Goal: Transaction & Acquisition: Purchase product/service

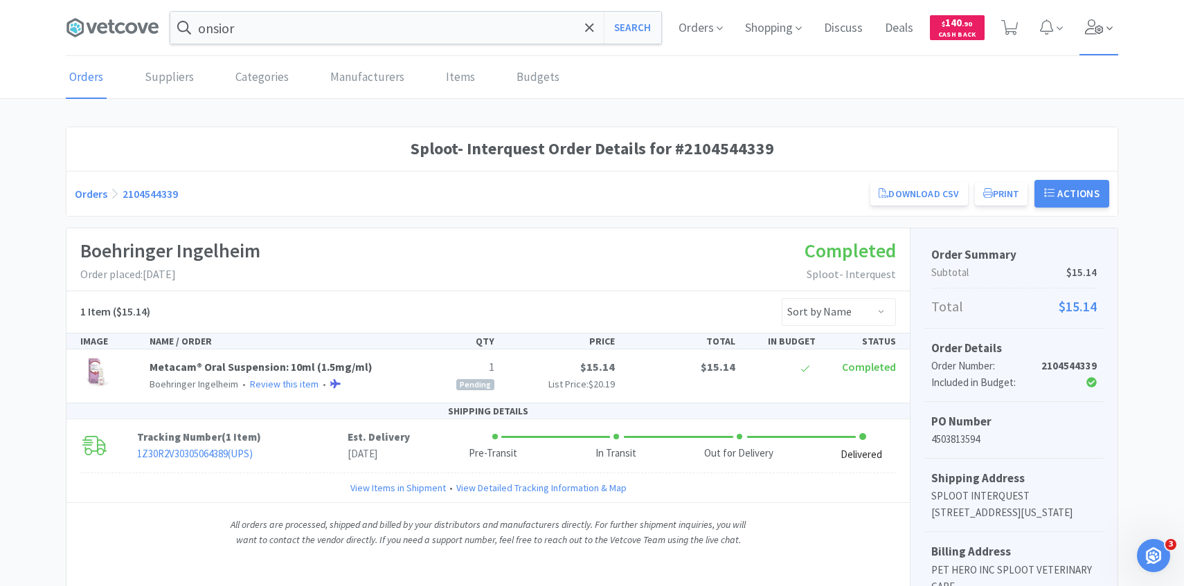
click at [1106, 28] on icon at bounding box center [1109, 28] width 6 height 12
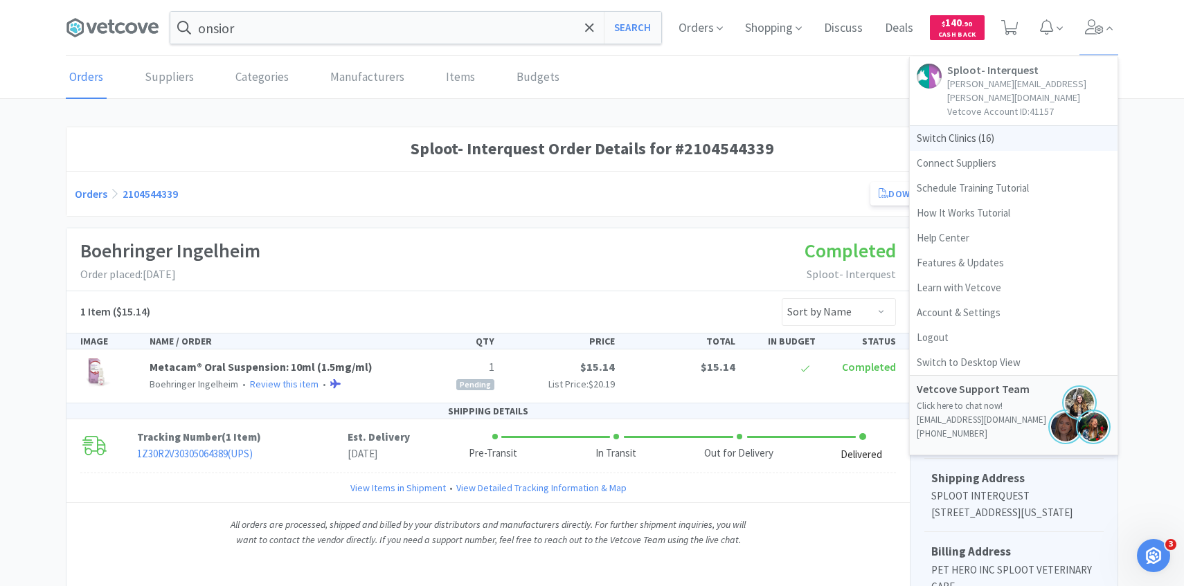
click at [1016, 126] on span "Switch Clinics ( 16 )" at bounding box center [1014, 138] width 208 height 25
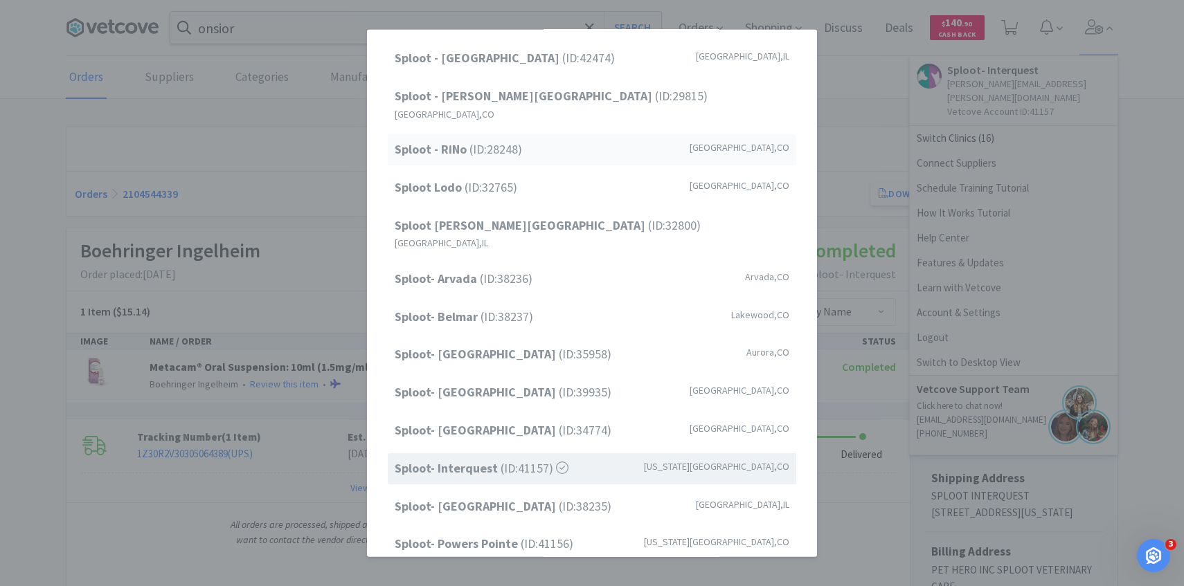
scroll to position [177, 0]
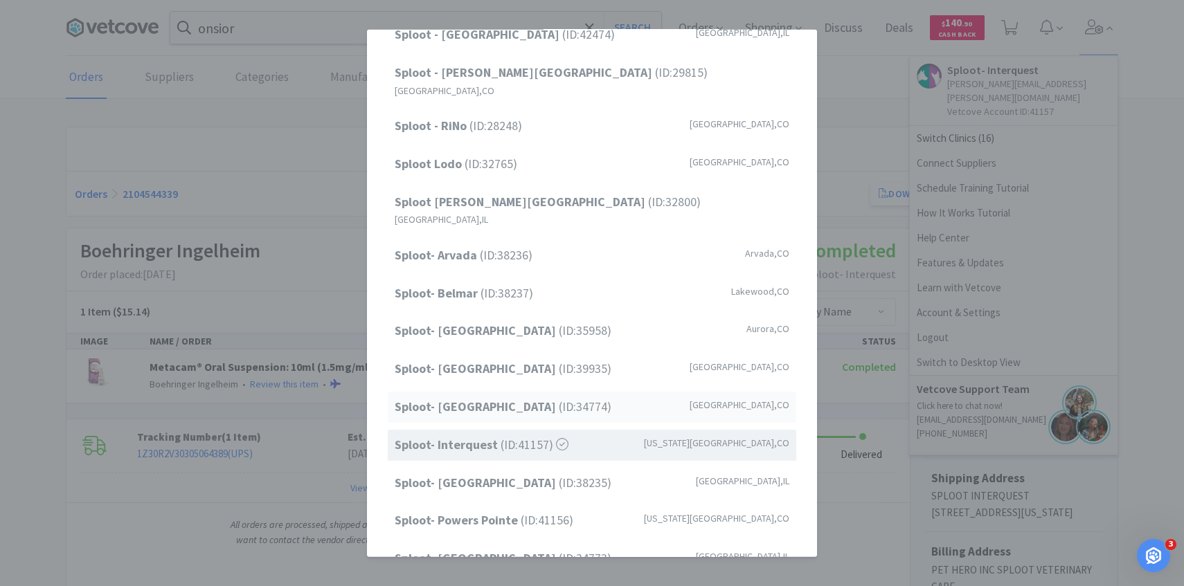
click at [572, 397] on span "Sploot- Highlands Ranch (ID: 34774 )" at bounding box center [503, 407] width 217 height 20
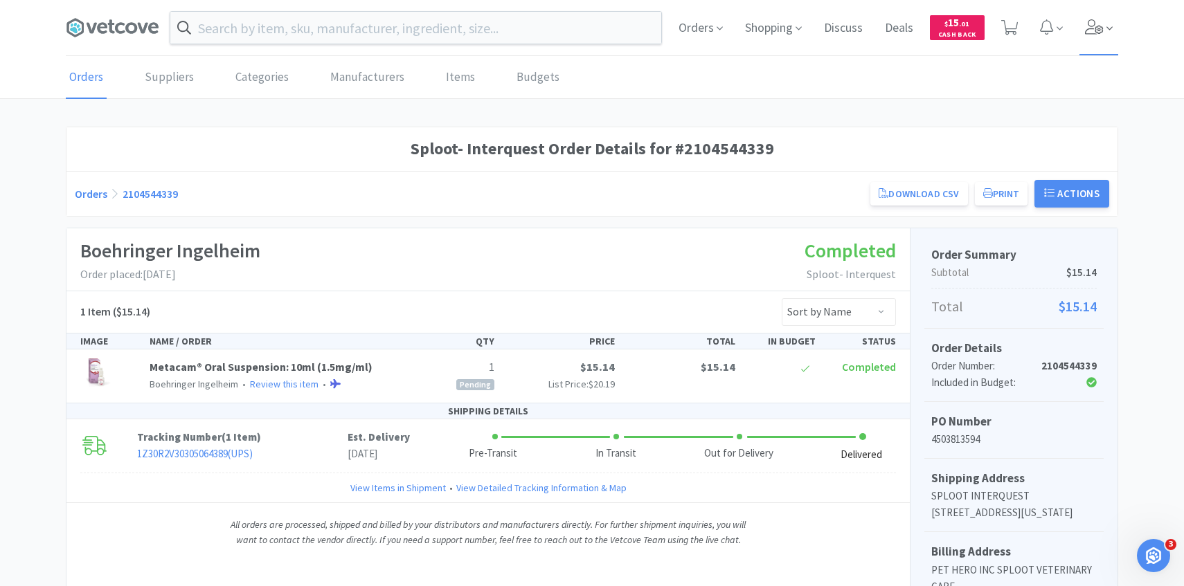
click at [1096, 30] on icon at bounding box center [1094, 26] width 19 height 15
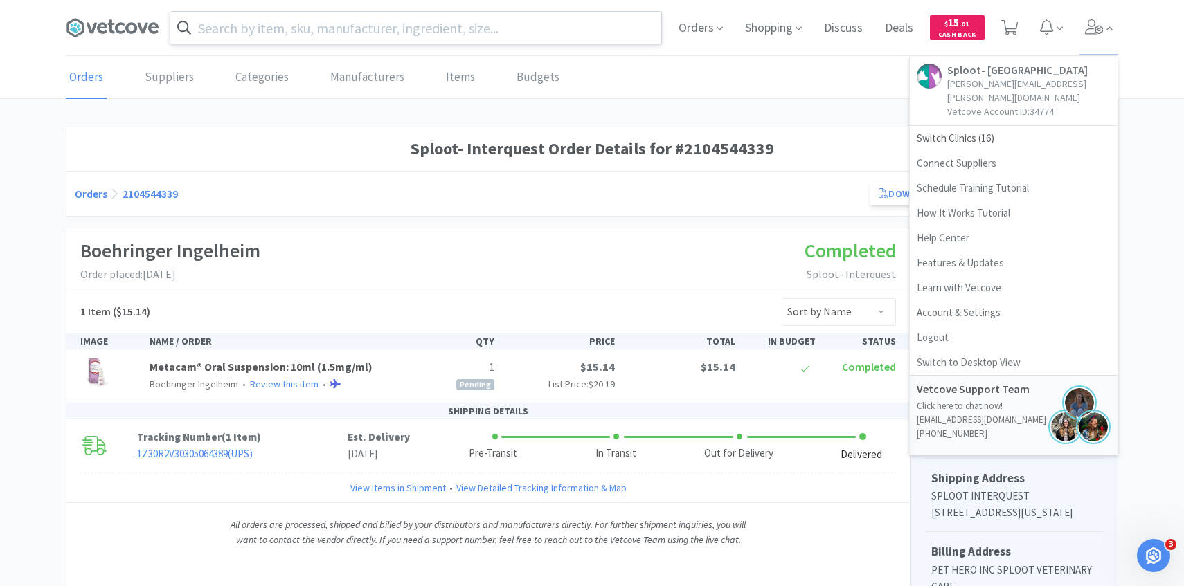
click at [557, 26] on input "text" at bounding box center [415, 28] width 491 height 32
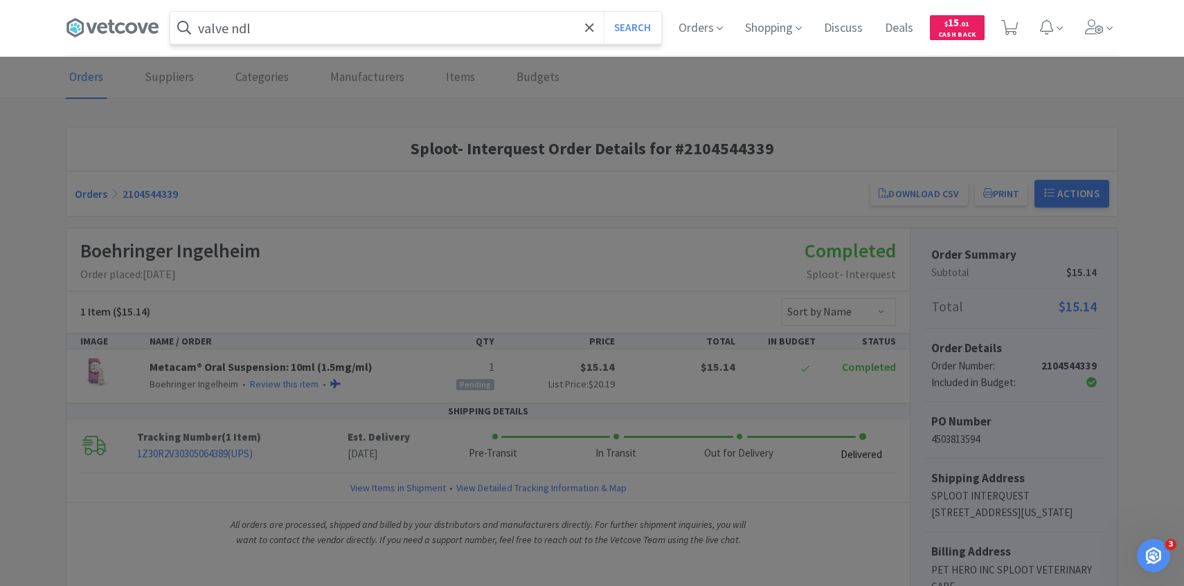
type input "valve ndl"
click at [604, 12] on button "Search" at bounding box center [632, 28] width 57 height 32
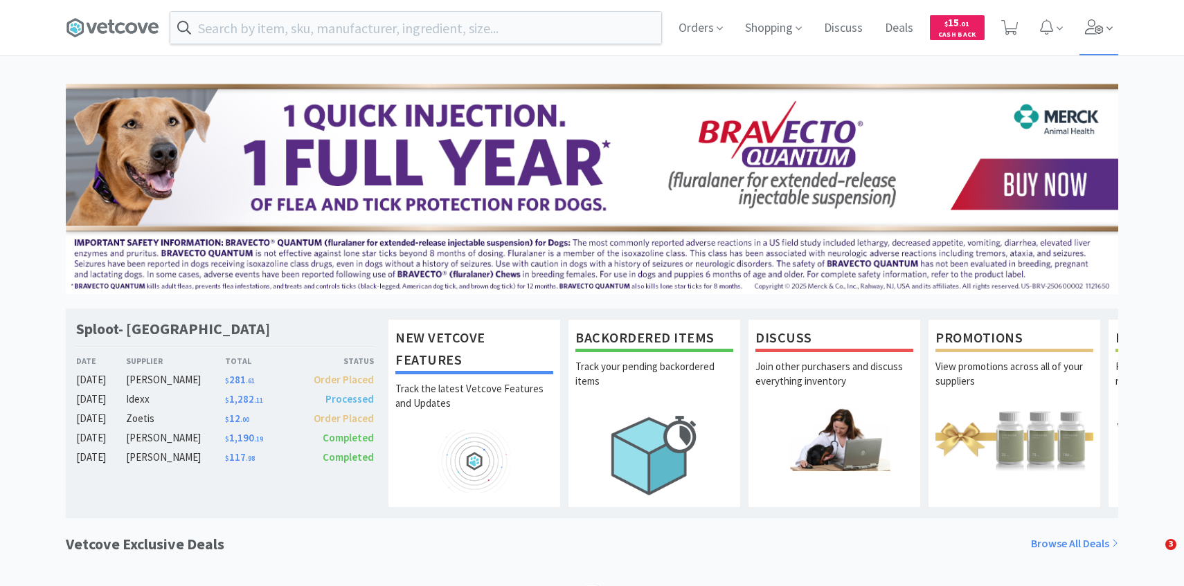
click at [1100, 30] on icon at bounding box center [1094, 26] width 19 height 15
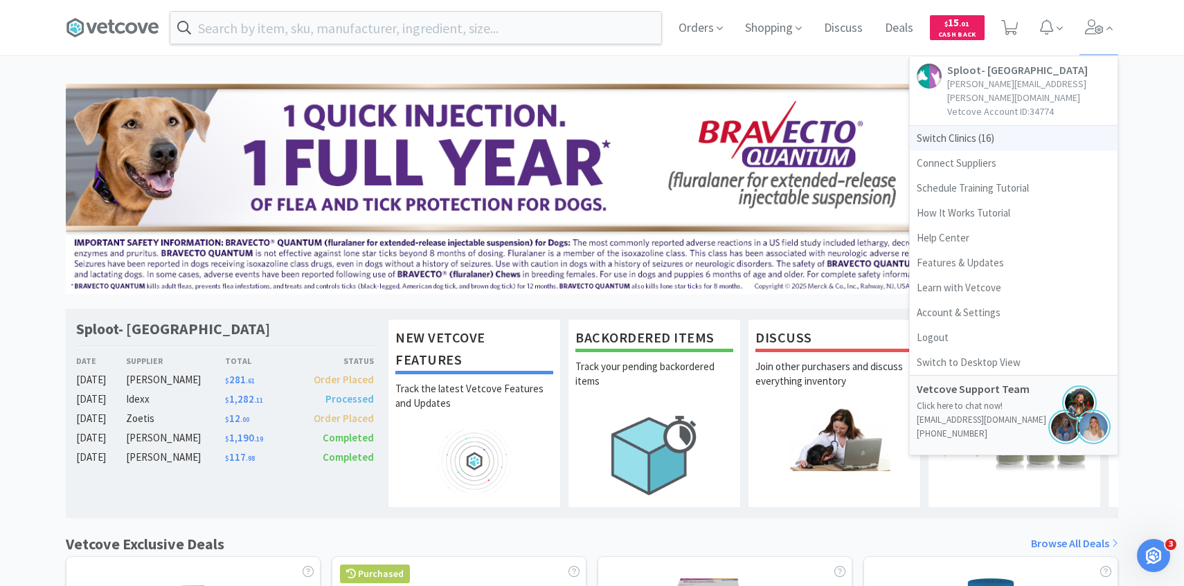
click at [992, 126] on span "Switch Clinics ( 16 )" at bounding box center [1014, 138] width 208 height 25
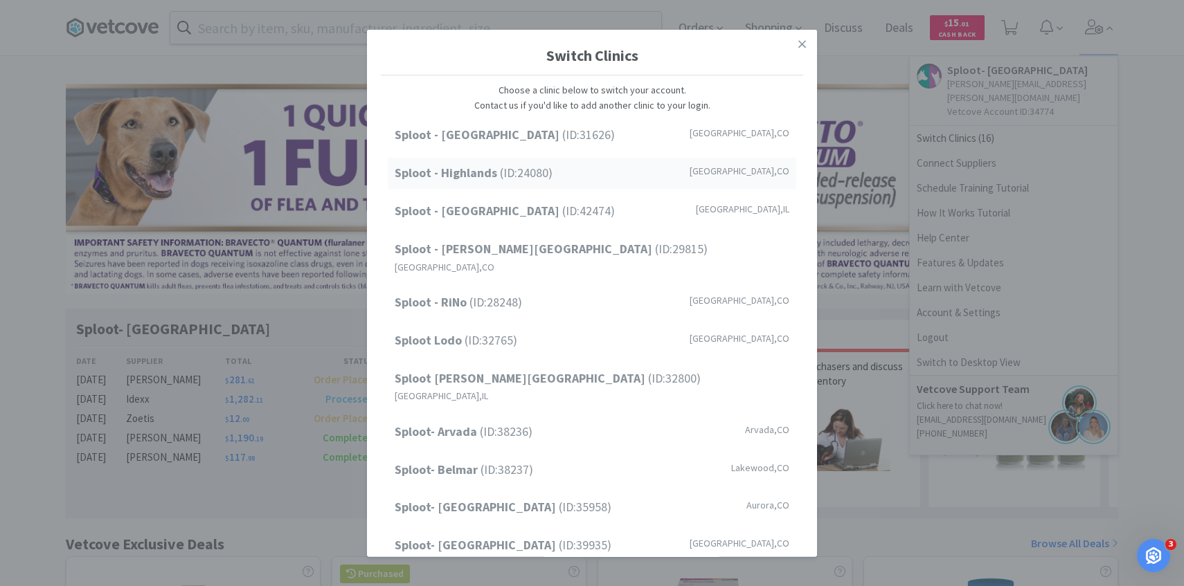
click at [576, 179] on div "Sploot - Highlands (ID: 24080 ) Denver , CO" at bounding box center [592, 173] width 409 height 31
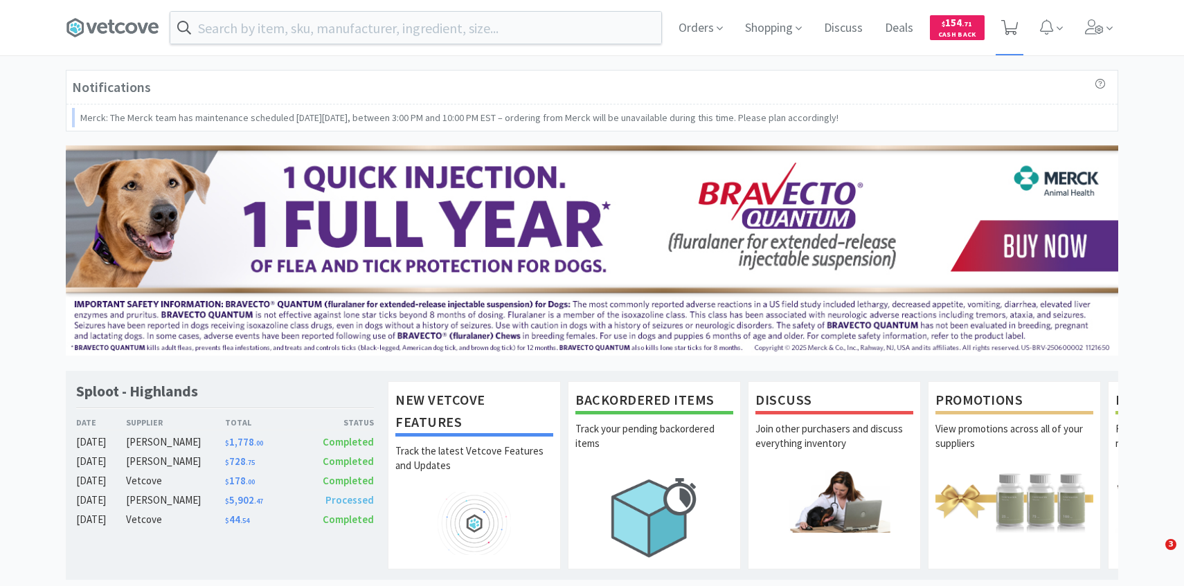
click at [1006, 18] on span at bounding box center [1009, 27] width 17 height 19
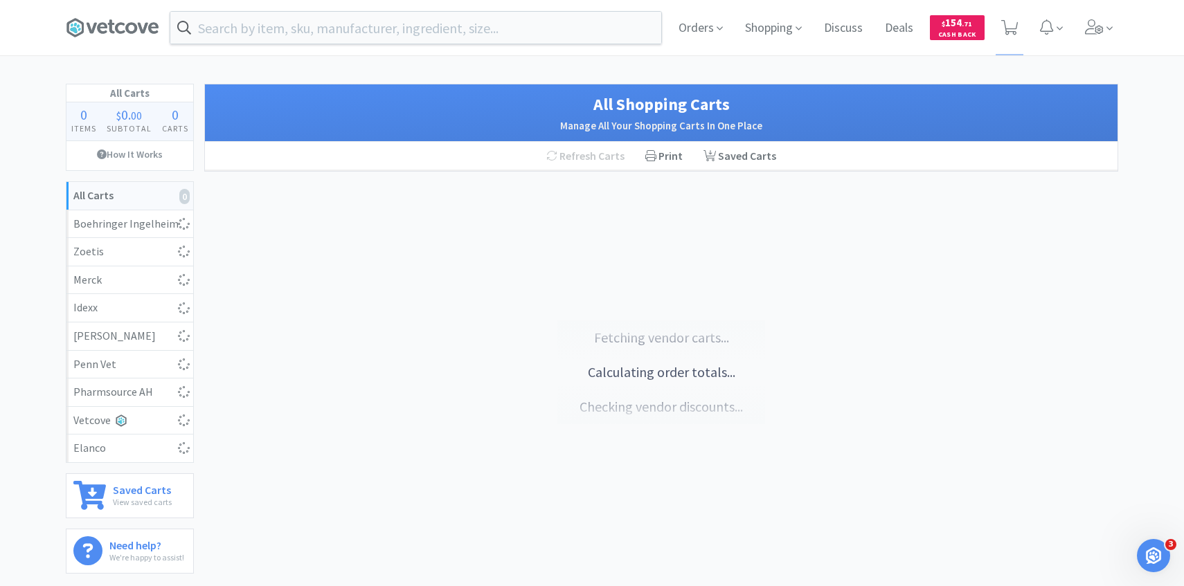
select select "20"
select select "2"
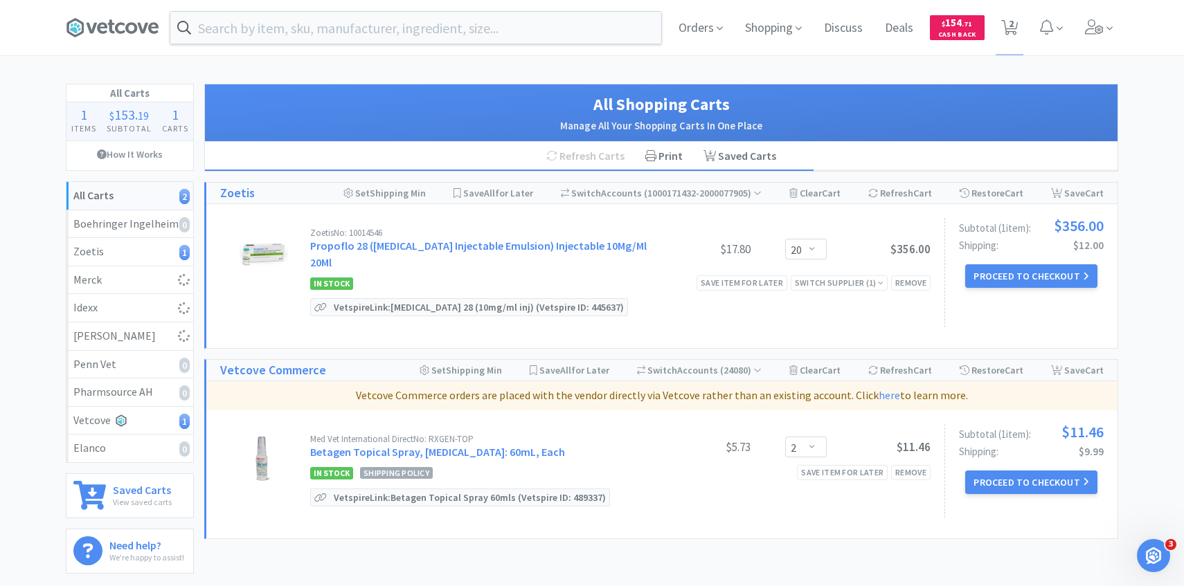
select select "10"
select select "1"
select select "2"
select select "8"
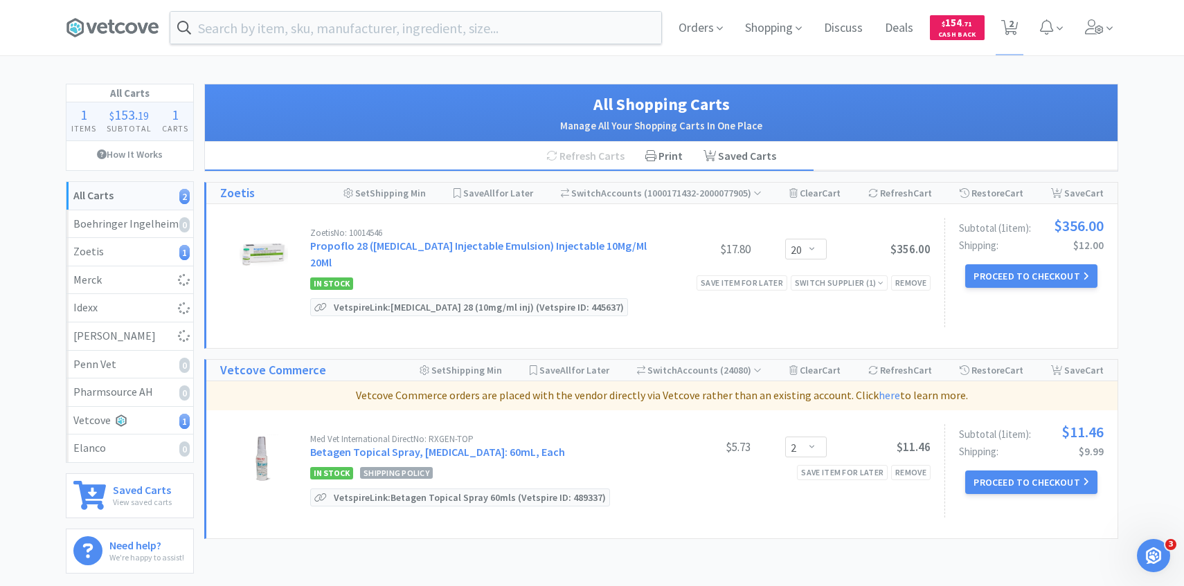
select select "8"
select select "1"
select select "2"
select select "1"
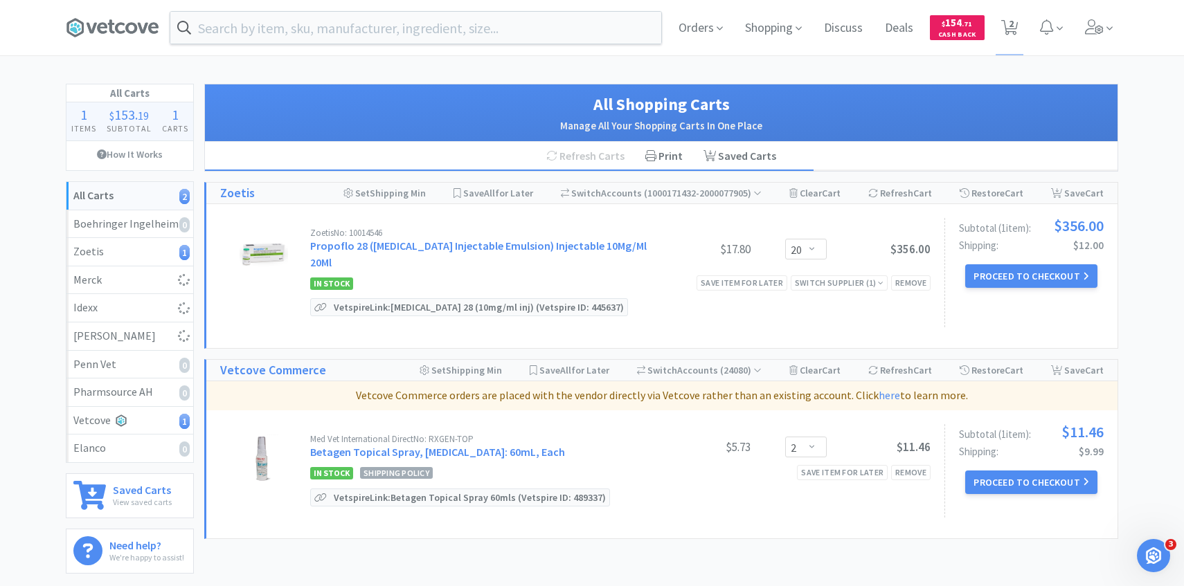
select select "1"
select select "2"
select select "4"
select select "1"
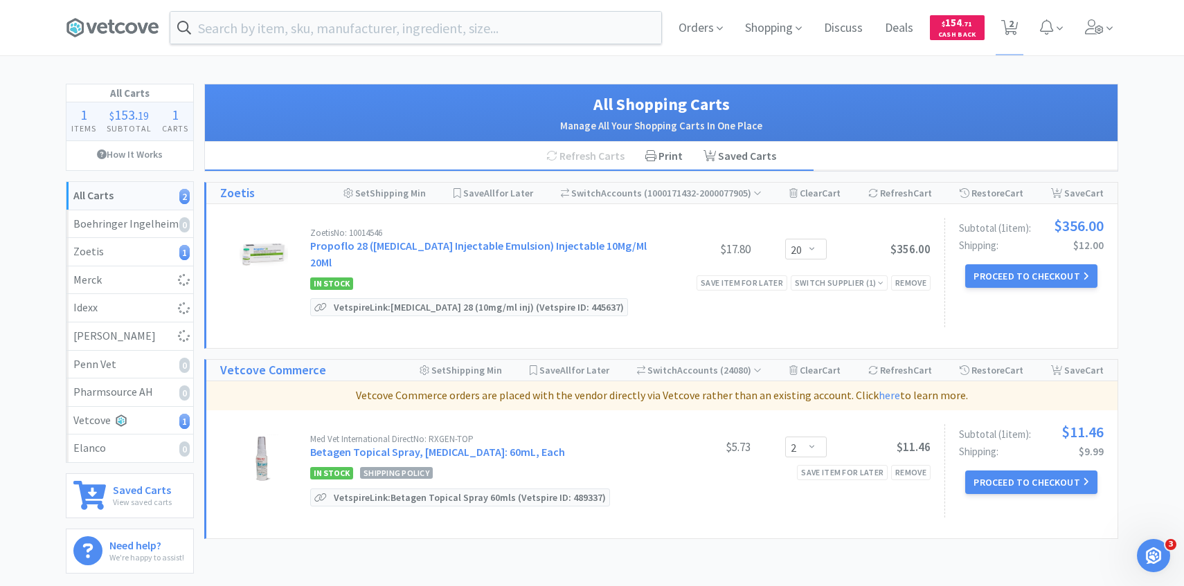
select select "2"
select select "3"
select select "6"
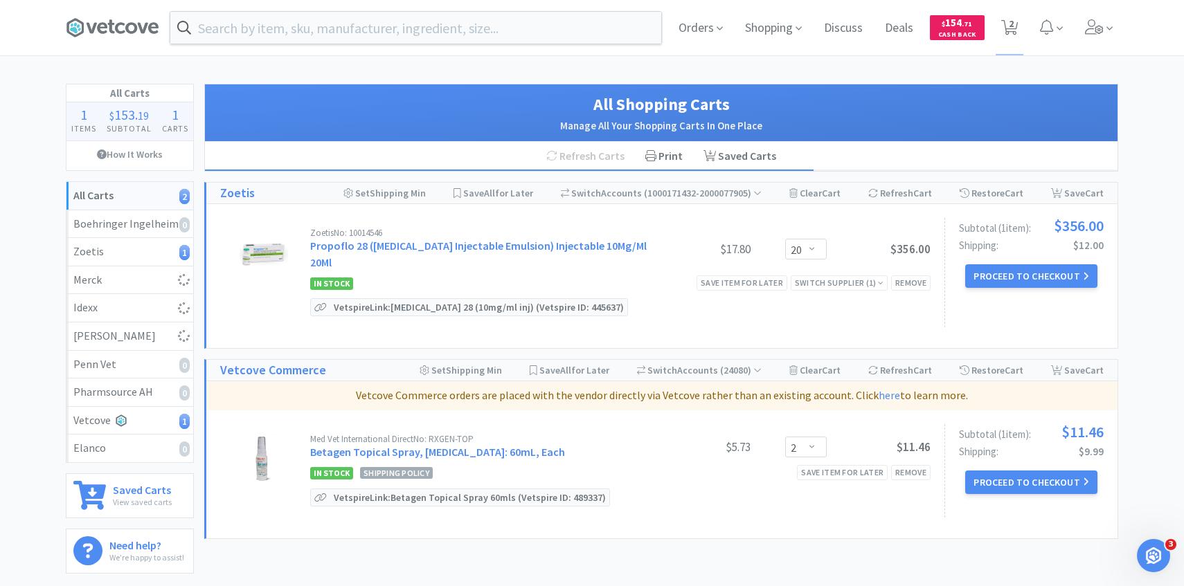
select select "8"
select select "100"
select select "1"
select select "50"
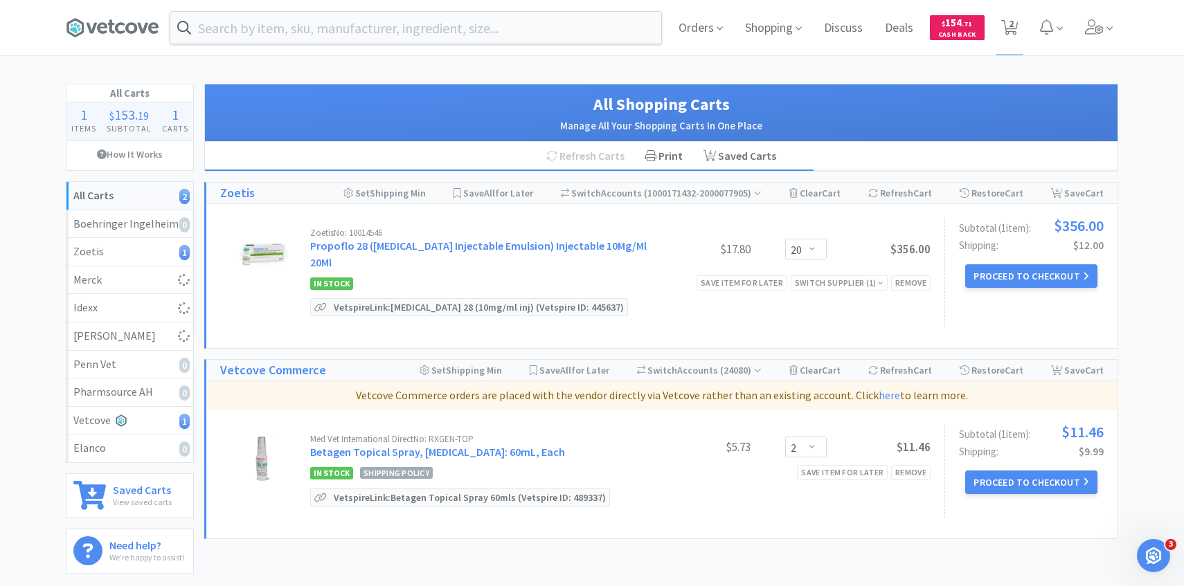
select select "2"
select select "3"
select select "2"
select select "30"
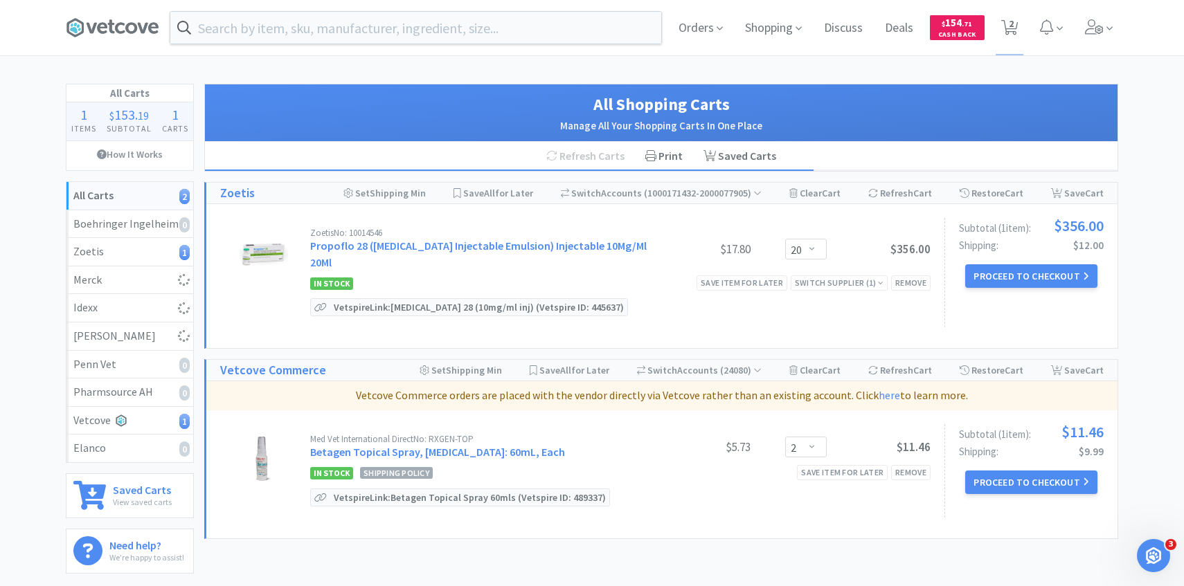
select select "6"
select select "4"
select select "30"
select select "2"
select select "1"
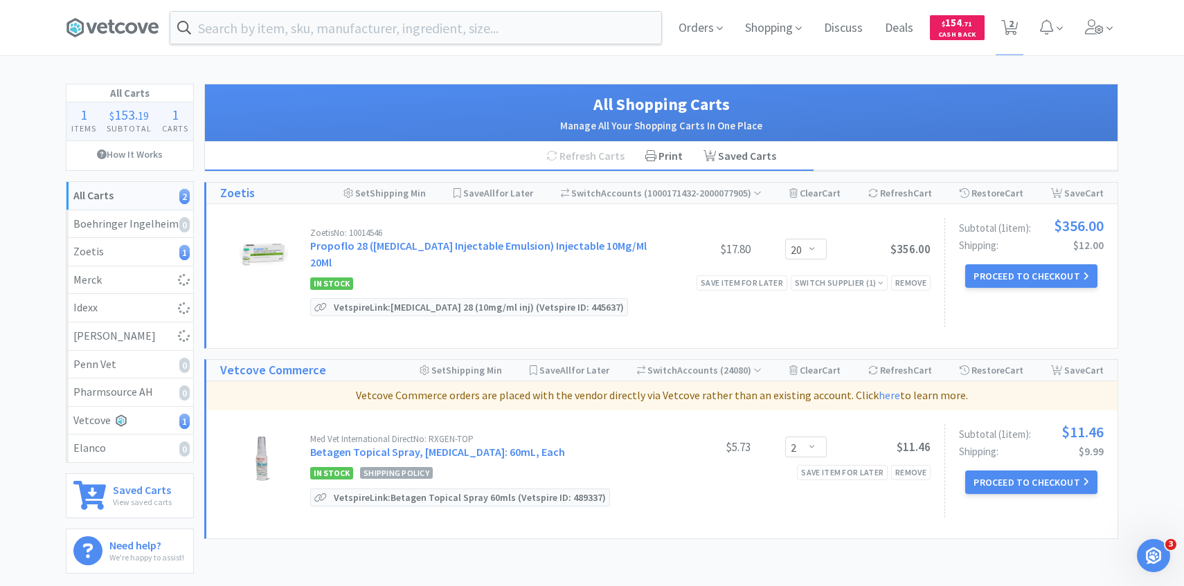
select select "2"
select select "10"
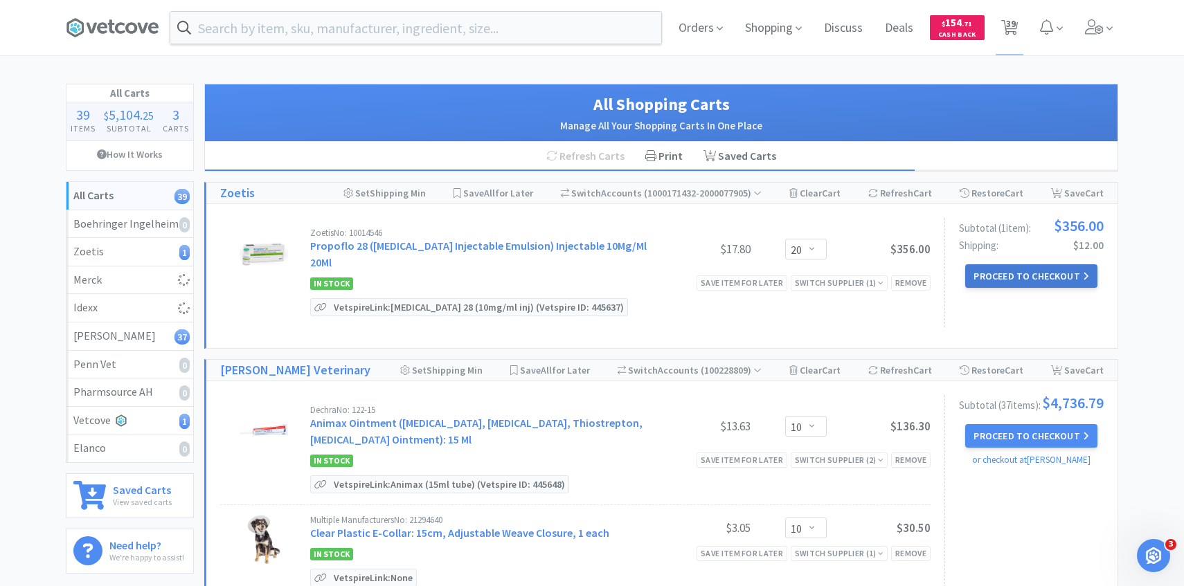
click at [992, 271] on button "Proceed to Checkout" at bounding box center [1031, 277] width 132 height 24
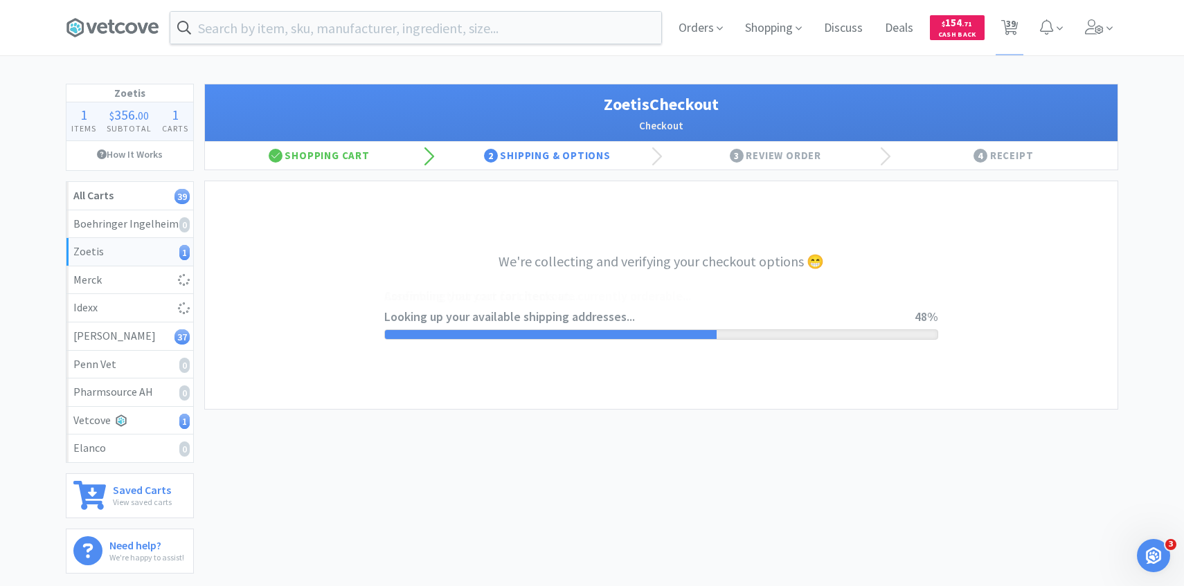
select select "invoice"
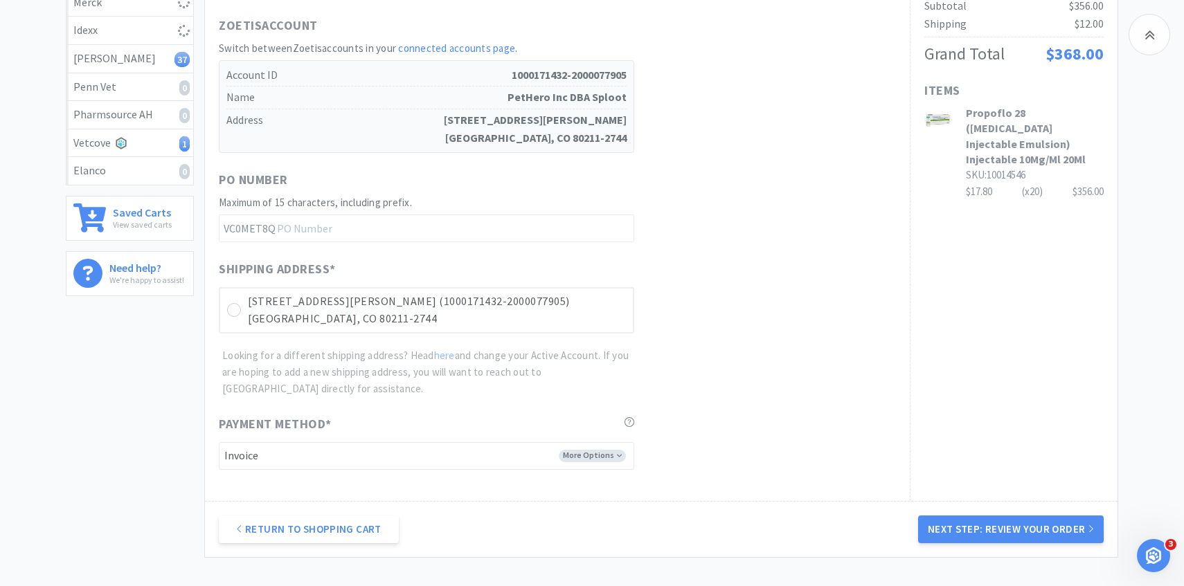
scroll to position [391, 0]
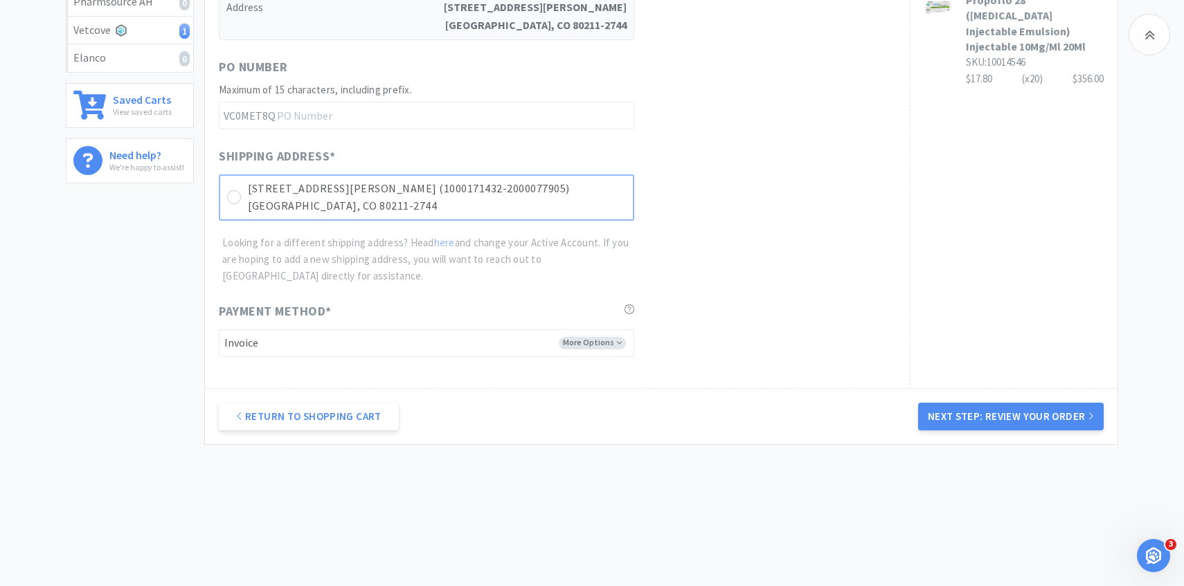
click at [601, 198] on p "Denver, CO 80211-2744" at bounding box center [437, 206] width 378 height 18
click at [1031, 408] on button "Next Step: Review Your Order" at bounding box center [1011, 417] width 186 height 28
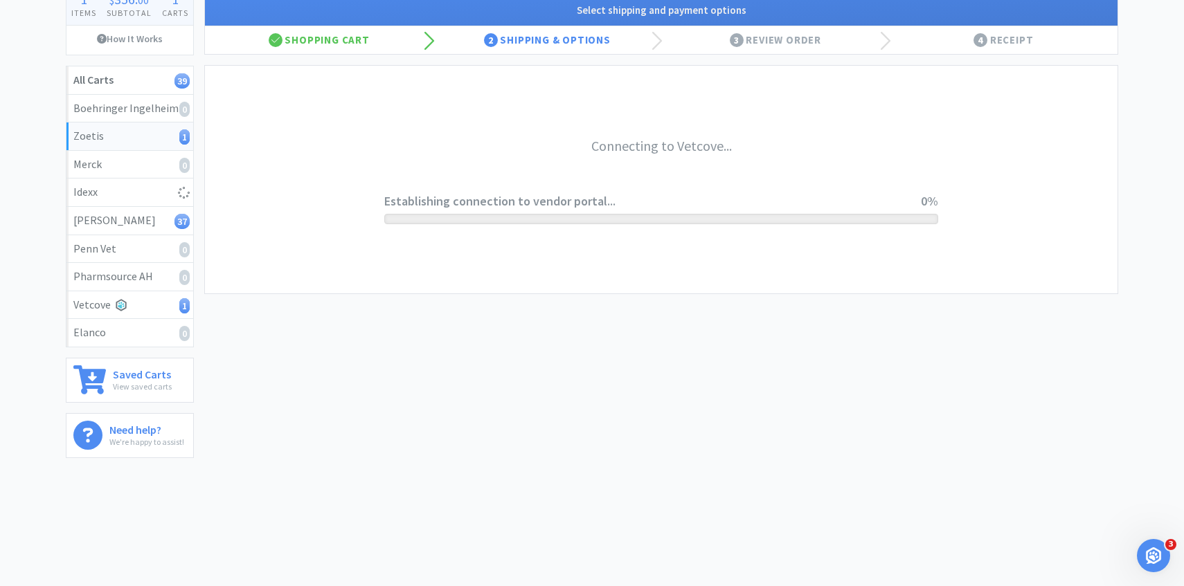
scroll to position [0, 0]
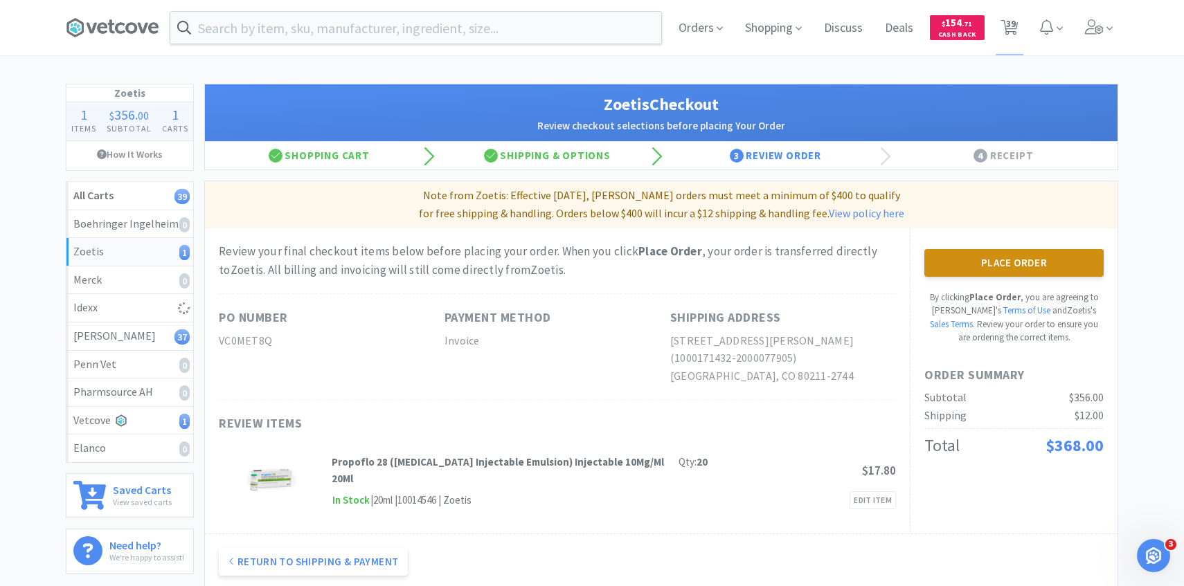
click at [979, 260] on button "Place Order" at bounding box center [1013, 263] width 179 height 28
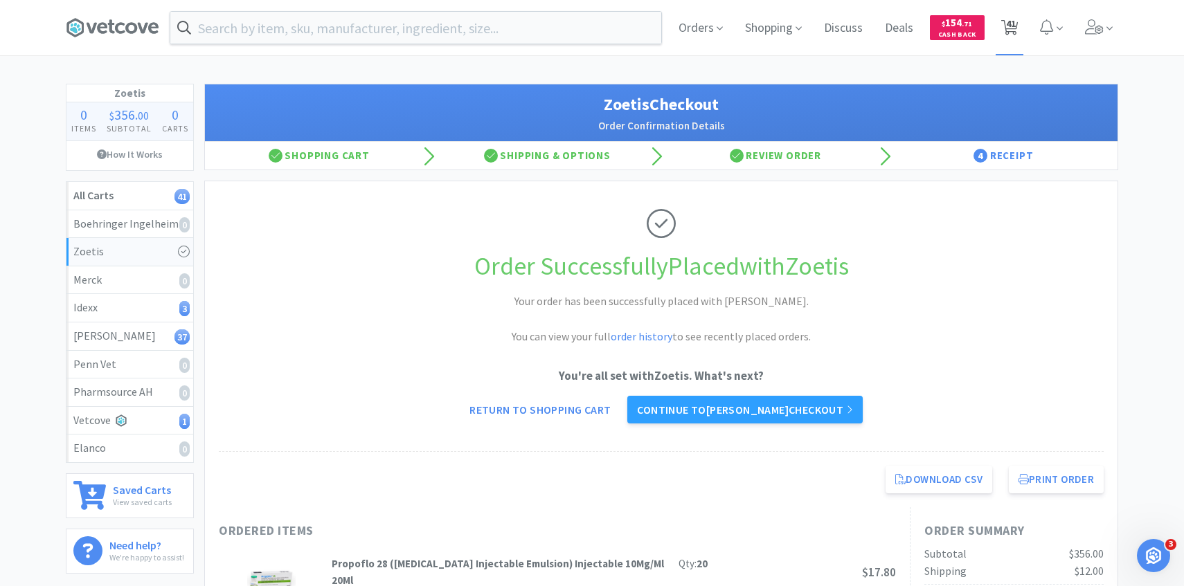
click at [1021, 20] on span "41" at bounding box center [1010, 27] width 28 height 55
select select "50"
select select "100"
select select "6"
select select "10"
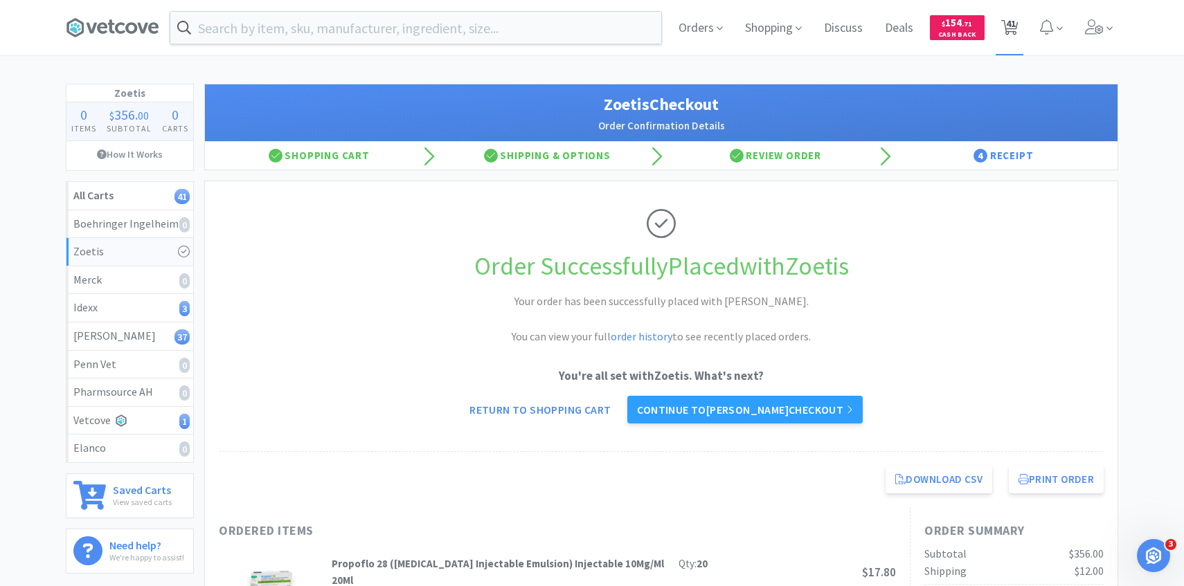
select select "10"
select select "1"
select select "2"
select select "8"
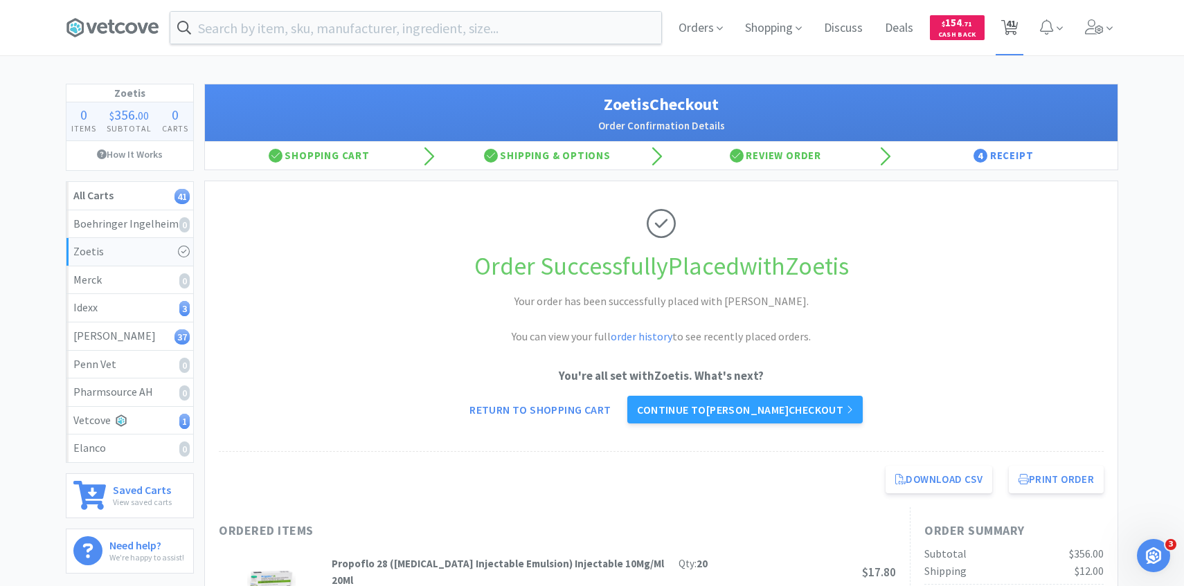
select select "1"
select select "2"
select select "1"
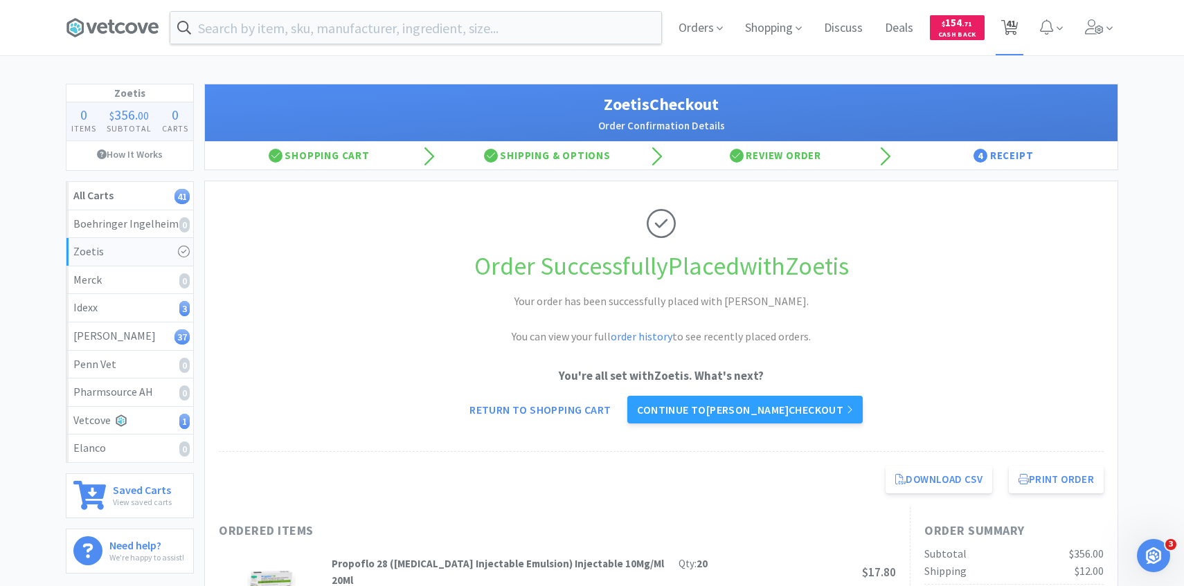
select select "2"
select select "4"
select select "1"
select select "2"
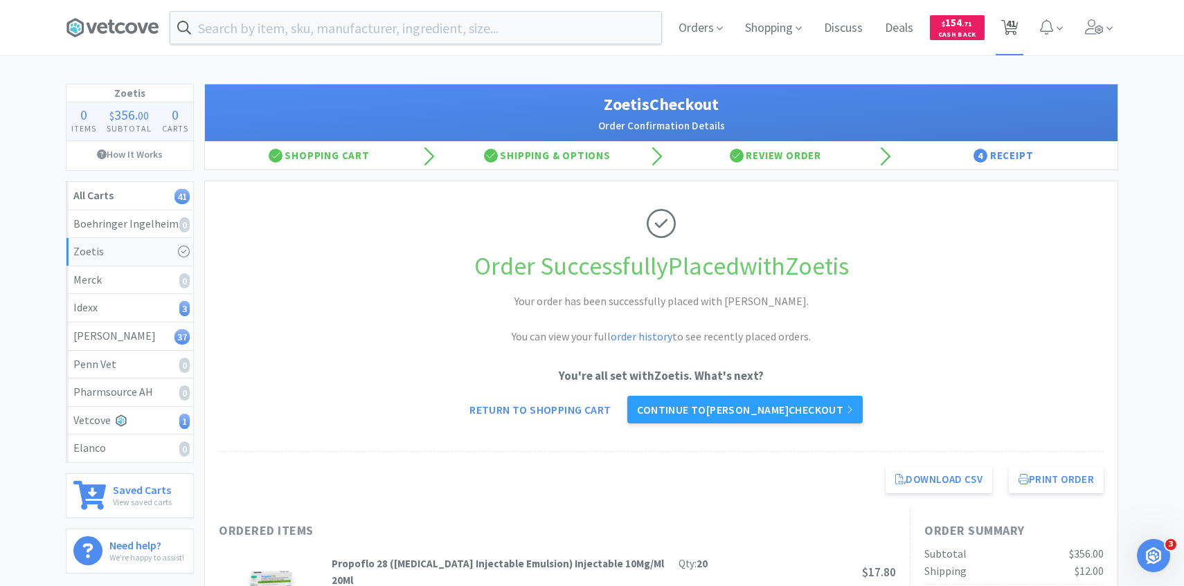
select select "2"
select select "3"
select select "6"
select select "8"
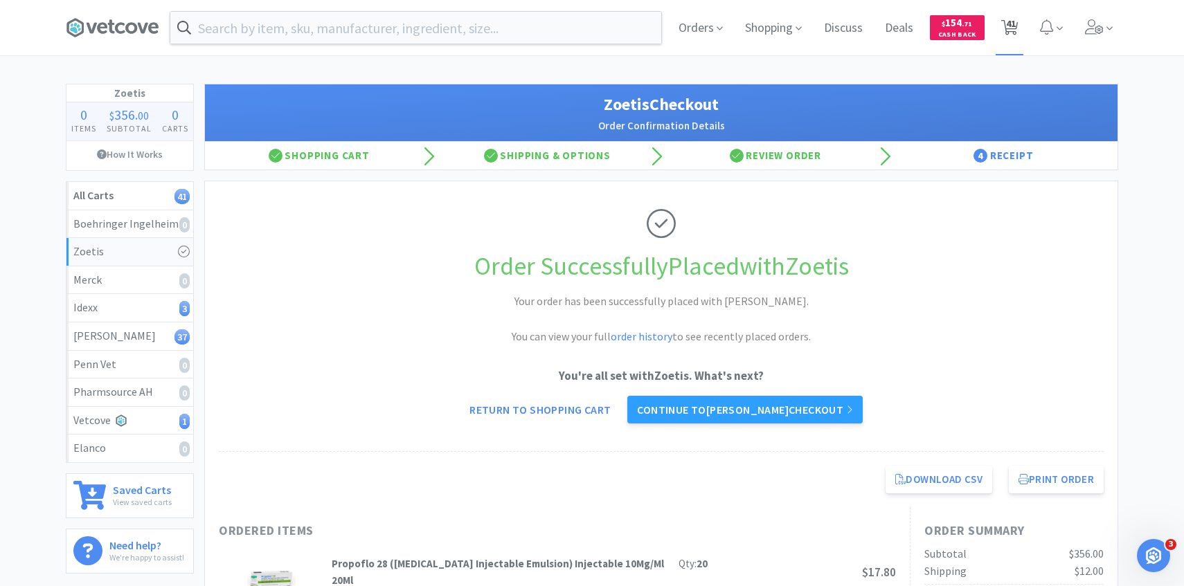
select select "8"
select select "100"
select select "1"
select select "50"
select select "2"
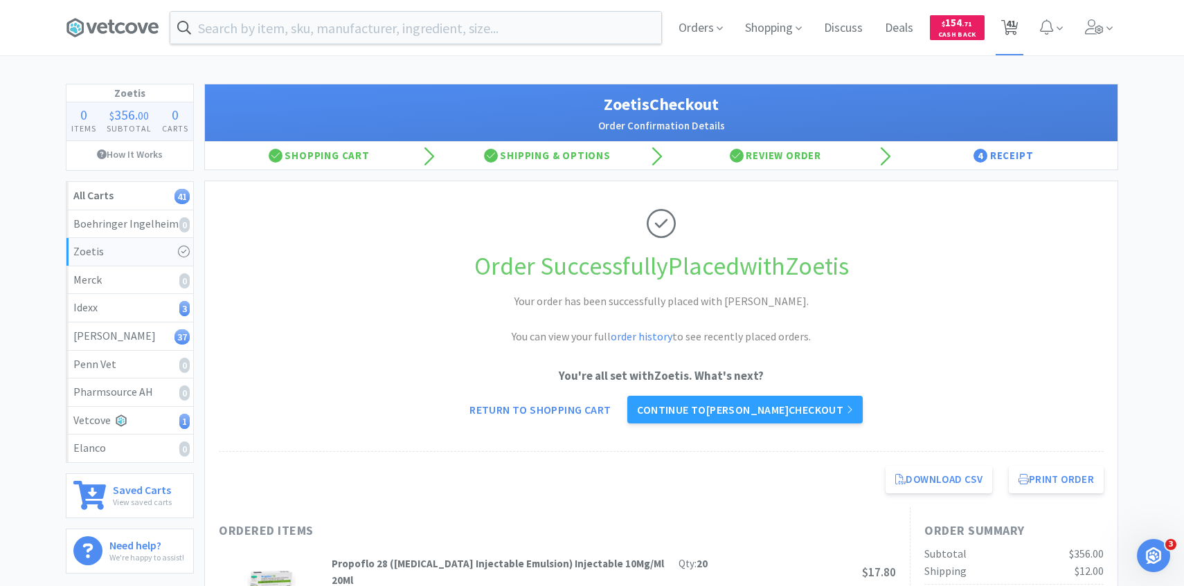
select select "3"
select select "2"
select select "30"
select select "6"
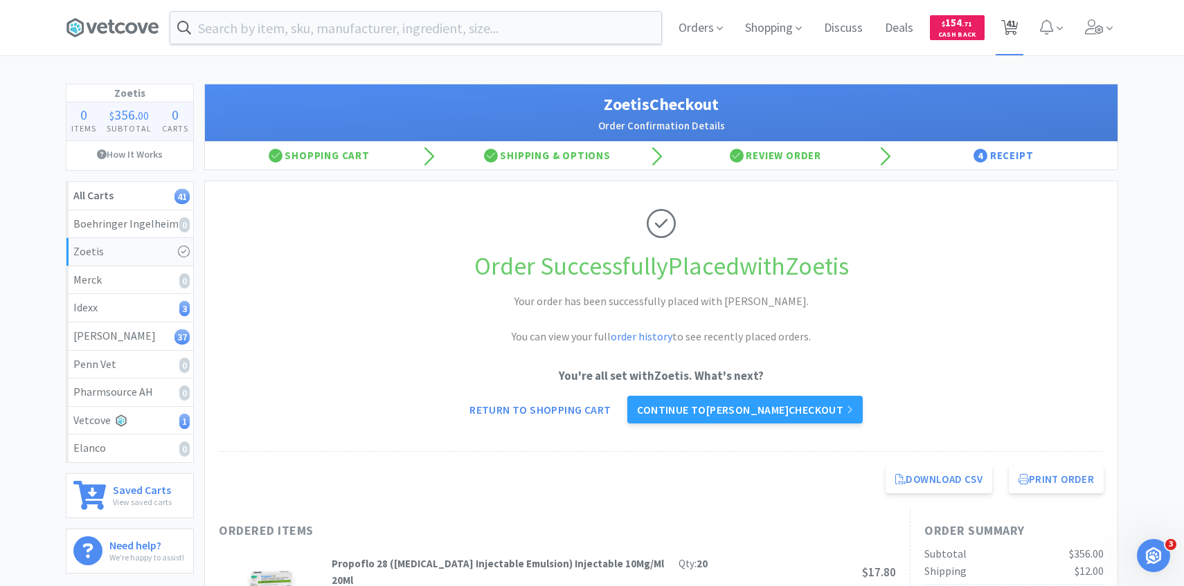
select select "4"
select select "30"
select select "2"
select select "1"
select select "2"
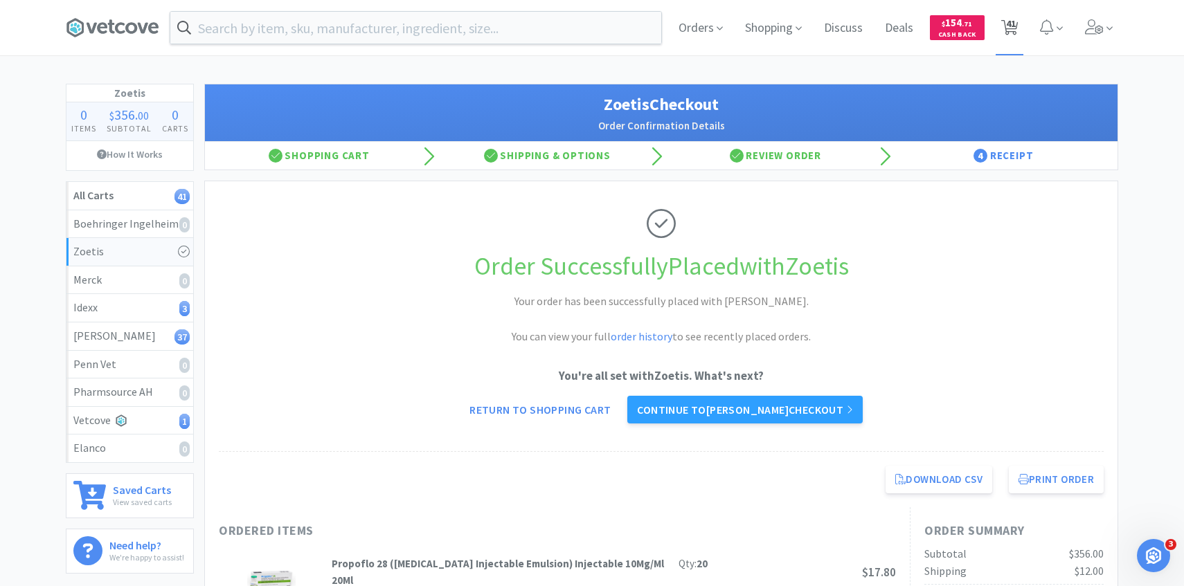
select select "10"
select select "2"
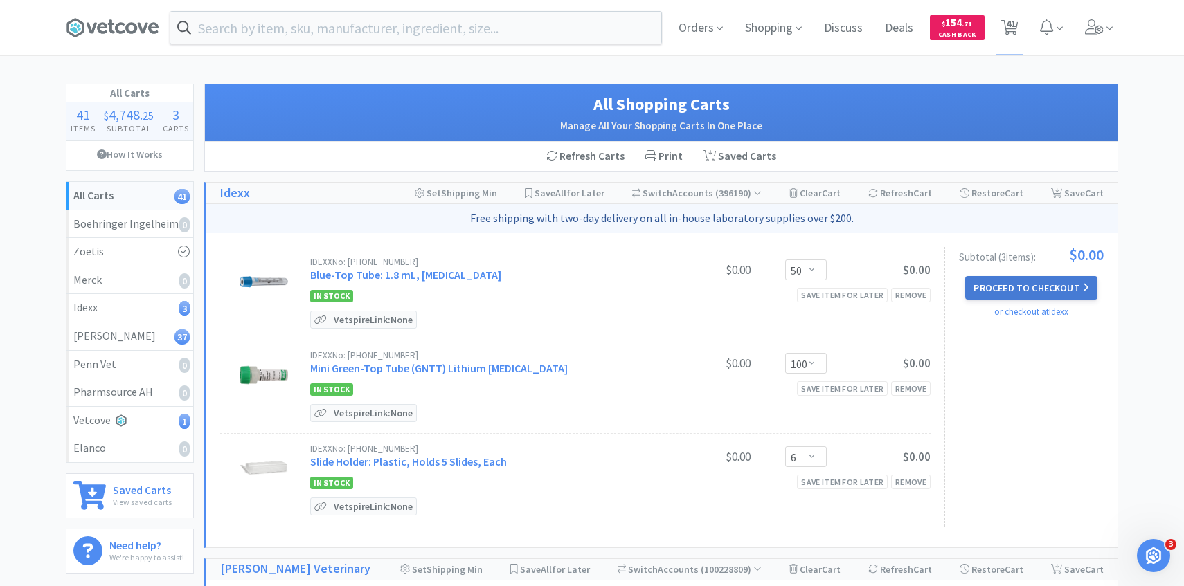
click at [1001, 276] on button "Proceed to Checkout" at bounding box center [1031, 288] width 132 height 24
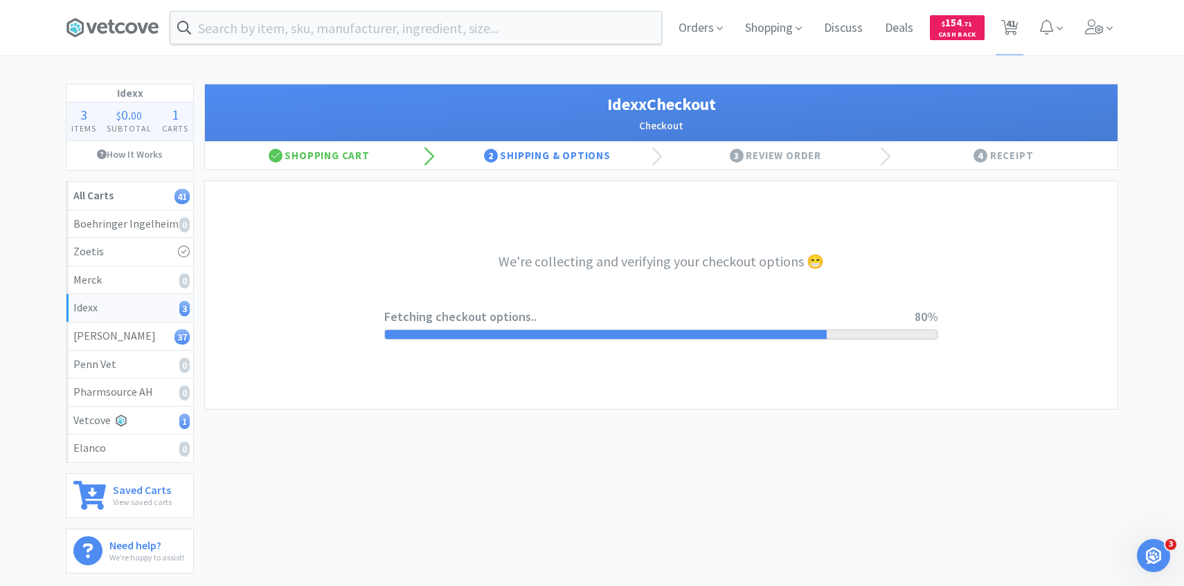
select select "900"
select select "003"
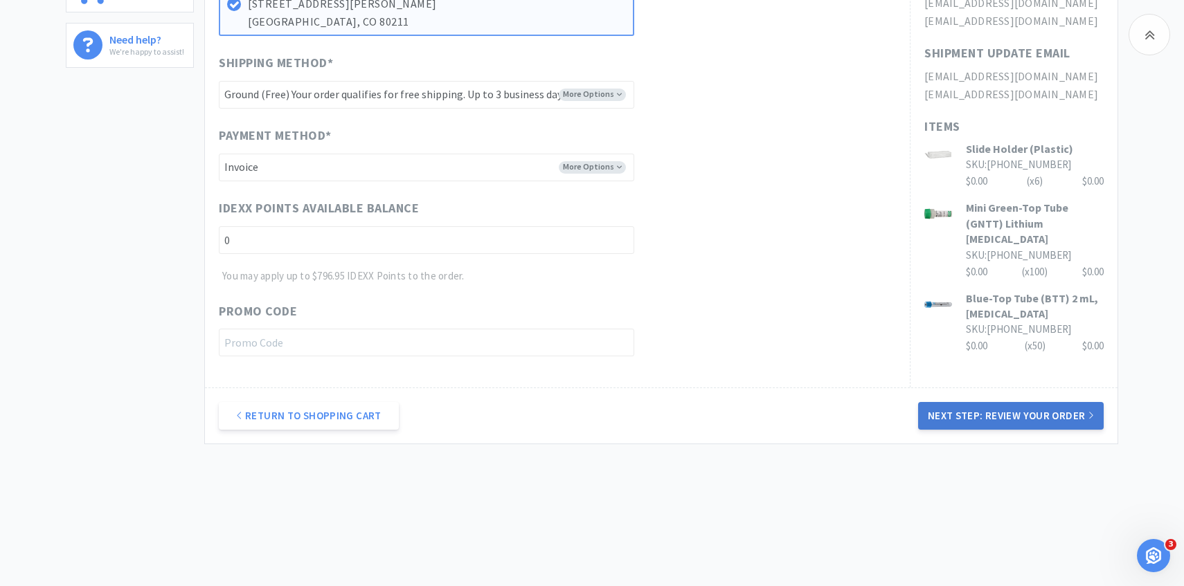
click at [1048, 415] on button "Next Step: Review Your Order" at bounding box center [1011, 416] width 186 height 28
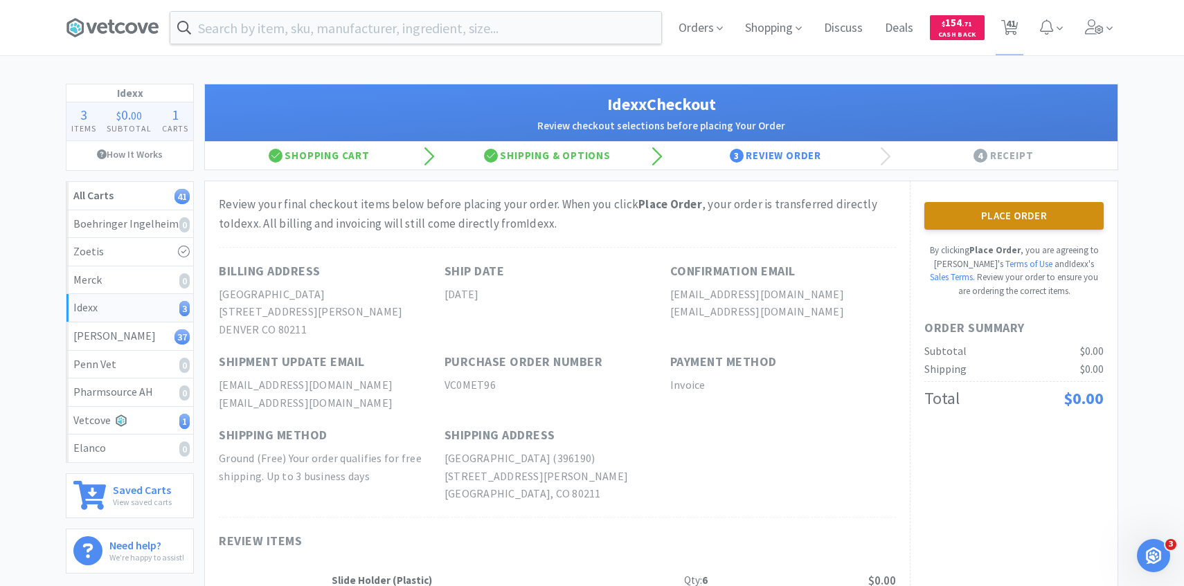
click at [935, 223] on button "Place Order" at bounding box center [1013, 216] width 179 height 28
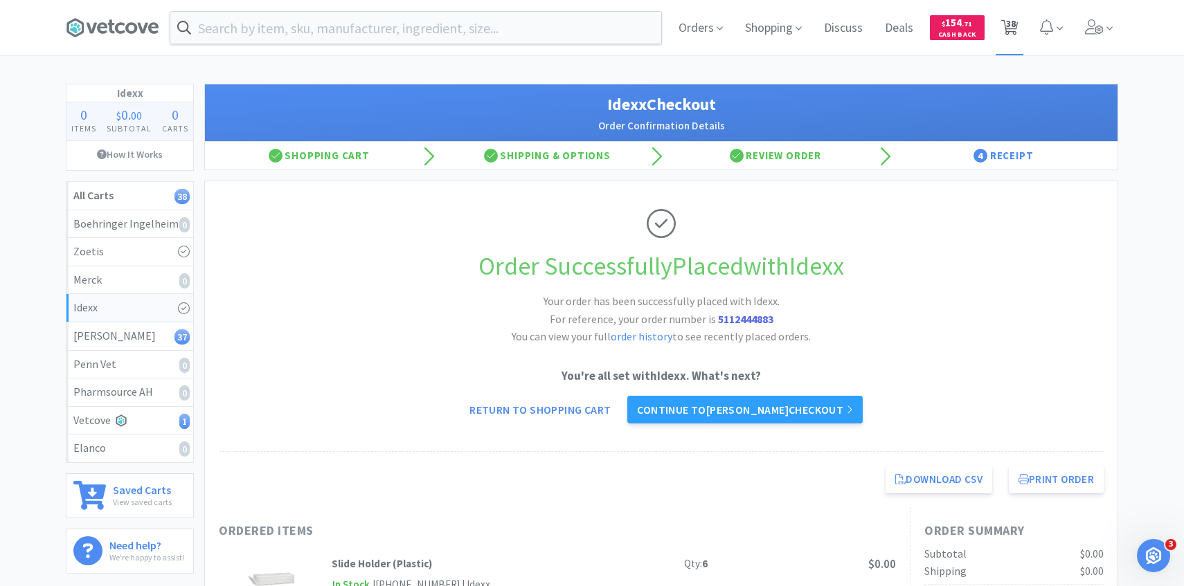
click at [1009, 40] on span "38" at bounding box center [1011, 23] width 10 height 55
select select "10"
select select "1"
select select "2"
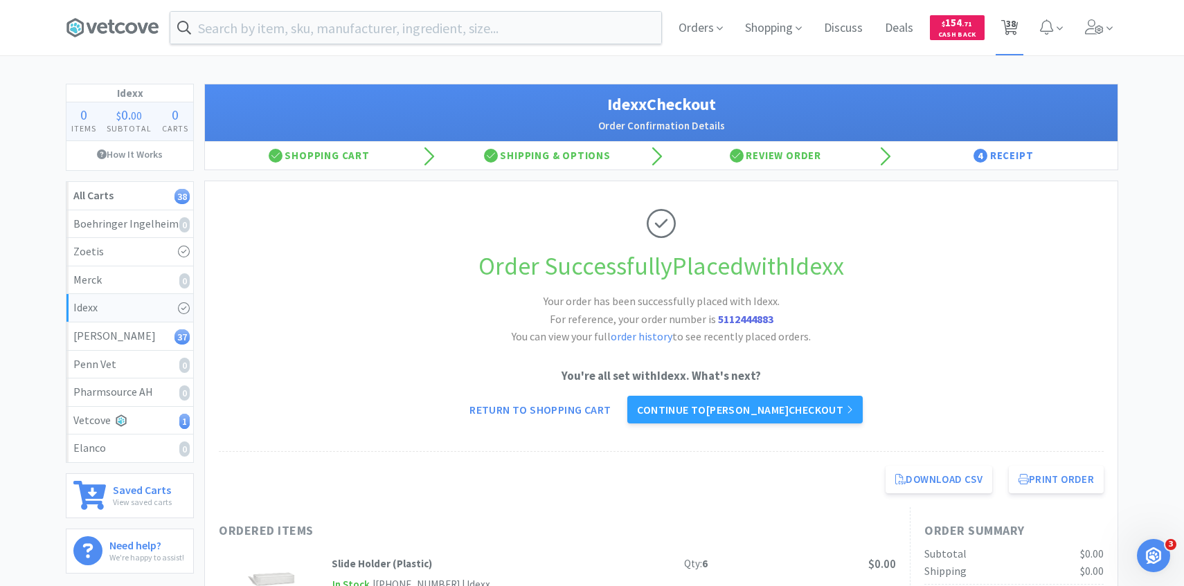
select select "8"
select select "1"
select select "2"
select select "1"
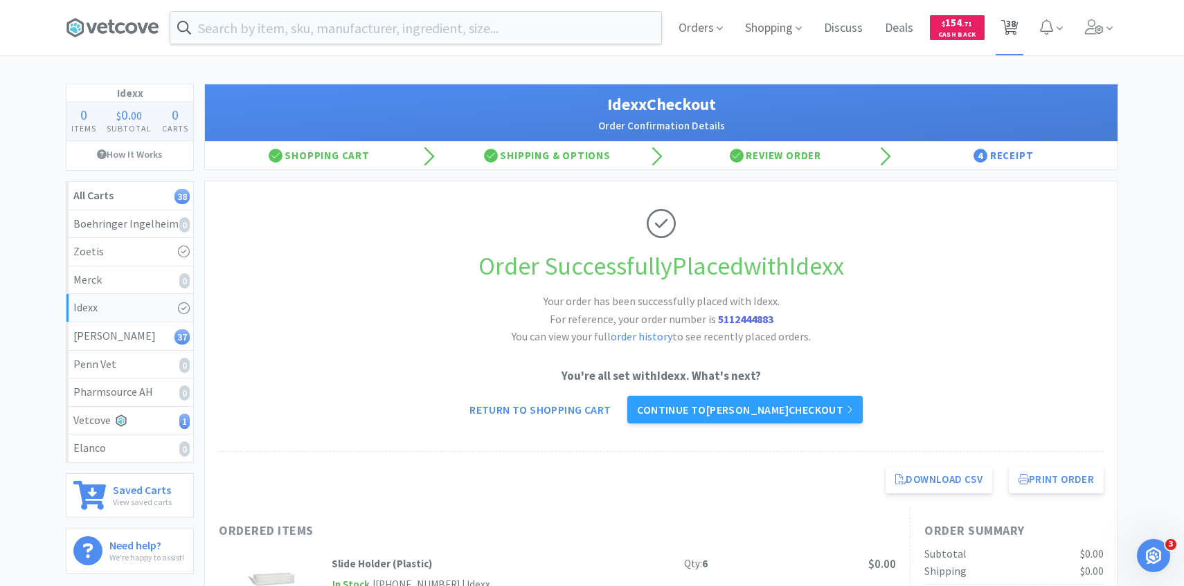
select select "1"
select select "2"
select select "4"
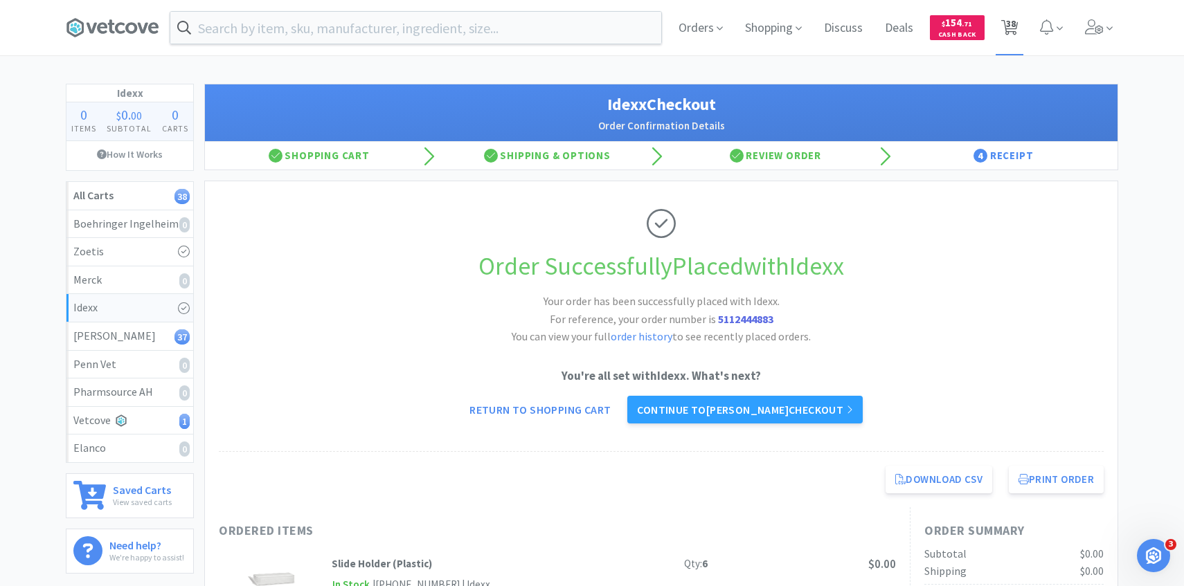
select select "1"
select select "2"
select select "3"
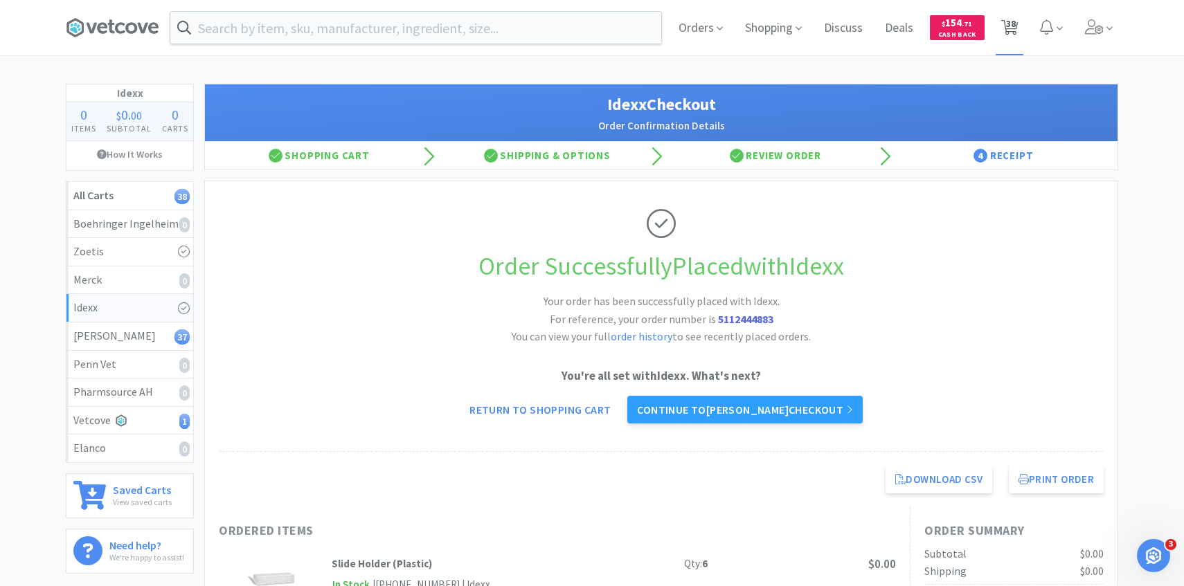
select select "6"
select select "8"
select select "100"
select select "1"
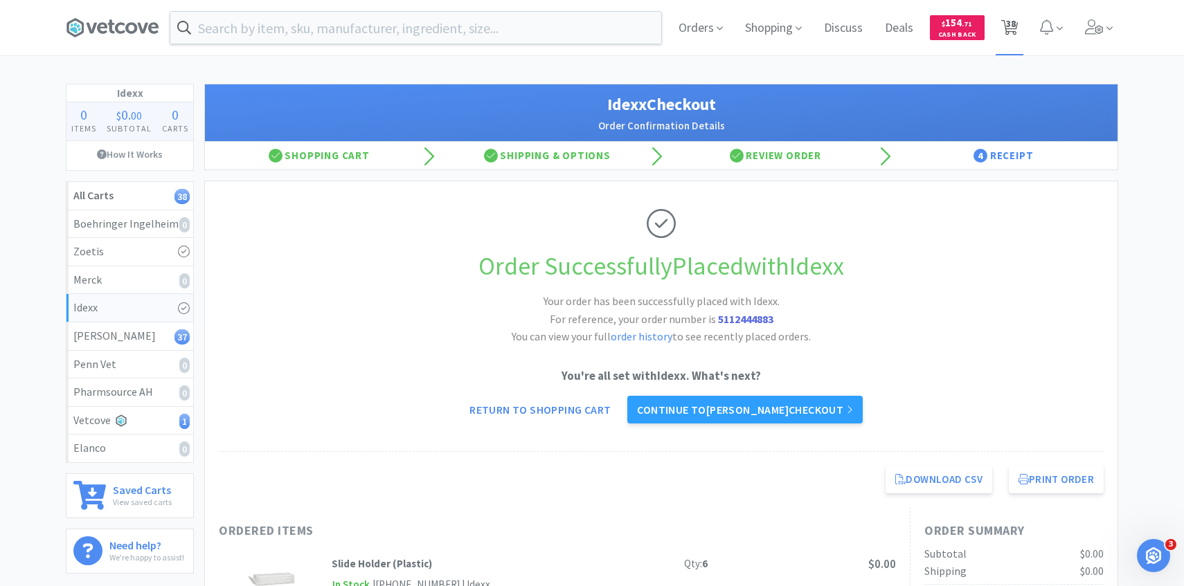
select select "50"
select select "2"
select select "3"
select select "2"
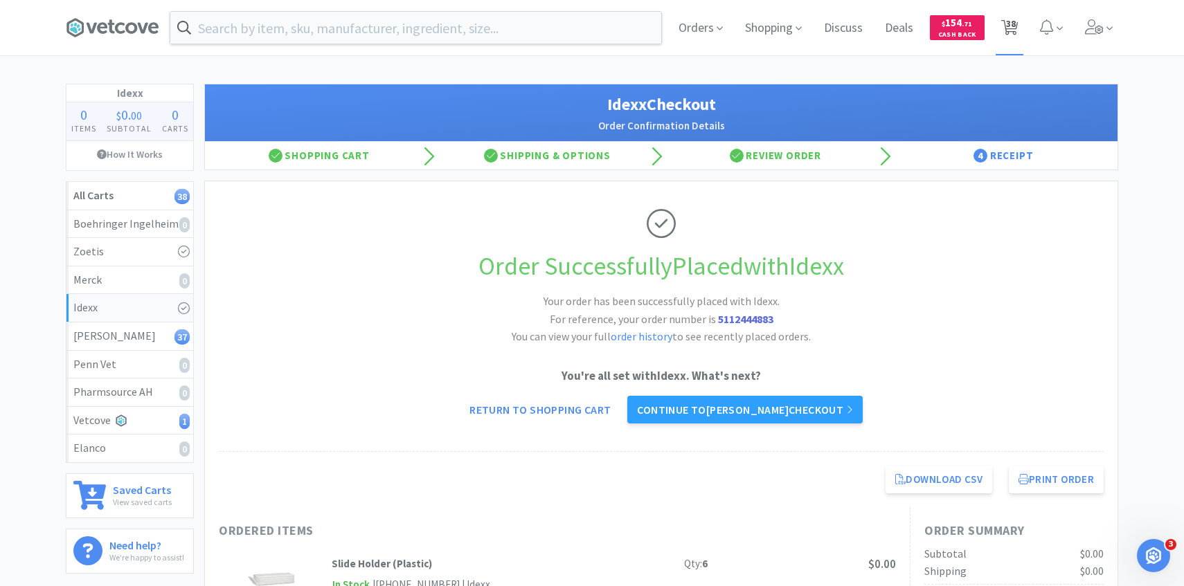
select select "30"
select select "6"
select select "4"
select select "30"
select select "2"
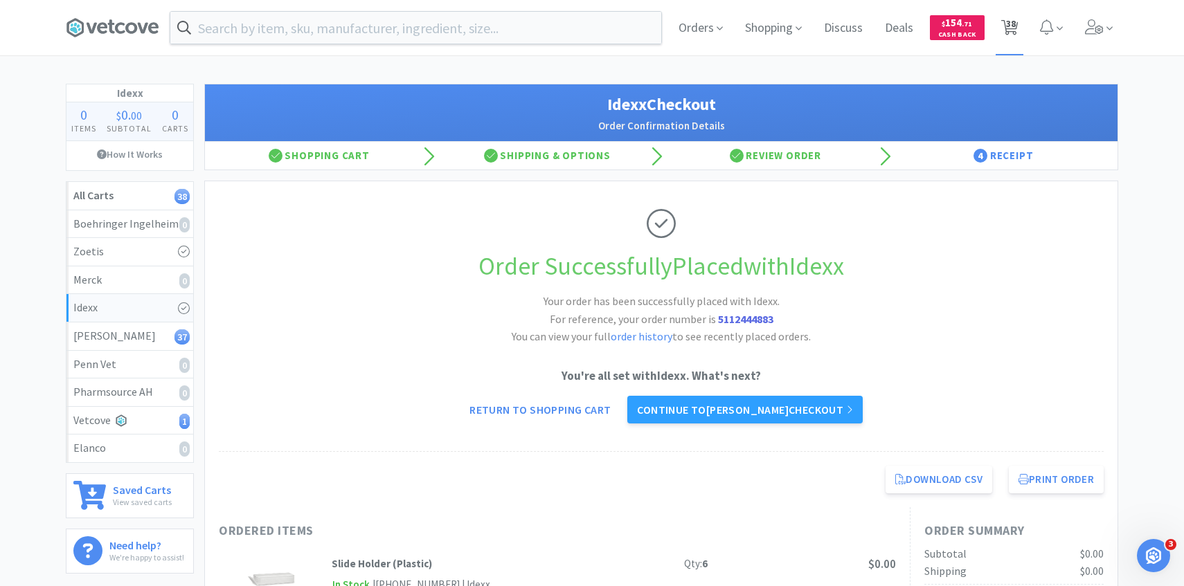
select select "1"
select select "2"
select select "10"
select select "2"
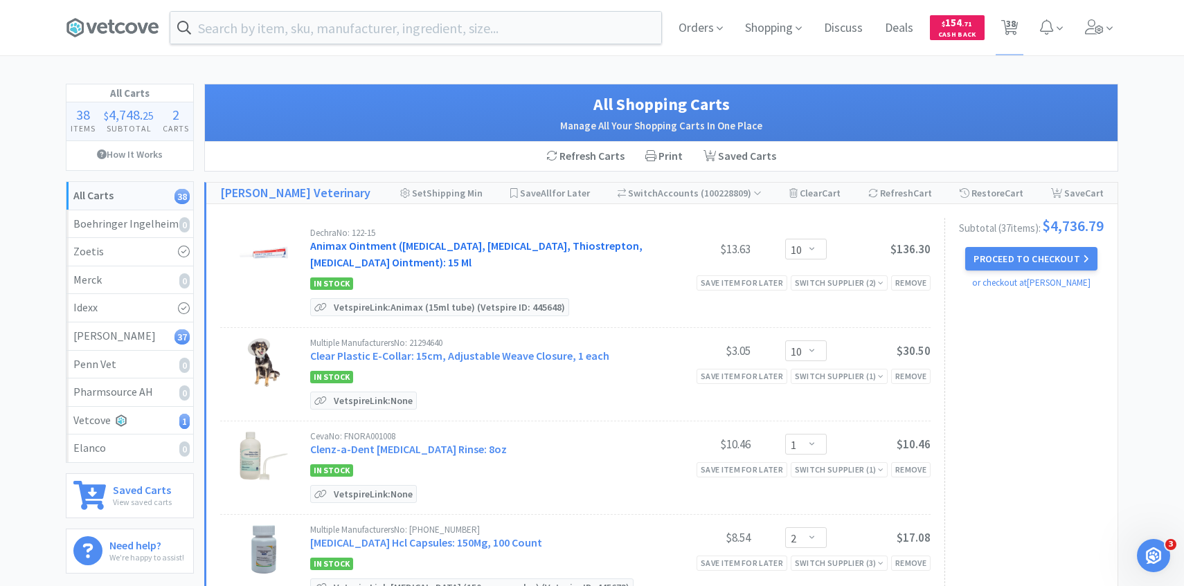
click at [460, 260] on link "Animax Ointment (Nystatin, Neomycin Sulfate, Thiostrepton, Triamcinolone Aceton…" at bounding box center [476, 254] width 332 height 30
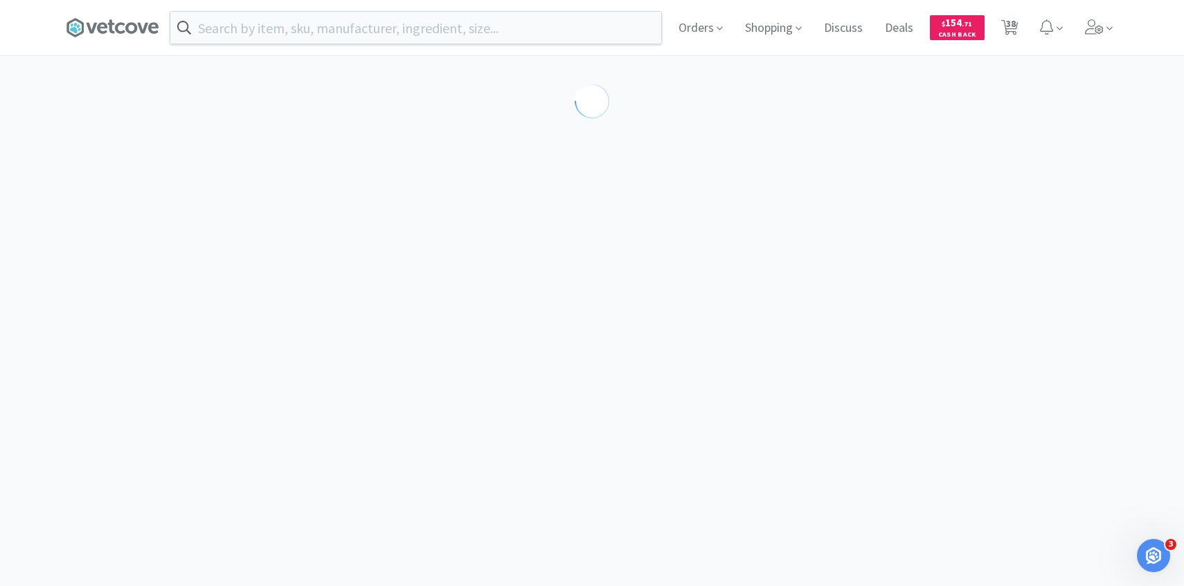
select select "143513"
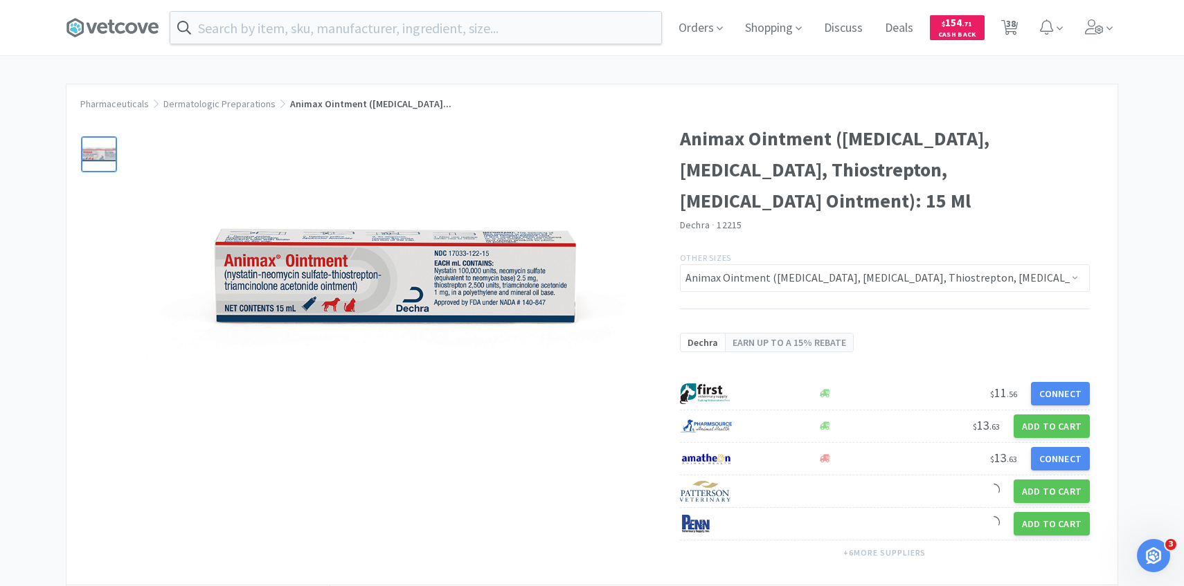
scroll to position [170, 0]
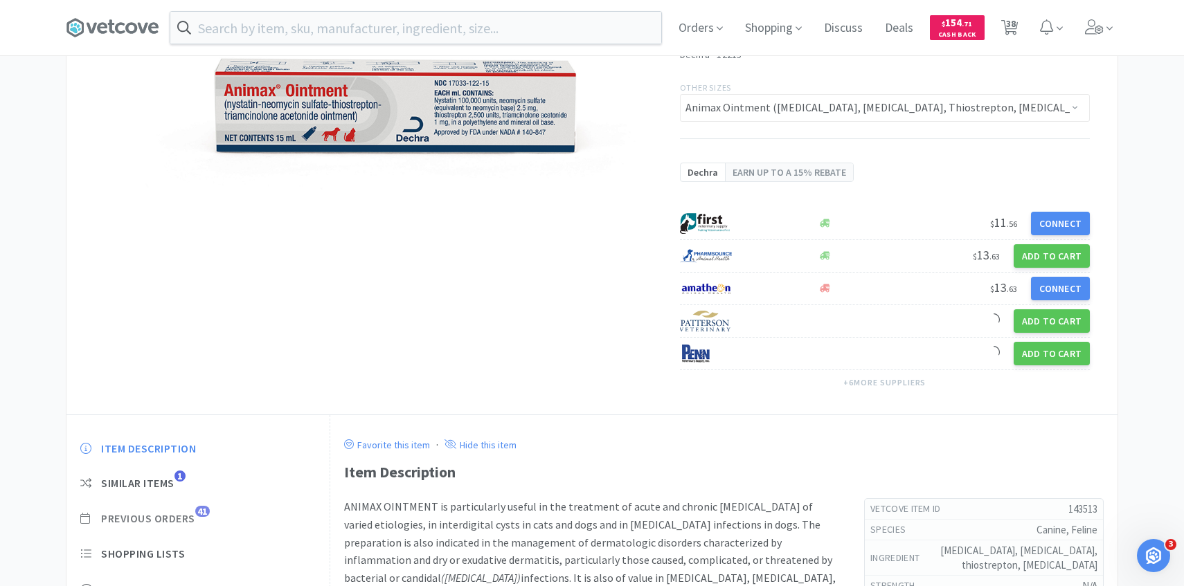
click at [188, 520] on span "Previous Orders" at bounding box center [148, 519] width 94 height 15
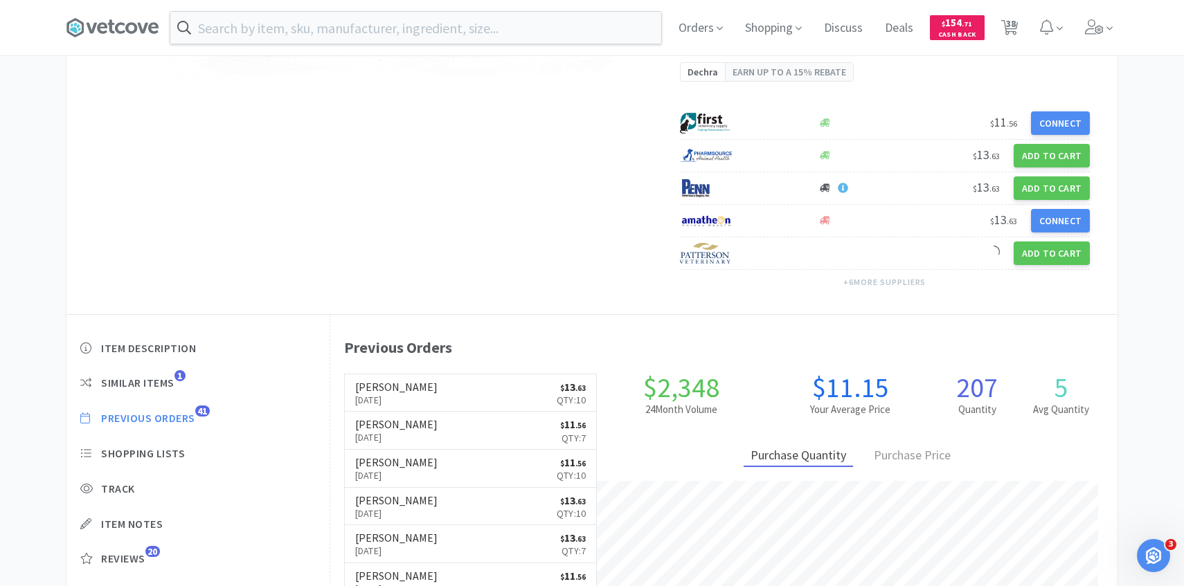
scroll to position [380, 787]
select select "10"
select select "1"
select select "2"
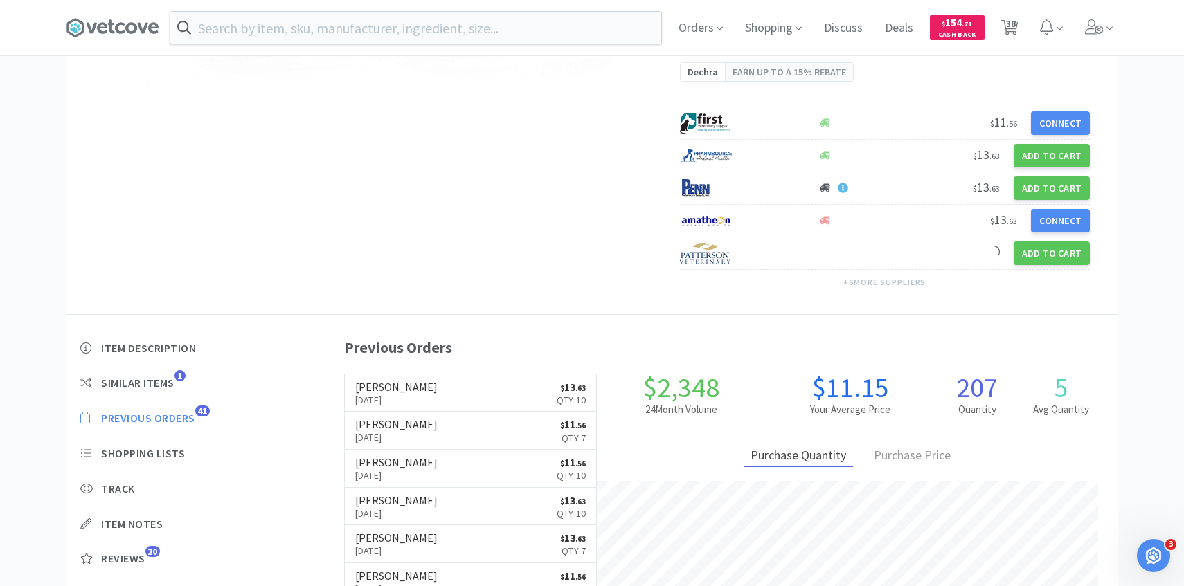
select select "8"
select select "1"
select select "2"
select select "1"
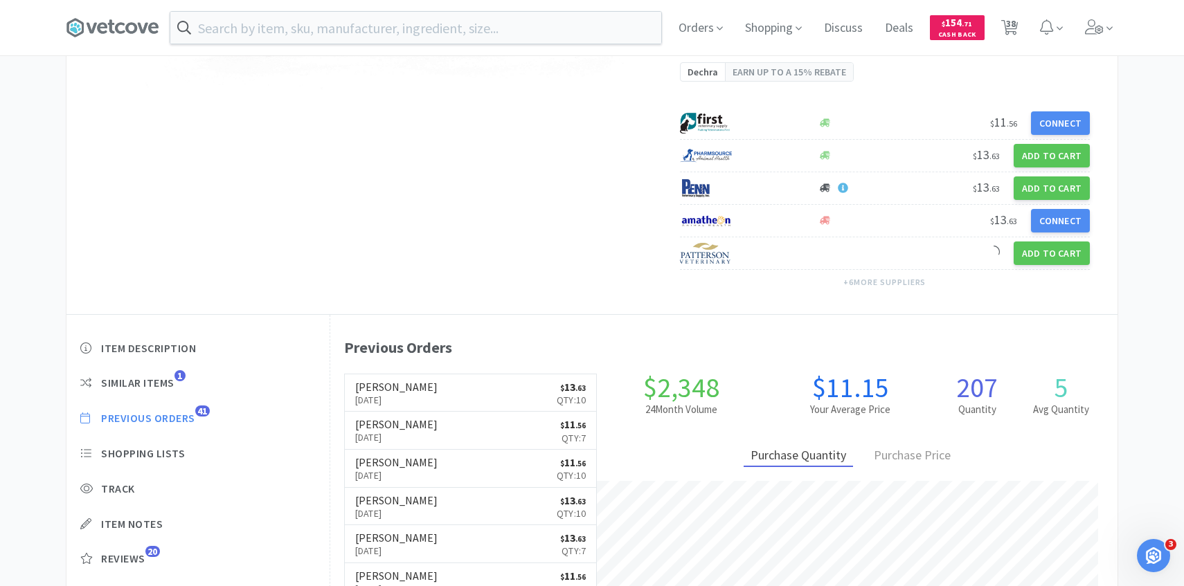
select select "1"
select select "2"
select select "4"
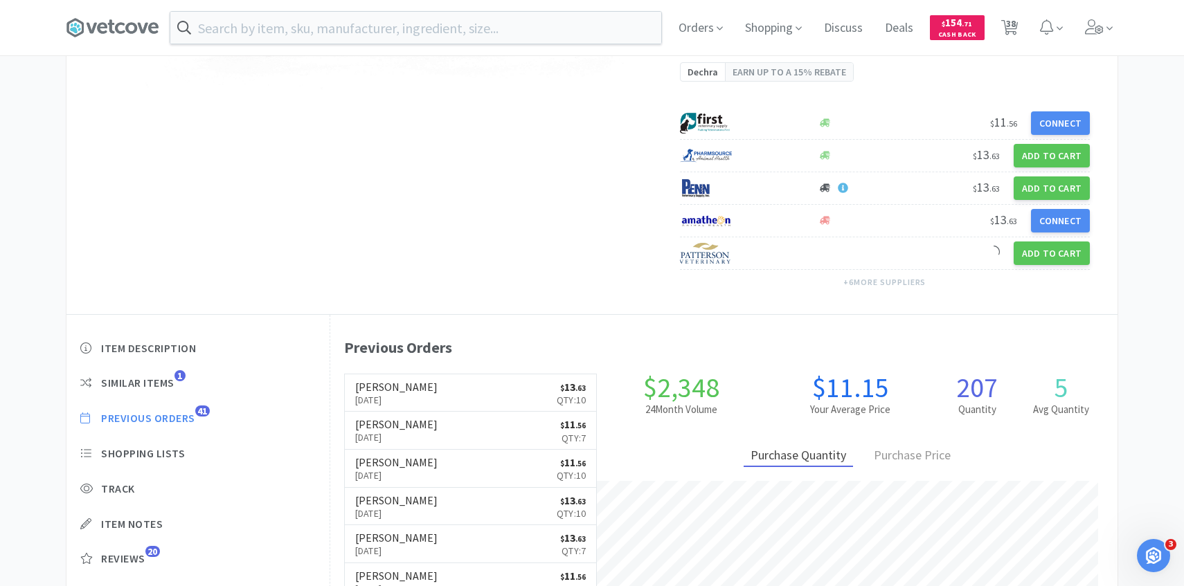
select select "1"
select select "2"
select select "3"
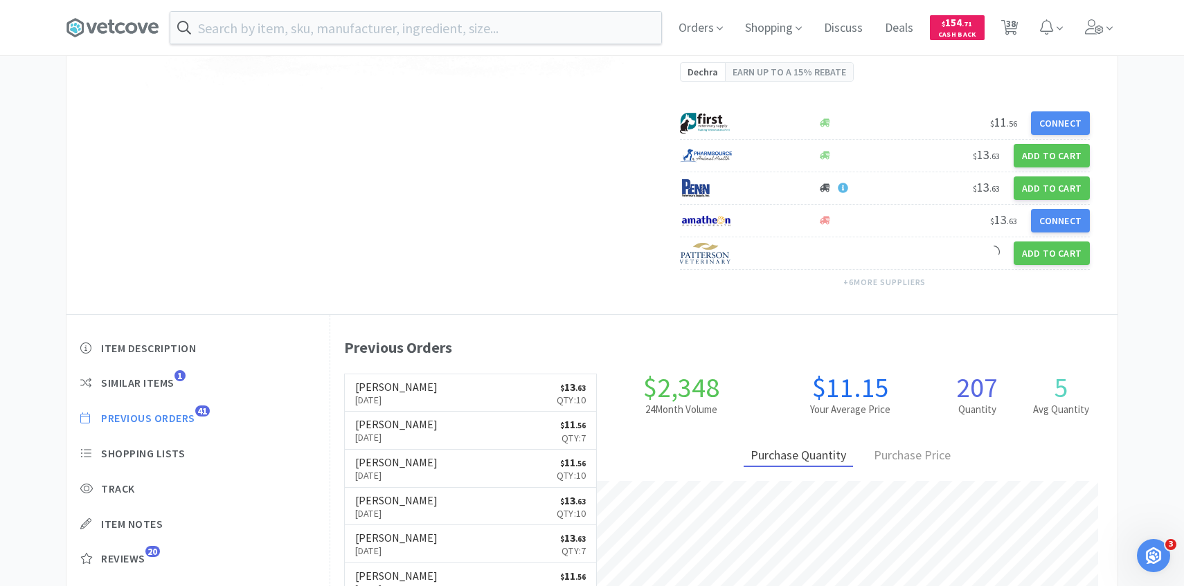
select select "6"
select select "8"
select select "100"
select select "1"
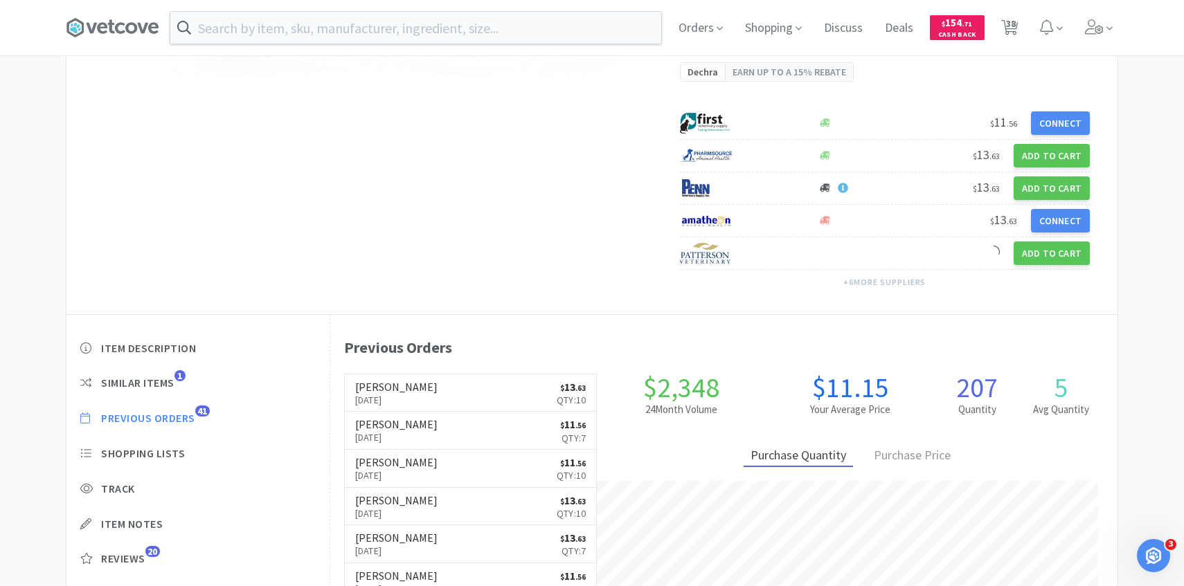
select select "50"
select select "2"
select select "3"
select select "2"
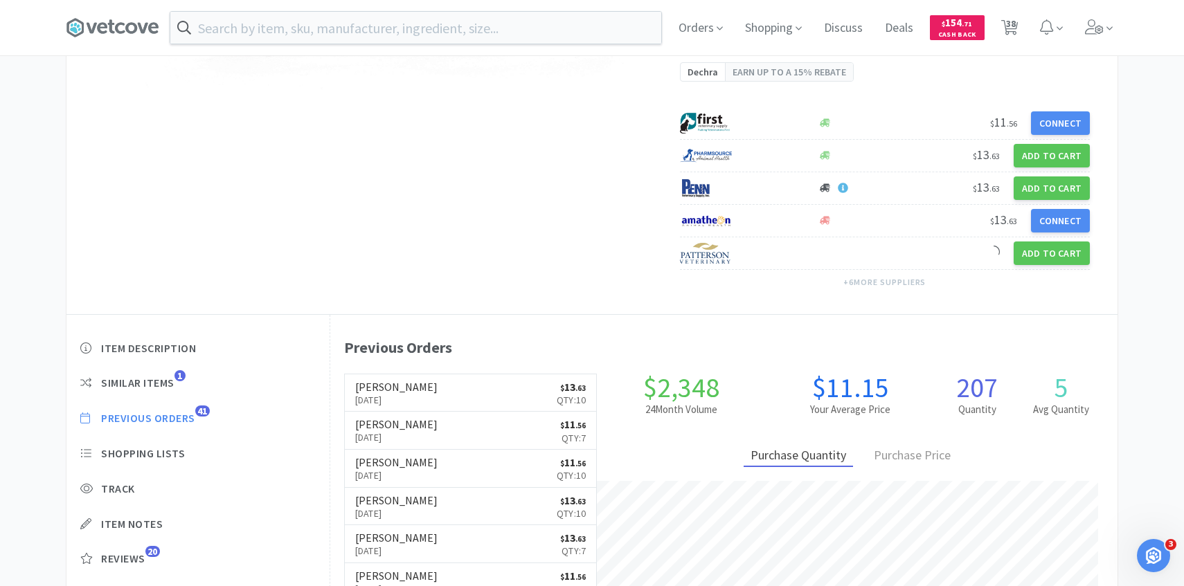
select select "30"
select select "6"
select select "4"
select select "30"
select select "2"
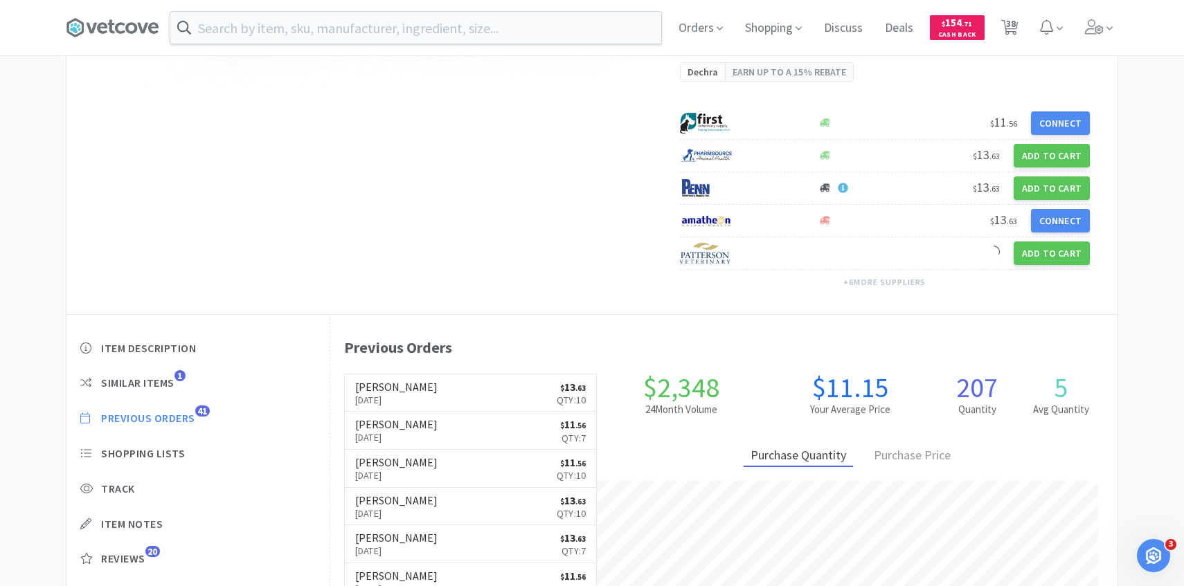
select select "1"
select select "2"
select select "10"
select select "2"
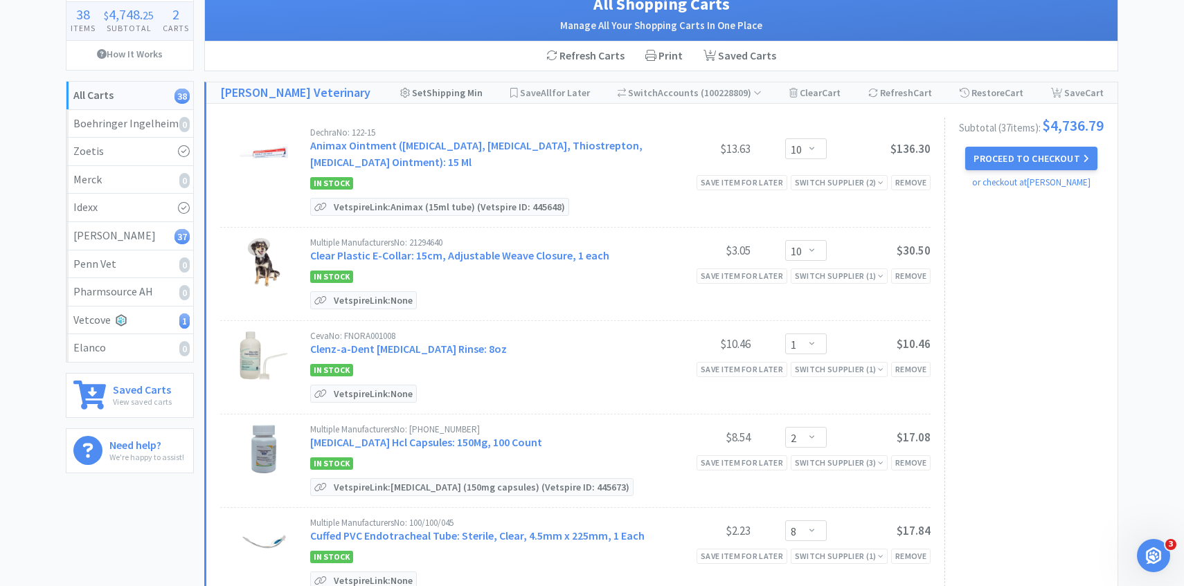
scroll to position [109, 0]
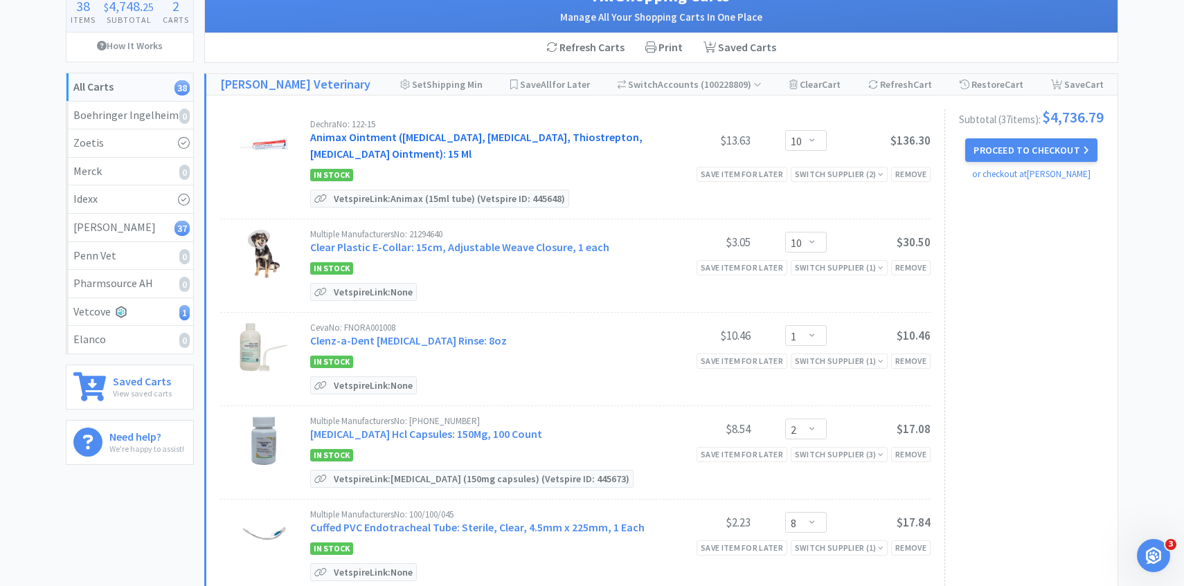
click at [526, 136] on link "Animax Ointment (Nystatin, Neomycin Sulfate, Thiostrepton, Triamcinolone Aceton…" at bounding box center [476, 145] width 332 height 30
select select "143513"
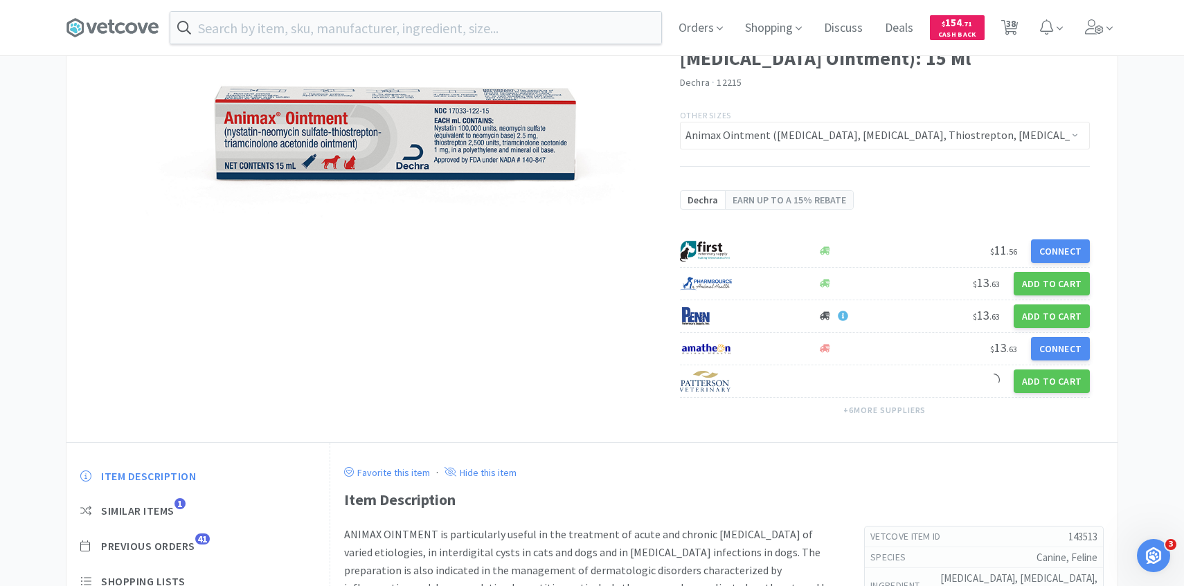
scroll to position [196, 0]
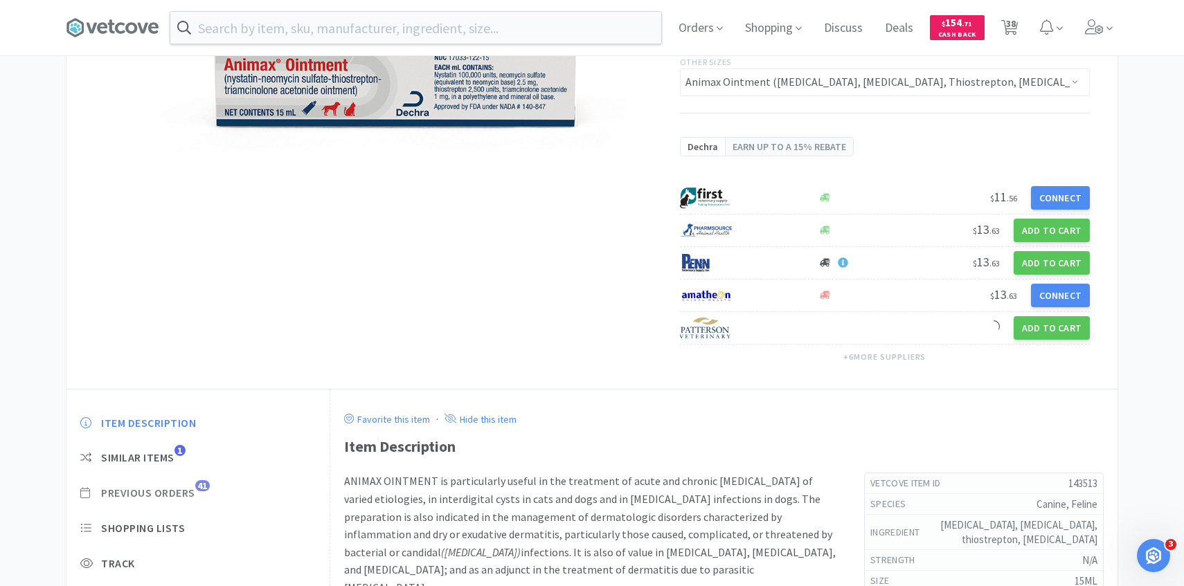
click at [177, 487] on span "Previous Orders" at bounding box center [148, 493] width 94 height 15
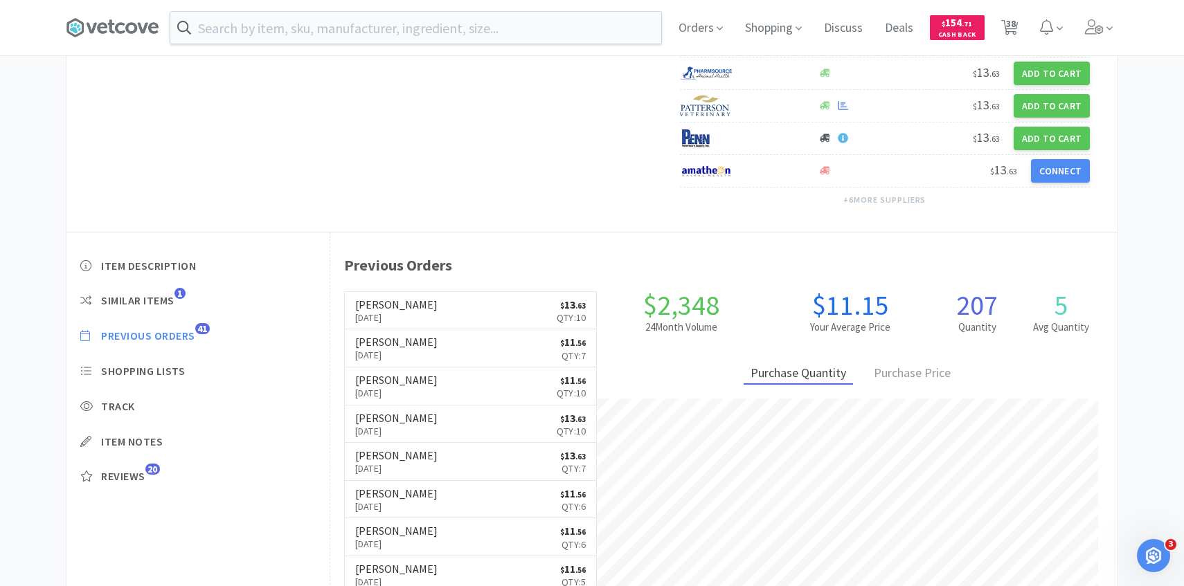
scroll to position [380, 787]
select select "10"
select select "1"
select select "2"
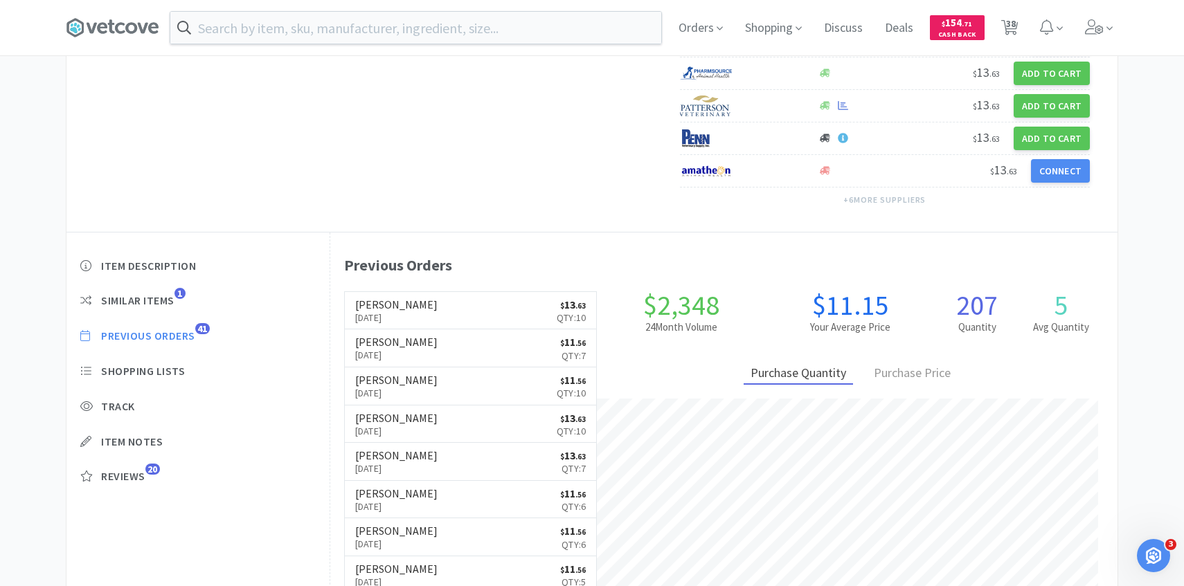
select select "8"
select select "1"
select select "2"
select select "1"
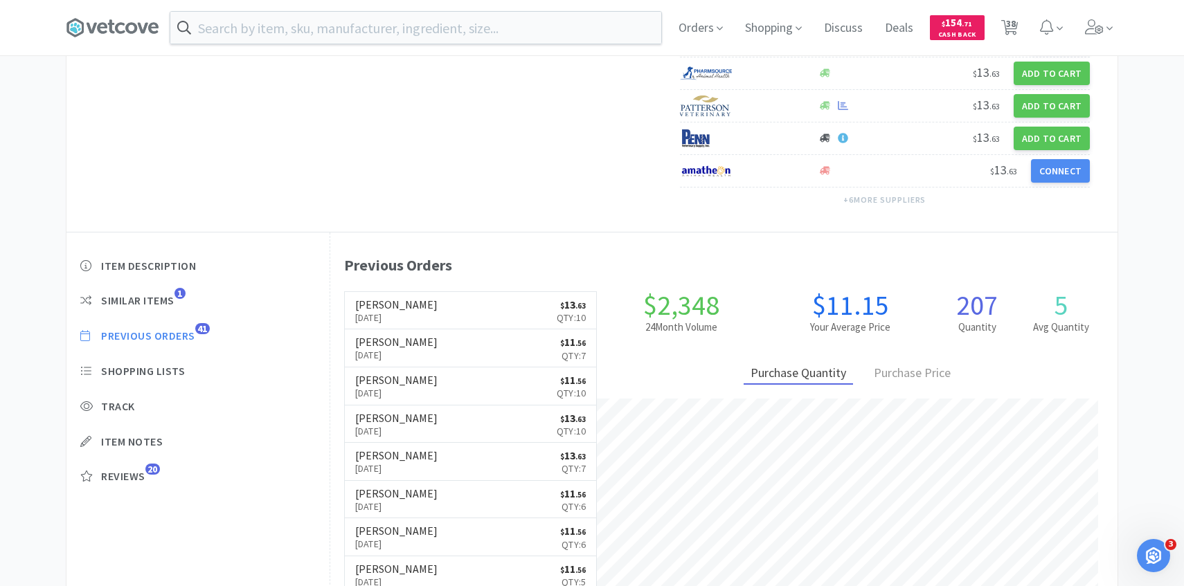
select select "1"
select select "2"
select select "4"
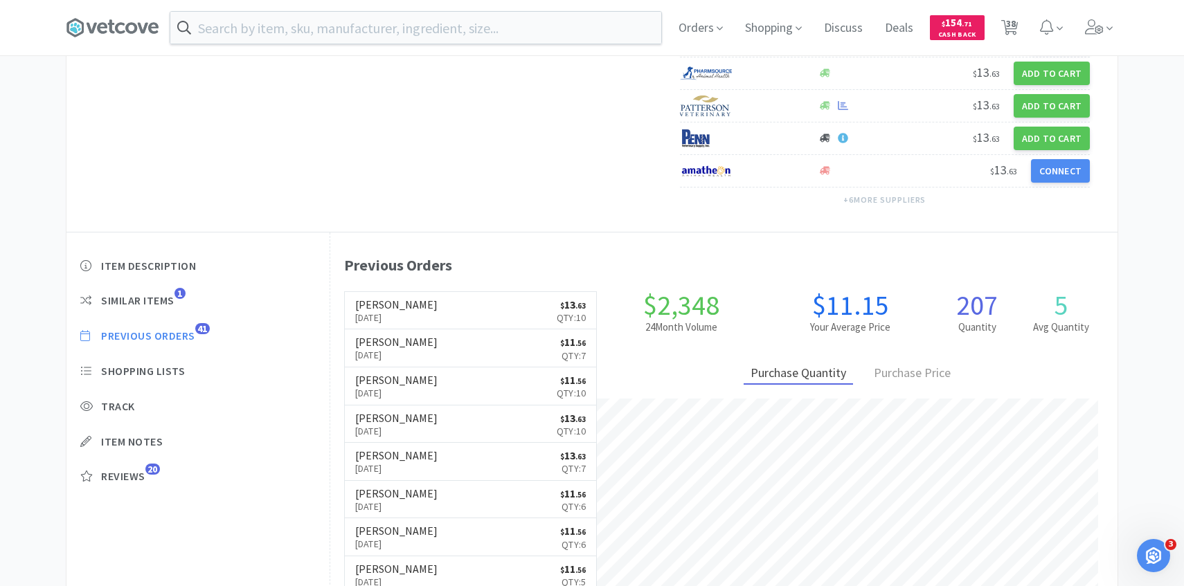
select select "1"
select select "2"
select select "3"
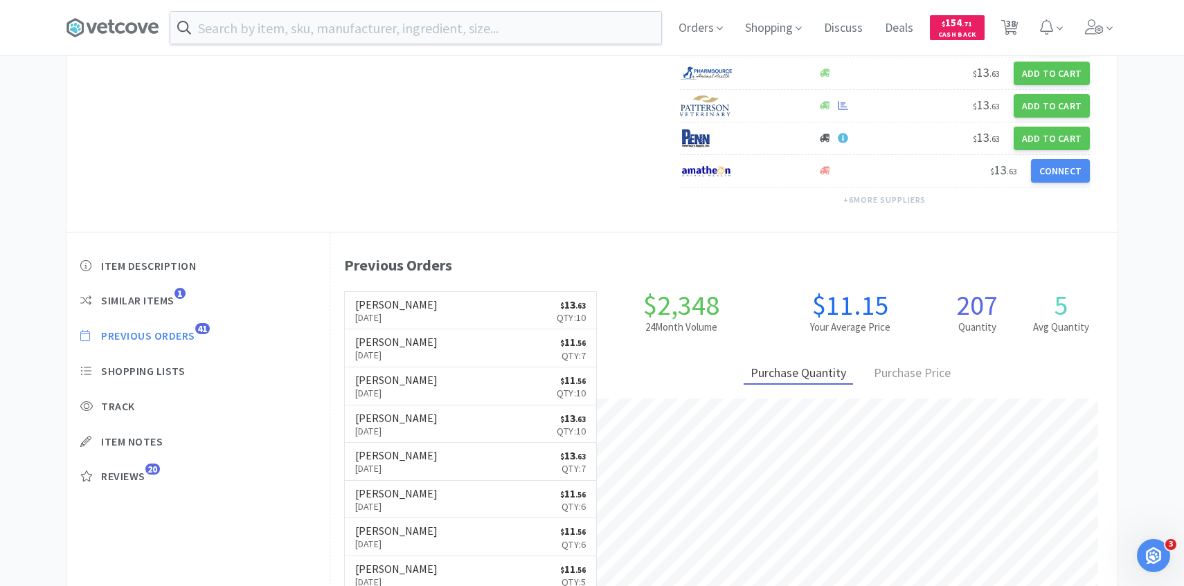
select select "6"
select select "8"
select select "100"
select select "1"
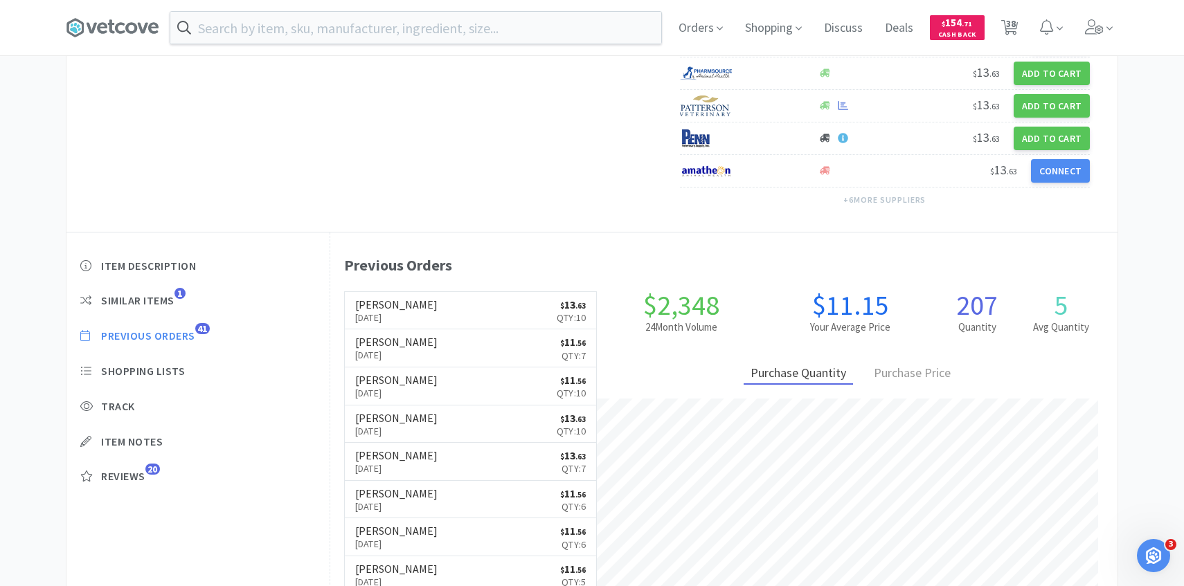
select select "50"
select select "2"
select select "3"
select select "2"
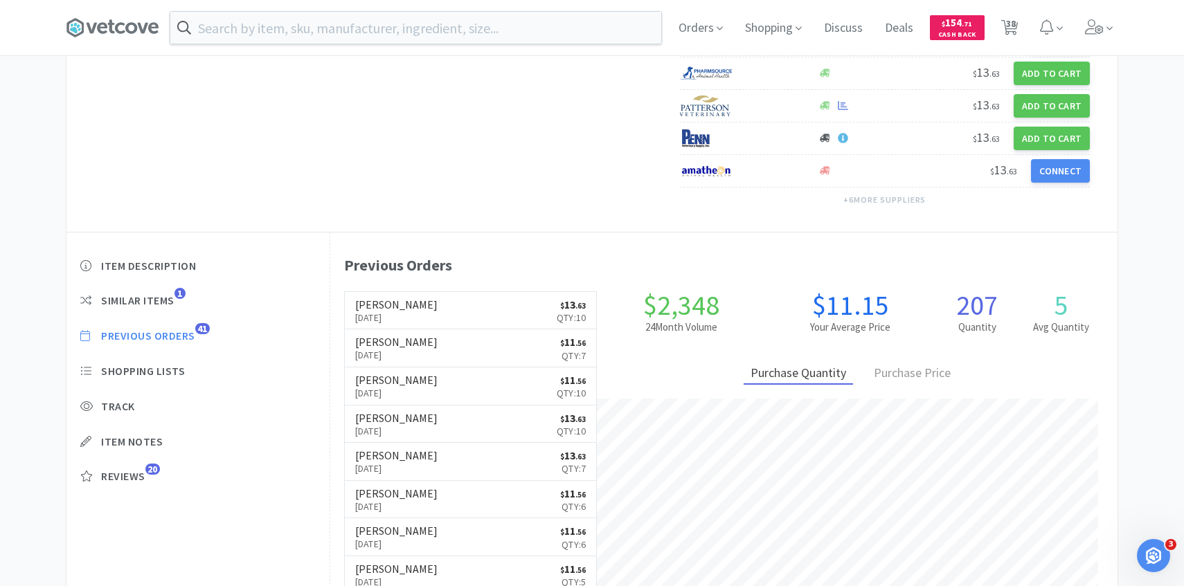
select select "30"
select select "6"
select select "4"
select select "30"
select select "2"
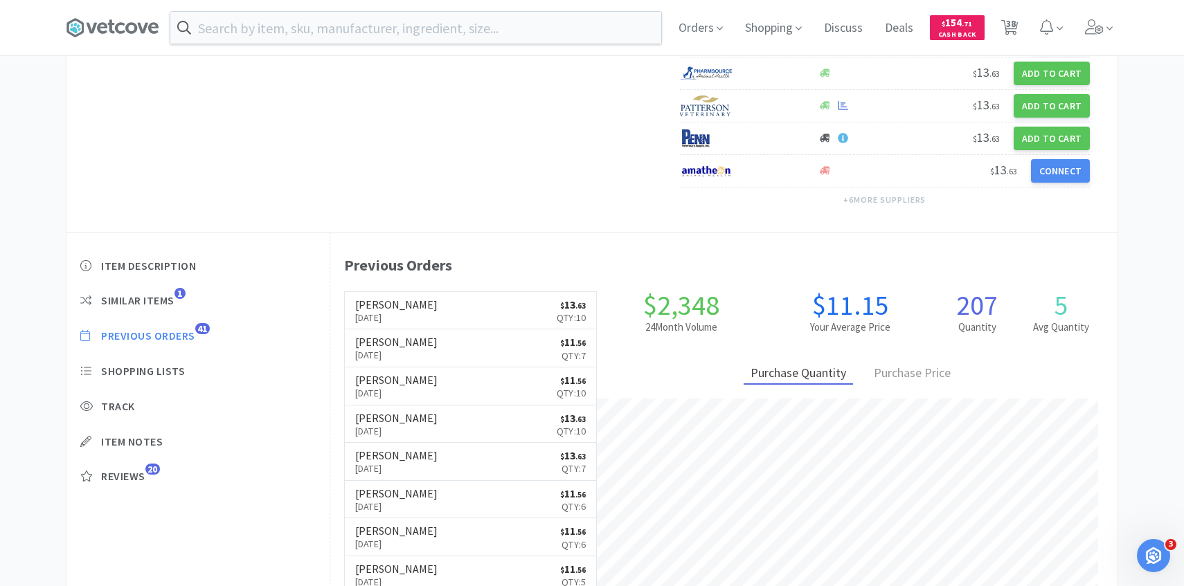
select select "1"
select select "2"
select select "10"
select select "2"
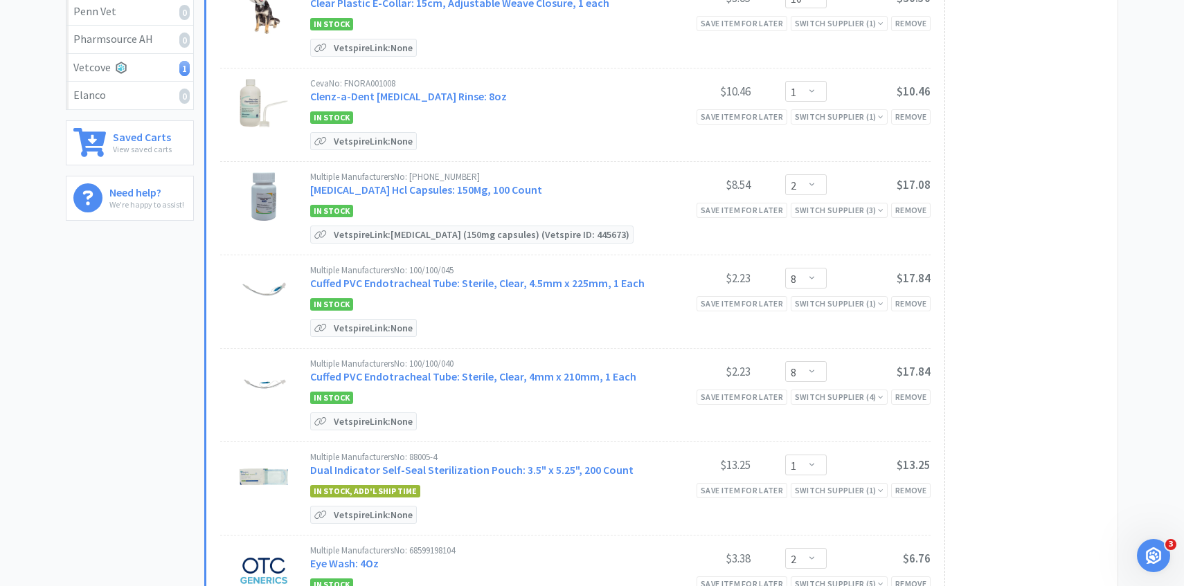
scroll to position [109, 0]
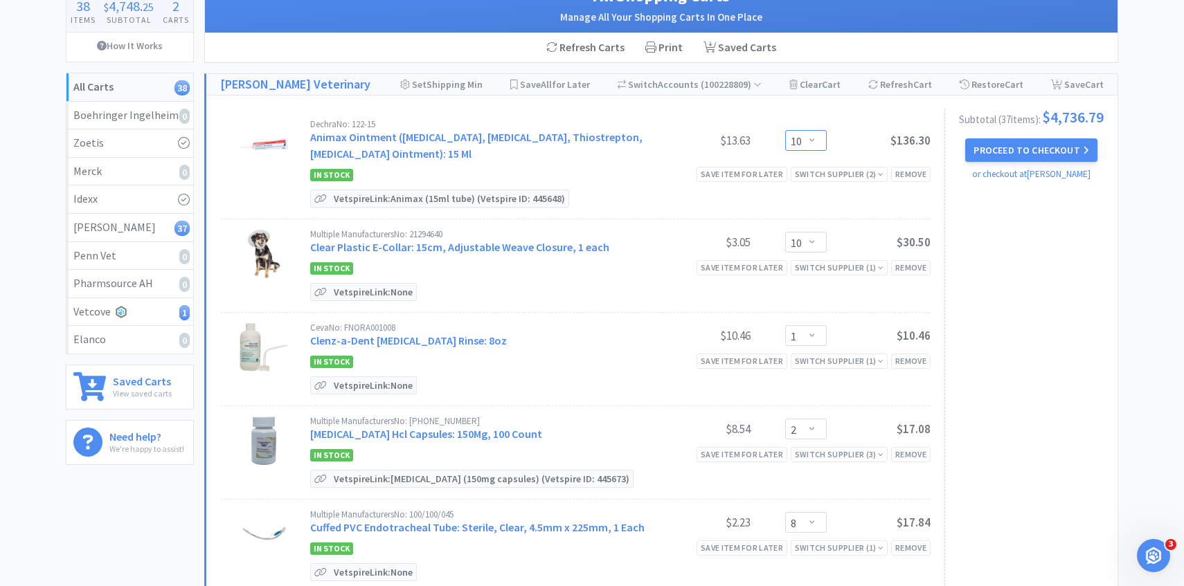
click at [814, 140] on select "Enter Quantity 1 2 3 4 5 6 7 8 9 10 11 12 13 14 15 16 17 18 19 20 Enter Quantity" at bounding box center [806, 140] width 42 height 21
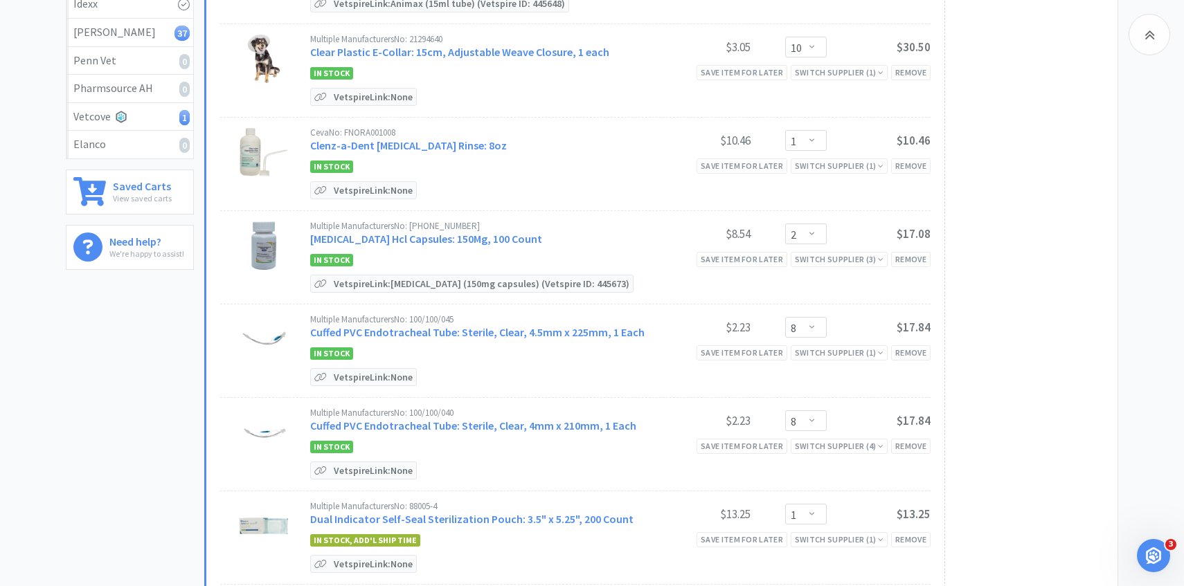
scroll to position [310, 0]
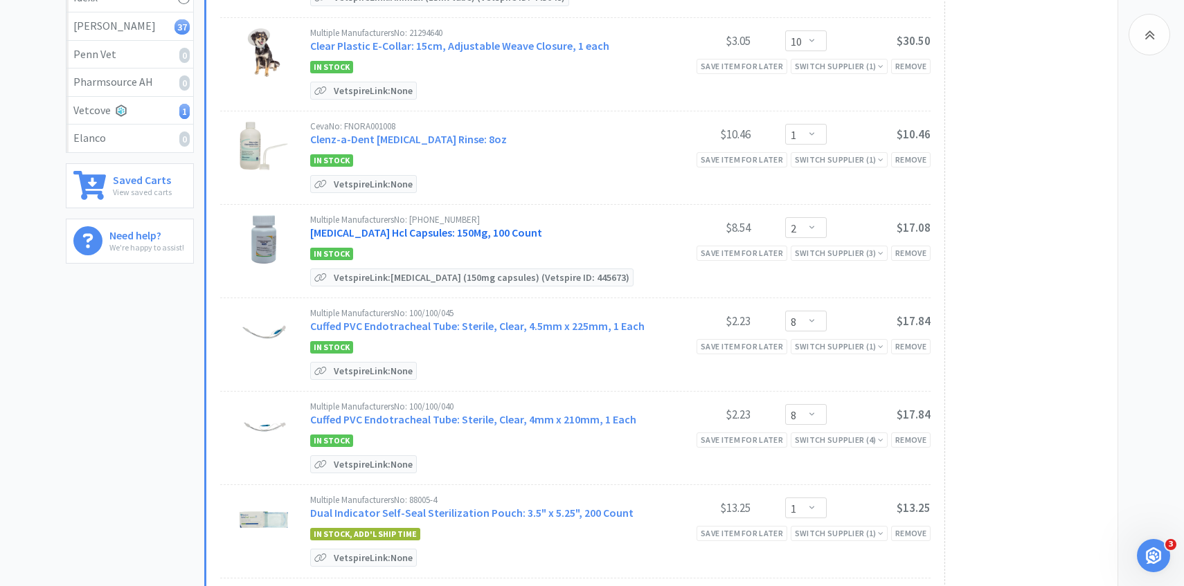
click at [474, 227] on link "Clindamycin Hcl Capsules: 150Mg, 100 Count" at bounding box center [426, 233] width 232 height 14
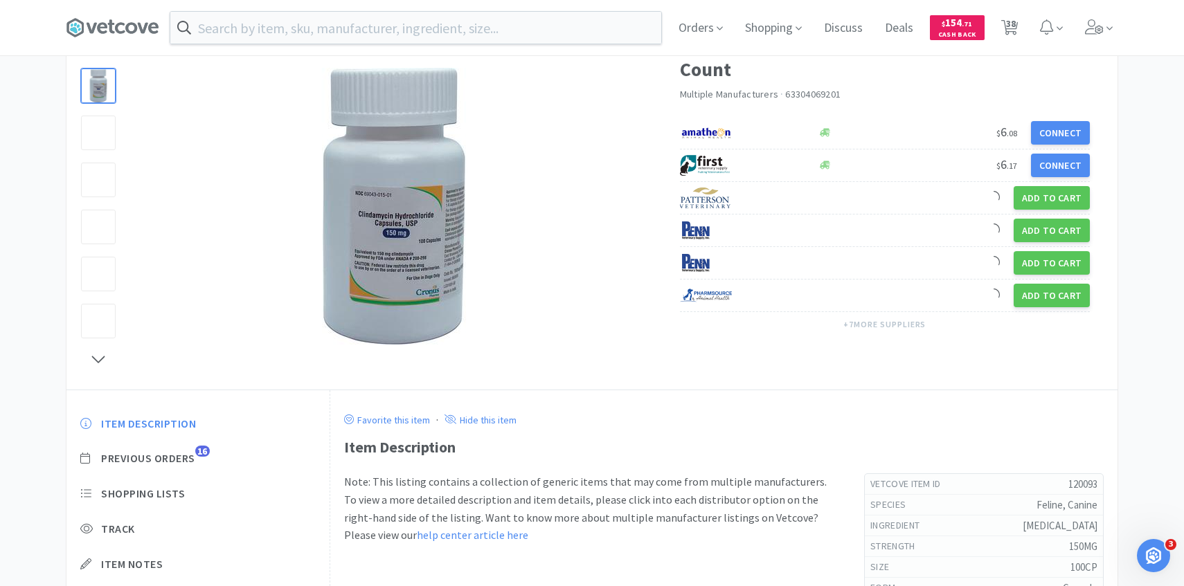
scroll to position [134, 0]
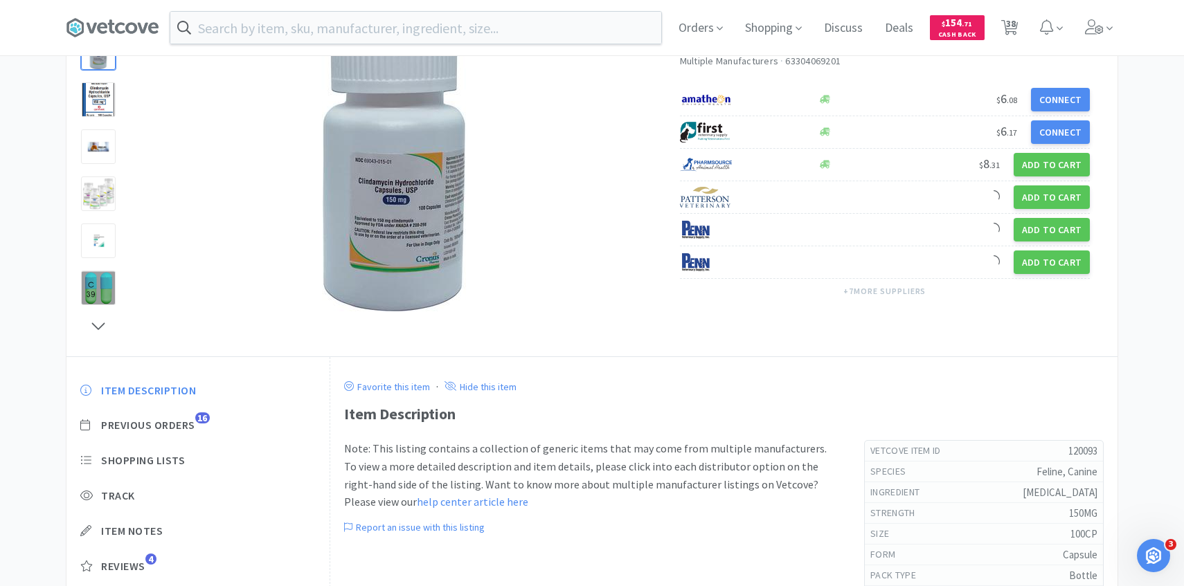
click at [182, 417] on div "Item Description Previous Orders 16 Shopping Lists Track Item Notes Reviews 4" at bounding box center [197, 489] width 263 height 239
click at [179, 420] on span "Previous Orders" at bounding box center [148, 425] width 94 height 15
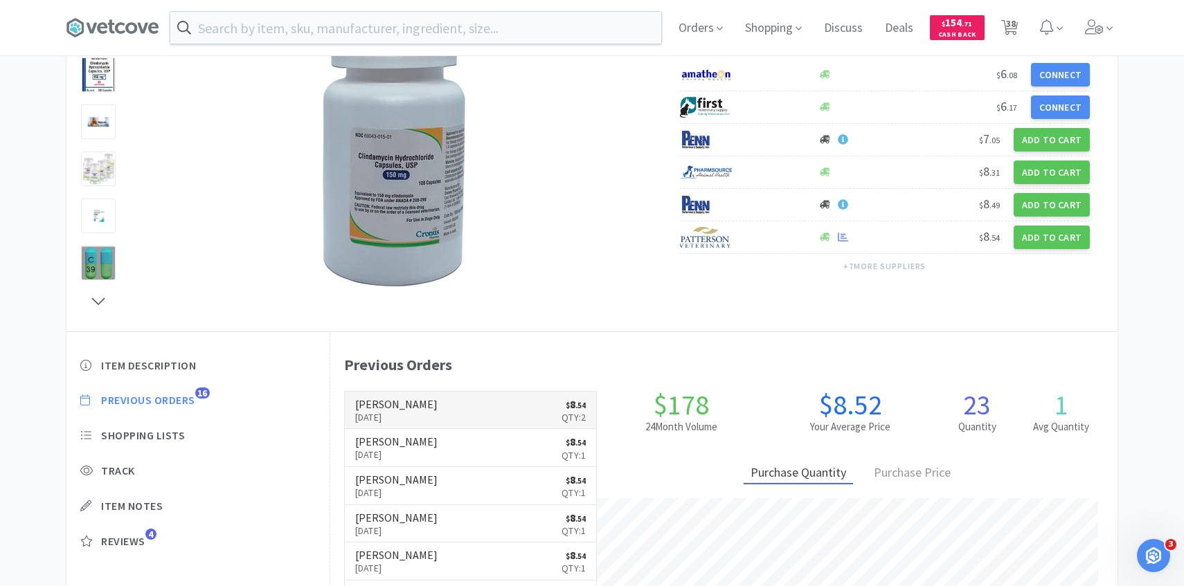
scroll to position [380, 787]
click at [402, 405] on h6 "[PERSON_NAME]" at bounding box center [396, 404] width 82 height 11
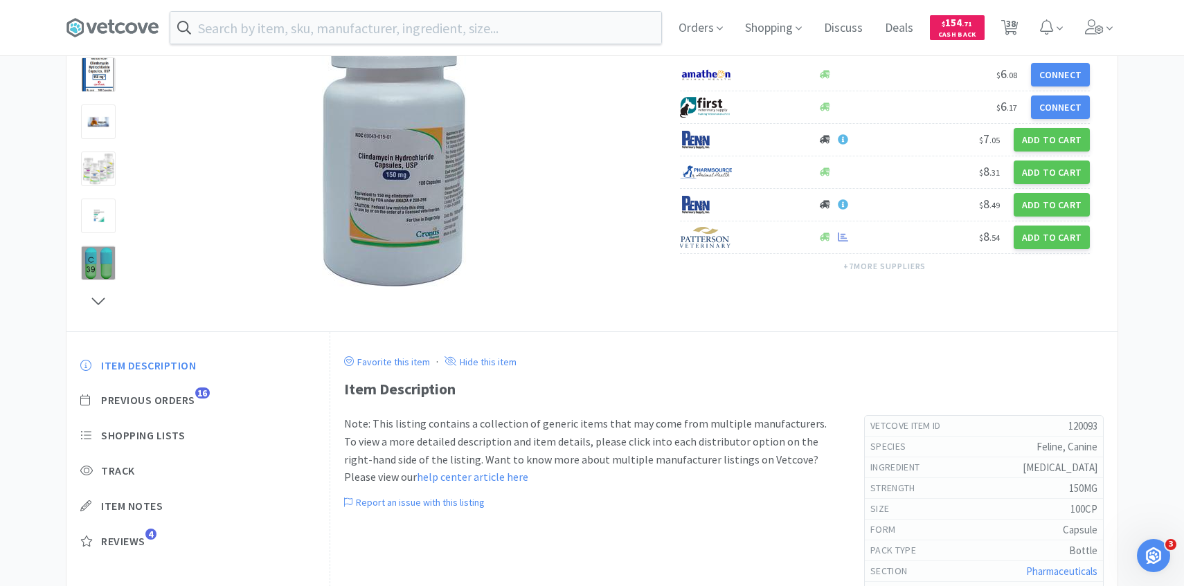
select select "10"
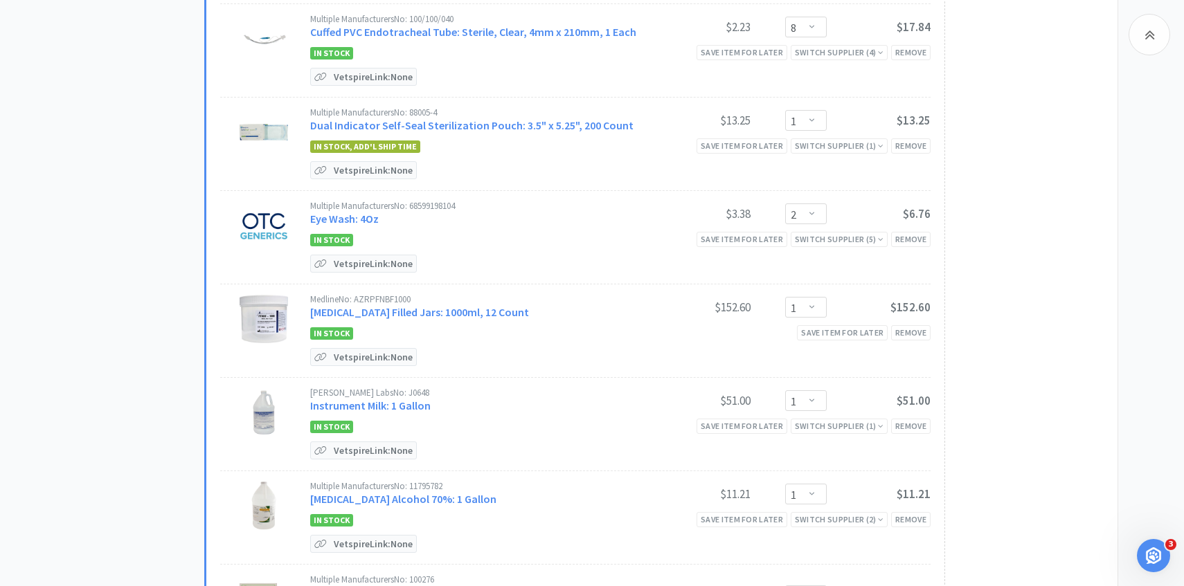
scroll to position [701, 0]
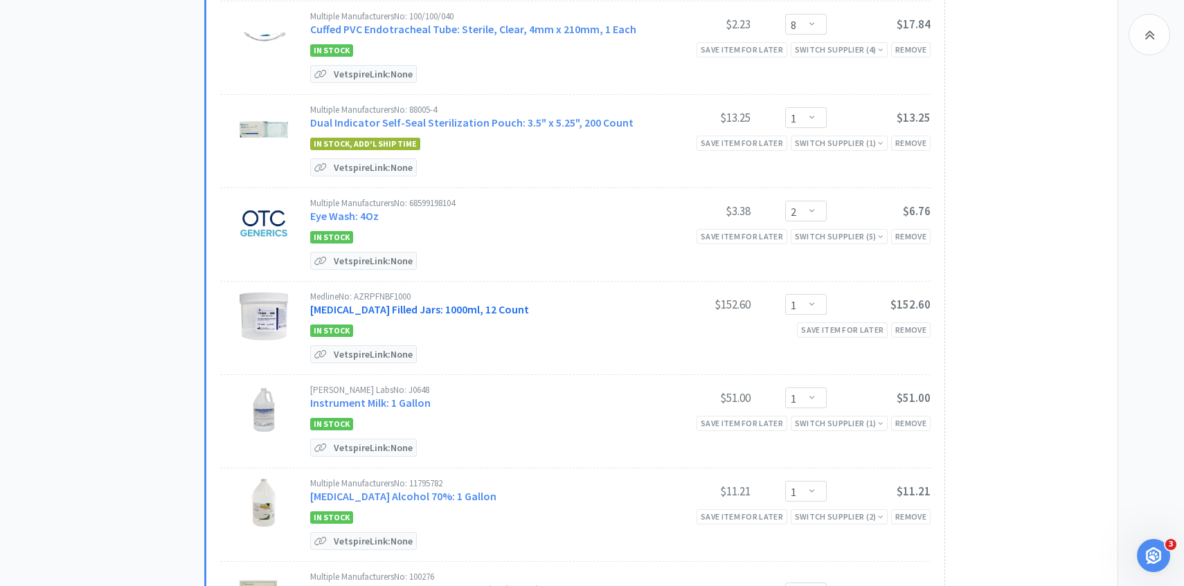
click at [413, 305] on link "Formalin Filled Jars: 1000ml, 12 Count" at bounding box center [419, 310] width 219 height 14
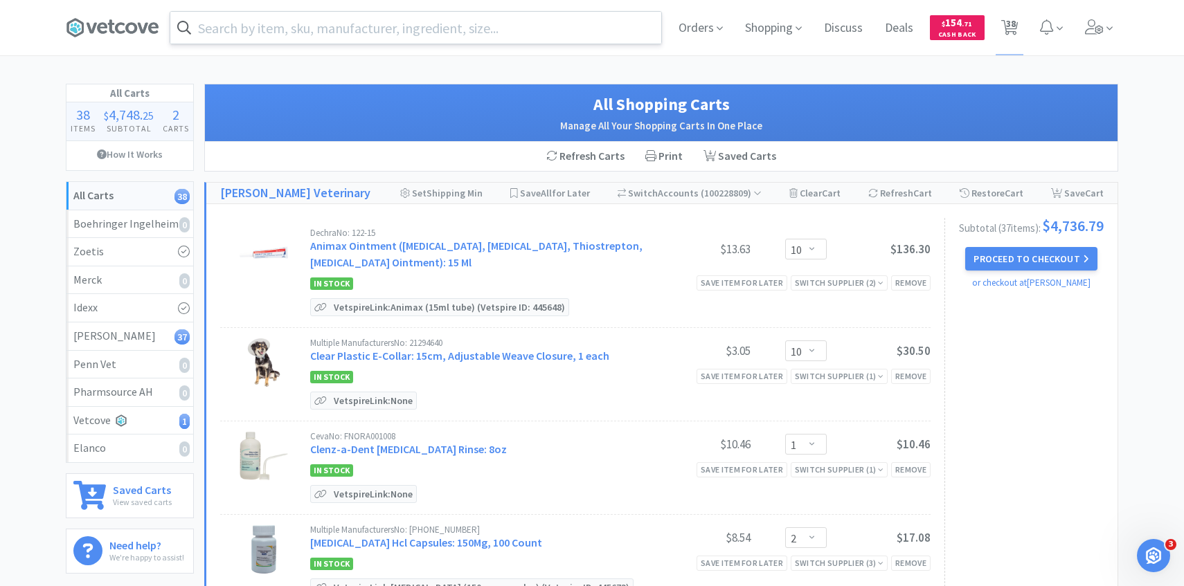
click at [379, 26] on input "text" at bounding box center [415, 28] width 491 height 32
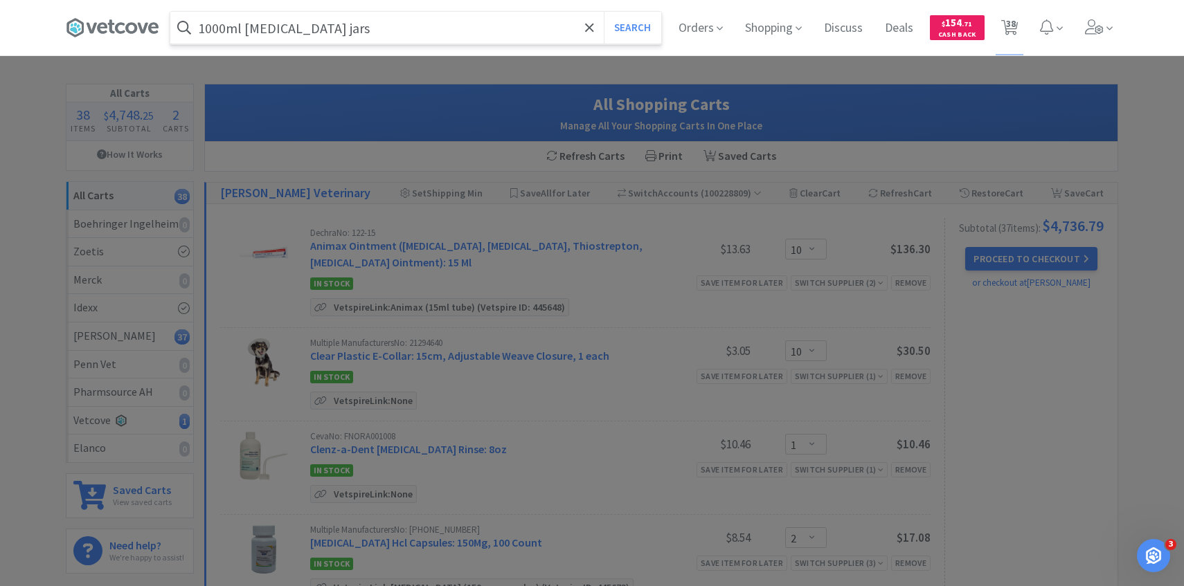
click at [604, 12] on button "Search" at bounding box center [632, 28] width 57 height 32
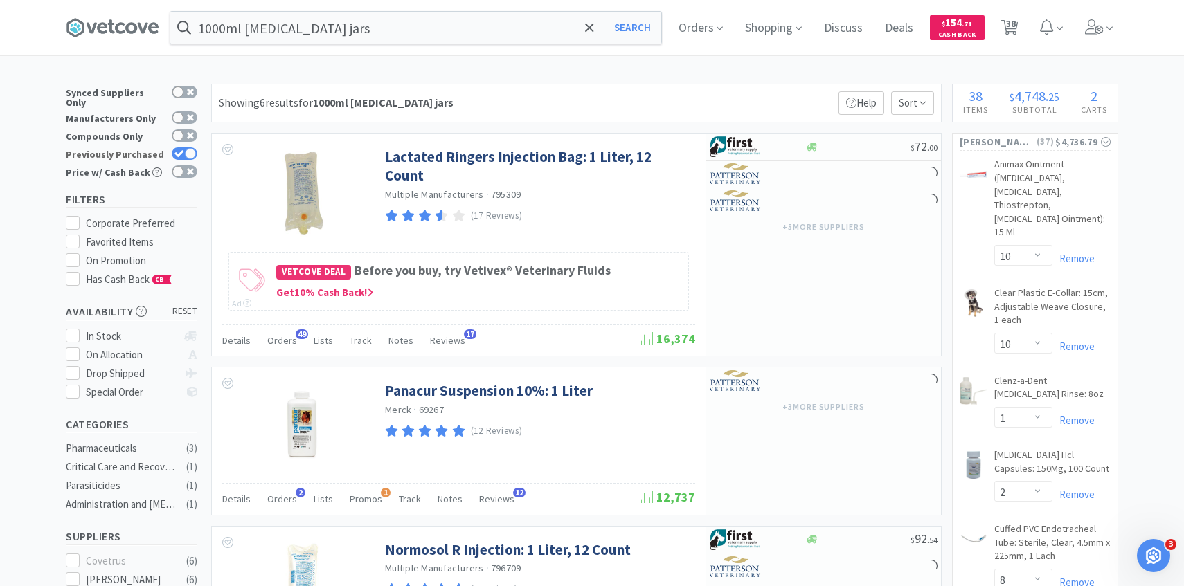
click at [177, 150] on icon at bounding box center [178, 153] width 9 height 7
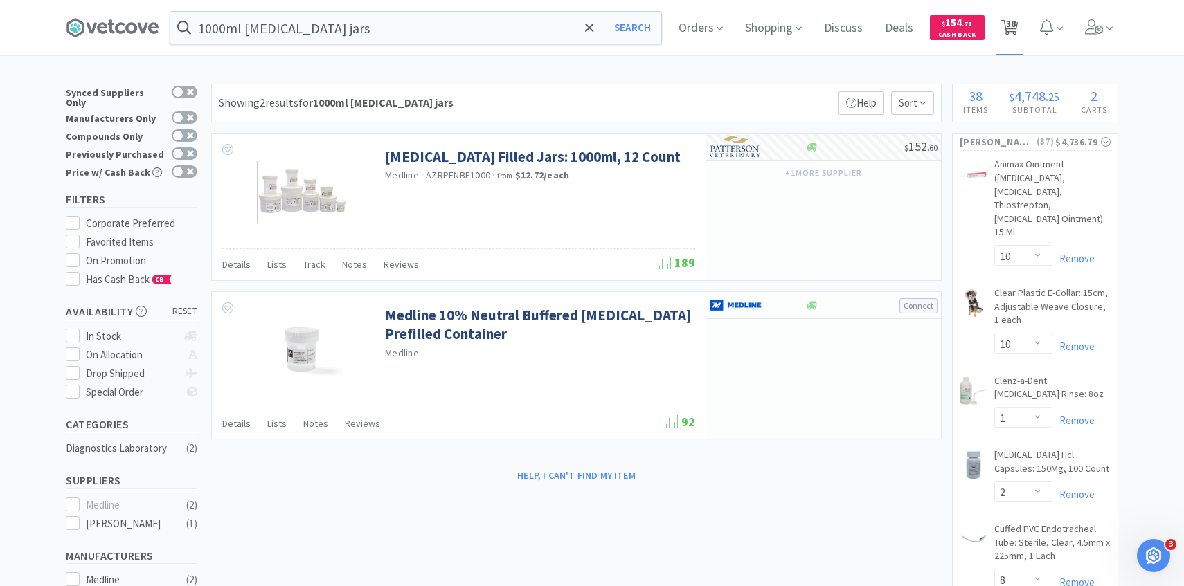
click at [1015, 33] on span "38" at bounding box center [1011, 23] width 10 height 55
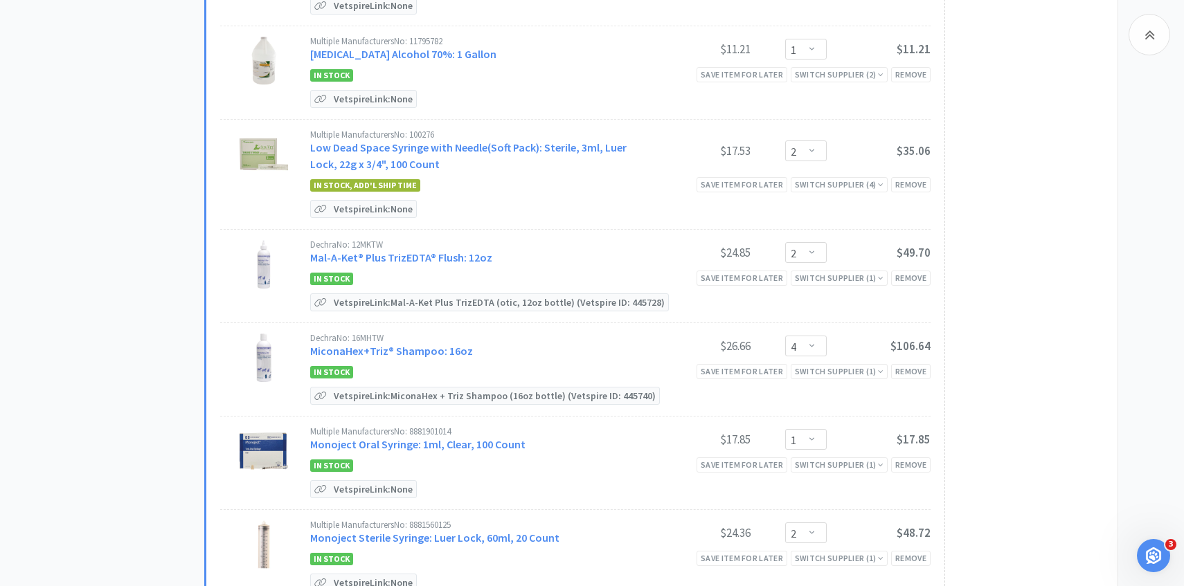
scroll to position [1148, 0]
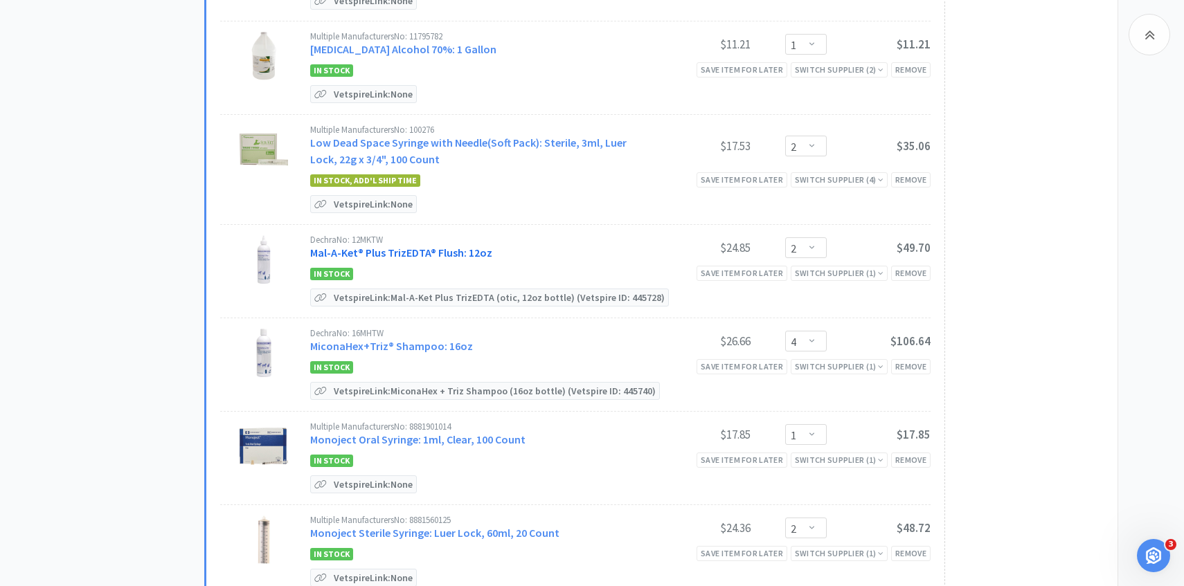
click at [481, 253] on link "Mal-A-Ket® Plus TrizEDTA® Flush: 12oz" at bounding box center [401, 253] width 182 height 14
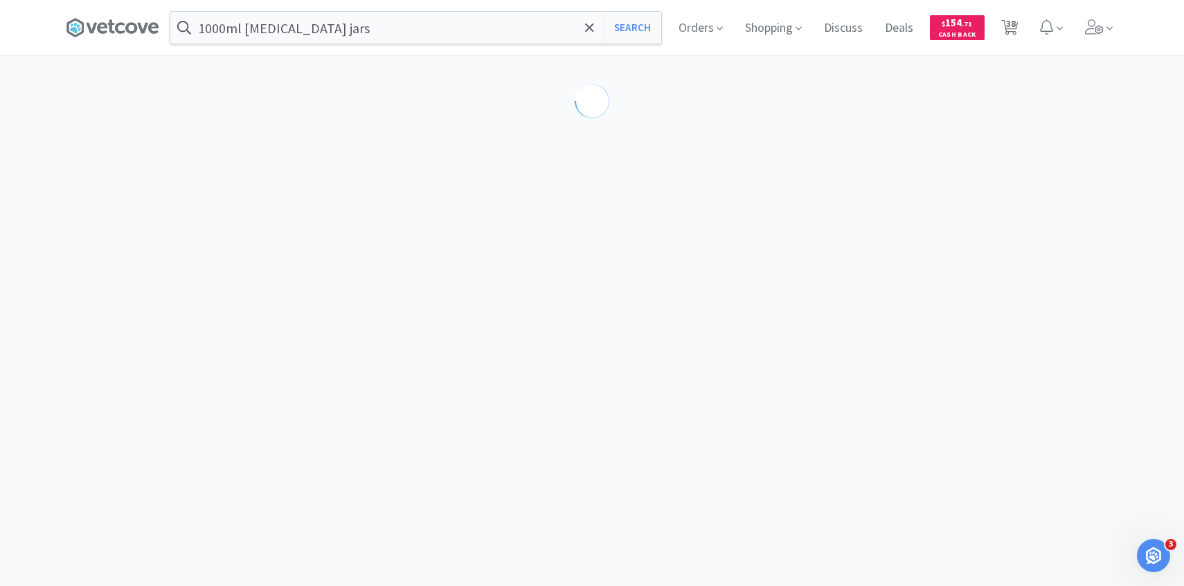
scroll to position [51, 0]
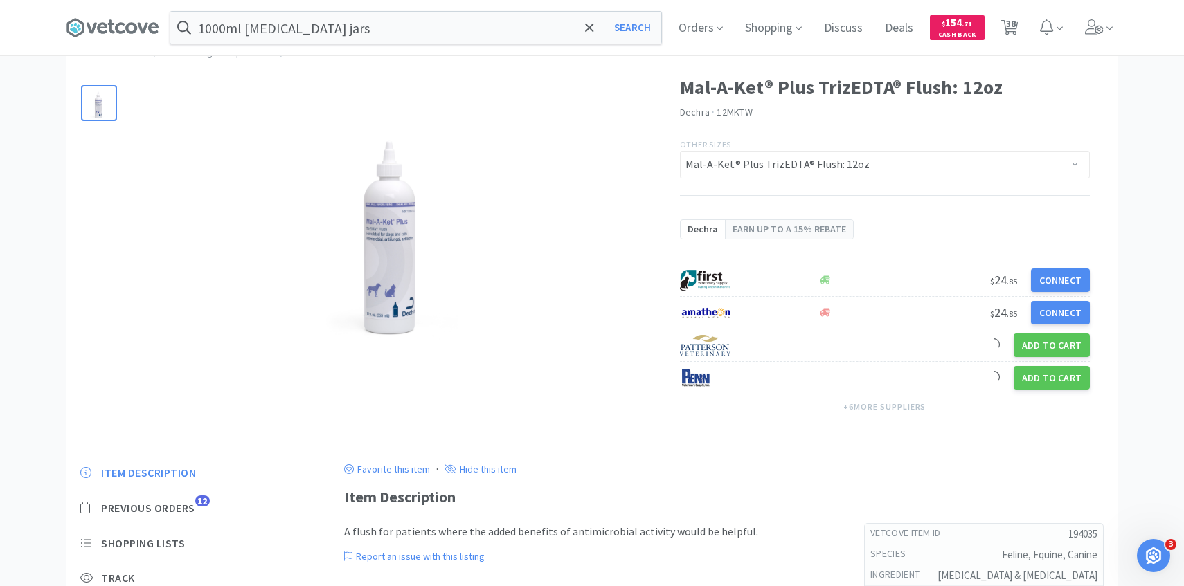
click at [188, 517] on div "Item Description Previous Orders 12 Shopping Lists Track Item Notes Reviews 11" at bounding box center [197, 571] width 263 height 239
click at [188, 509] on span "Previous Orders" at bounding box center [148, 508] width 94 height 15
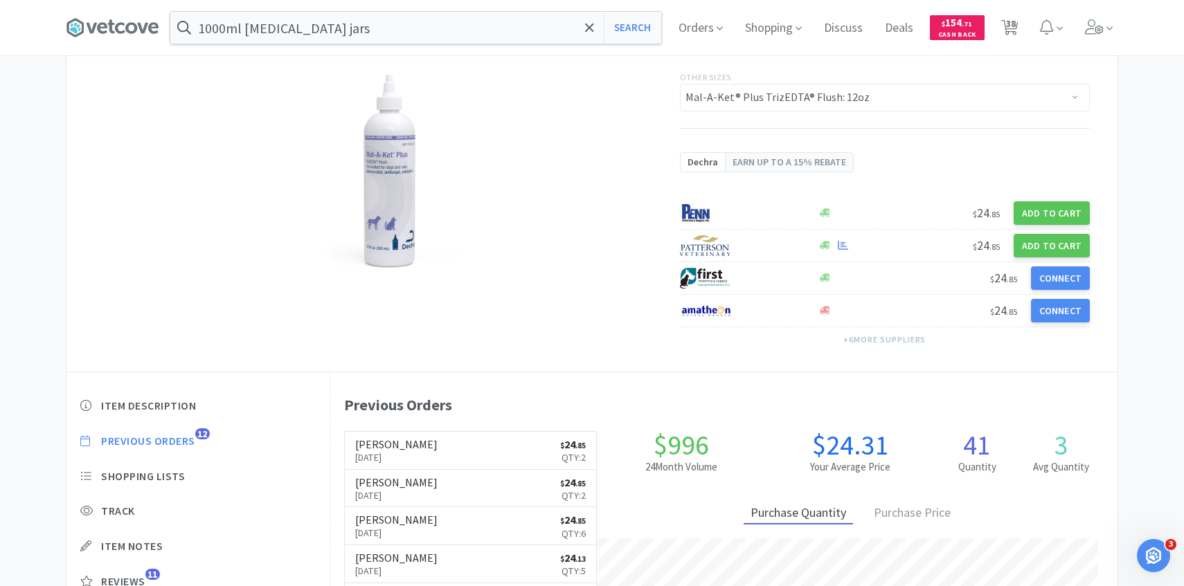
scroll to position [127, 0]
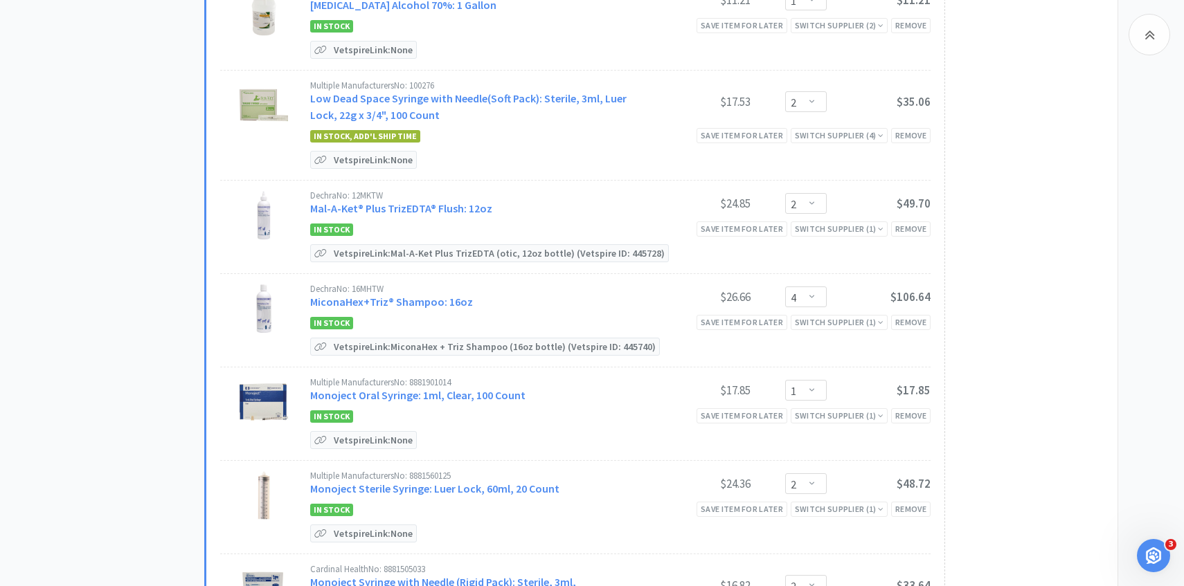
scroll to position [1221, 0]
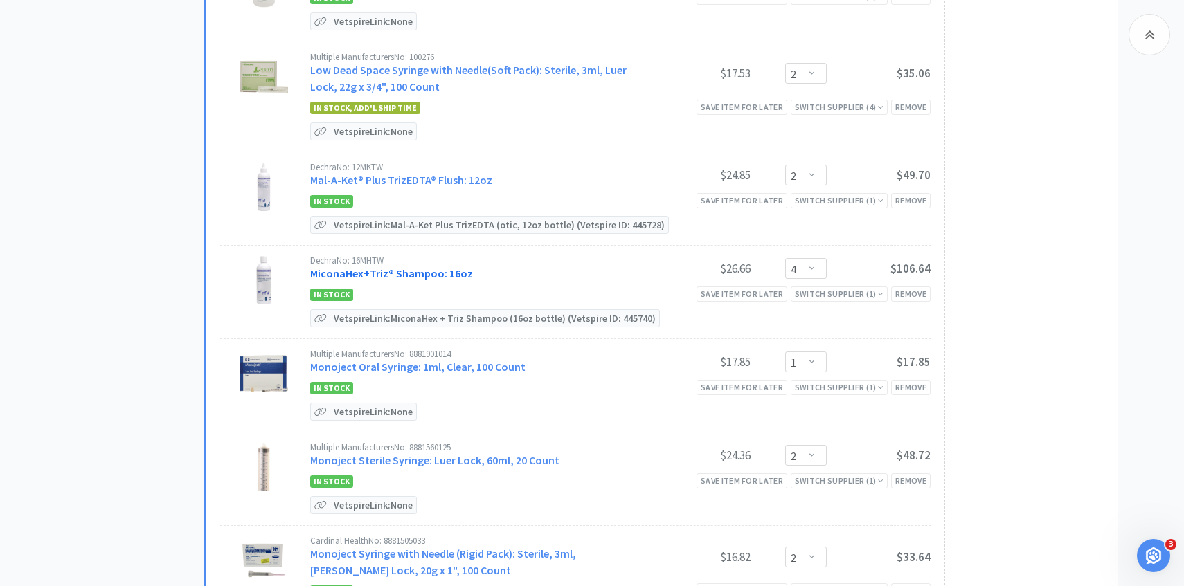
click at [397, 271] on link "MiconaHex+Triz® Shampoo: 16oz" at bounding box center [391, 274] width 163 height 14
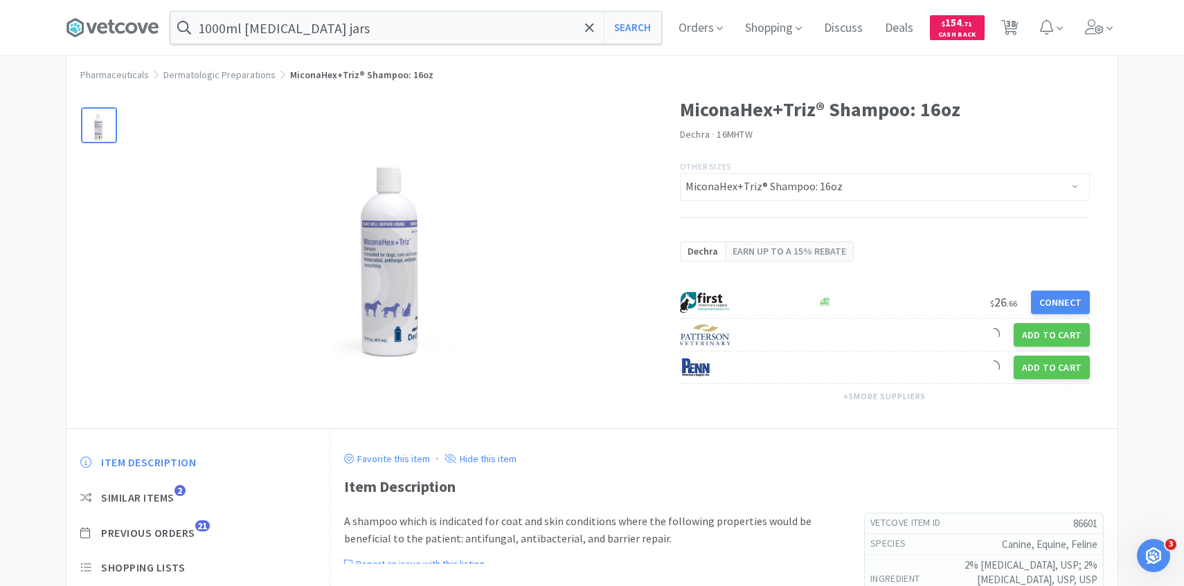
scroll to position [54, 0]
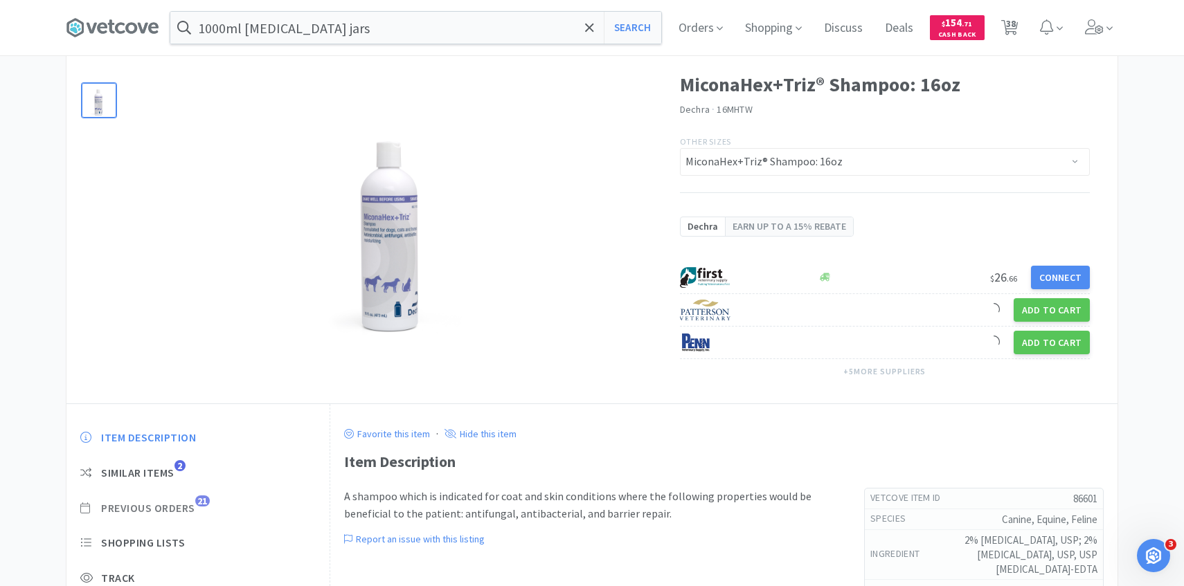
click at [197, 499] on span "21" at bounding box center [202, 501] width 15 height 11
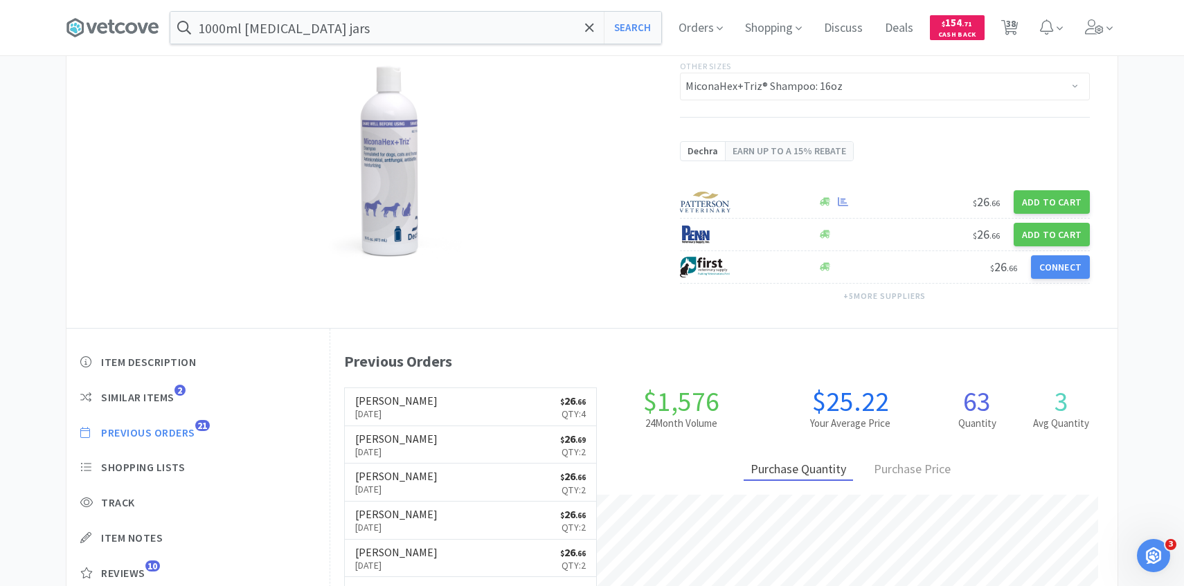
scroll to position [380, 787]
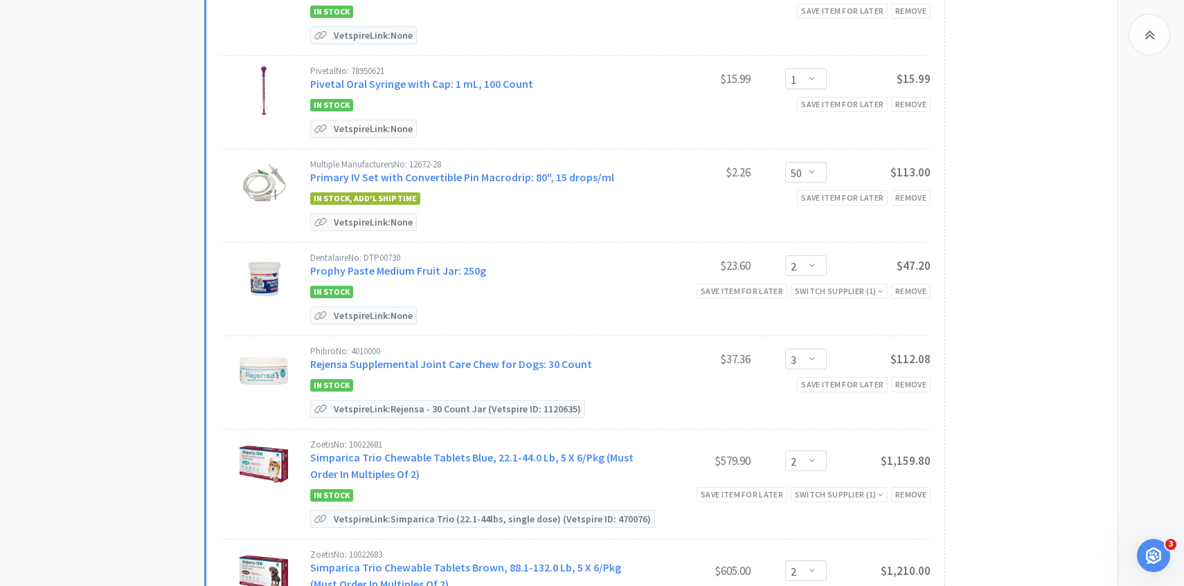
scroll to position [2384, 0]
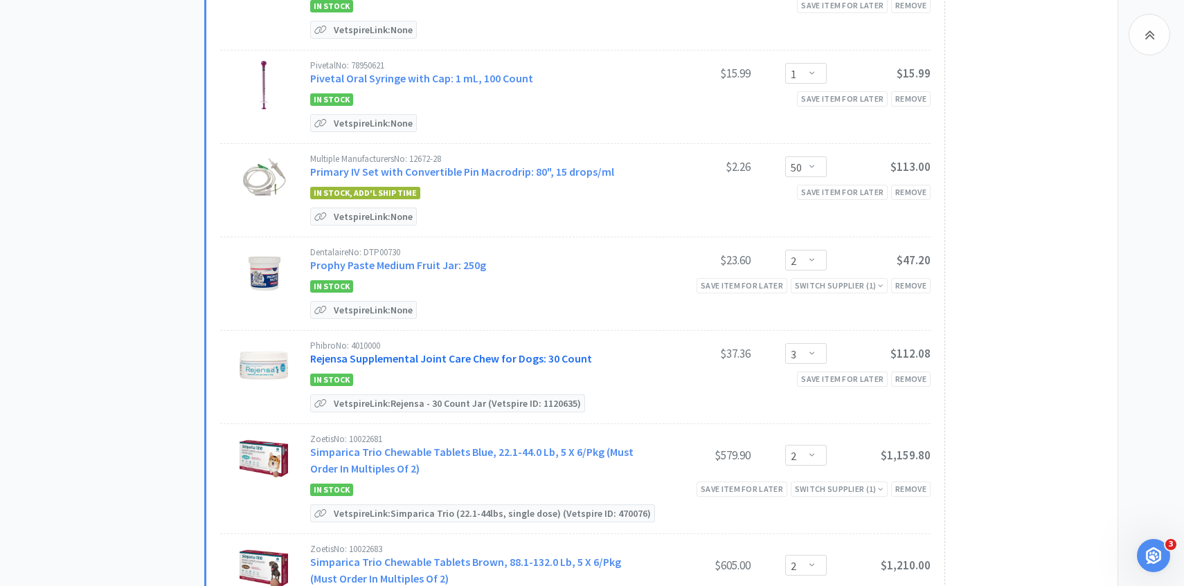
click at [473, 352] on link "Rejensa Supplemental Joint Care Chew for Dogs: 30 Count" at bounding box center [451, 359] width 282 height 14
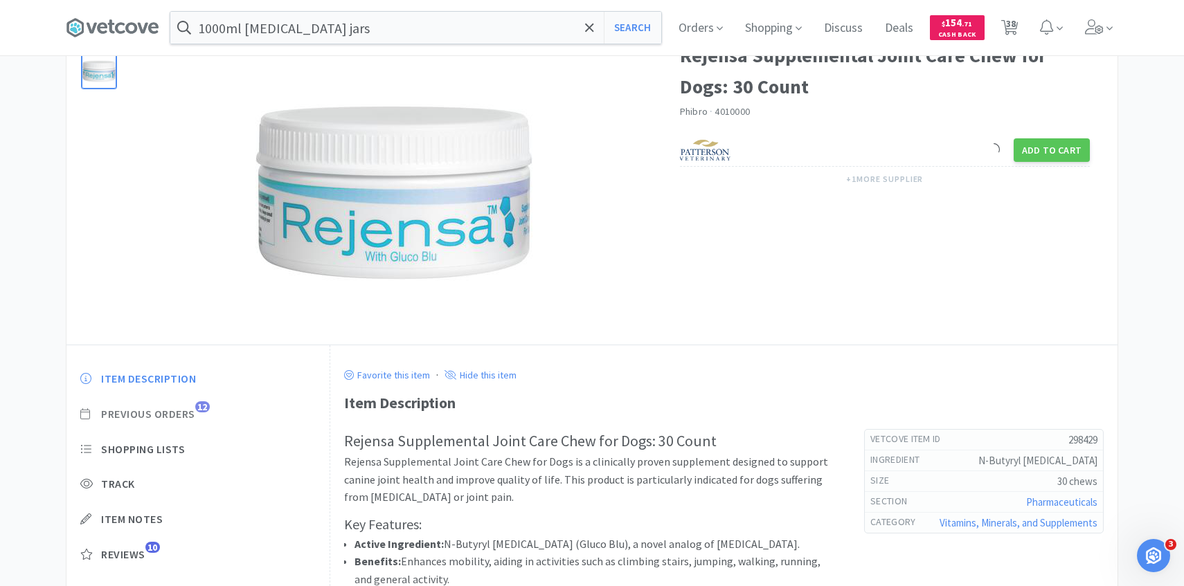
click at [204, 415] on span "Previous Orders 12" at bounding box center [197, 414] width 235 height 15
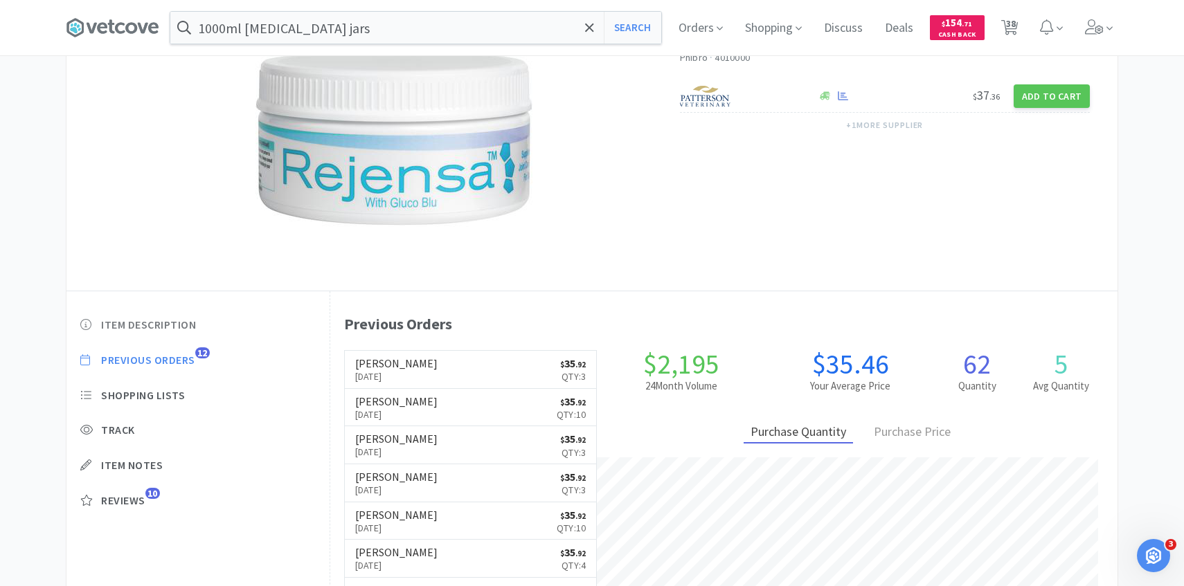
scroll to position [380, 787]
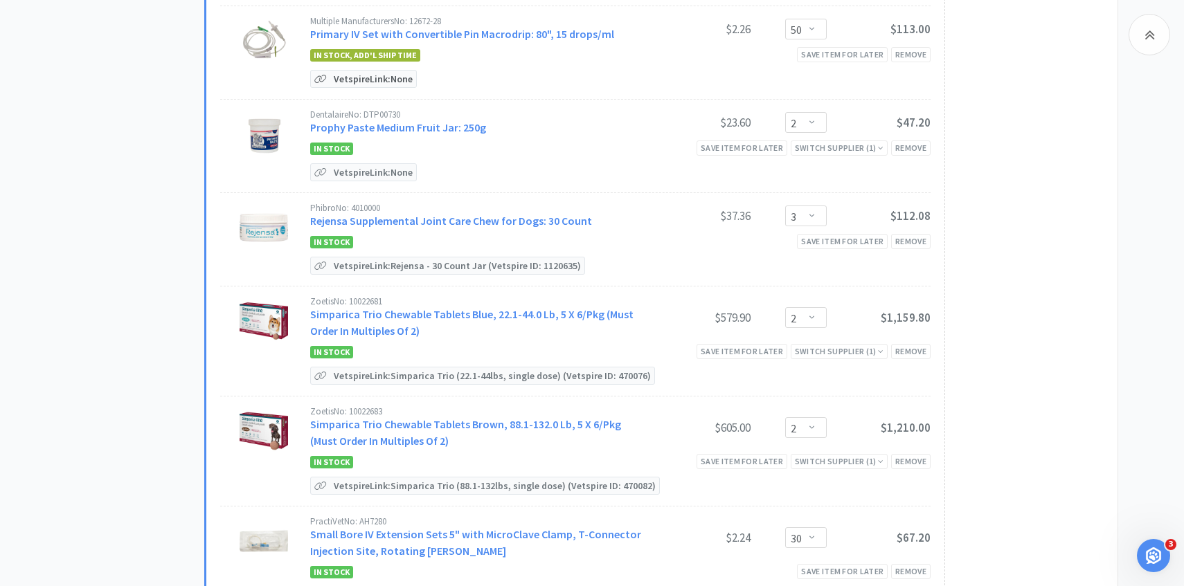
scroll to position [2542, 0]
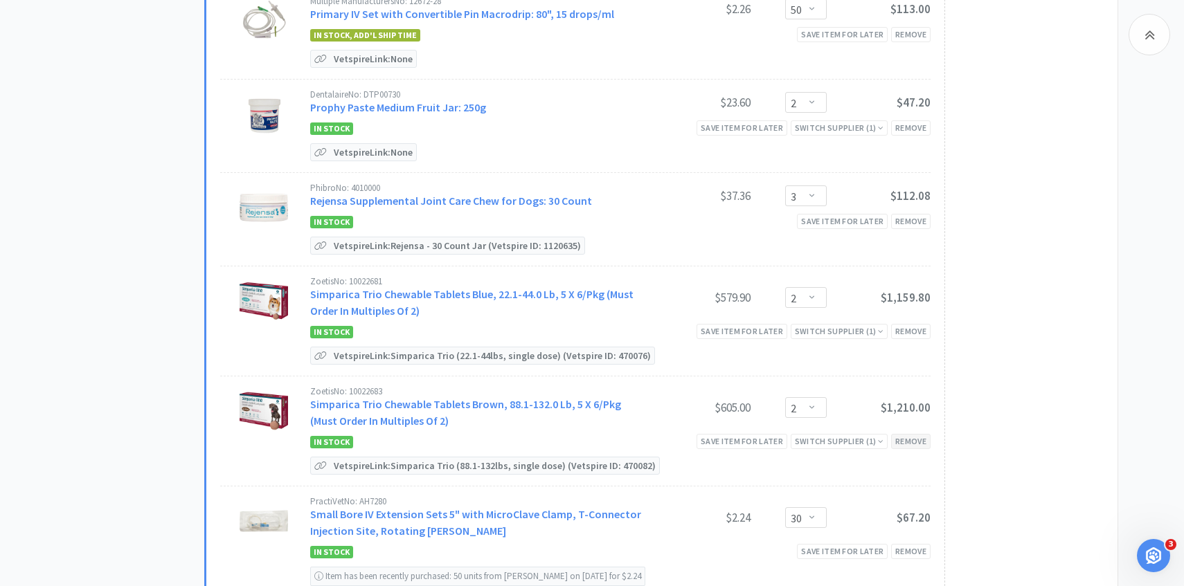
click at [912, 434] on div "Remove" at bounding box center [910, 441] width 39 height 15
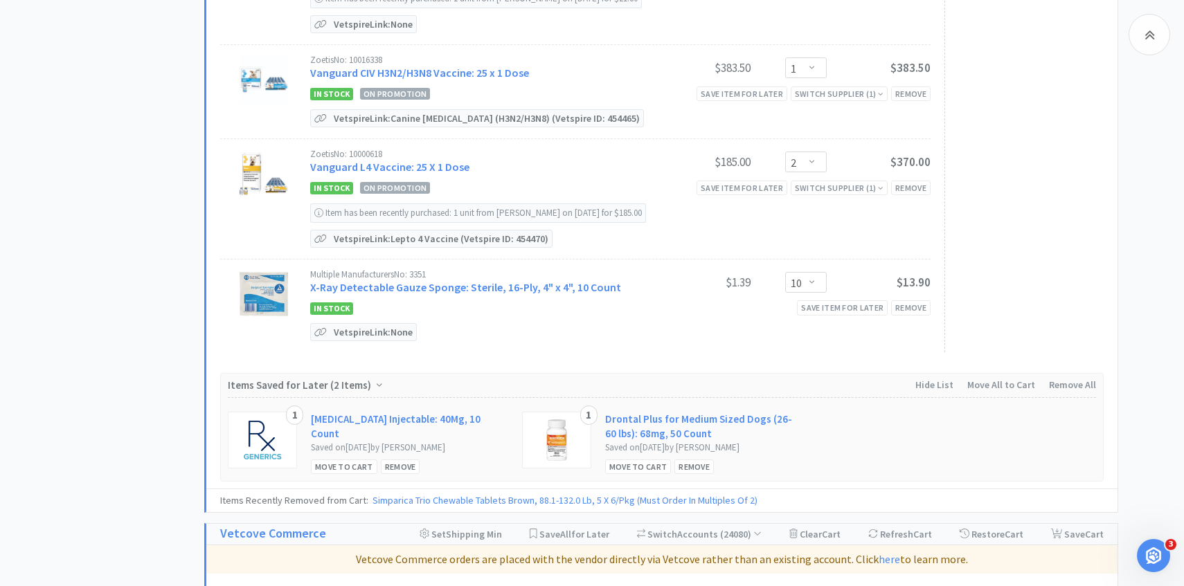
scroll to position [3549, 0]
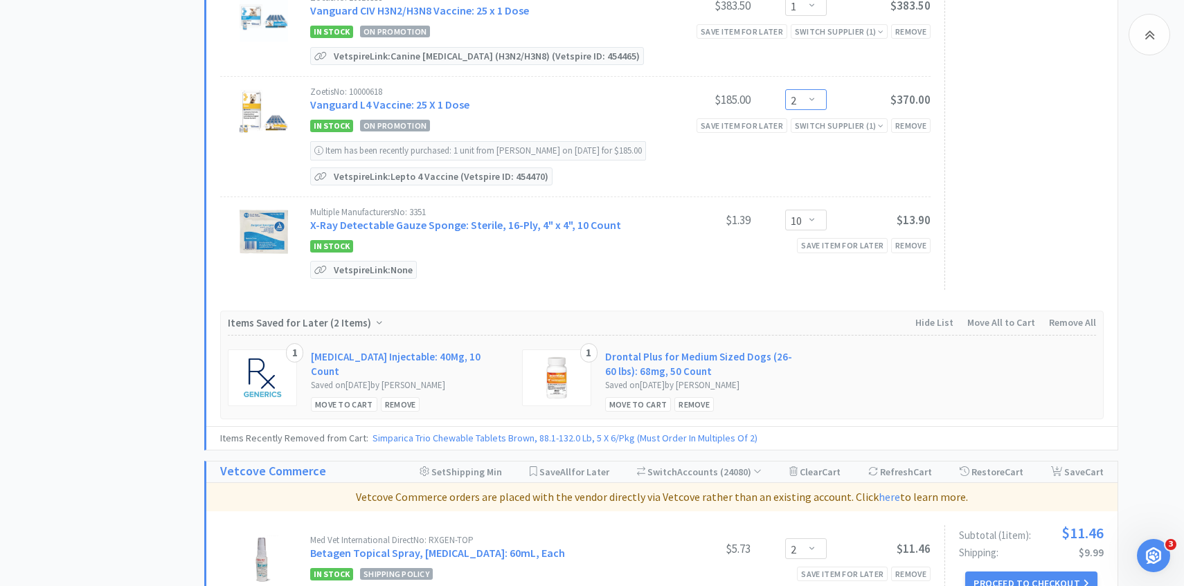
click at [804, 92] on select "Enter Quantity 1 2 3 4 5 6 7 8 9 10 11 12 13 14 15 16 17 18 19 20 Enter Quantity" at bounding box center [806, 99] width 42 height 21
click at [785, 89] on select "Enter Quantity 1 2 3 4 5 6 7 8 9 10 11 12 13 14 15 16 17 18 19 20 Enter Quantity" at bounding box center [806, 99] width 42 height 21
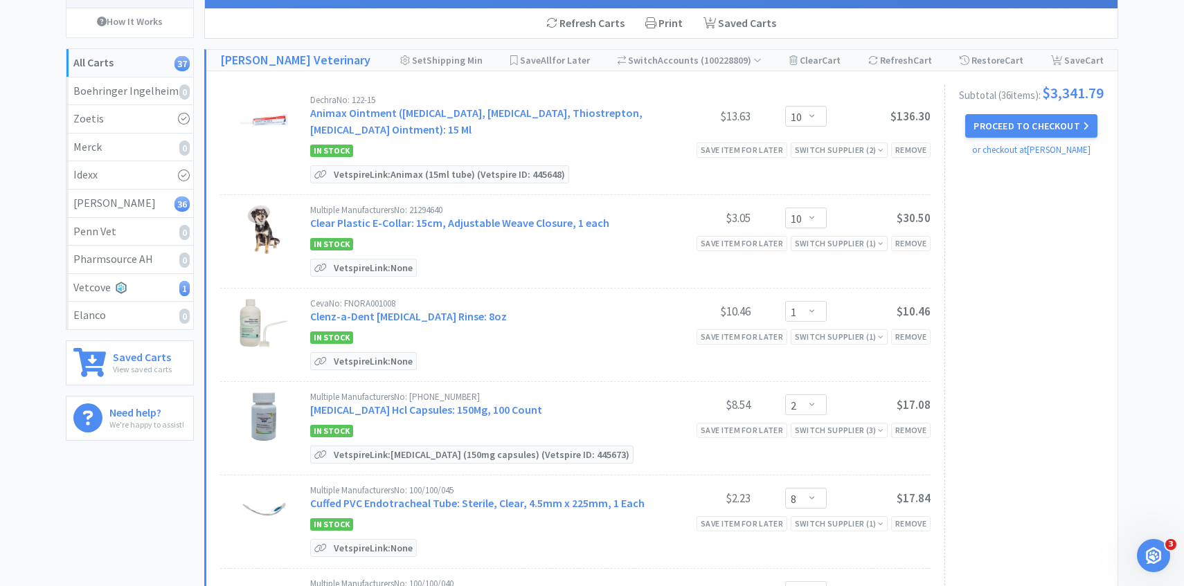
scroll to position [0, 0]
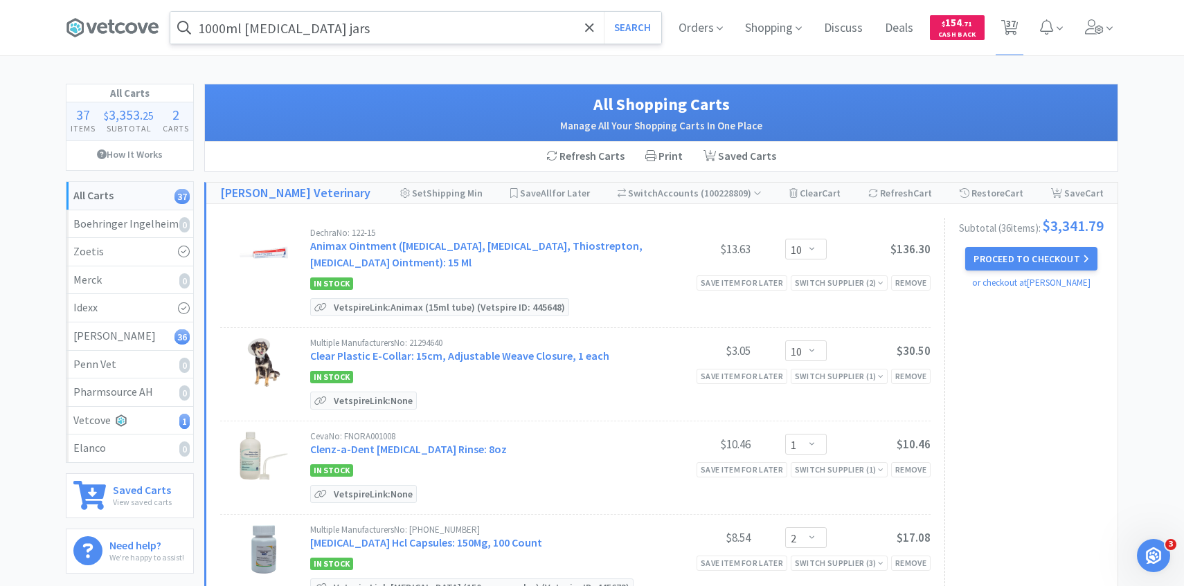
click at [374, 33] on input "1000ml formalin jars" at bounding box center [415, 28] width 491 height 32
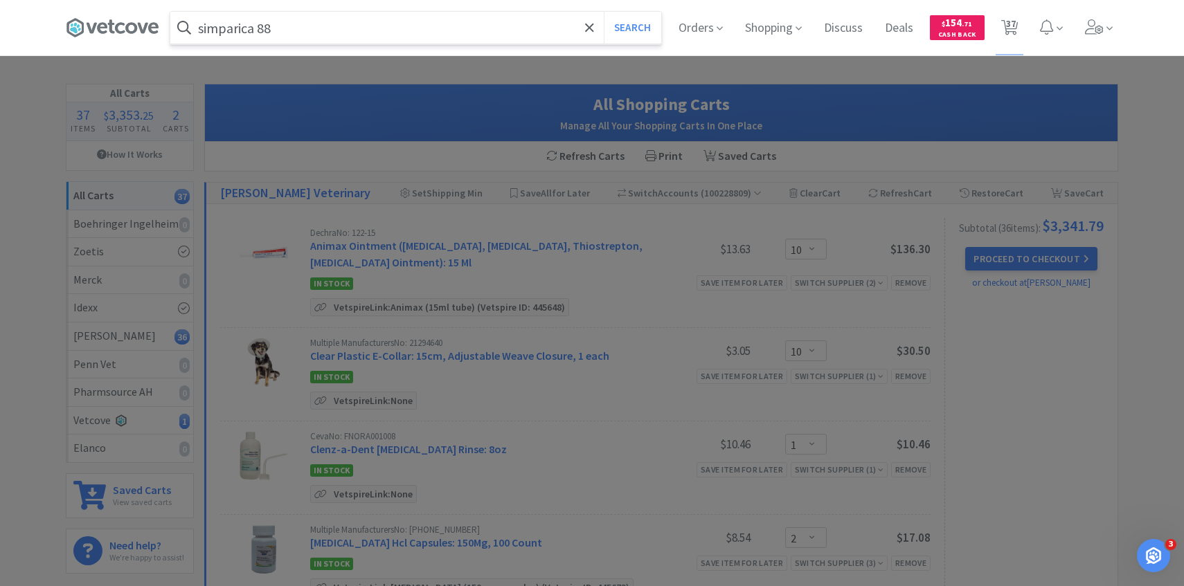
click at [604, 12] on button "Search" at bounding box center [632, 28] width 57 height 32
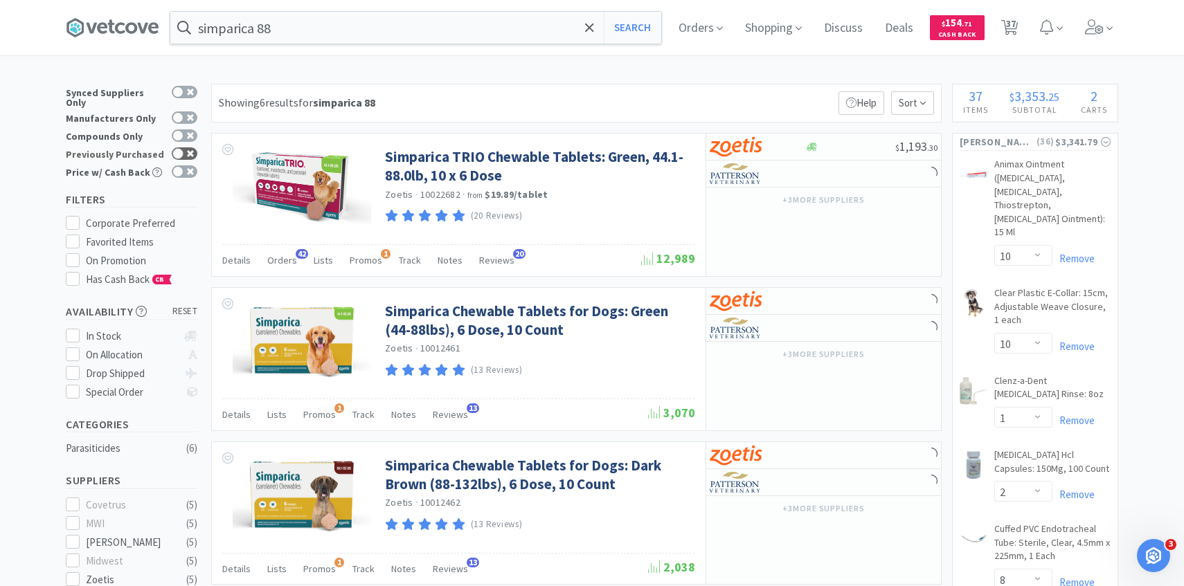
click at [181, 148] on div at bounding box center [177, 153] width 11 height 11
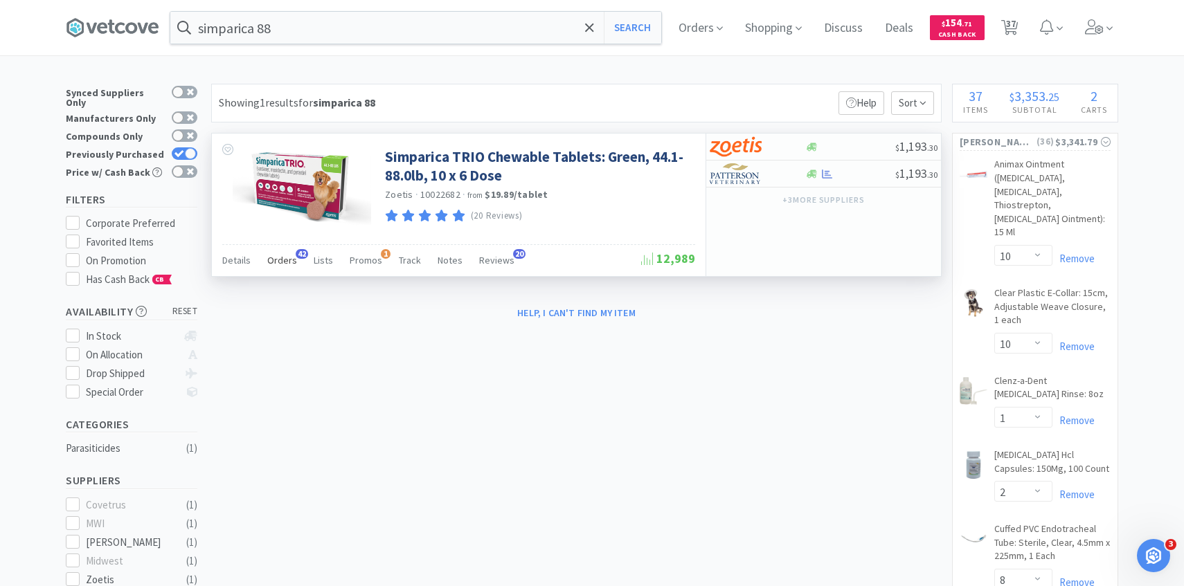
click at [269, 264] on span "Orders" at bounding box center [282, 260] width 30 height 12
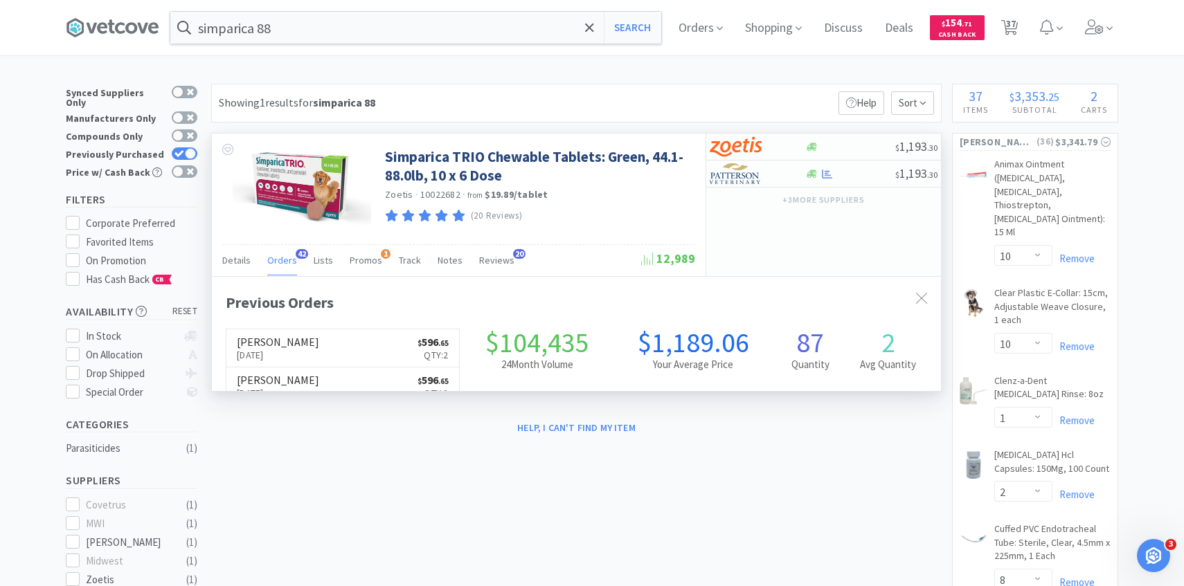
scroll to position [371, 729]
click at [269, 264] on span "Orders" at bounding box center [282, 260] width 30 height 12
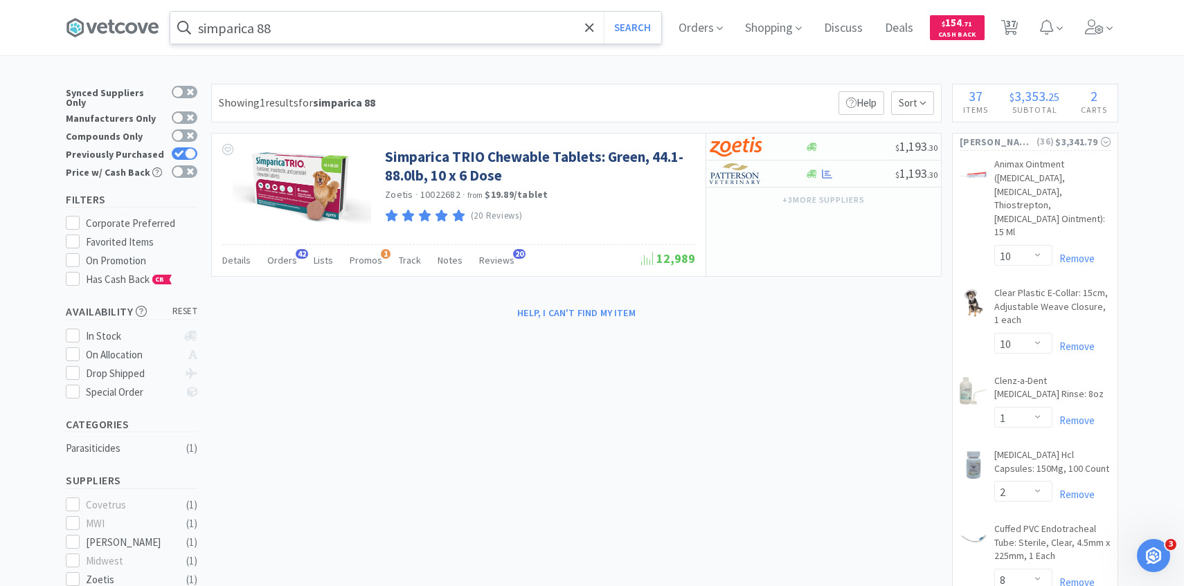
click at [294, 24] on input "simparica 88" at bounding box center [415, 28] width 491 height 32
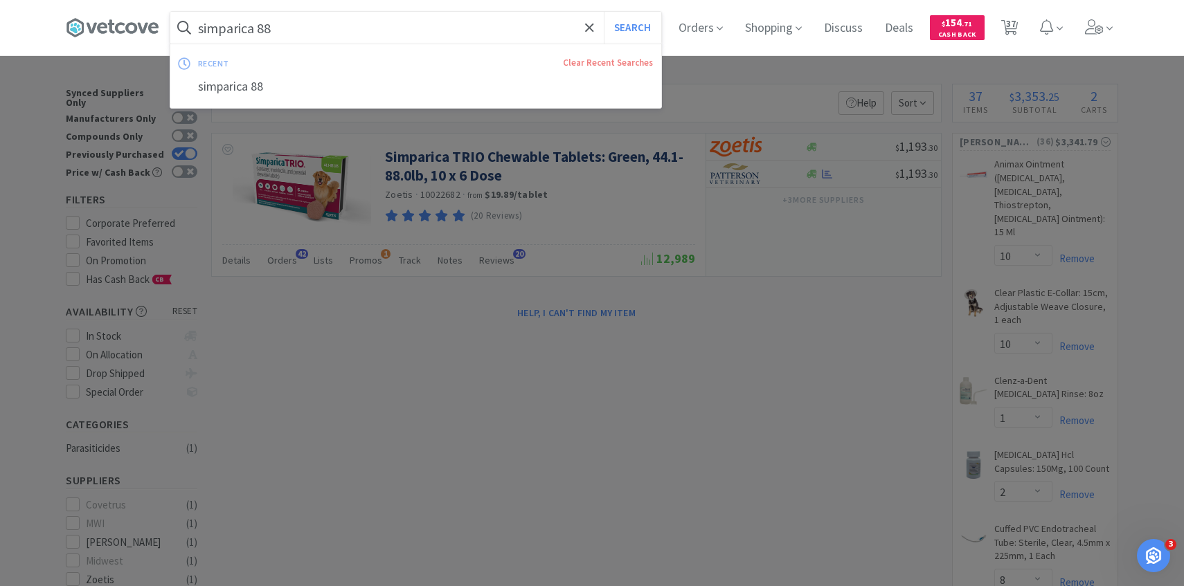
click at [283, 28] on input "simparica 88" at bounding box center [415, 28] width 491 height 32
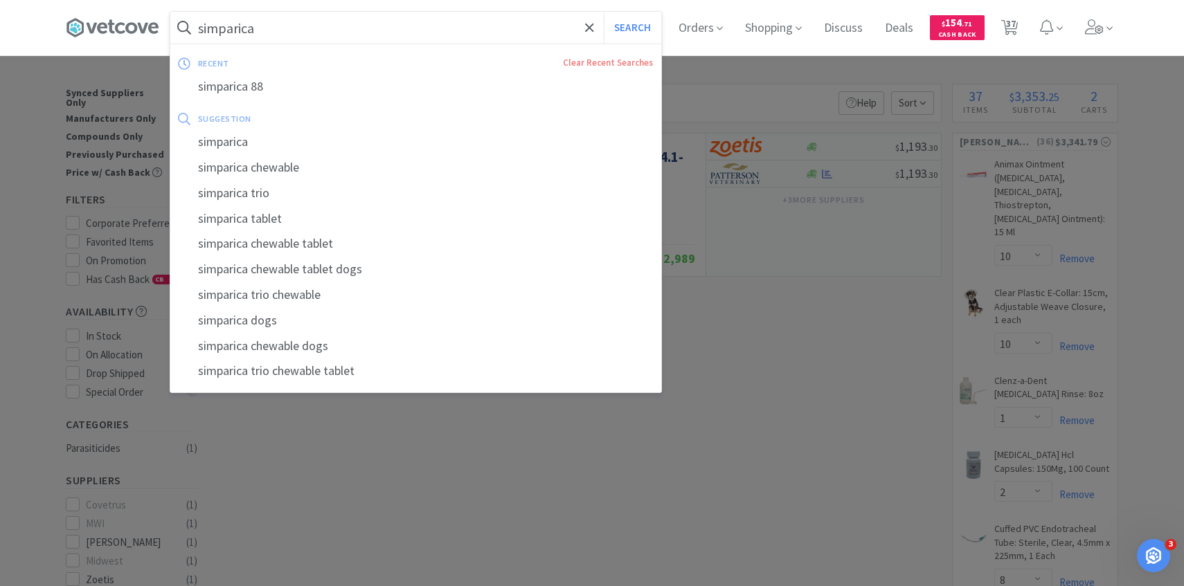
click at [604, 12] on button "Search" at bounding box center [632, 28] width 57 height 32
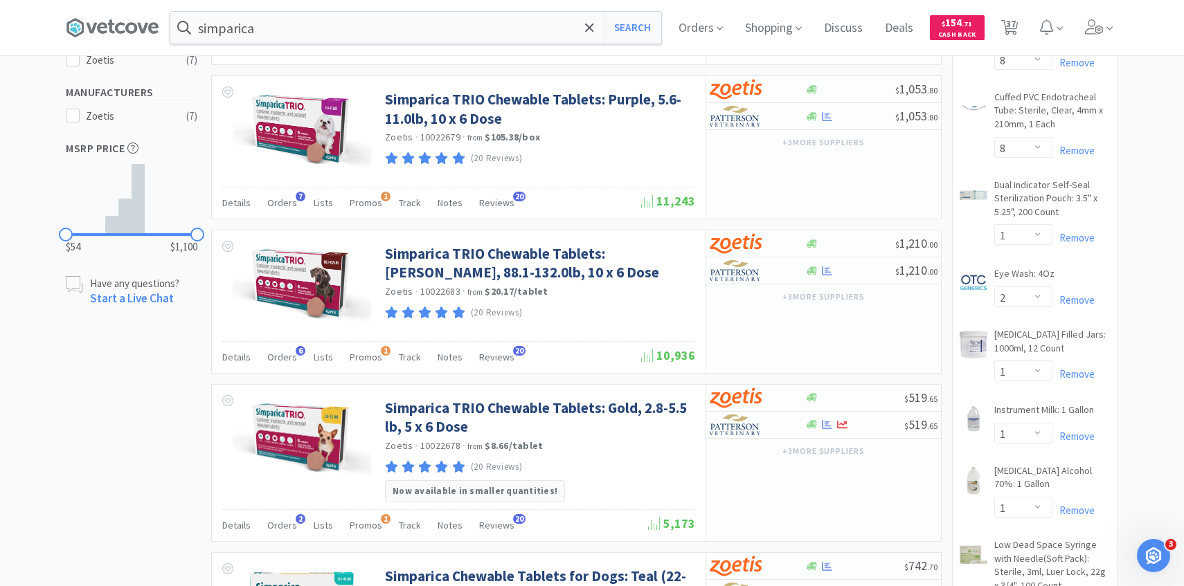
scroll to position [556, 0]
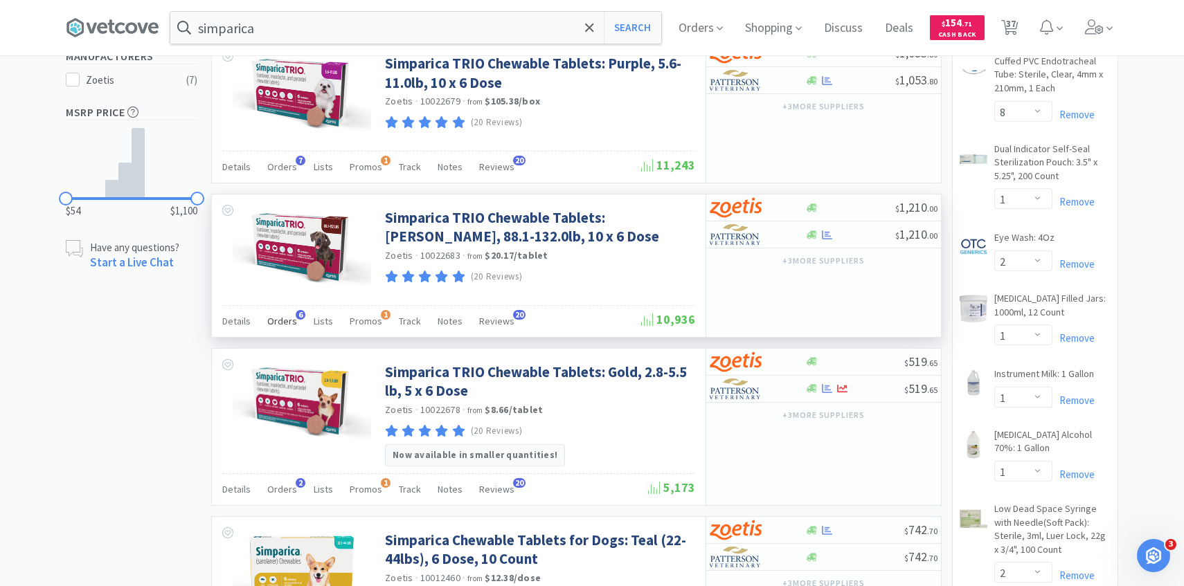
click at [284, 324] on span "Orders" at bounding box center [282, 321] width 30 height 12
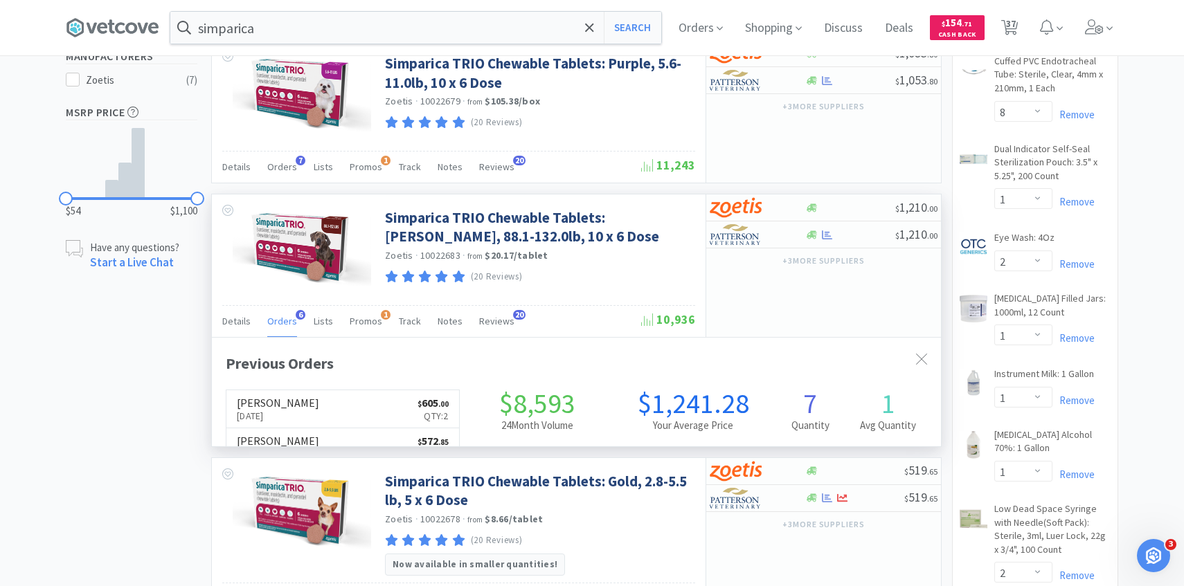
scroll to position [359, 729]
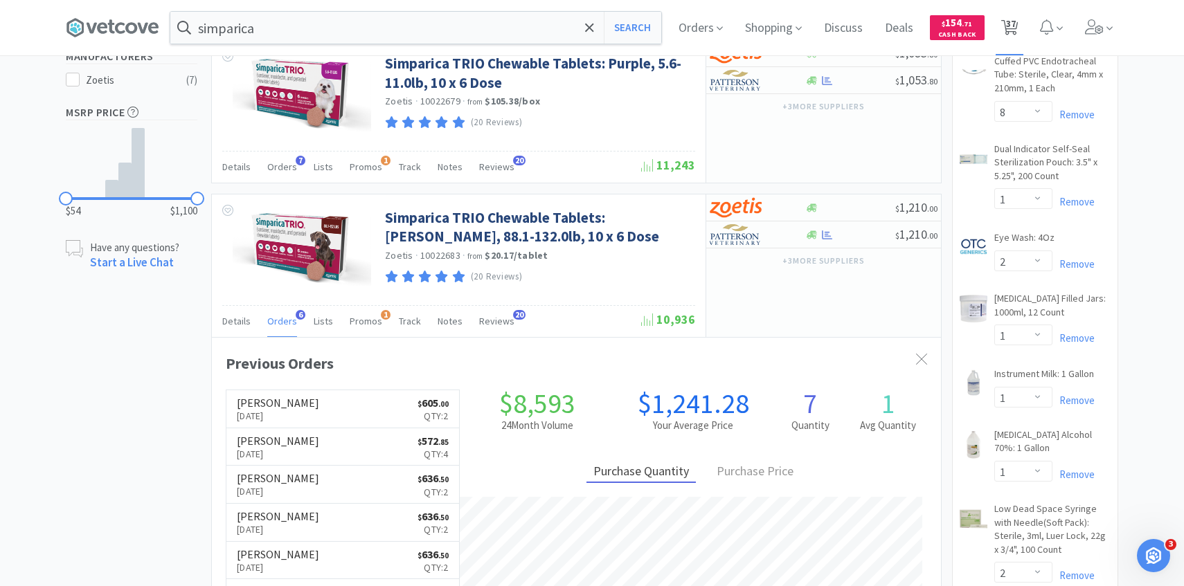
click at [1005, 22] on icon at bounding box center [1009, 27] width 17 height 15
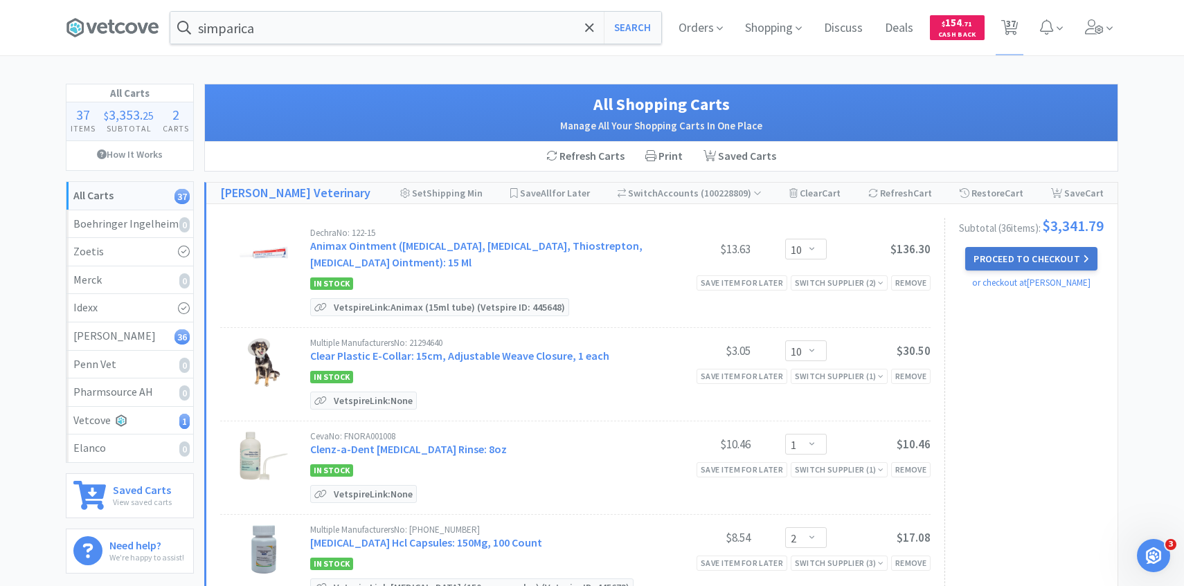
click at [1024, 271] on button "Proceed to Checkout" at bounding box center [1031, 259] width 132 height 24
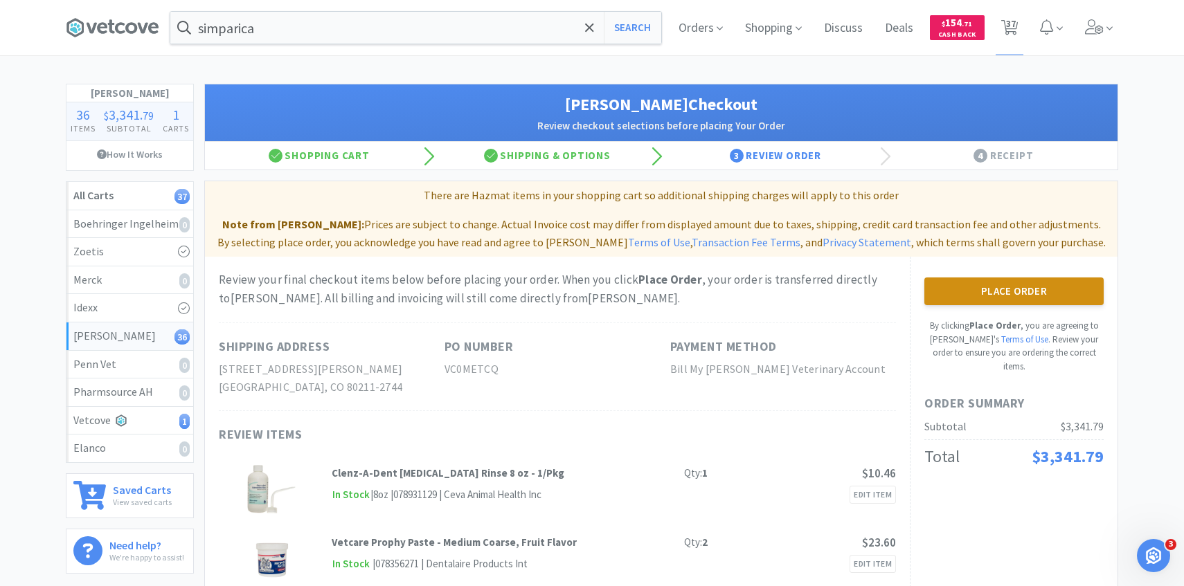
click at [996, 288] on button "Place Order" at bounding box center [1013, 292] width 179 height 28
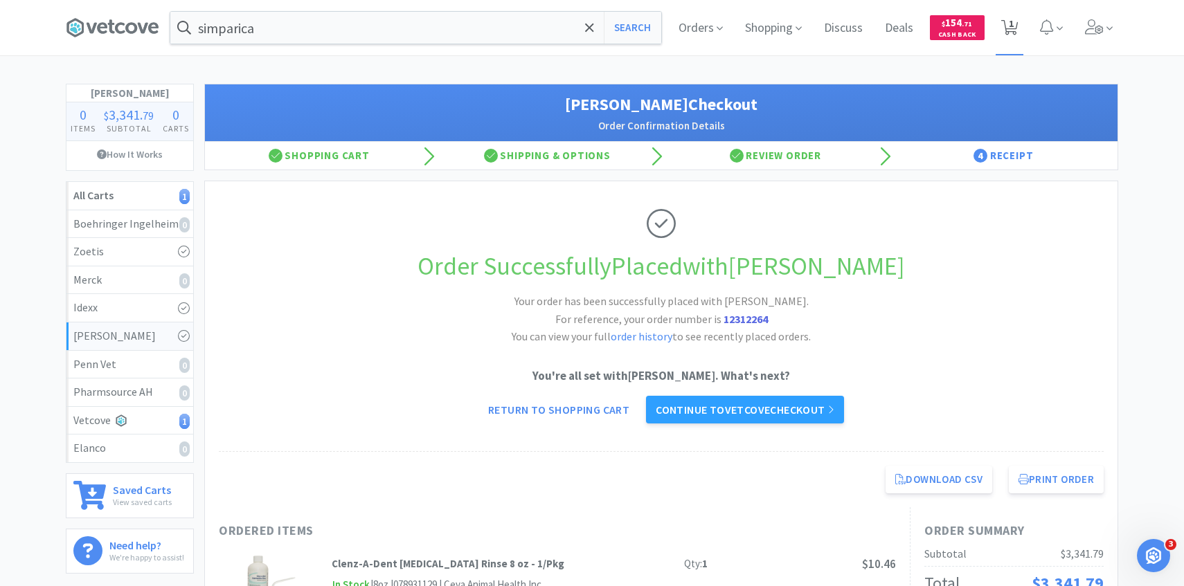
click at [1007, 29] on icon at bounding box center [1009, 27] width 17 height 15
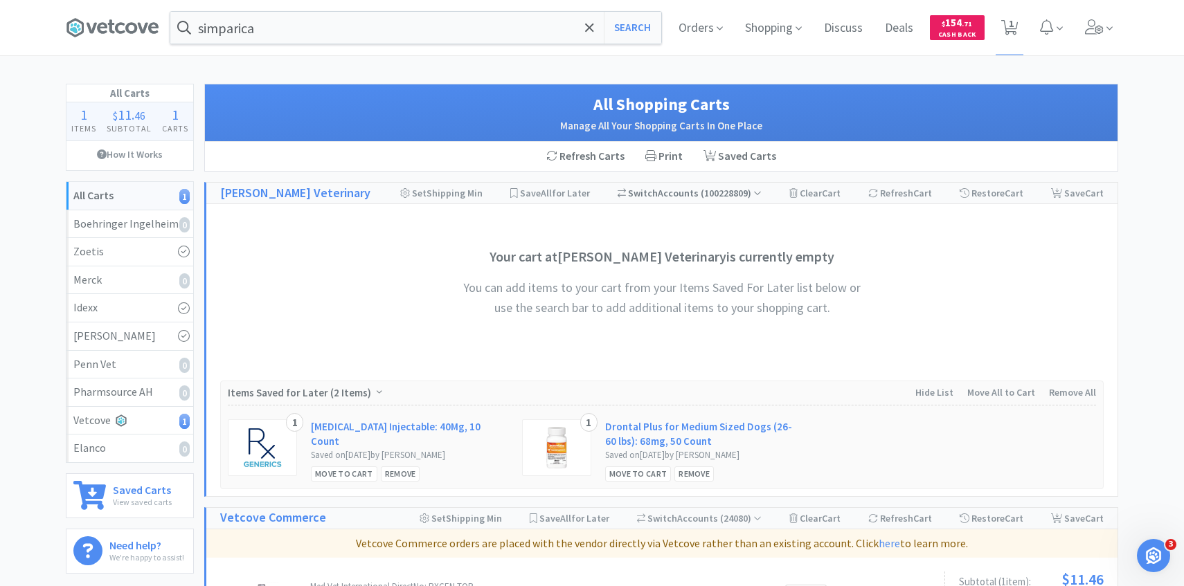
scroll to position [242, 0]
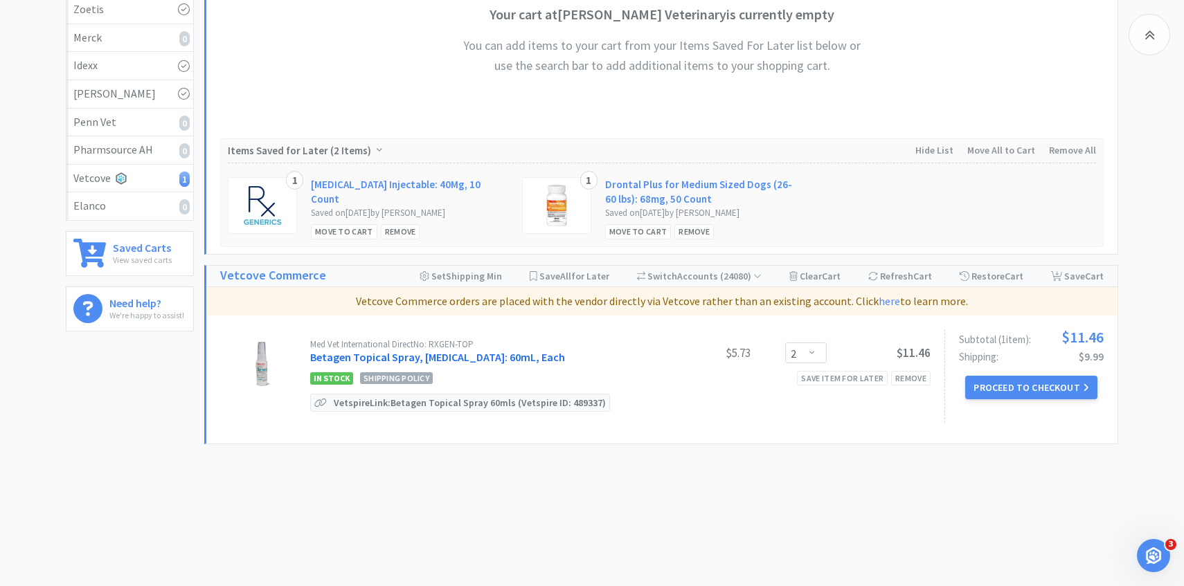
click at [516, 356] on link "Betagen Topical Spray, Broad Spectrum Antibiotic: 60mL, Each" at bounding box center [437, 357] width 255 height 14
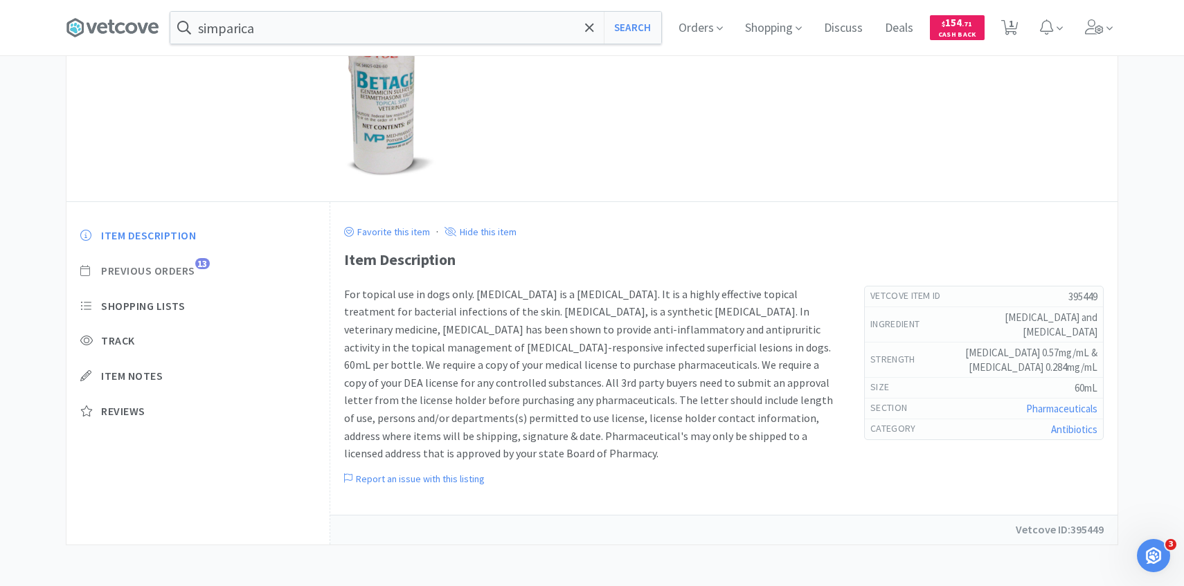
click at [187, 272] on span "Previous Orders" at bounding box center [148, 271] width 94 height 15
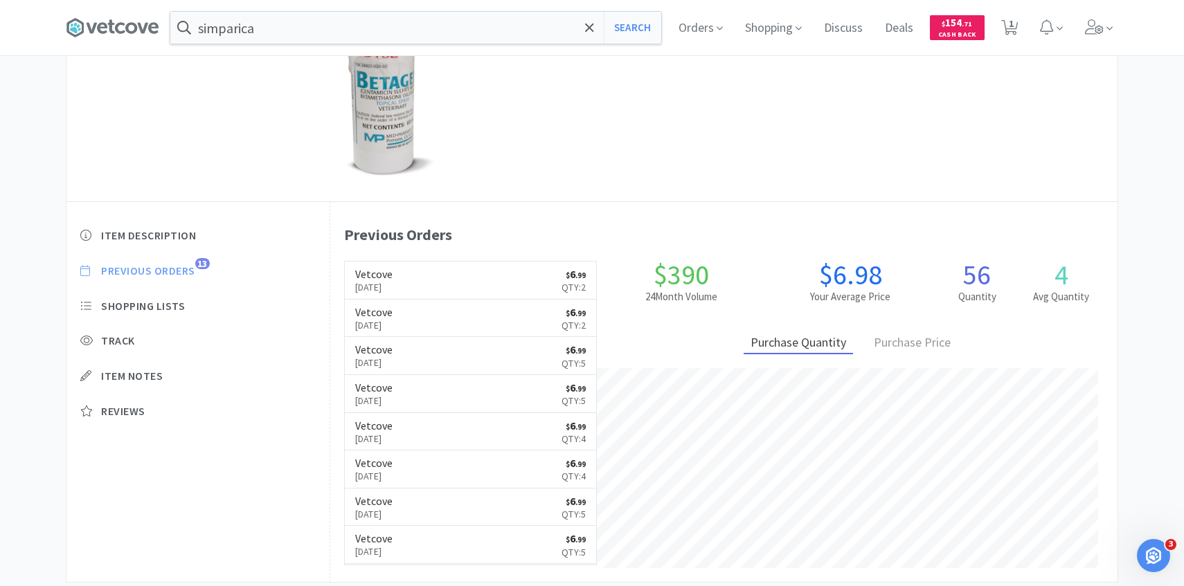
scroll to position [380, 787]
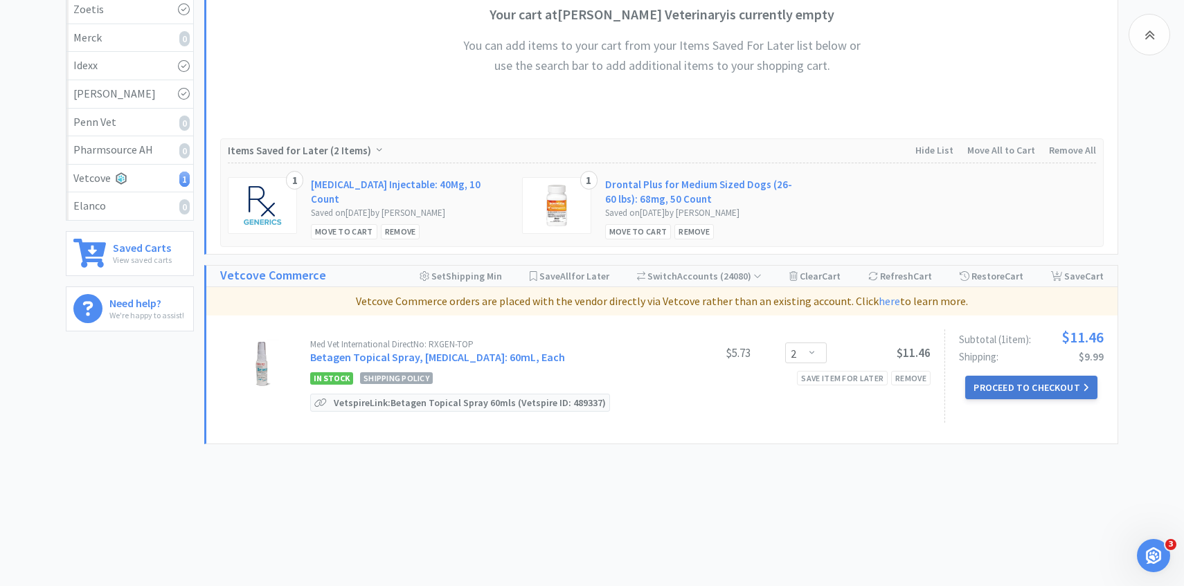
click at [995, 389] on button "Proceed to Checkout" at bounding box center [1031, 388] width 132 height 24
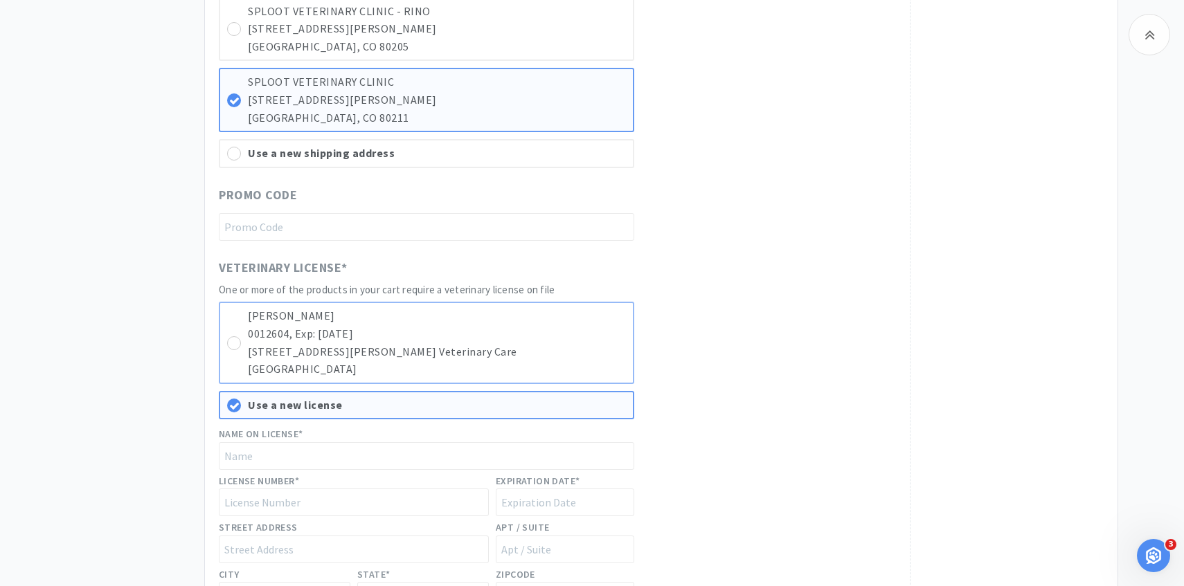
click at [523, 348] on p "3767 N Downing St, Sploot Veterinary Care" at bounding box center [437, 352] width 378 height 18
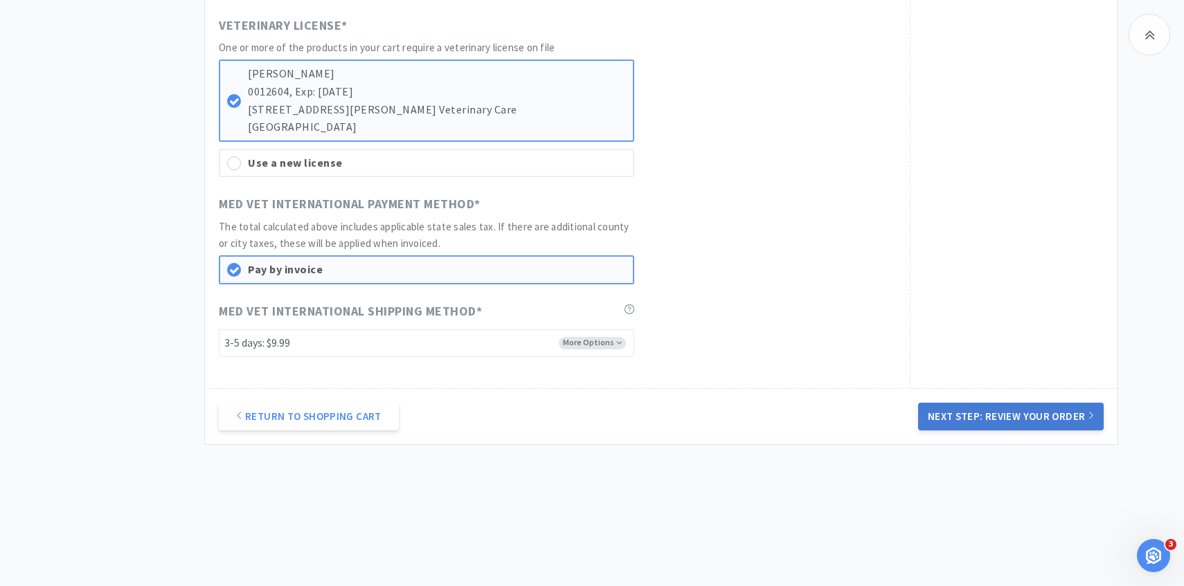
click at [990, 419] on button "Next Step: Review Your Order" at bounding box center [1011, 417] width 186 height 28
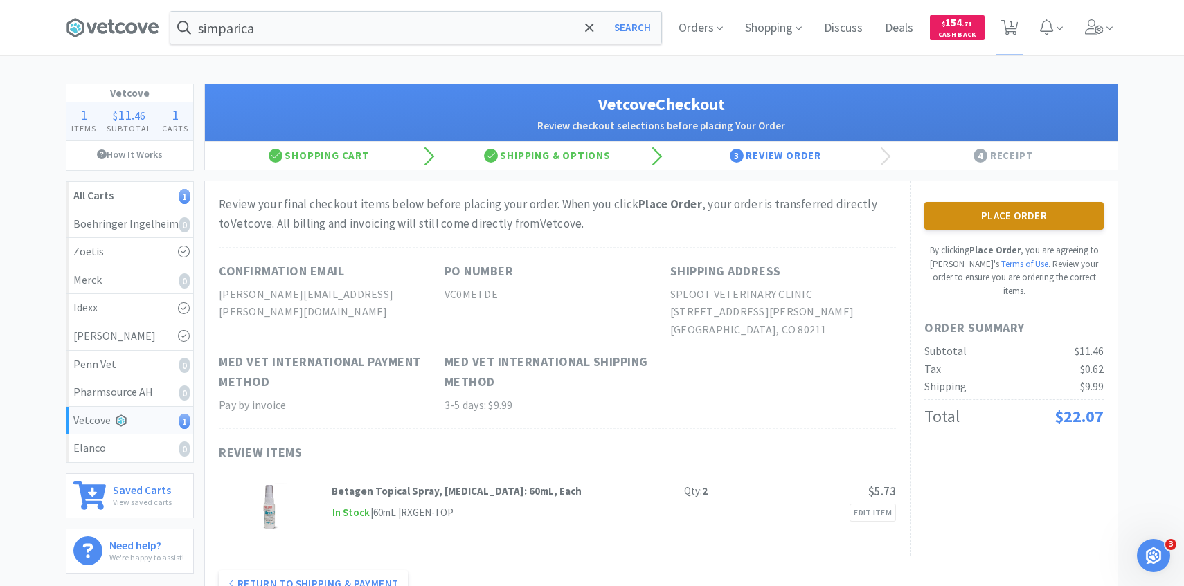
click at [986, 222] on button "Place Order" at bounding box center [1013, 216] width 179 height 28
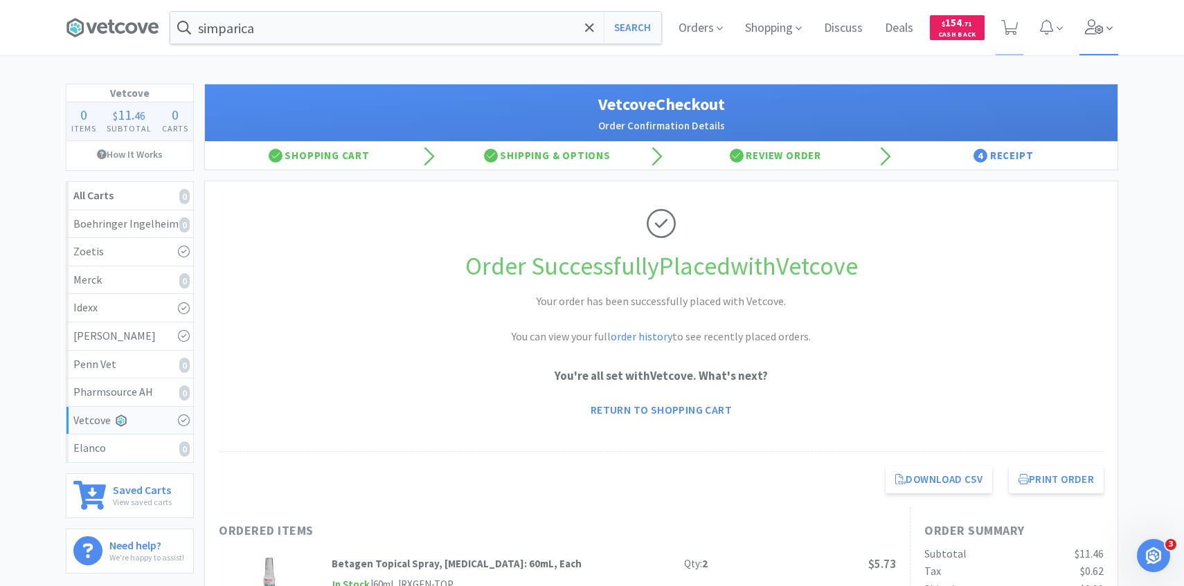
click at [1085, 29] on icon at bounding box center [1094, 26] width 19 height 15
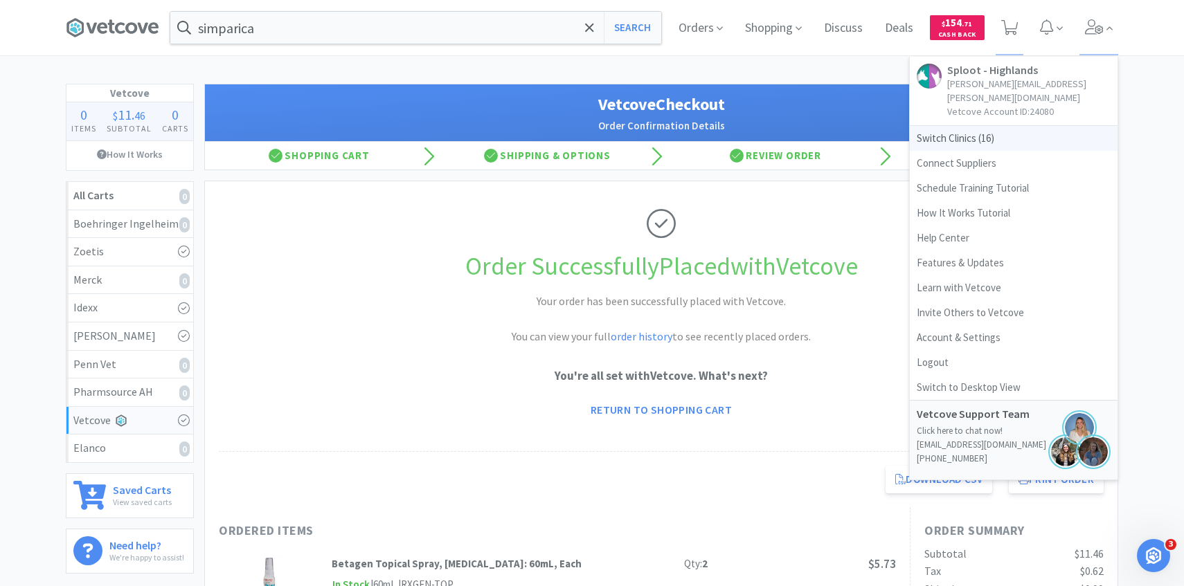
click at [1019, 126] on span "Switch Clinics ( 16 )" at bounding box center [1014, 138] width 208 height 25
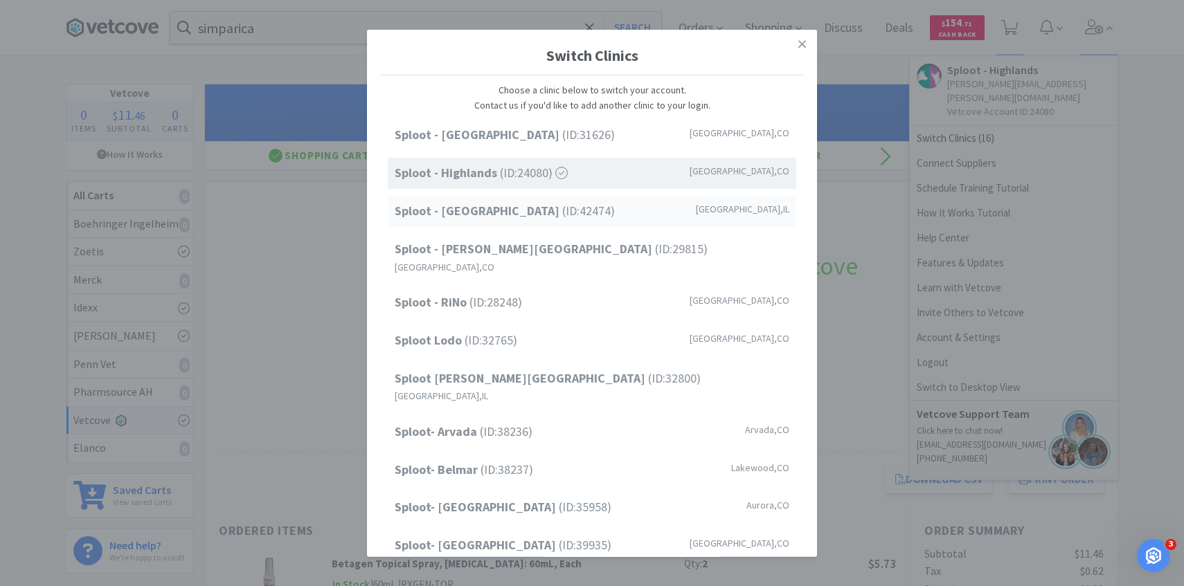
scroll to position [177, 0]
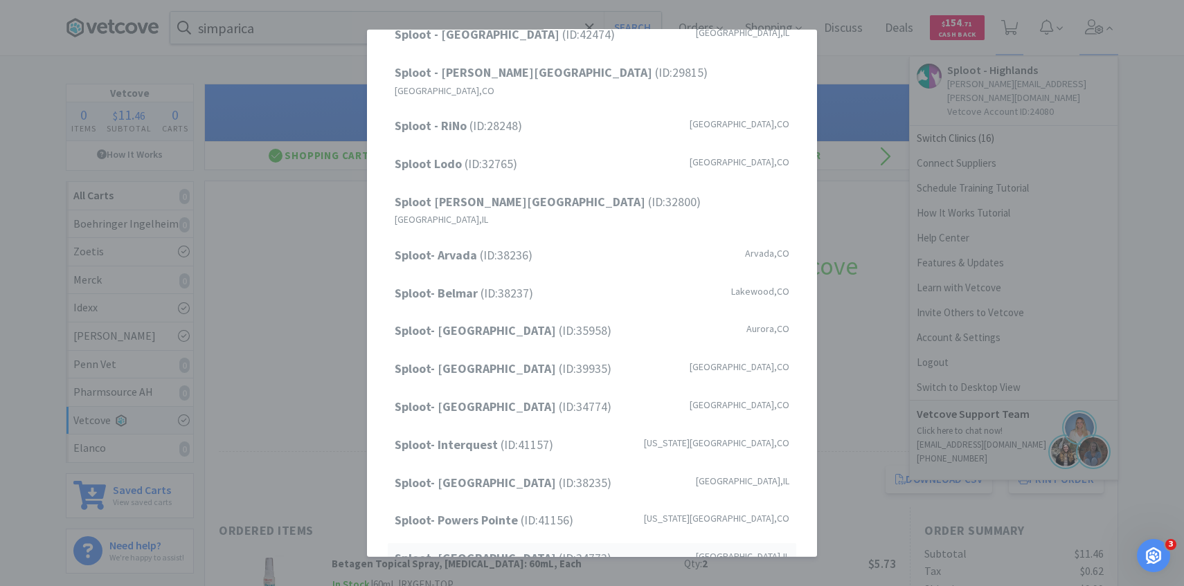
click at [517, 550] on strong "Sploot- Roscoe Village" at bounding box center [477, 558] width 164 height 16
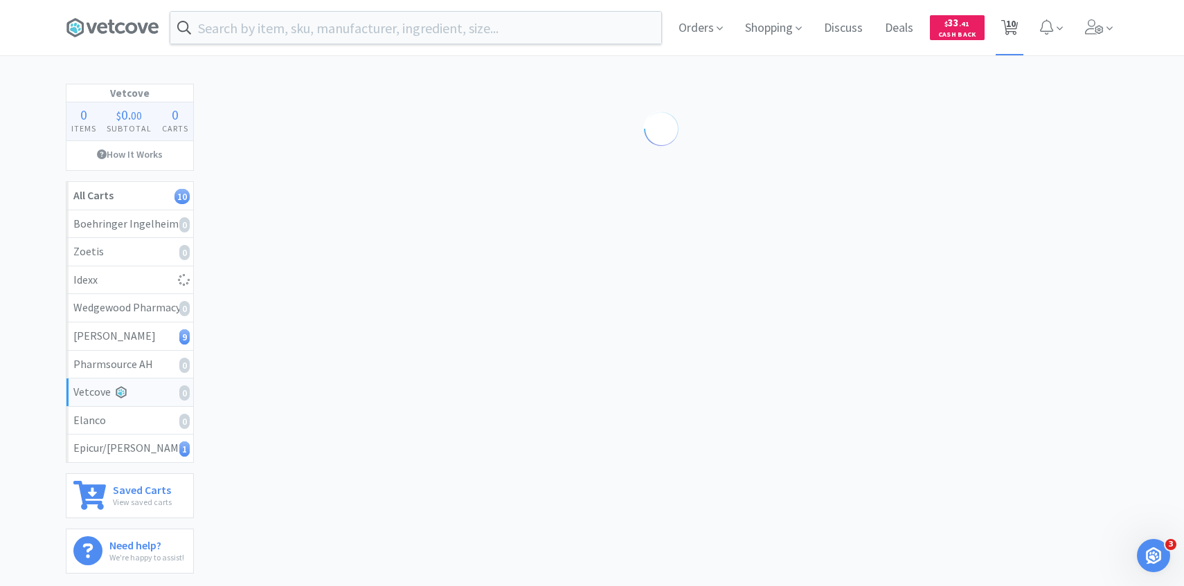
click at [1000, 30] on span "10" at bounding box center [1010, 27] width 28 height 55
select select "1"
select select "7"
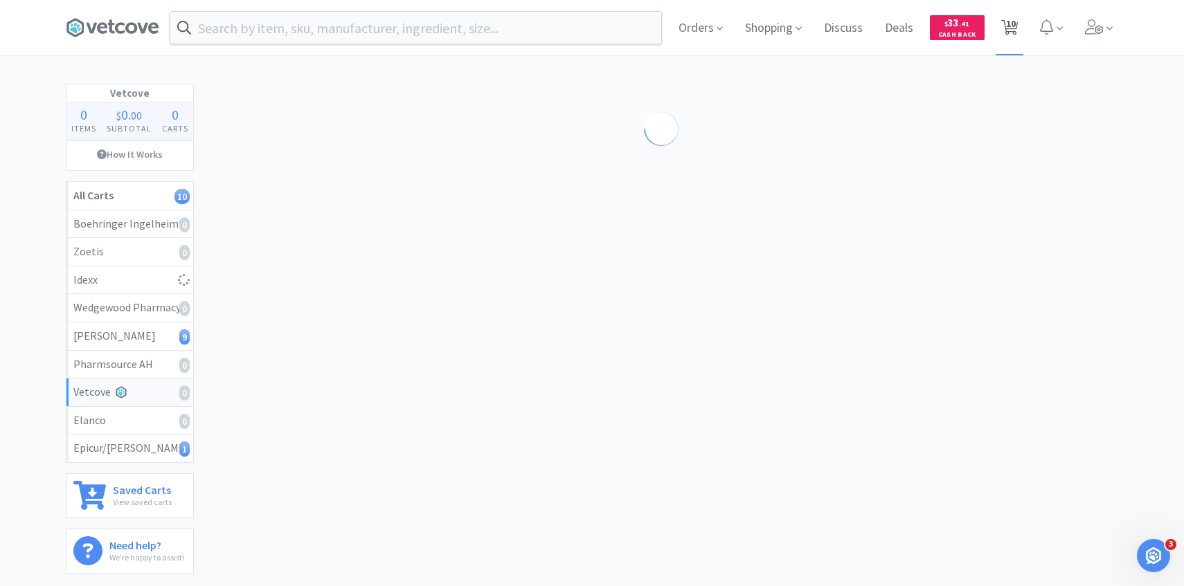
select select "4"
select select "3"
select select "5"
select select "1"
select select "3"
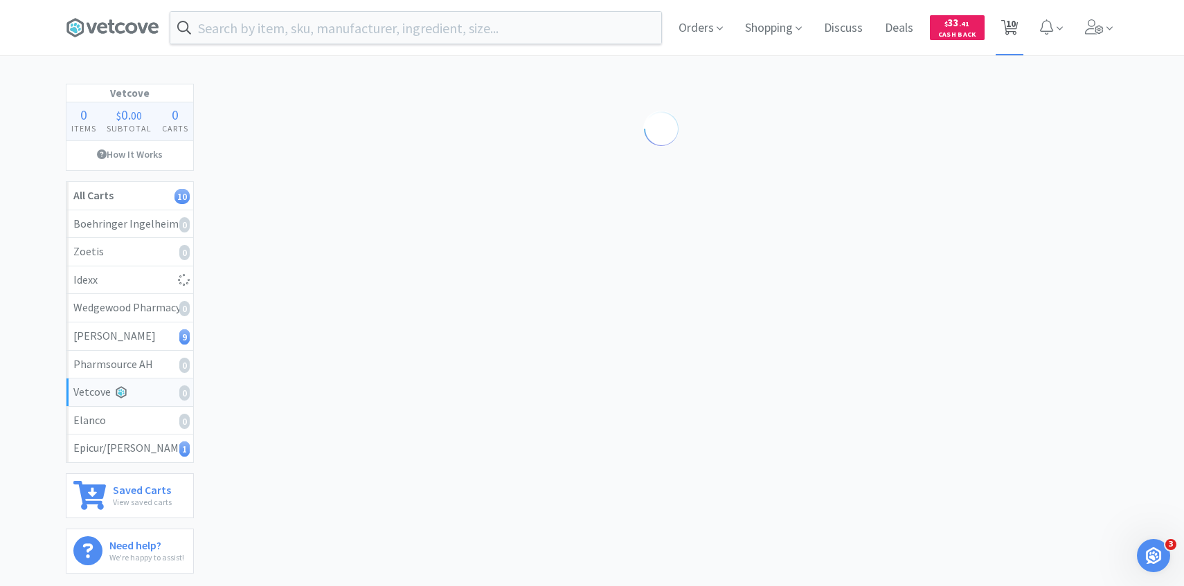
select select "1"
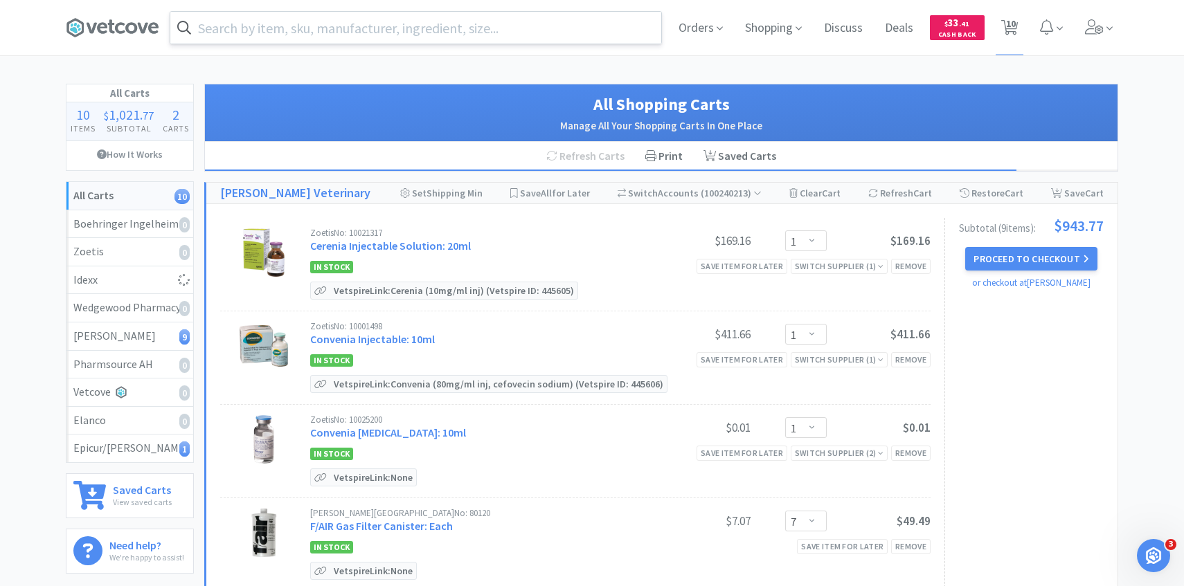
select select "1"
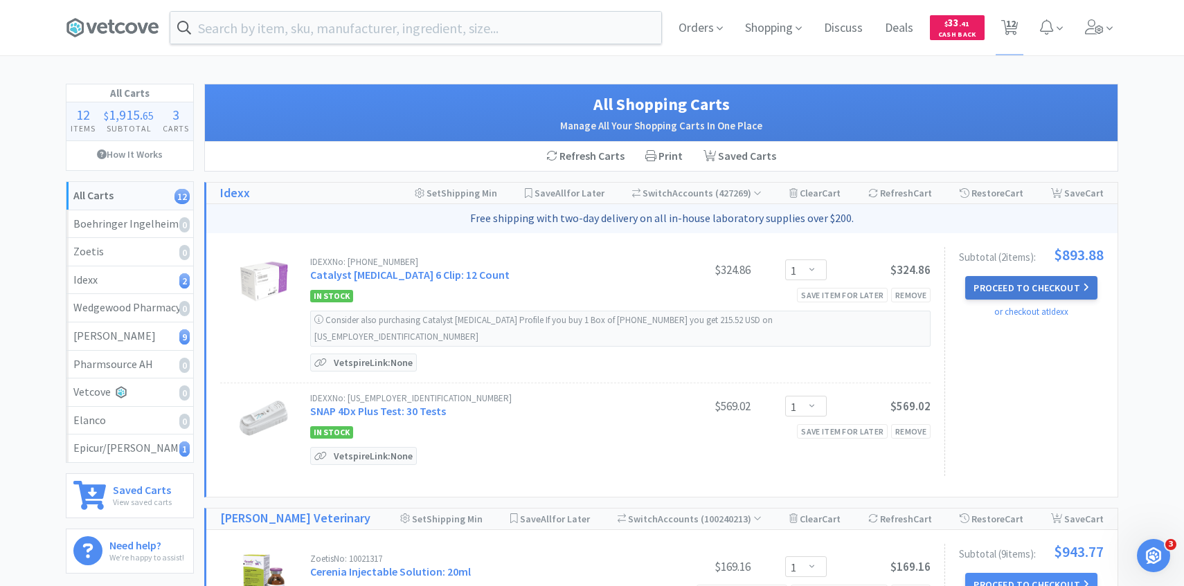
click at [1041, 285] on button "Proceed to Checkout" at bounding box center [1031, 288] width 132 height 24
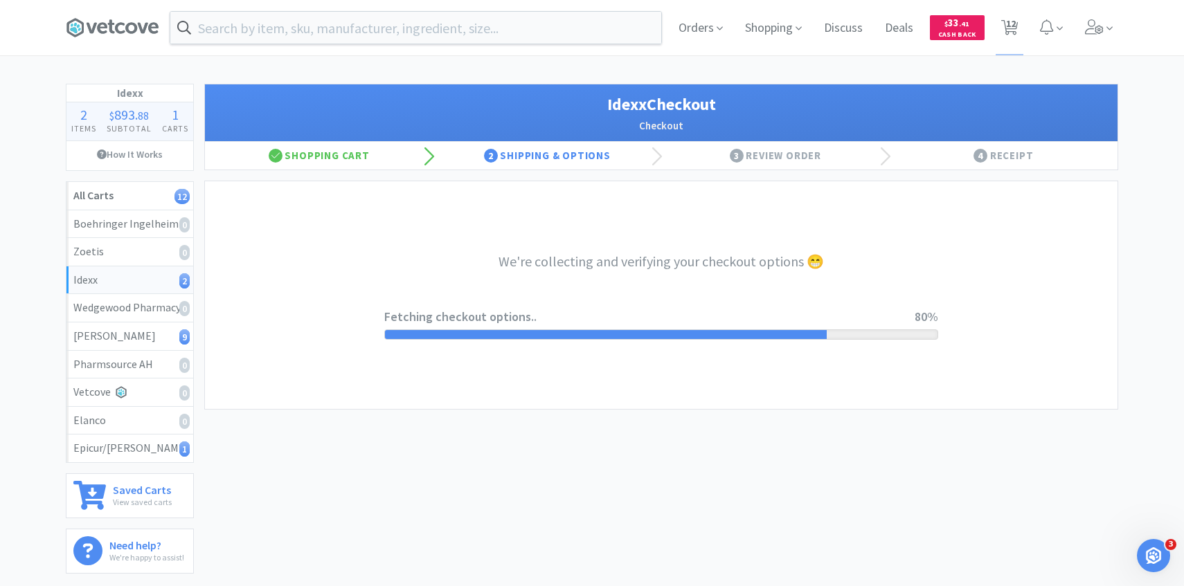
select select "904"
select select "003"
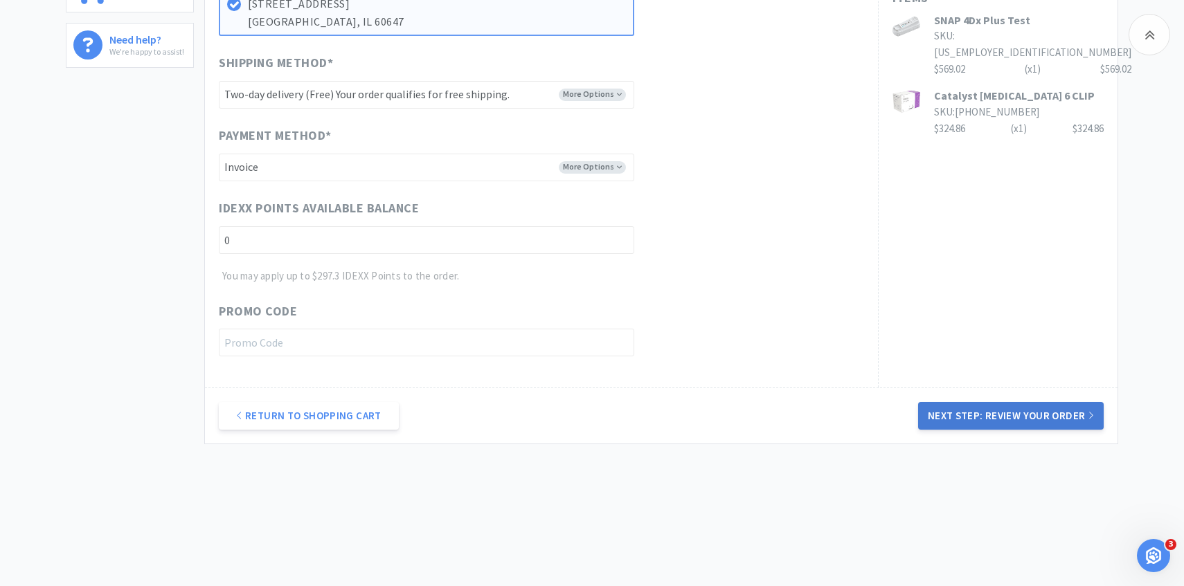
click at [945, 409] on button "Next Step: Review Your Order" at bounding box center [1011, 416] width 186 height 28
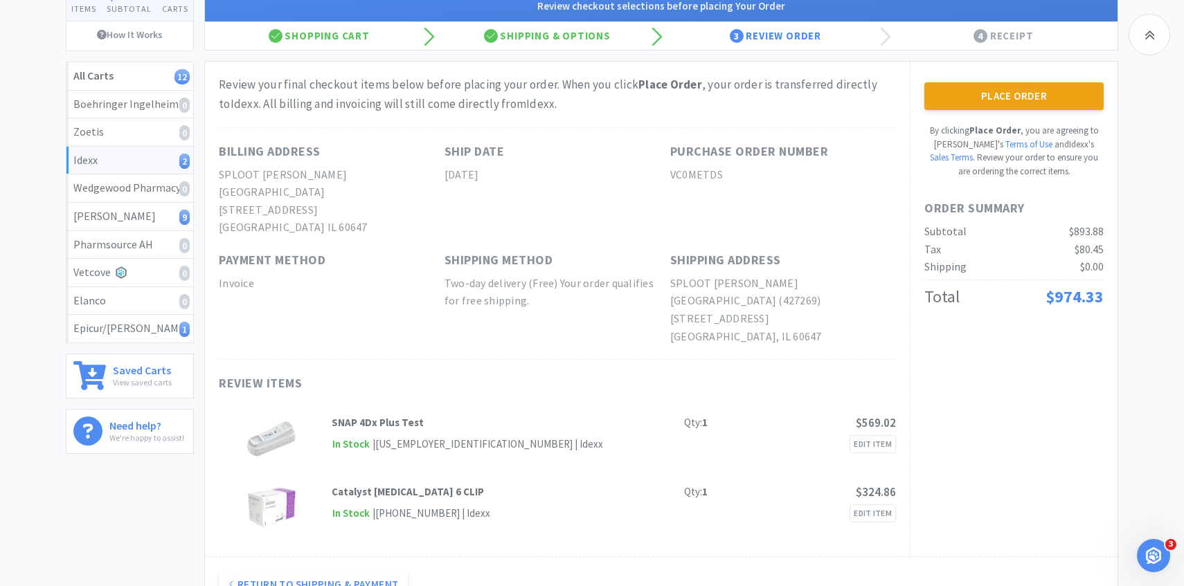
scroll to position [68, 0]
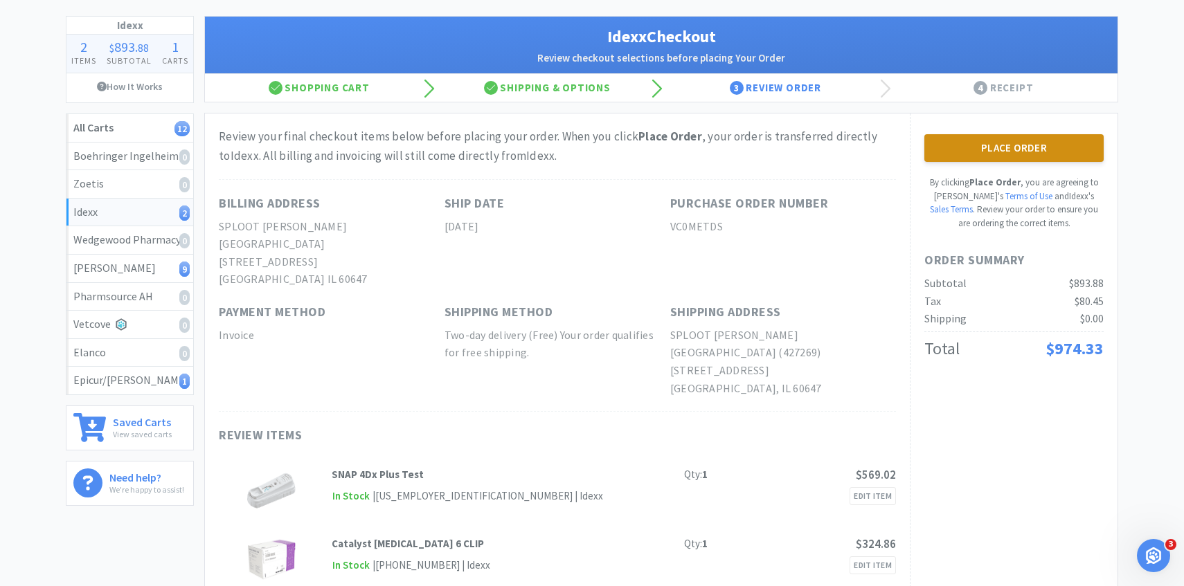
click at [982, 150] on button "Place Order" at bounding box center [1013, 148] width 179 height 28
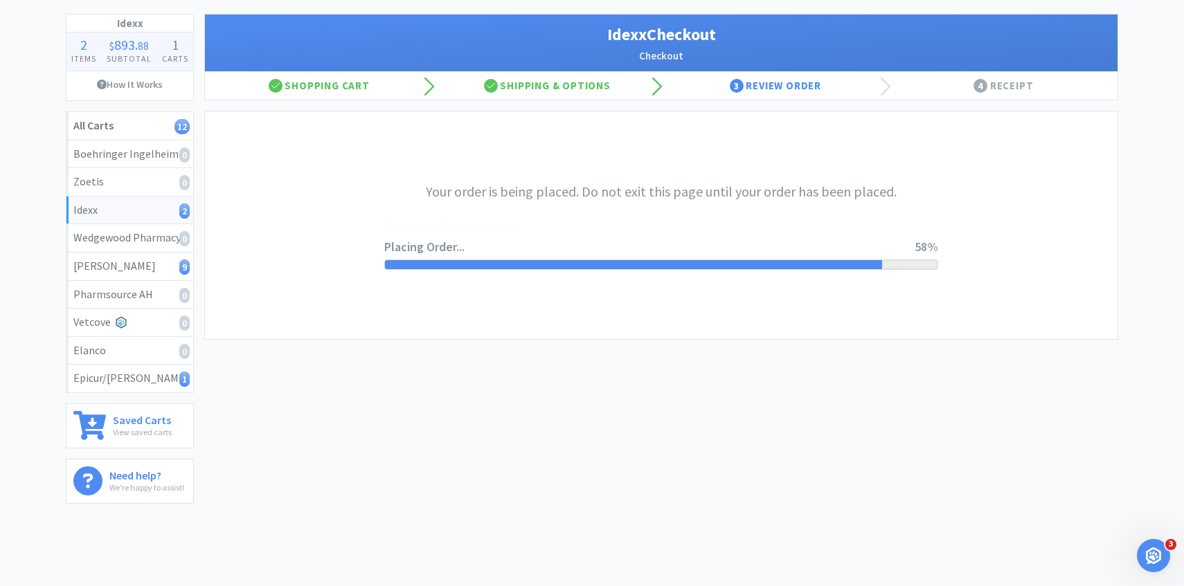
scroll to position [0, 0]
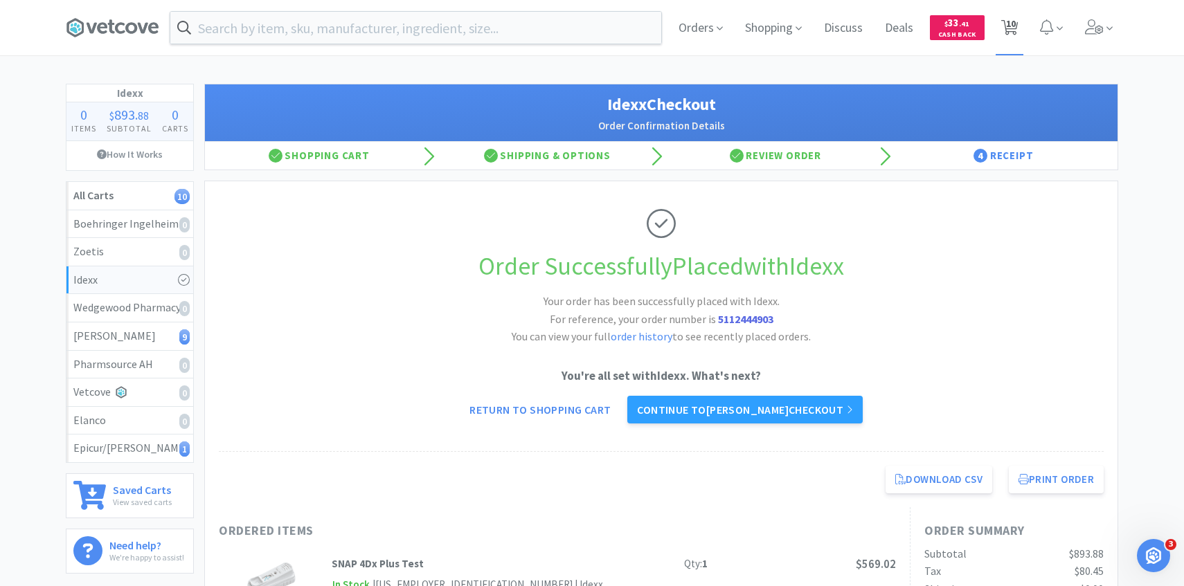
click at [1014, 19] on span "10" at bounding box center [1011, 23] width 10 height 55
select select "1"
select select "7"
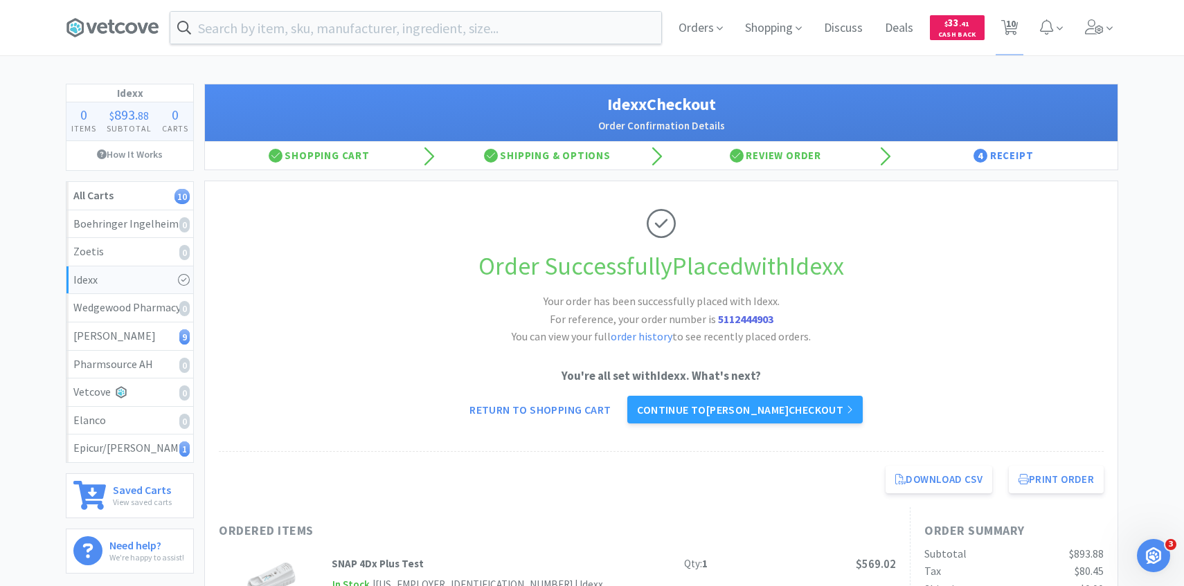
select select "4"
select select "3"
select select "5"
select select "1"
select select "3"
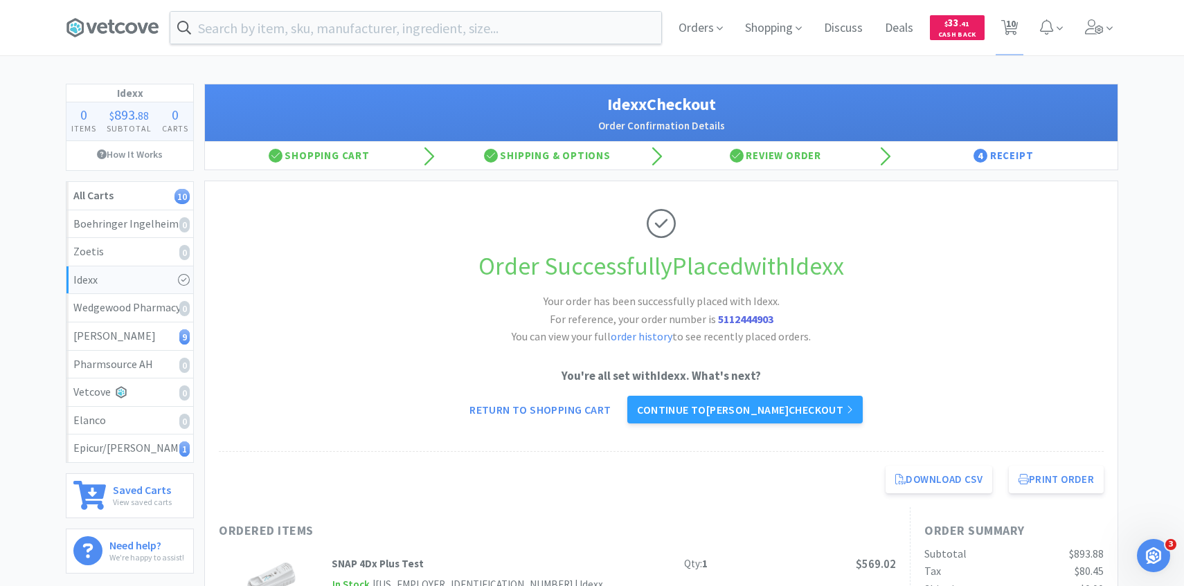
select select "1"
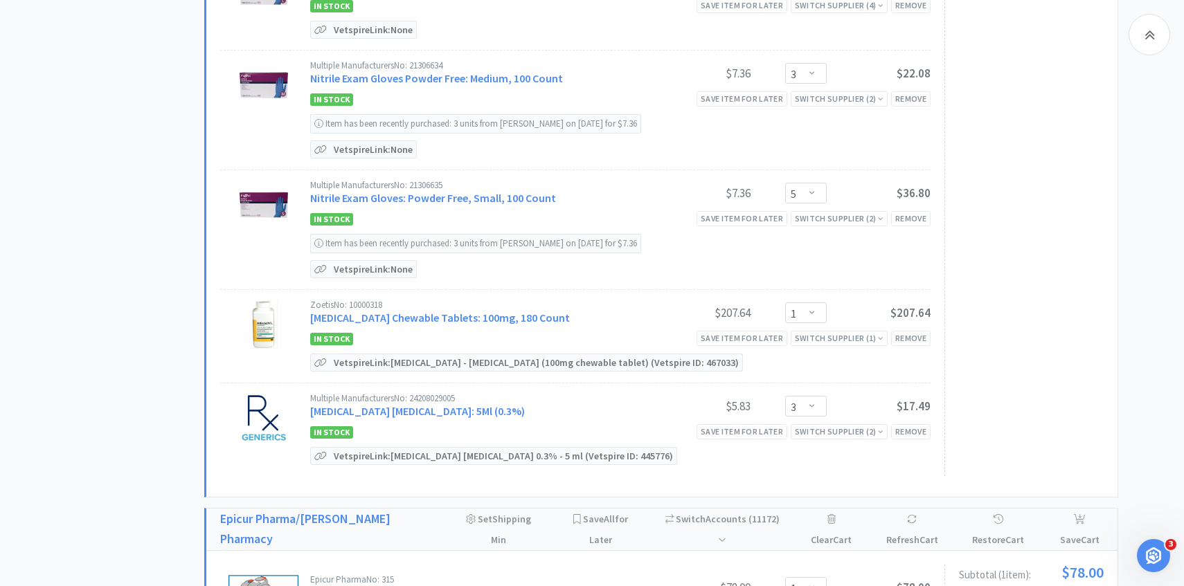
scroll to position [638, 0]
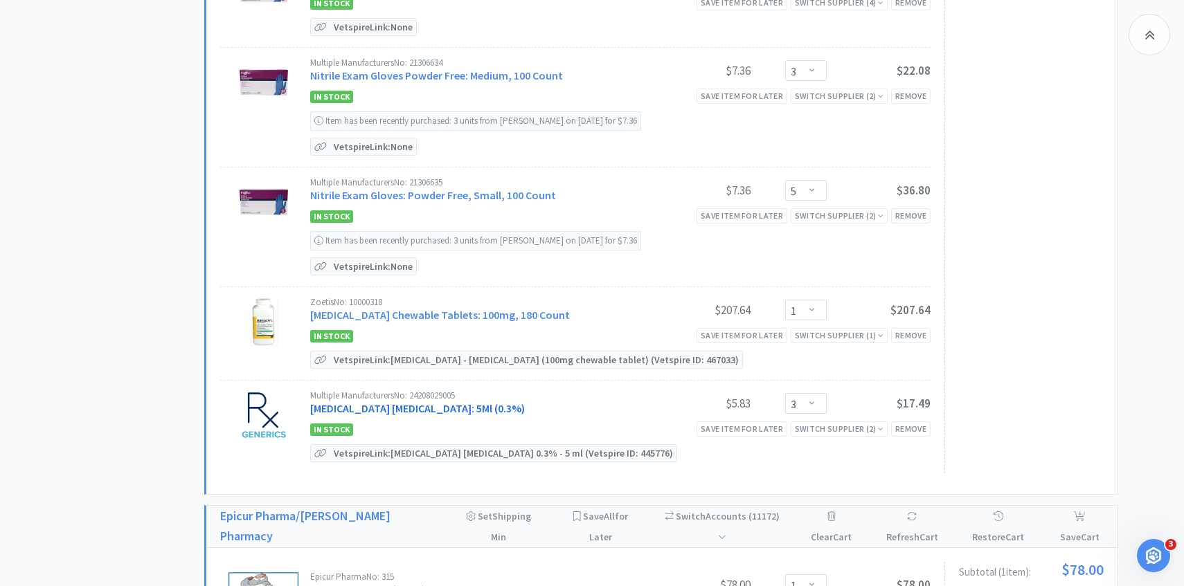
click at [469, 407] on link "Tobramycin Ophthalmic Solution: 5Ml (0.3%)" at bounding box center [417, 409] width 215 height 14
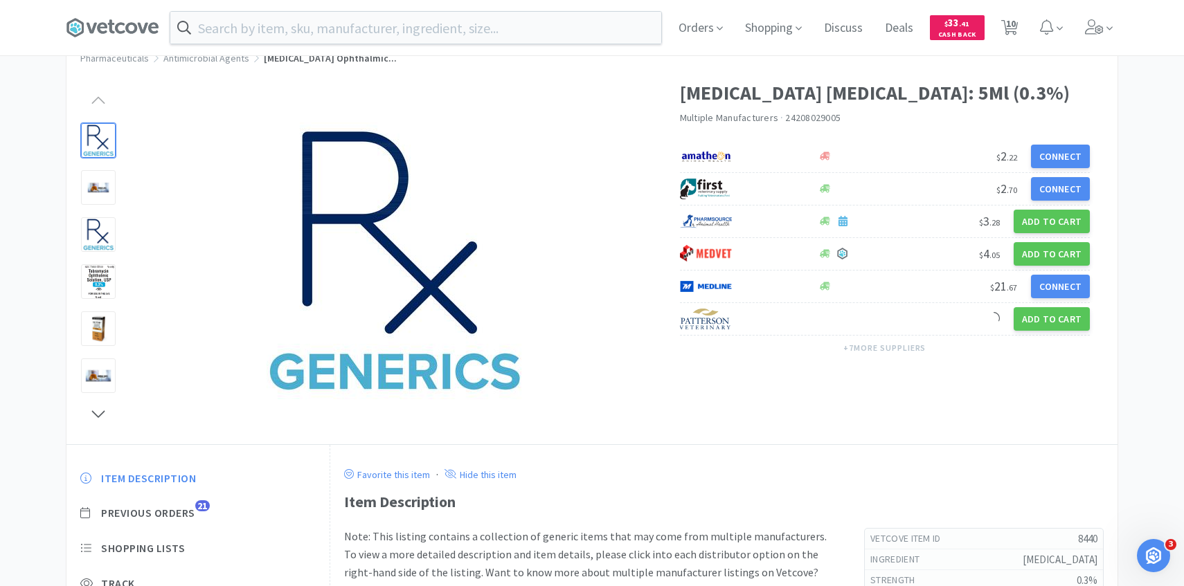
scroll to position [82, 0]
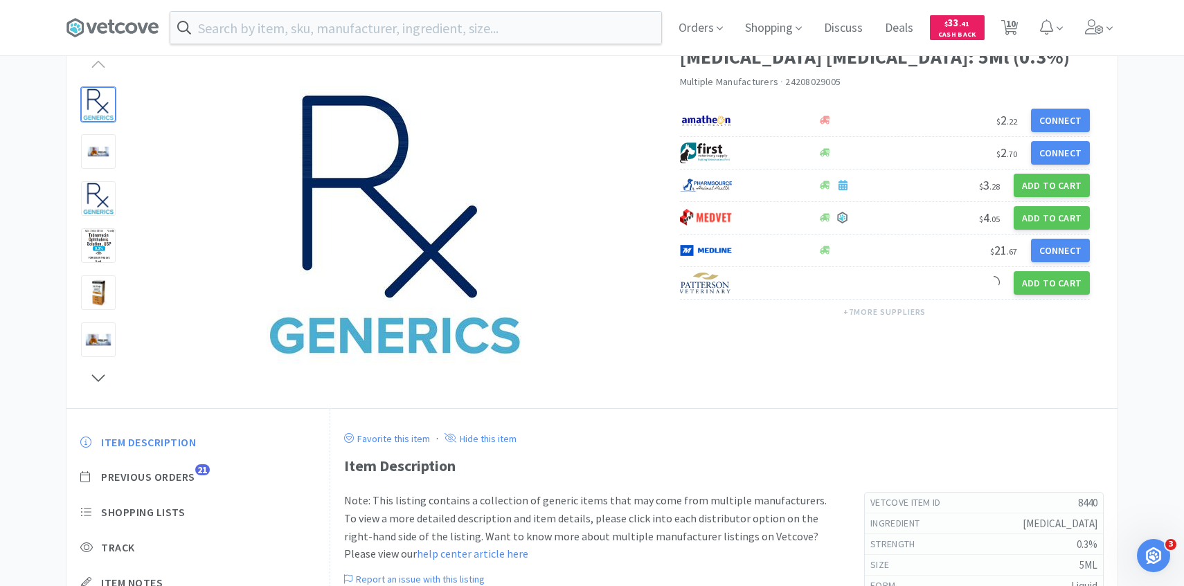
click at [192, 469] on div "Item Description Previous Orders 21 Shopping Lists Track Item Notes Reviews 7" at bounding box center [197, 541] width 263 height 239
click at [193, 469] on div "Item Description Previous Orders 21 Shopping Lists Track Item Notes Reviews 7" at bounding box center [197, 541] width 263 height 239
click at [193, 477] on span "Previous Orders" at bounding box center [148, 477] width 94 height 15
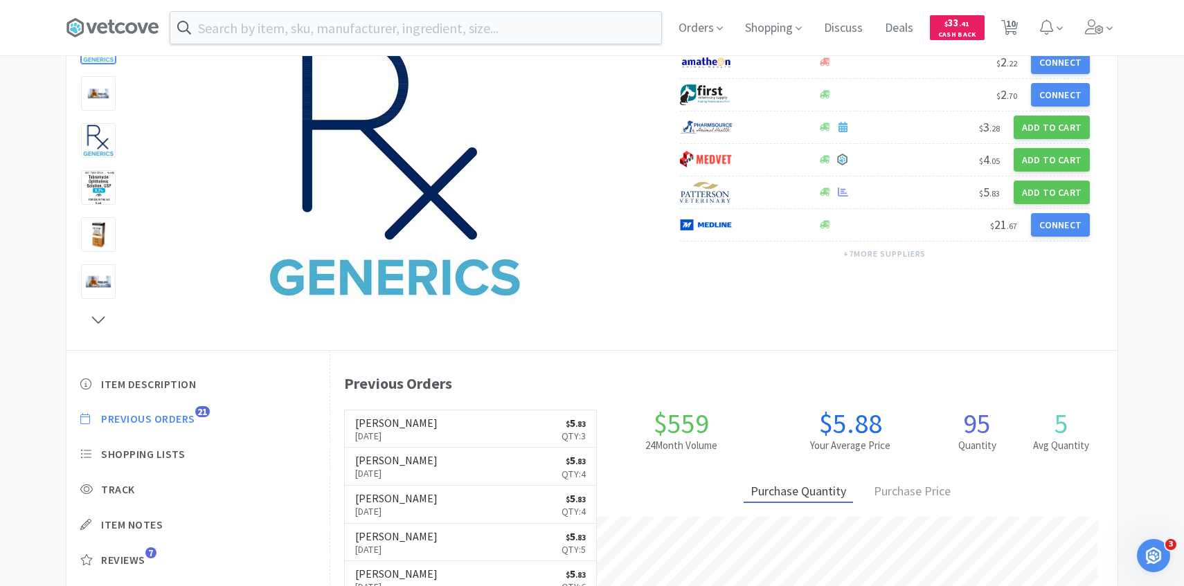
scroll to position [380, 787]
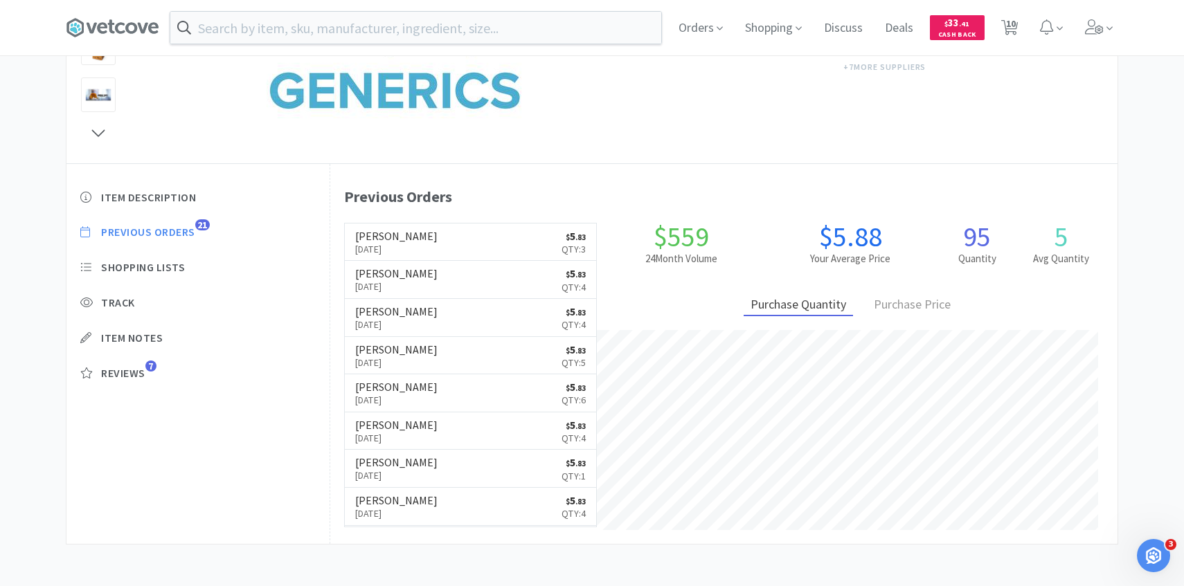
select select "1"
select select "7"
select select "4"
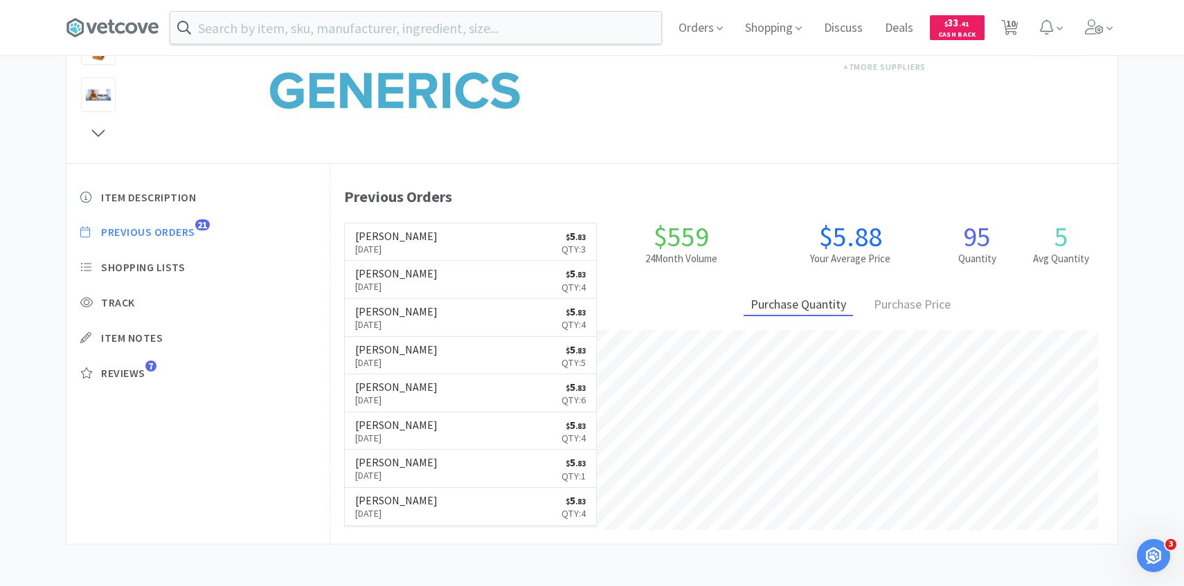
select select "3"
select select "5"
select select "1"
select select "3"
select select "1"
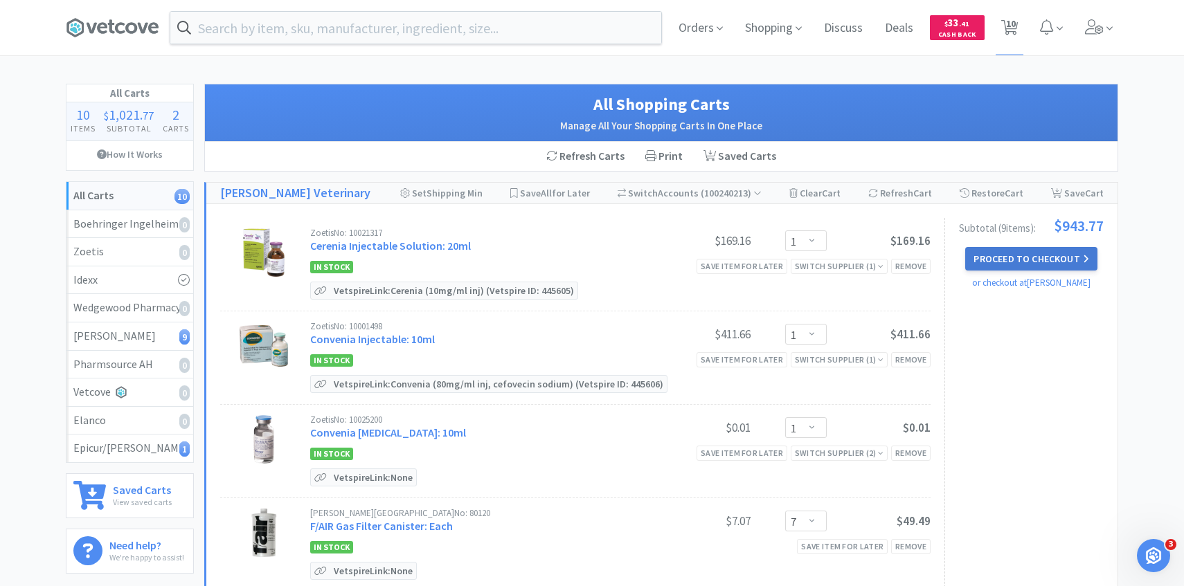
click at [1043, 264] on button "Proceed to Checkout" at bounding box center [1031, 259] width 132 height 24
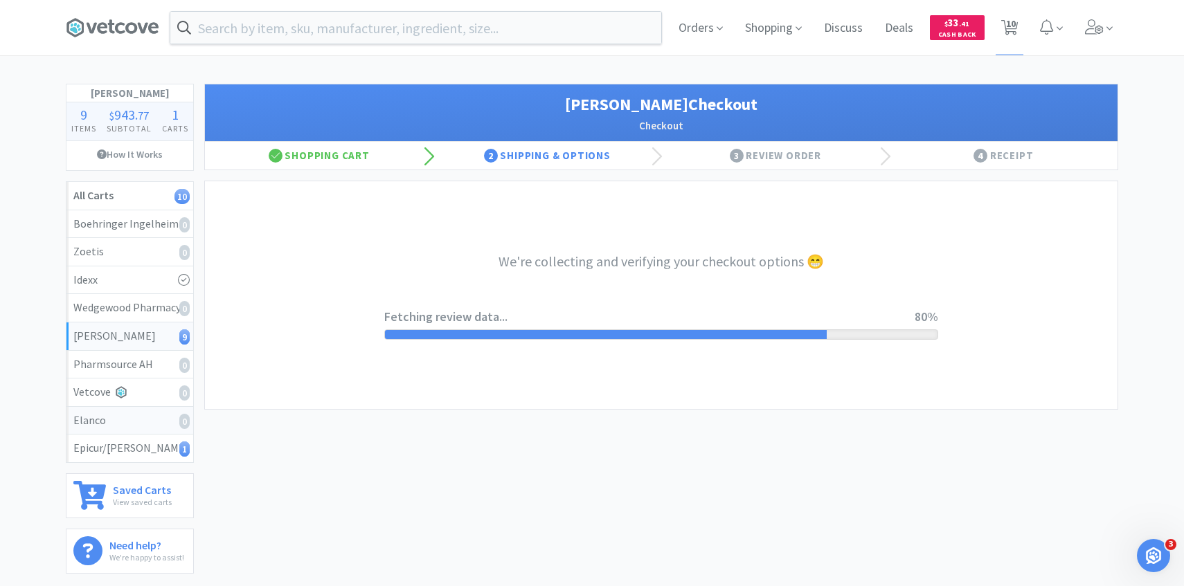
select select "1"
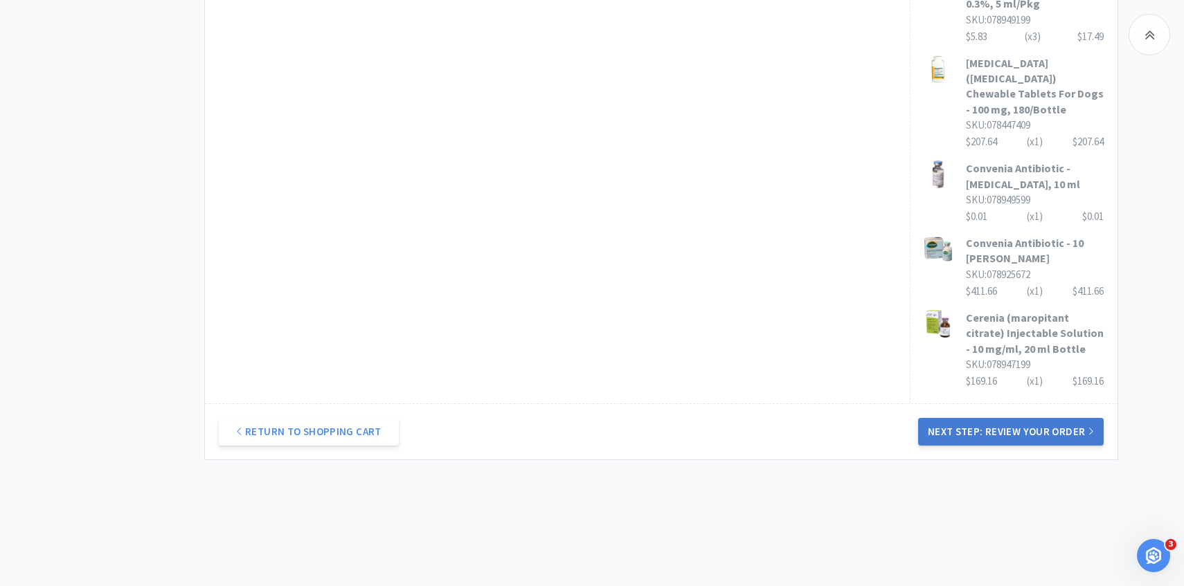
click at [988, 427] on button "Next Step: Review Your Order" at bounding box center [1011, 432] width 186 height 28
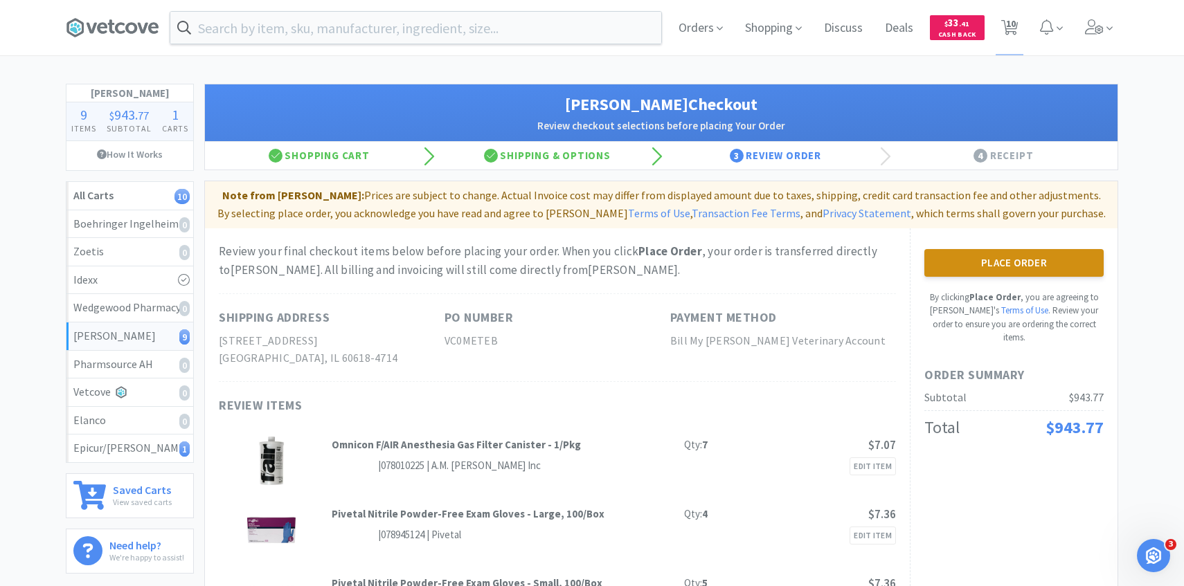
click at [956, 255] on button "Place Order" at bounding box center [1013, 263] width 179 height 28
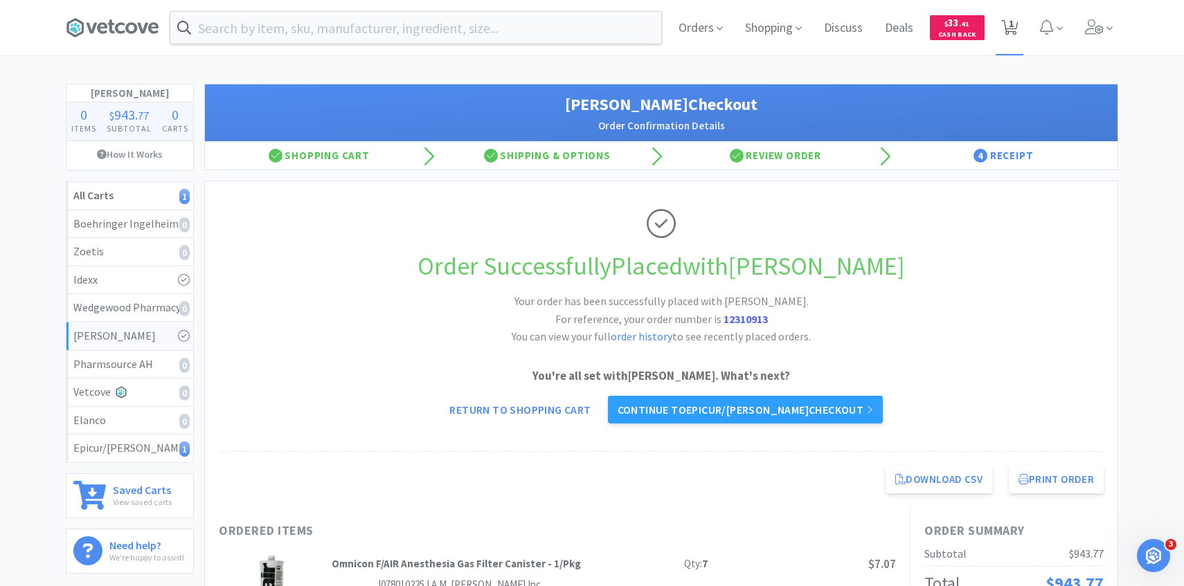
click at [1011, 42] on span "1" at bounding box center [1011, 23] width 5 height 55
select select "1"
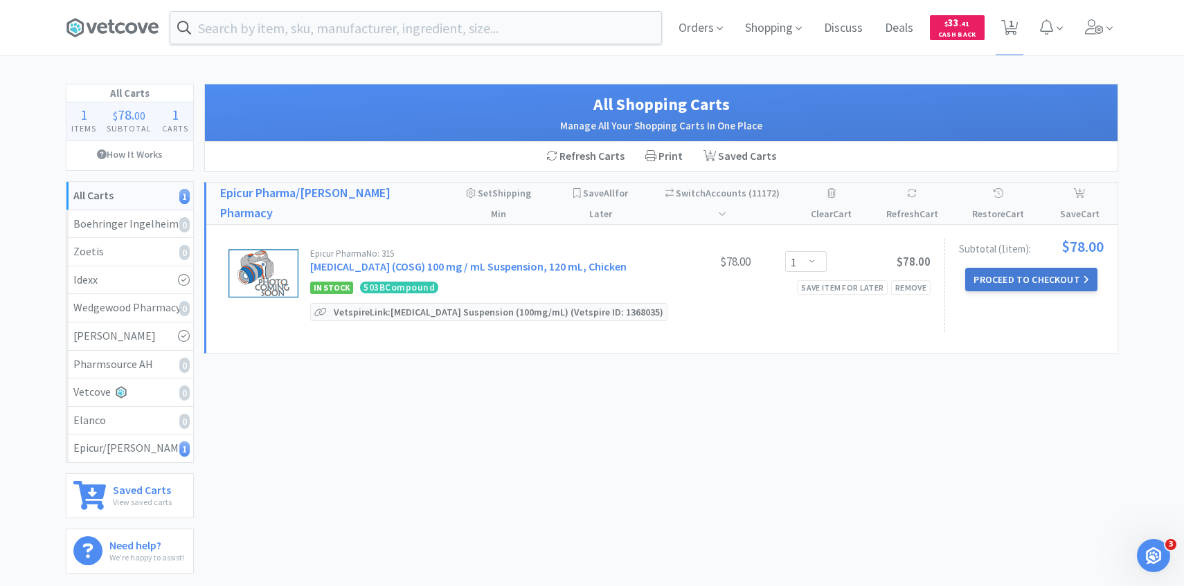
click at [1005, 268] on button "Proceed to Checkout" at bounding box center [1031, 280] width 132 height 24
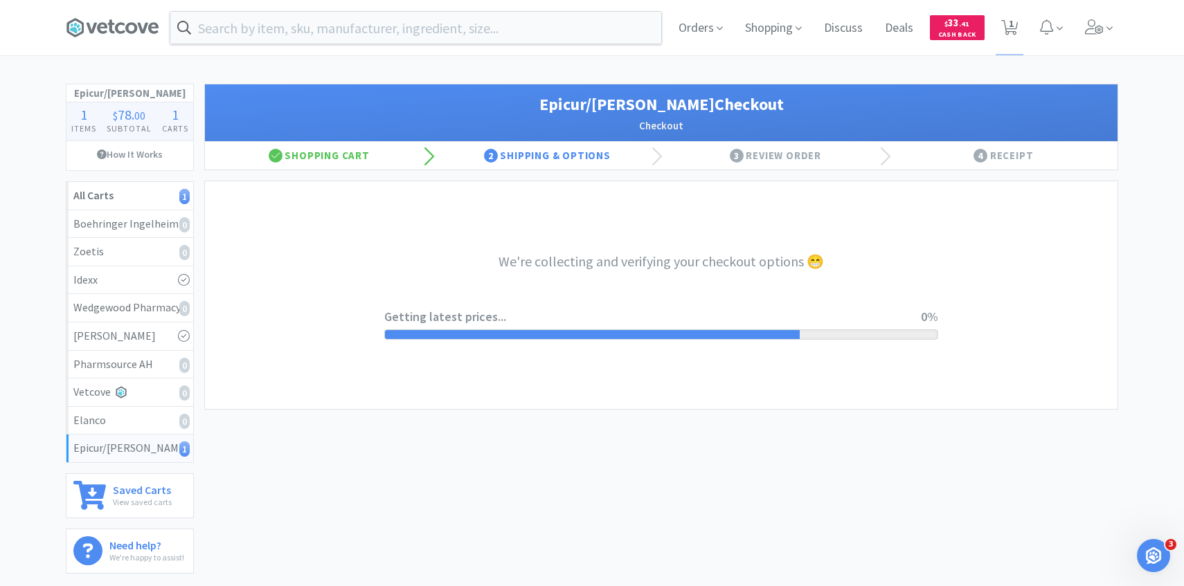
select select "0"
select select "1121642914_8_2029"
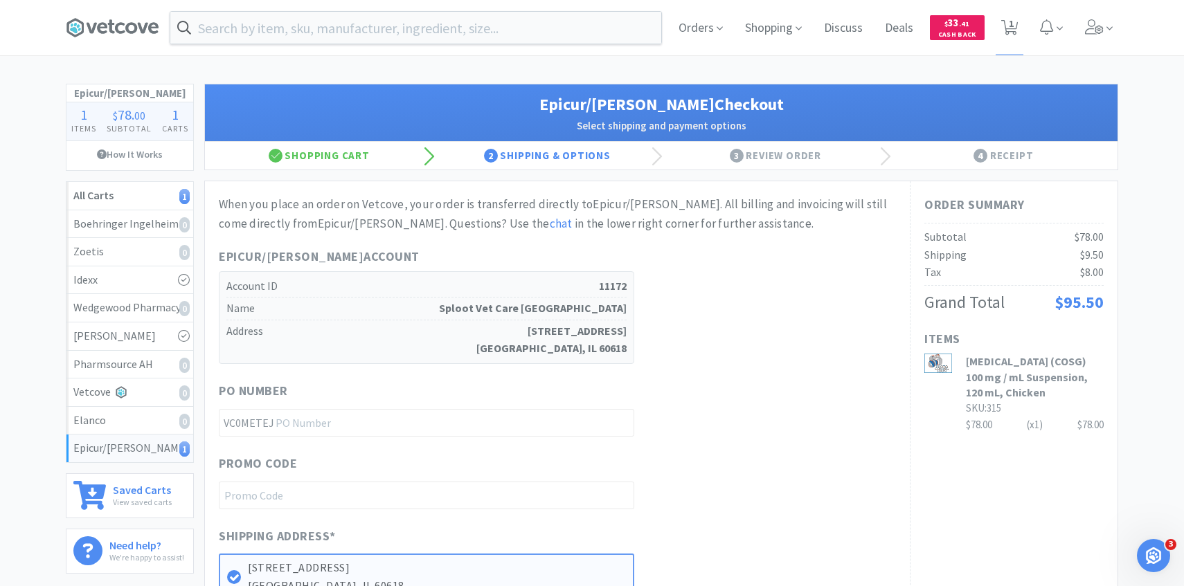
scroll to position [516, 0]
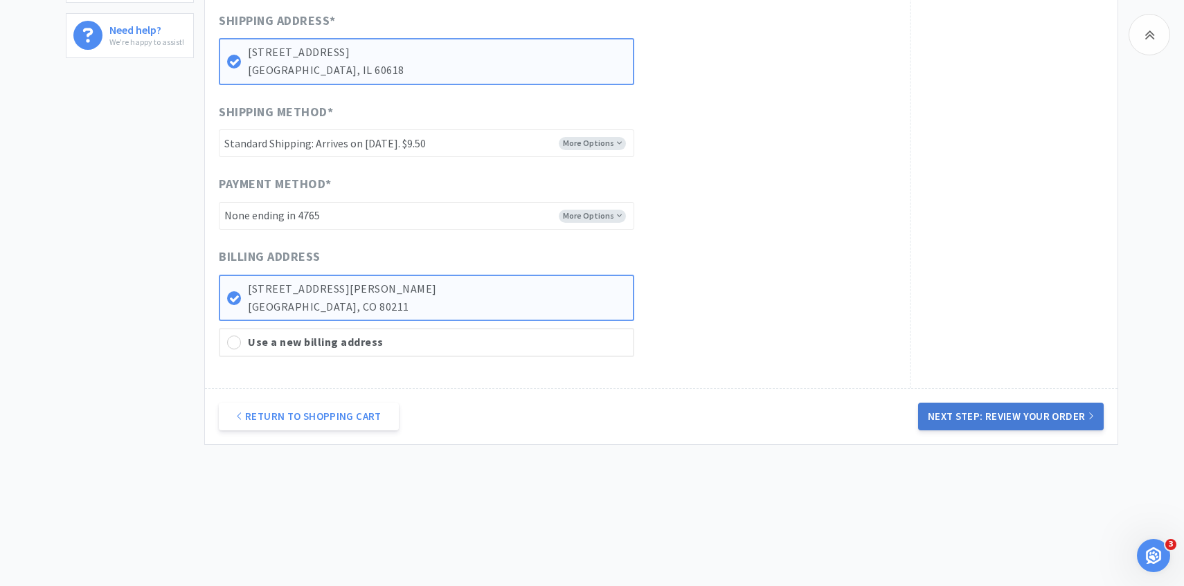
click at [969, 420] on button "Next Step: Review Your Order" at bounding box center [1011, 417] width 186 height 28
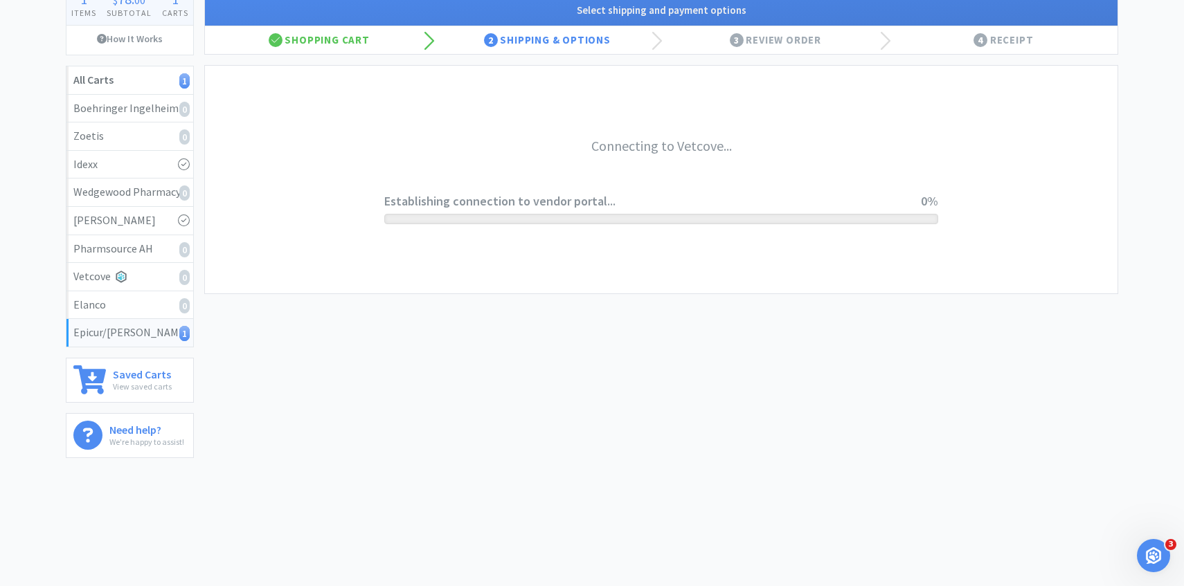
scroll to position [0, 0]
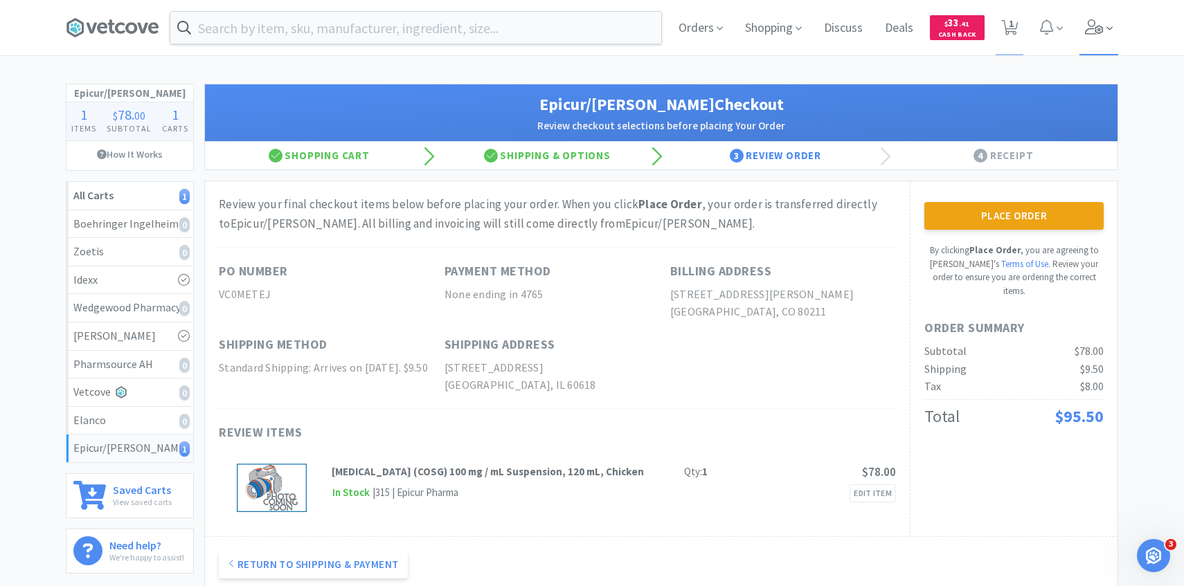
click at [1092, 25] on icon at bounding box center [1094, 26] width 19 height 15
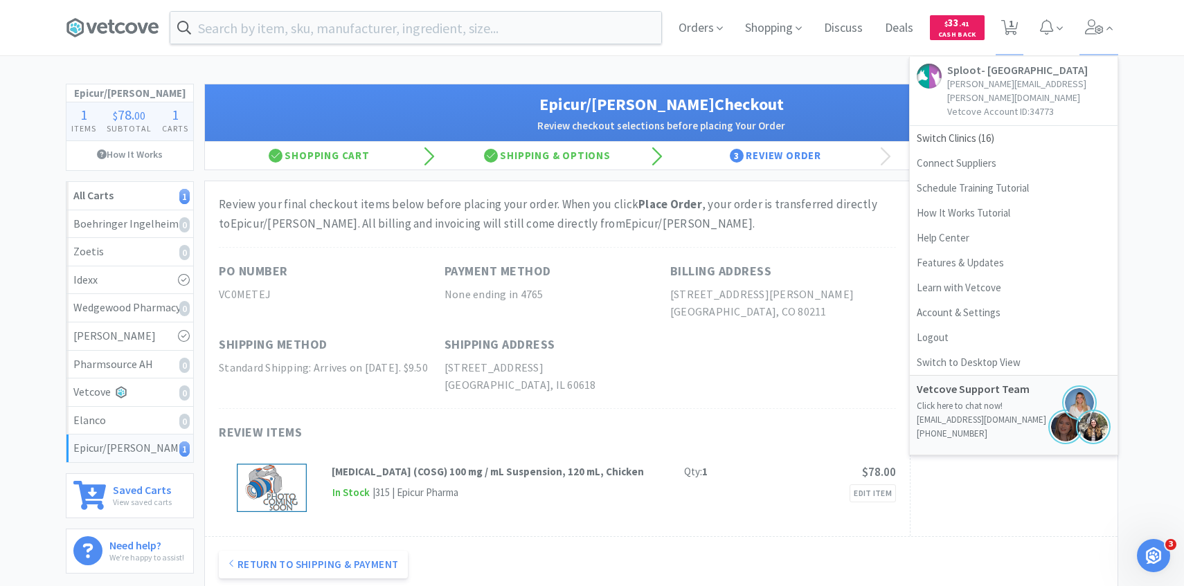
click at [790, 99] on h1 "Epicur/Stokes Checkout" at bounding box center [661, 104] width 885 height 26
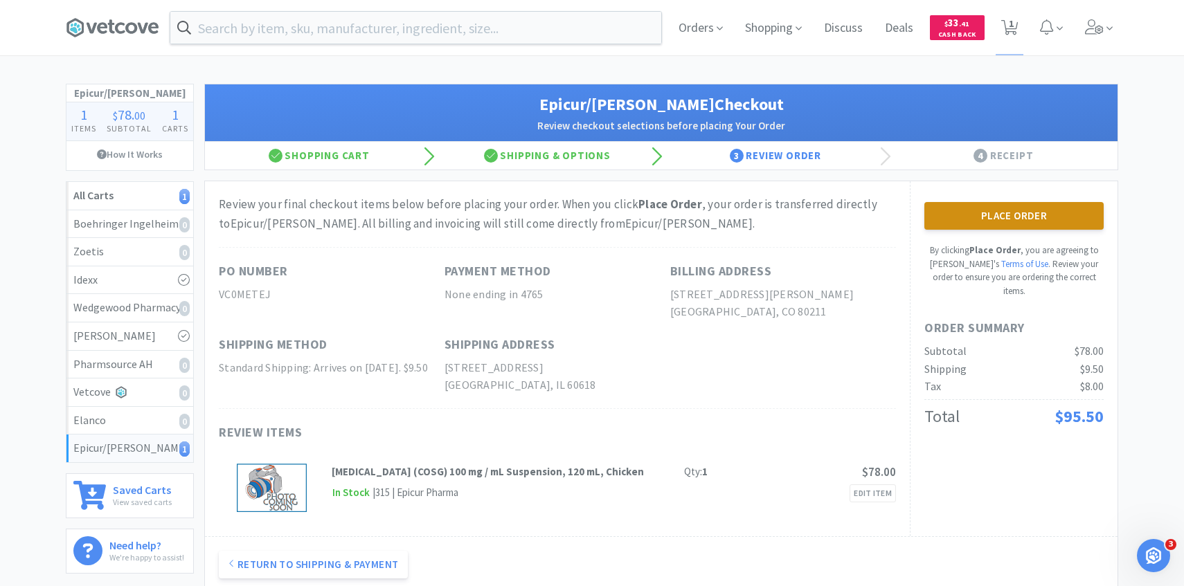
click at [967, 212] on button "Place Order" at bounding box center [1013, 216] width 179 height 28
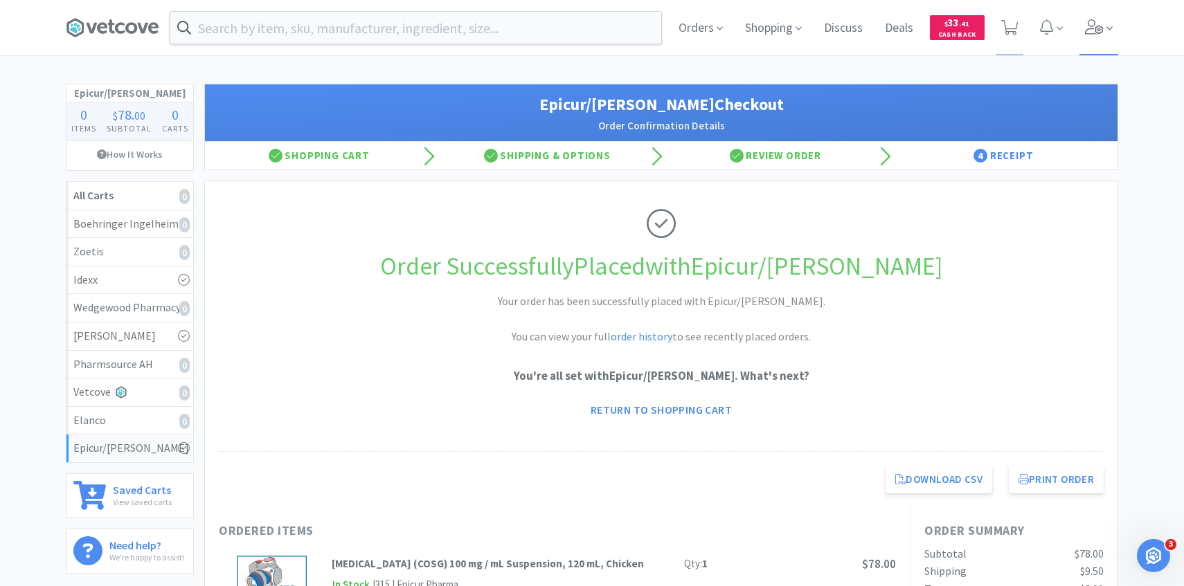
click at [1088, 29] on icon at bounding box center [1094, 26] width 19 height 15
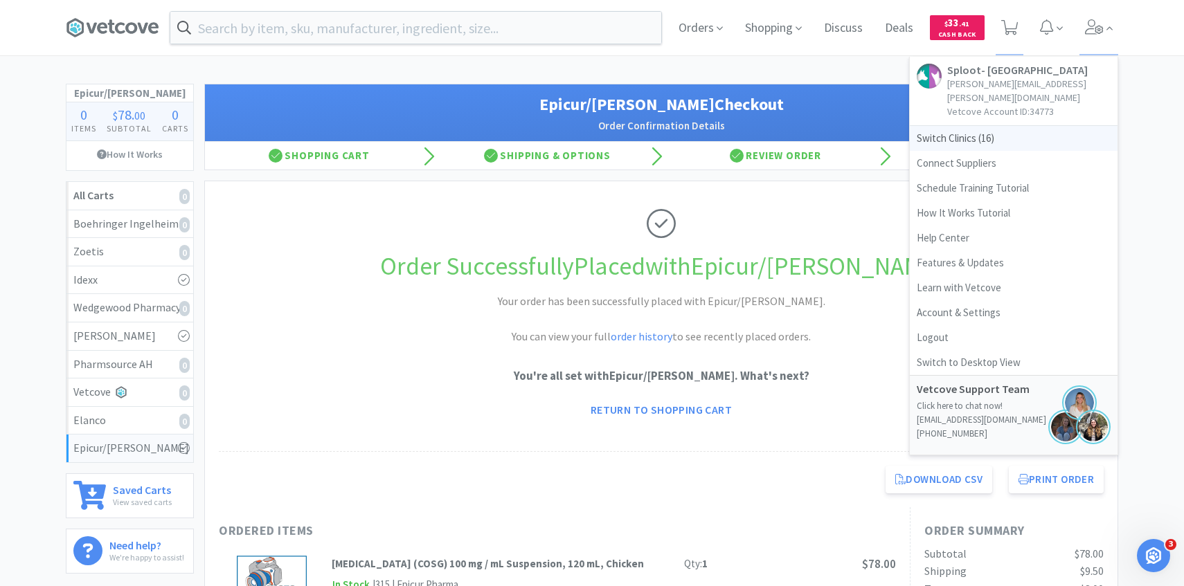
click at [953, 126] on span "Switch Clinics ( 16 )" at bounding box center [1014, 138] width 208 height 25
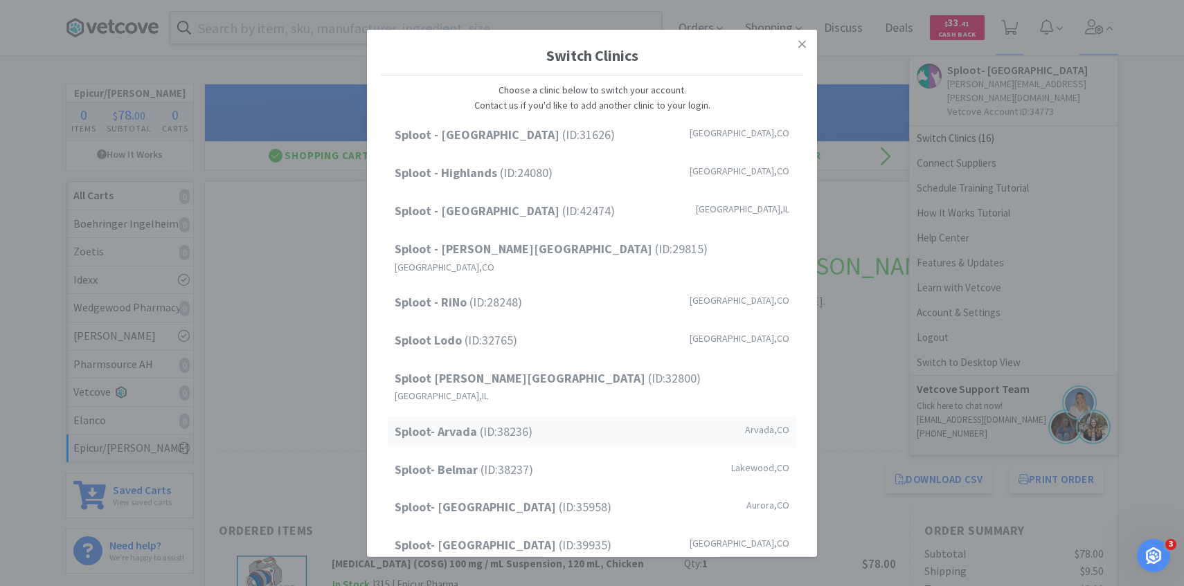
click at [499, 422] on span "Sploot- Arvada (ID: 38236 )" at bounding box center [464, 432] width 138 height 20
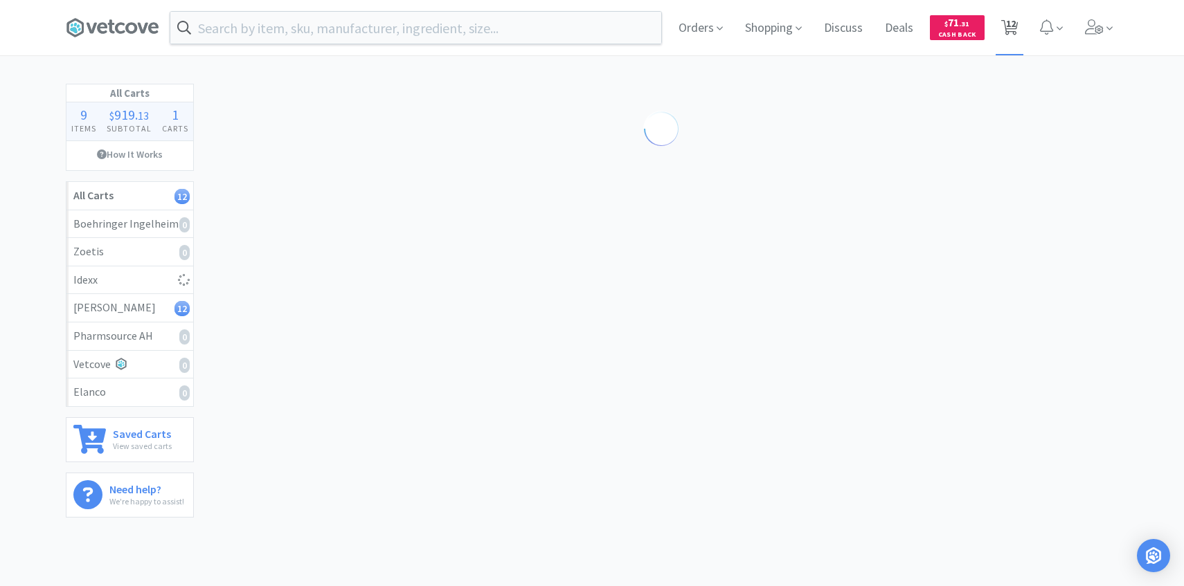
click at [1014, 30] on span "12" at bounding box center [1011, 23] width 10 height 55
select select "1"
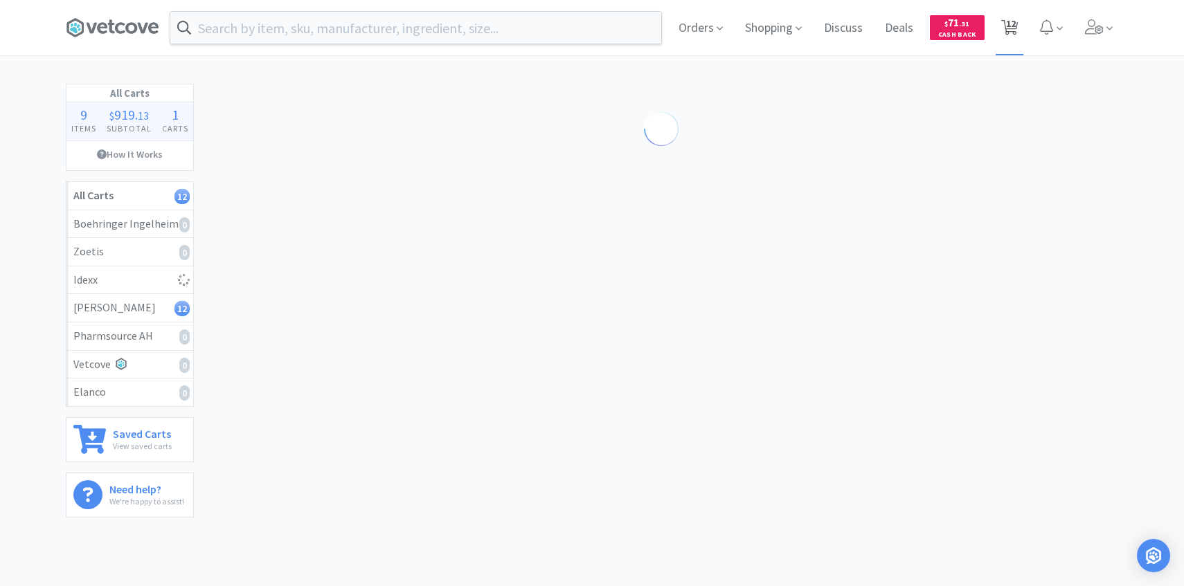
select select "20"
select select "1"
select select "5"
select select "2"
select select "3"
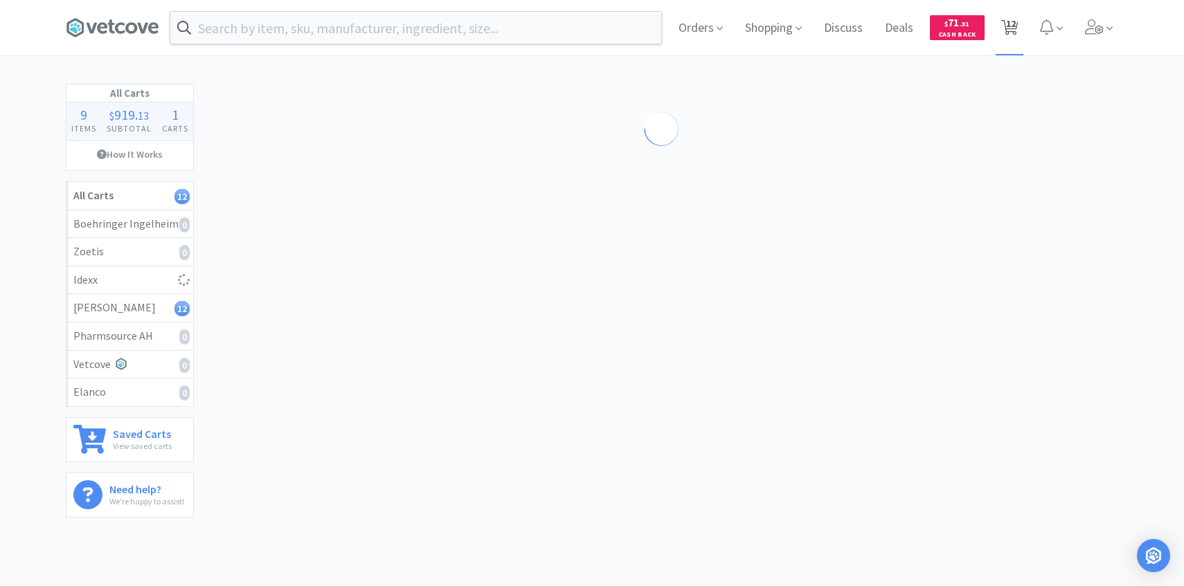
select select "2"
select select "5"
select select "2"
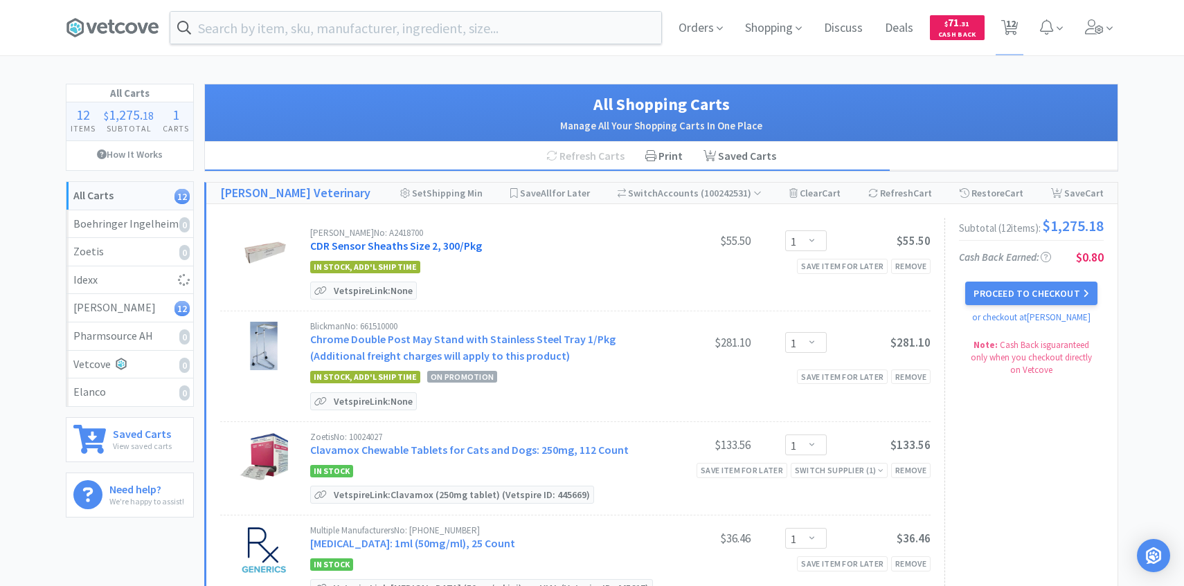
click at [461, 244] on link "CDR Sensor Sheaths Size 2, 300/Pkg" at bounding box center [396, 246] width 172 height 14
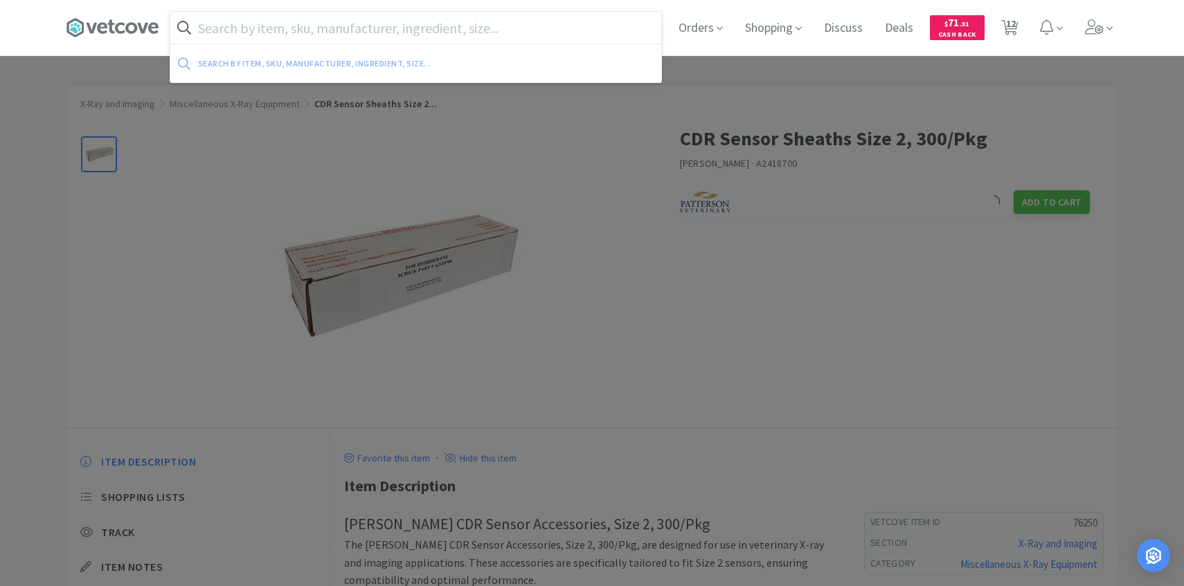
click at [294, 19] on input "text" at bounding box center [415, 28] width 491 height 32
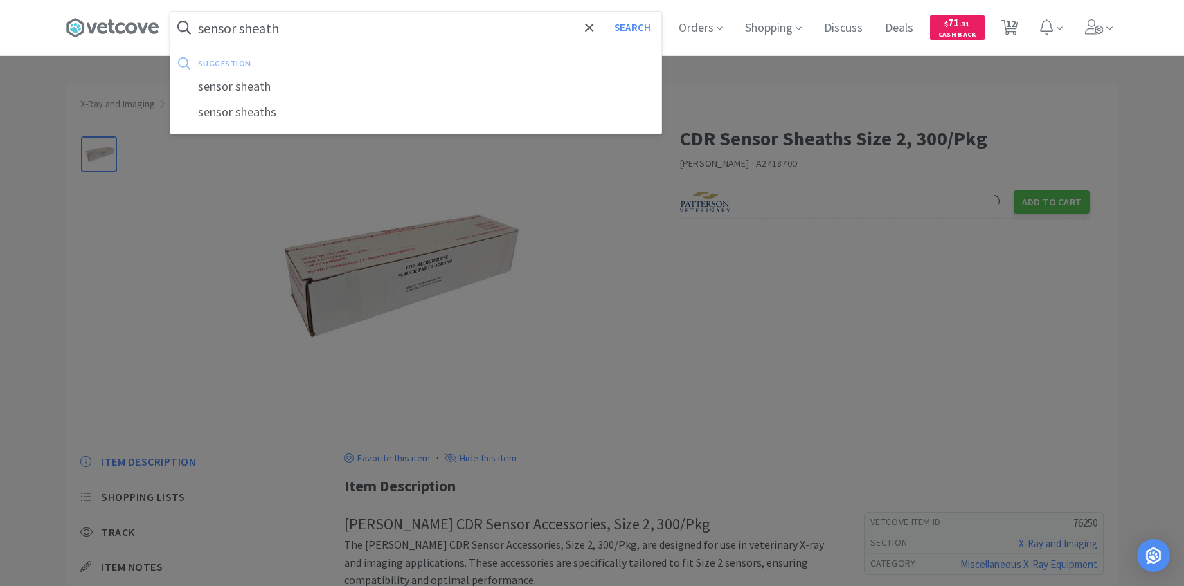
type input "sensor sheath"
click at [604, 12] on button "Search" at bounding box center [632, 28] width 57 height 32
select select "1"
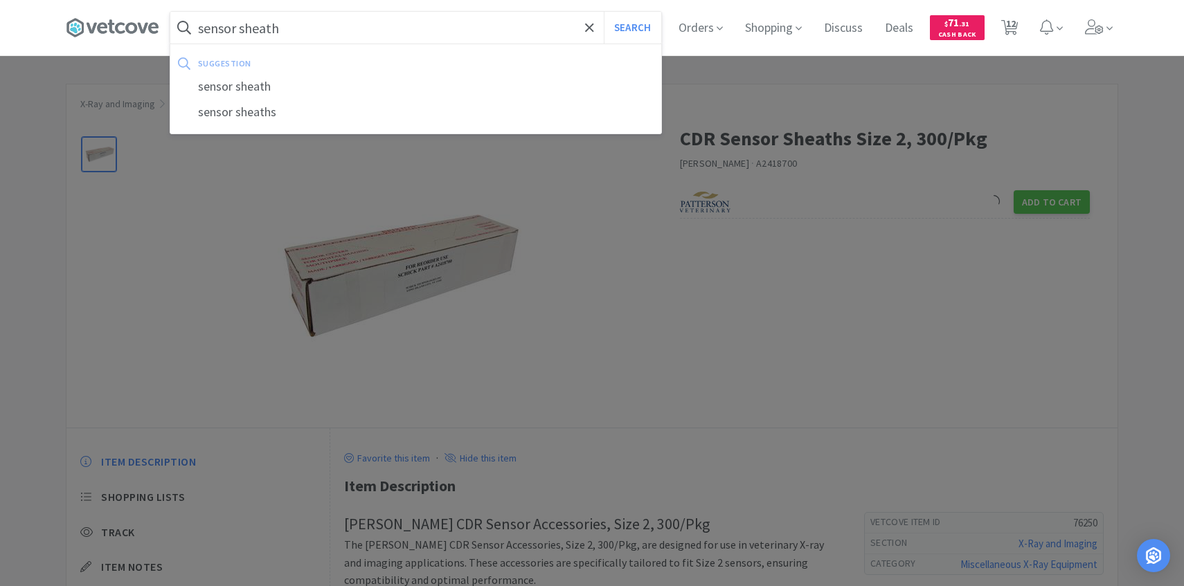
select select "1"
select select "20"
select select "1"
select select "5"
select select "2"
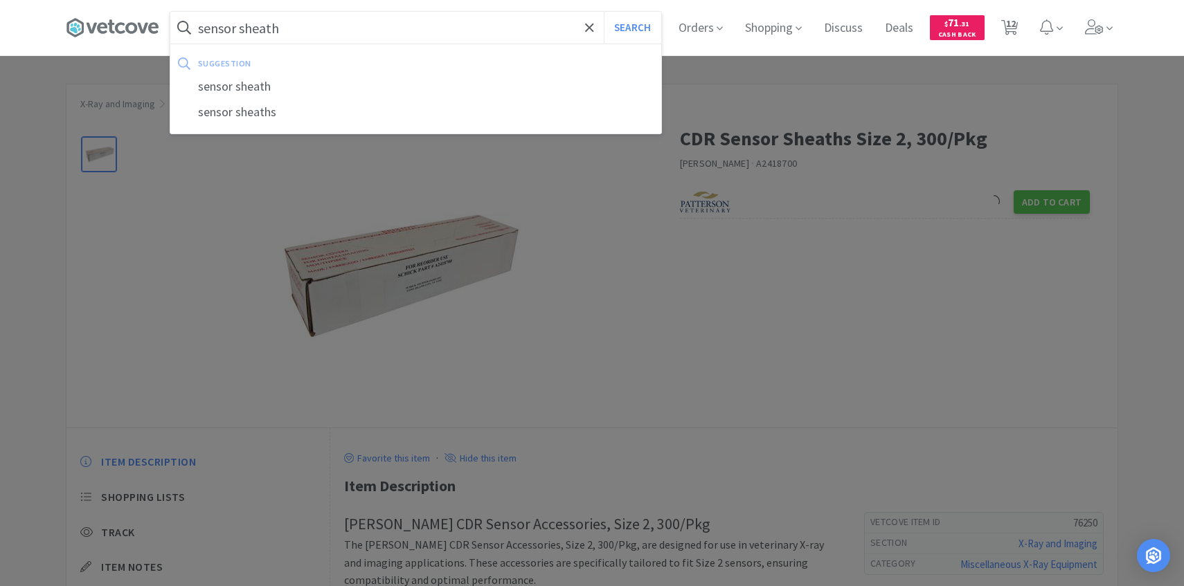
select select "3"
select select "2"
select select "5"
select select "2"
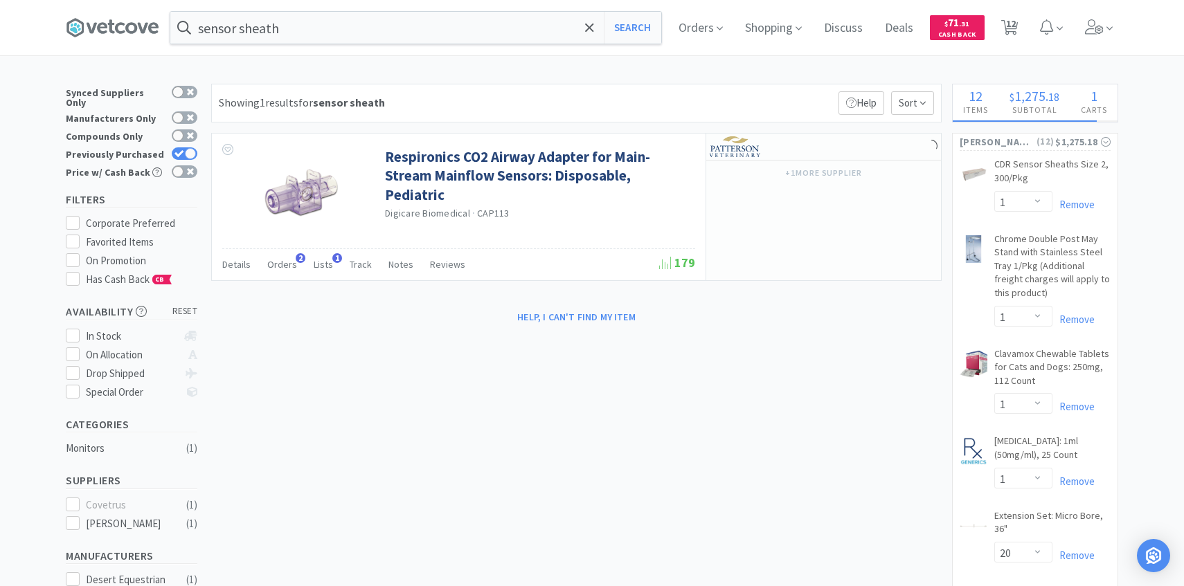
click at [188, 145] on div "Previously Purchased" at bounding box center [132, 154] width 132 height 18
click at [183, 150] on icon at bounding box center [179, 154] width 10 height 8
checkbox input "false"
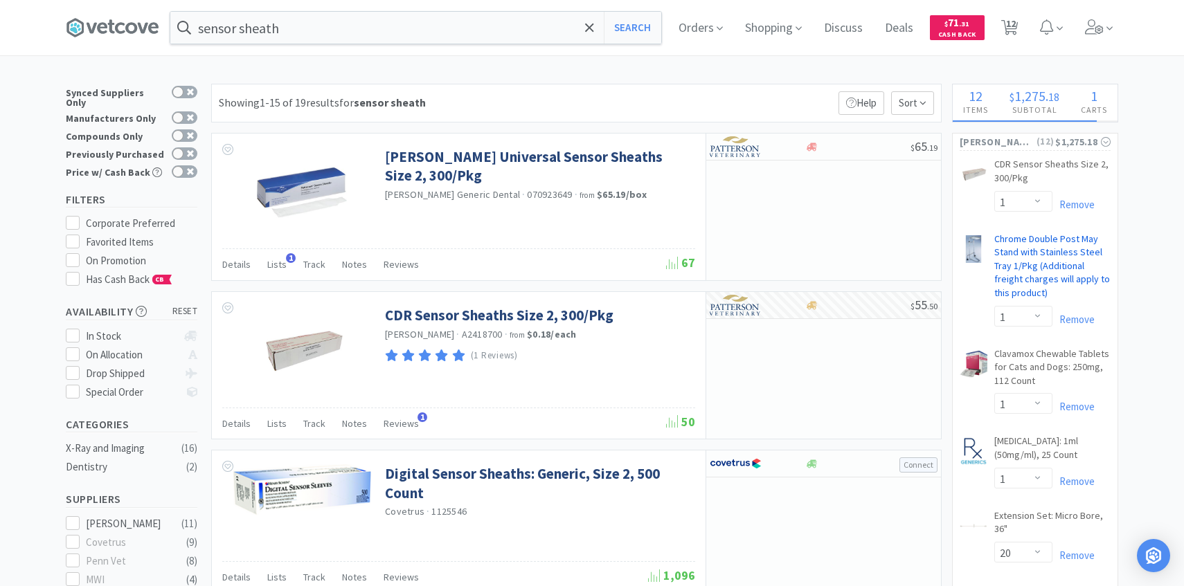
click at [1023, 291] on link "Chrome Double Post May Stand with Stainless Steel Tray 1/Pkg (Additional freigh…" at bounding box center [1052, 269] width 116 height 73
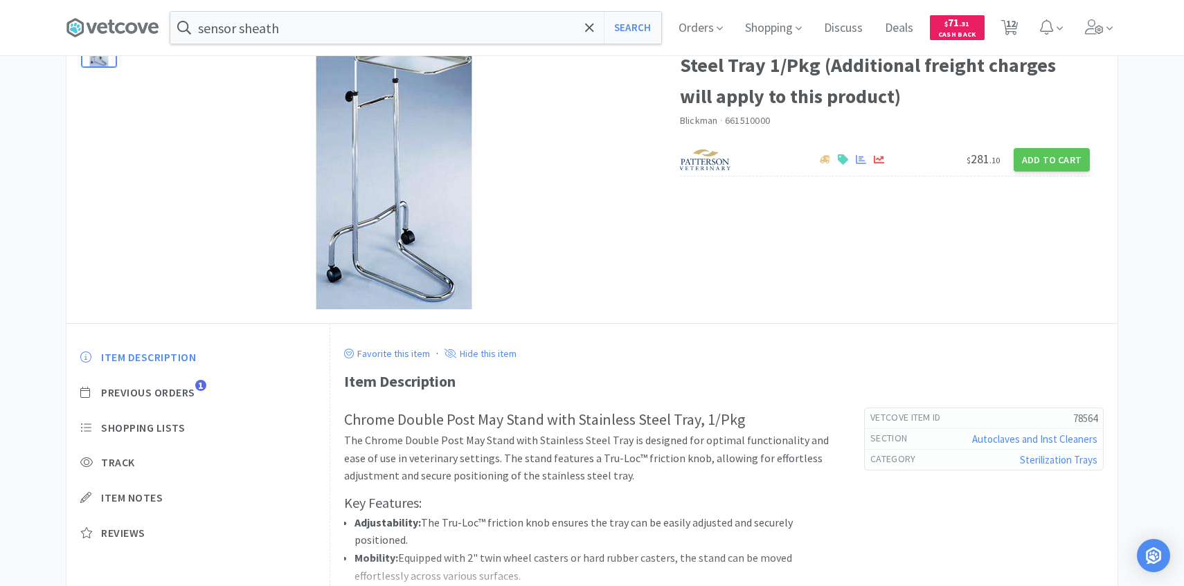
scroll to position [116, 0]
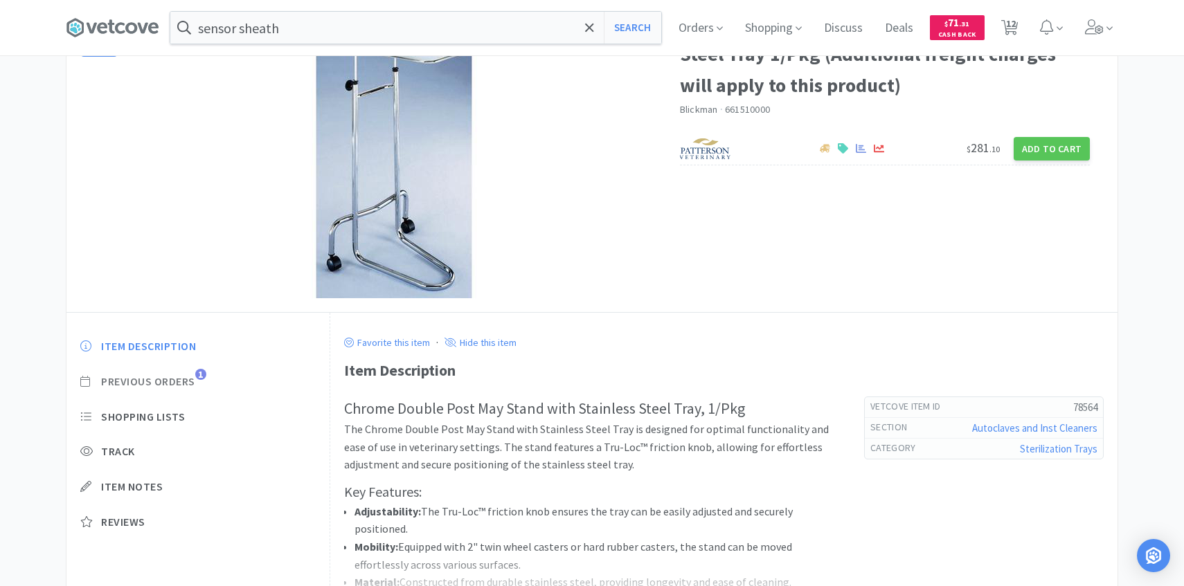
click at [177, 382] on span "Previous Orders" at bounding box center [148, 382] width 94 height 15
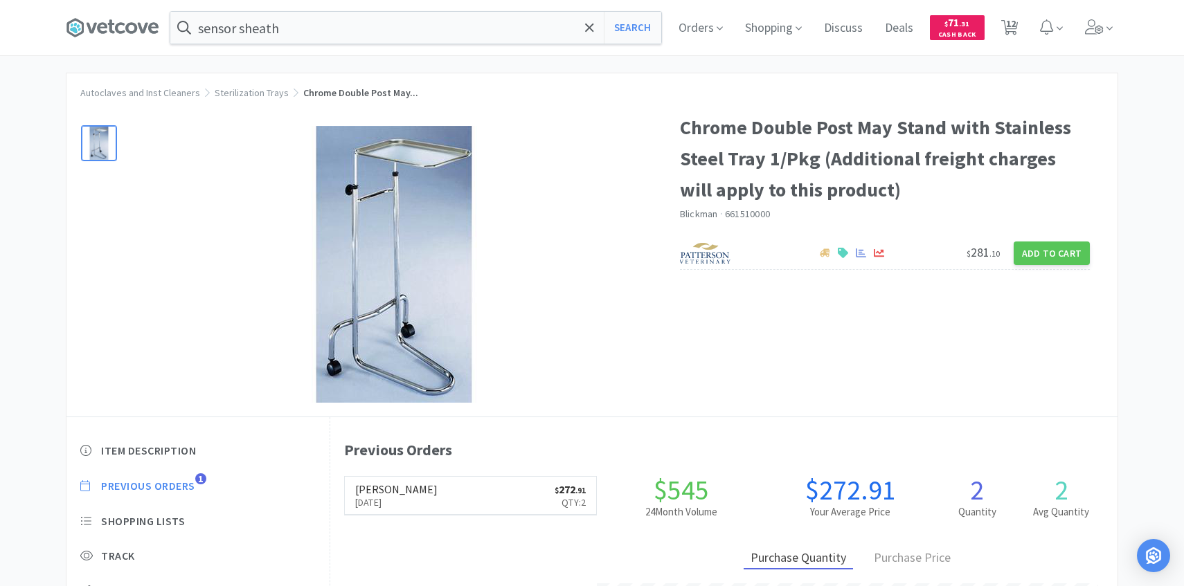
scroll to position [0, 0]
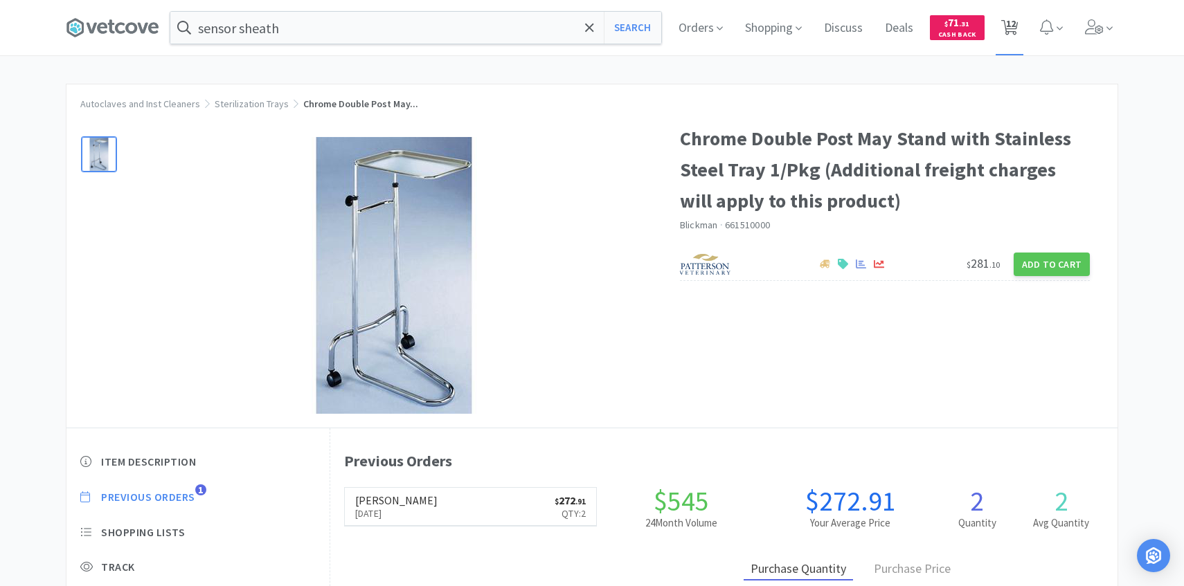
click at [1022, 35] on span "12" at bounding box center [1010, 27] width 28 height 55
select select "1"
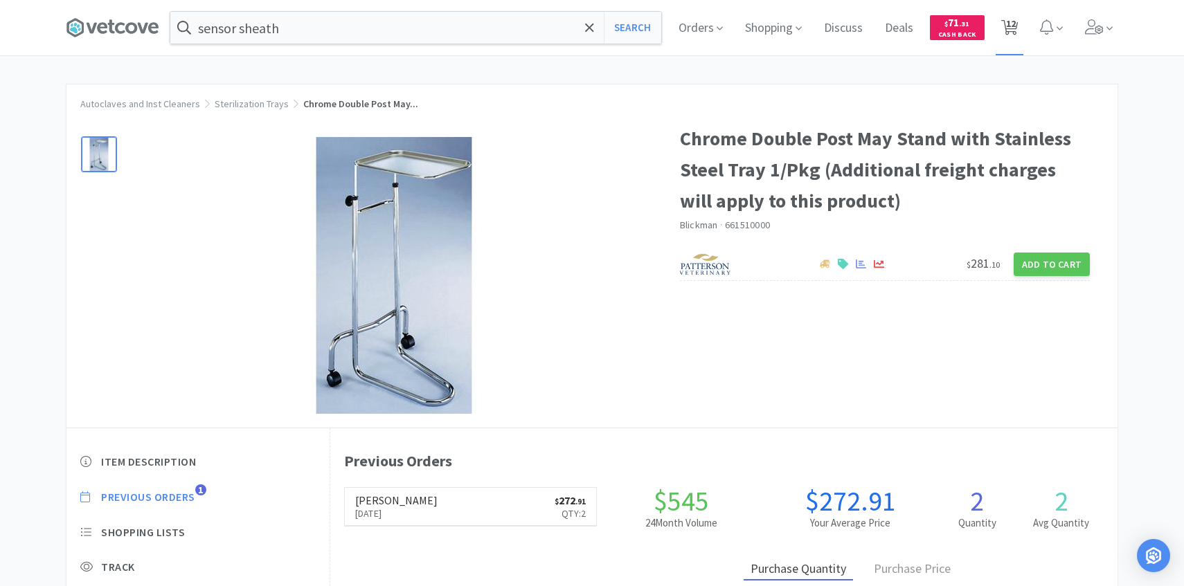
select select "20"
select select "1"
select select "5"
select select "2"
select select "3"
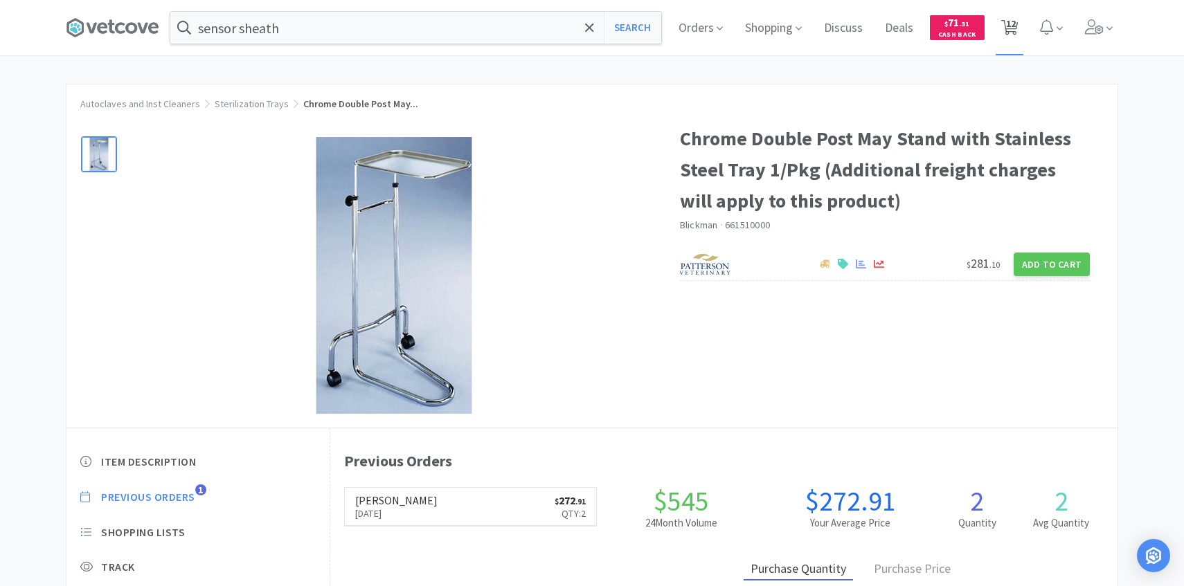
select select "2"
select select "5"
select select "2"
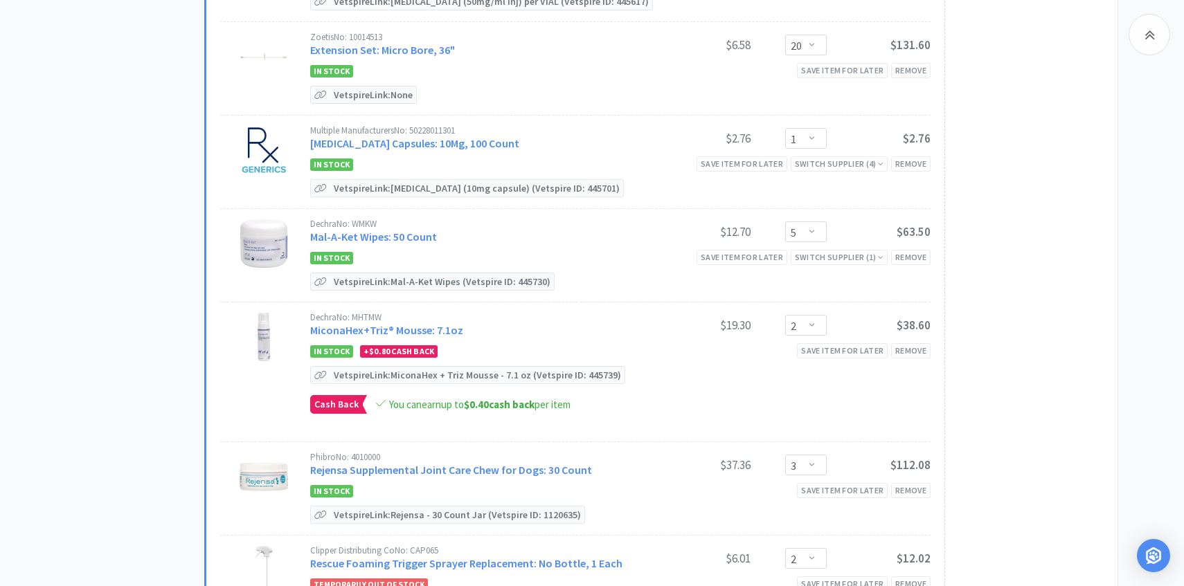
scroll to position [618, 0]
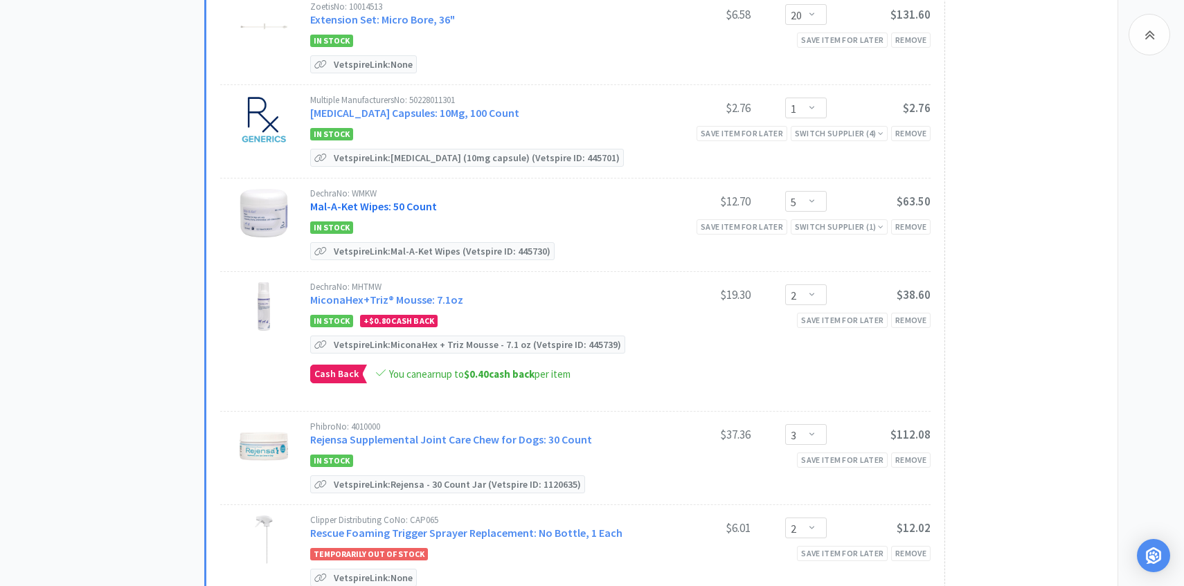
click at [408, 206] on link "Mal-A-Ket Wipes: 50 Count" at bounding box center [373, 206] width 127 height 14
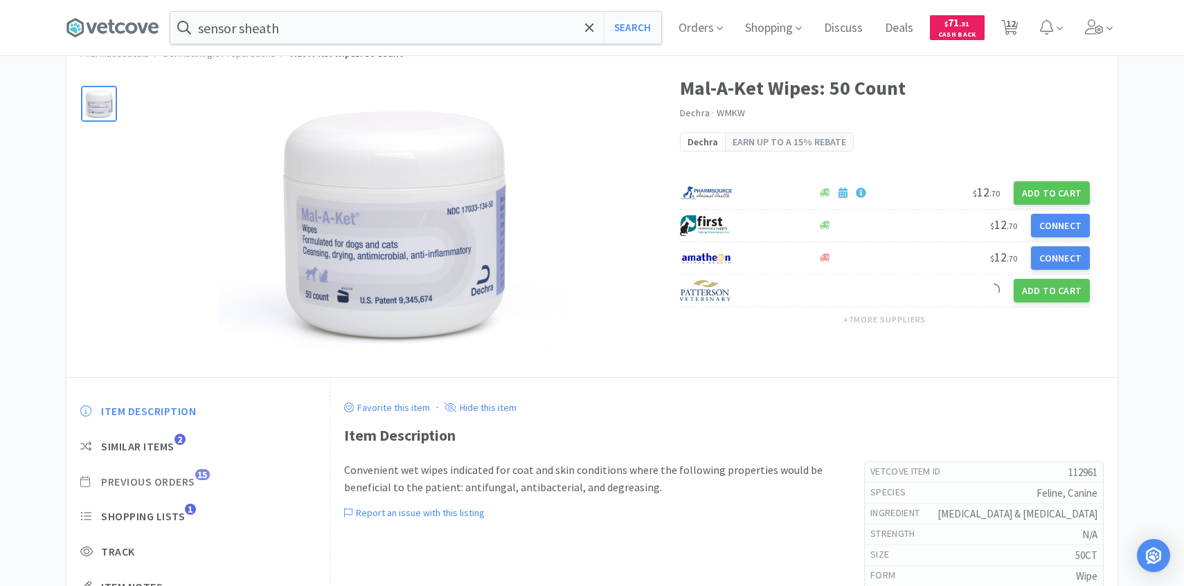
click at [202, 473] on span "15" at bounding box center [202, 474] width 15 height 11
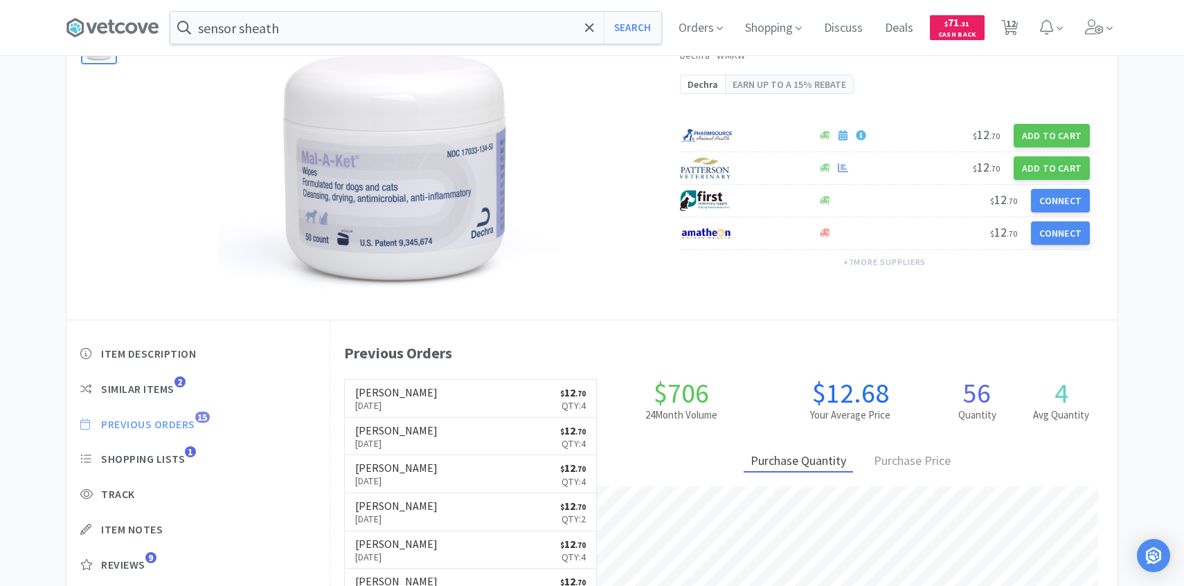
scroll to position [380, 787]
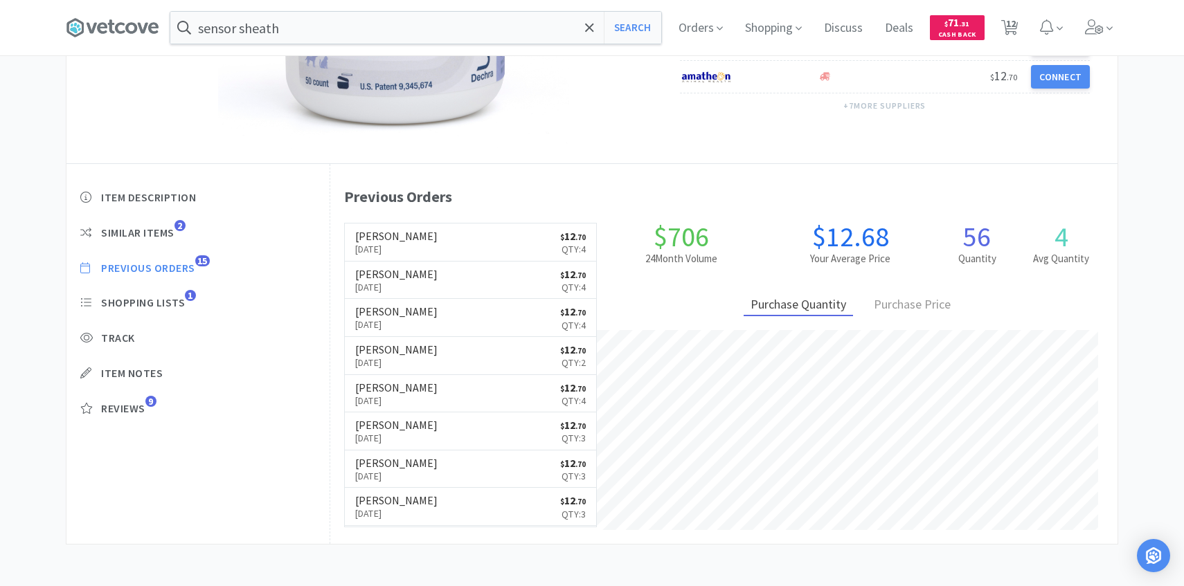
select select "1"
select select "20"
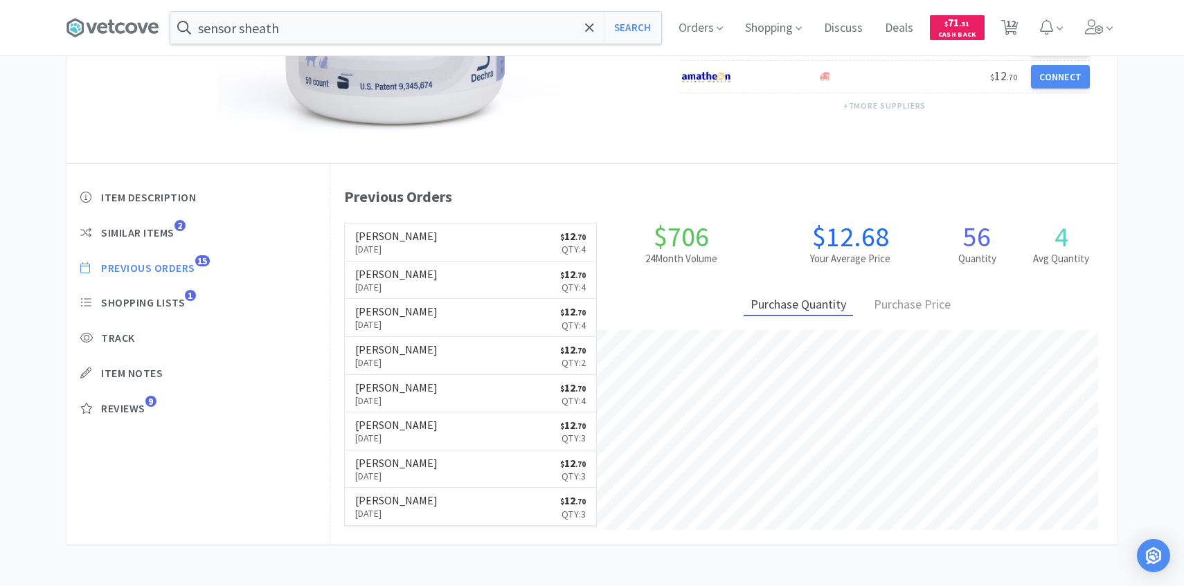
select select "1"
select select "5"
select select "2"
select select "3"
select select "2"
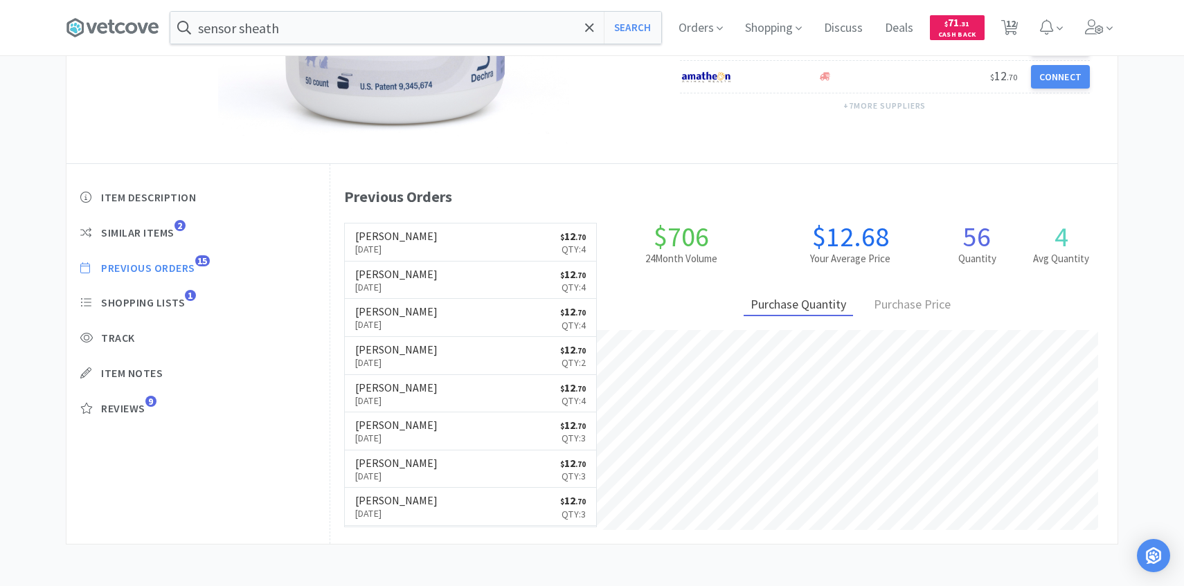
select select "5"
select select "2"
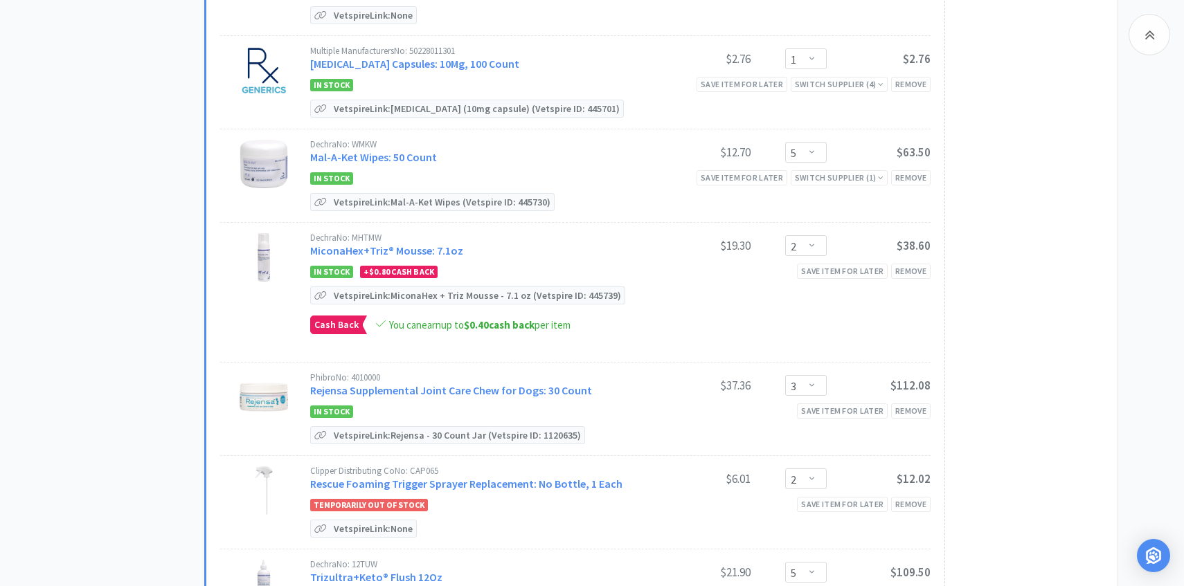
scroll to position [683, 0]
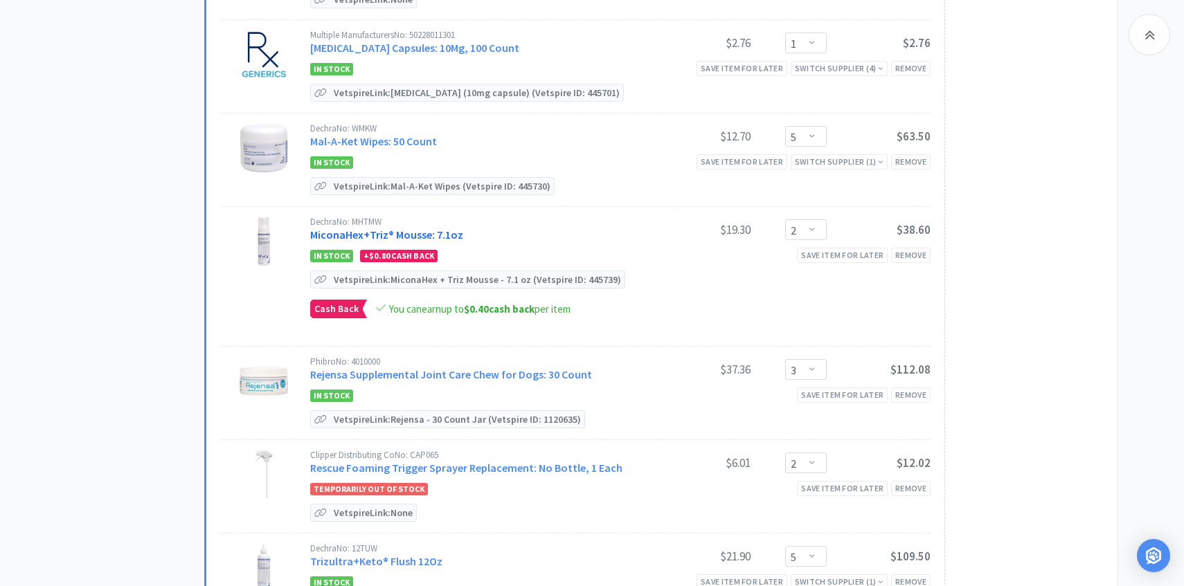
click at [450, 229] on link "MiconaHex+Triz® Mousse: 7.1oz" at bounding box center [386, 235] width 153 height 14
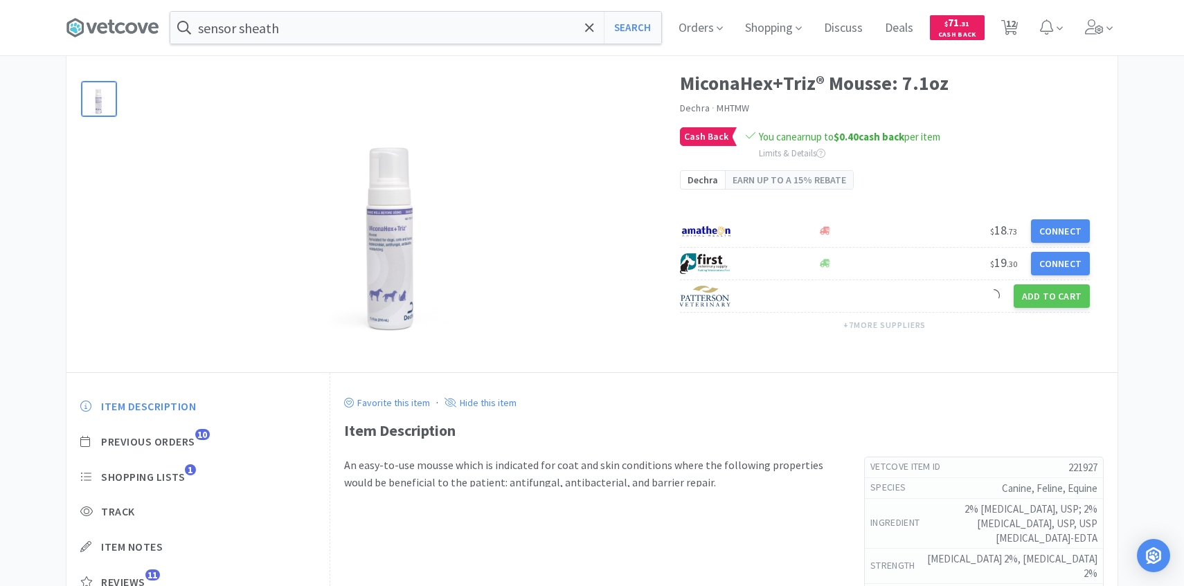
scroll to position [128, 0]
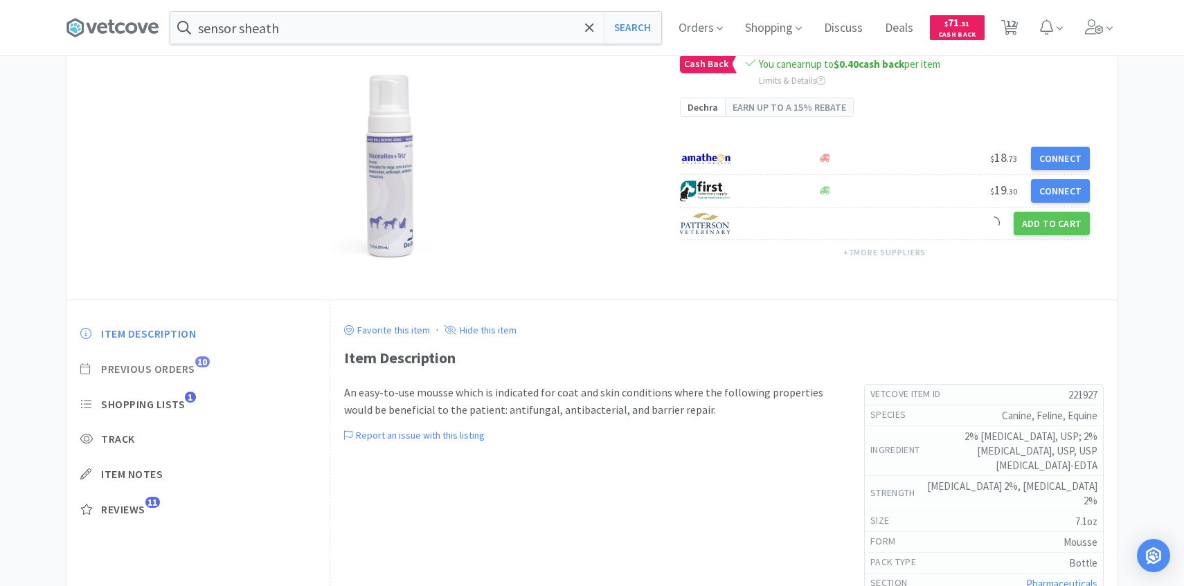
click at [197, 368] on span "Previous Orders 10" at bounding box center [197, 369] width 235 height 15
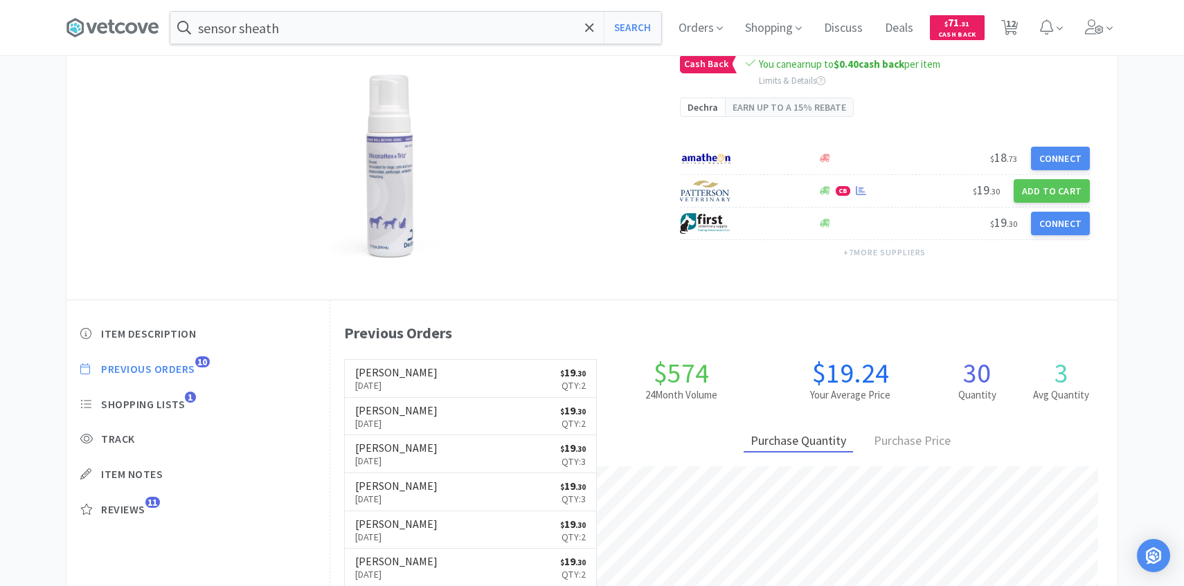
scroll to position [380, 787]
select select "1"
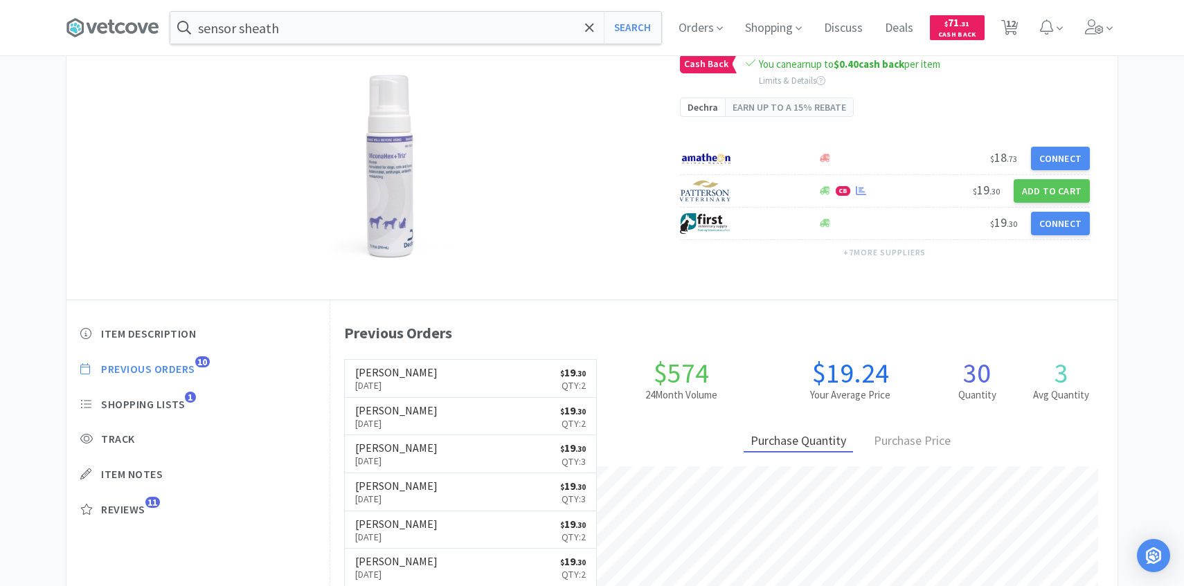
select select "20"
select select "1"
select select "5"
select select "2"
select select "3"
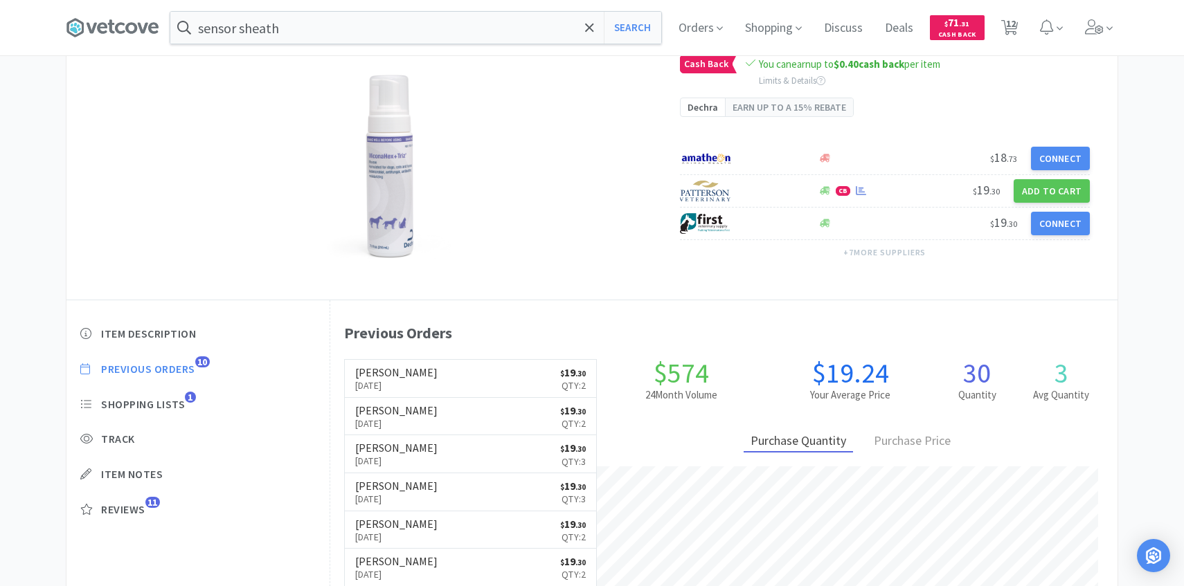
select select "2"
select select "5"
select select "2"
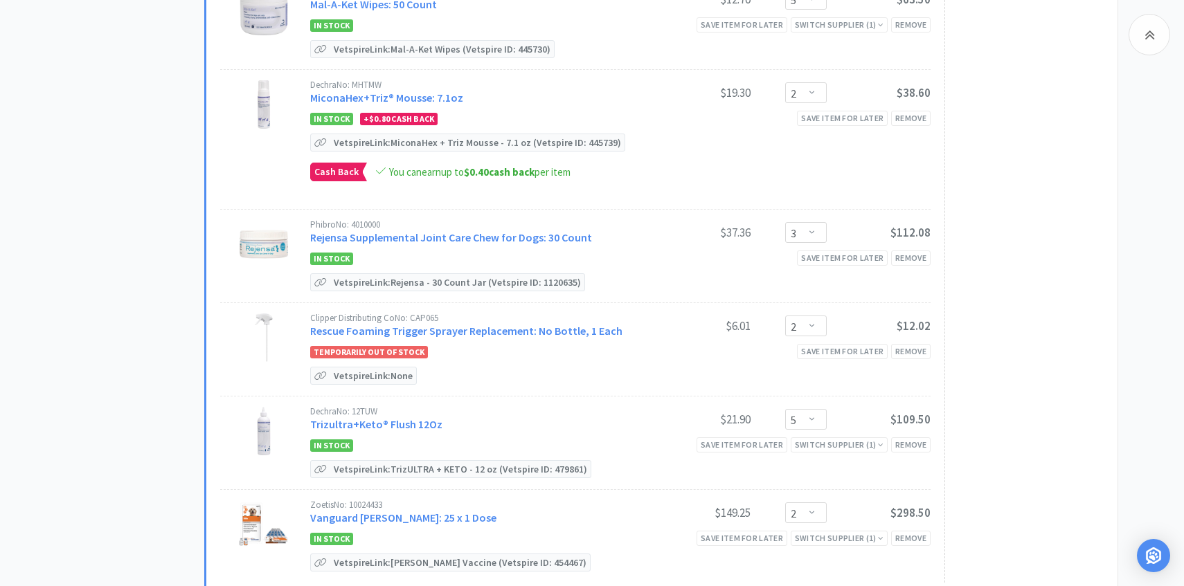
scroll to position [825, 0]
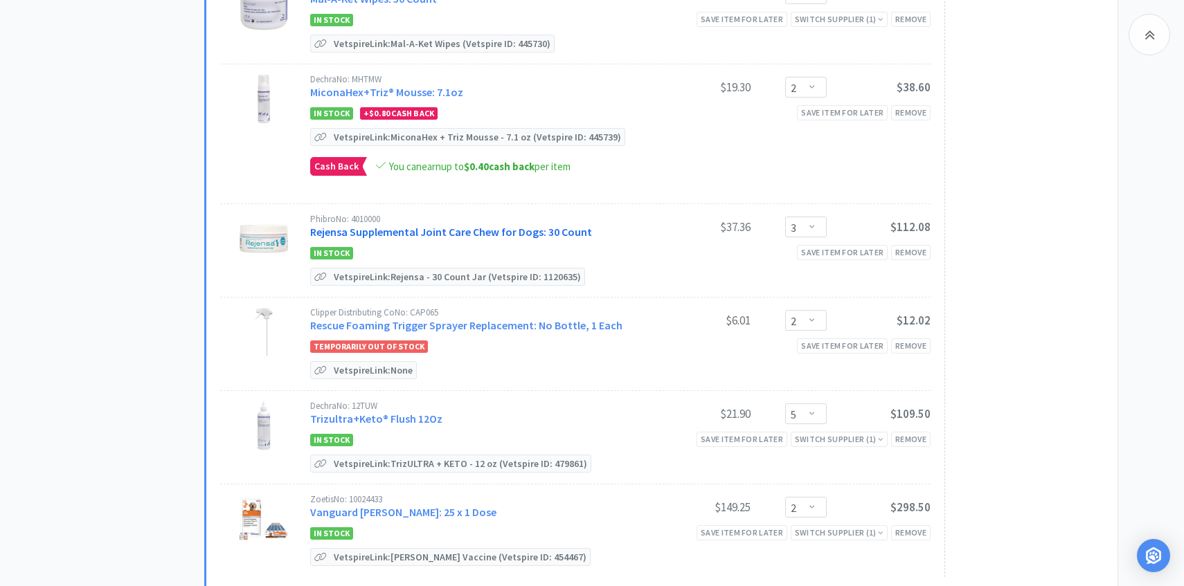
click at [438, 226] on link "Rejensa Supplemental Joint Care Chew for Dogs: 30 Count" at bounding box center [451, 232] width 282 height 14
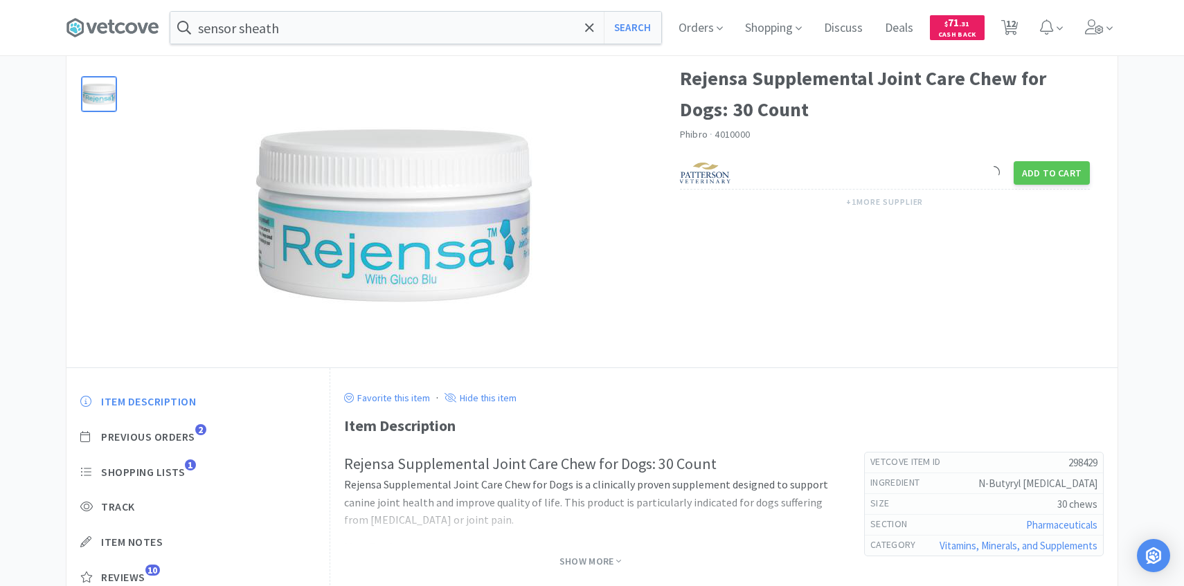
scroll to position [107, 0]
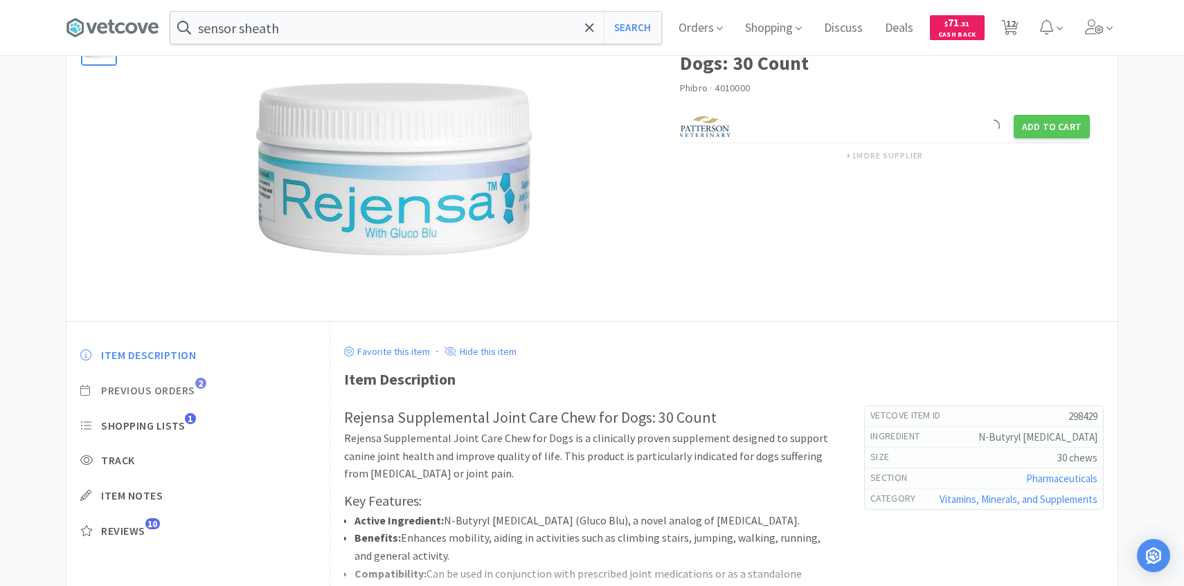
click at [173, 389] on span "Previous Orders" at bounding box center [148, 391] width 94 height 15
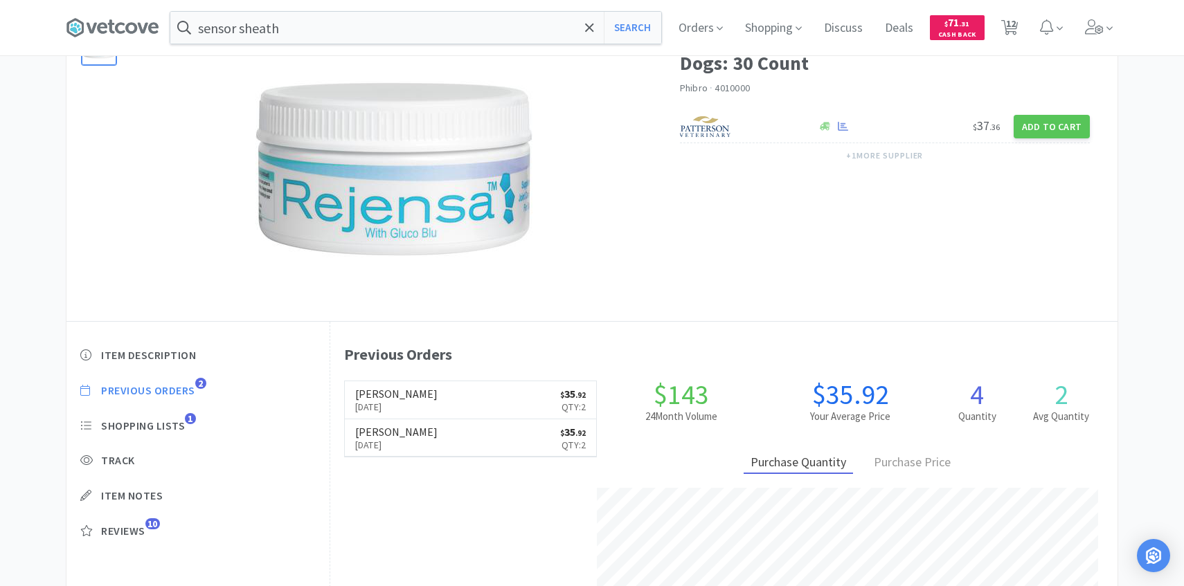
scroll to position [380, 787]
select select "1"
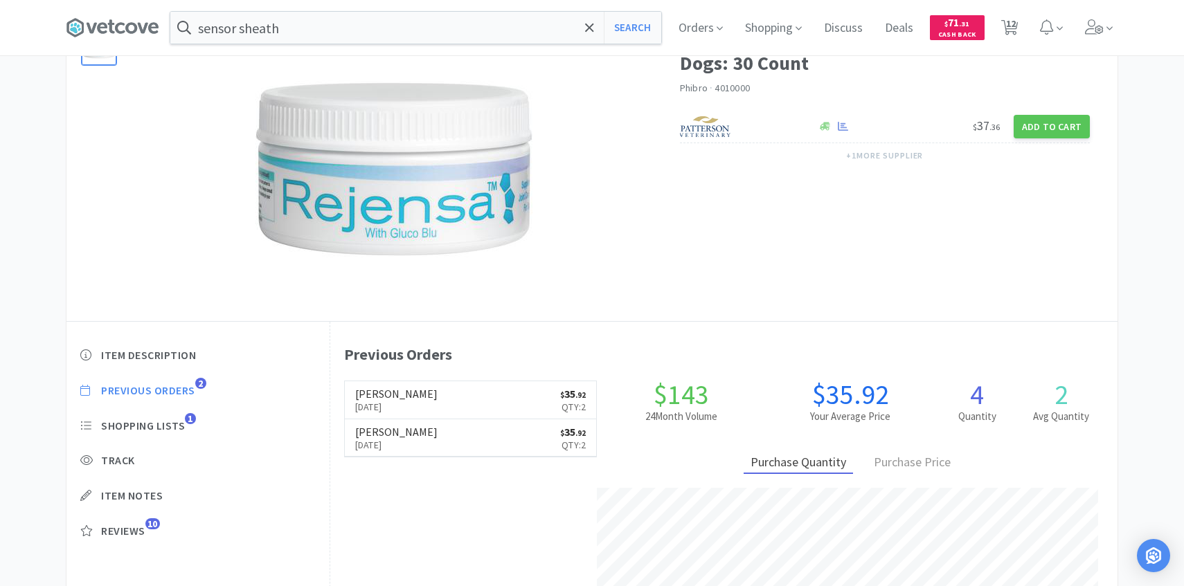
select select "20"
select select "1"
select select "5"
select select "2"
select select "3"
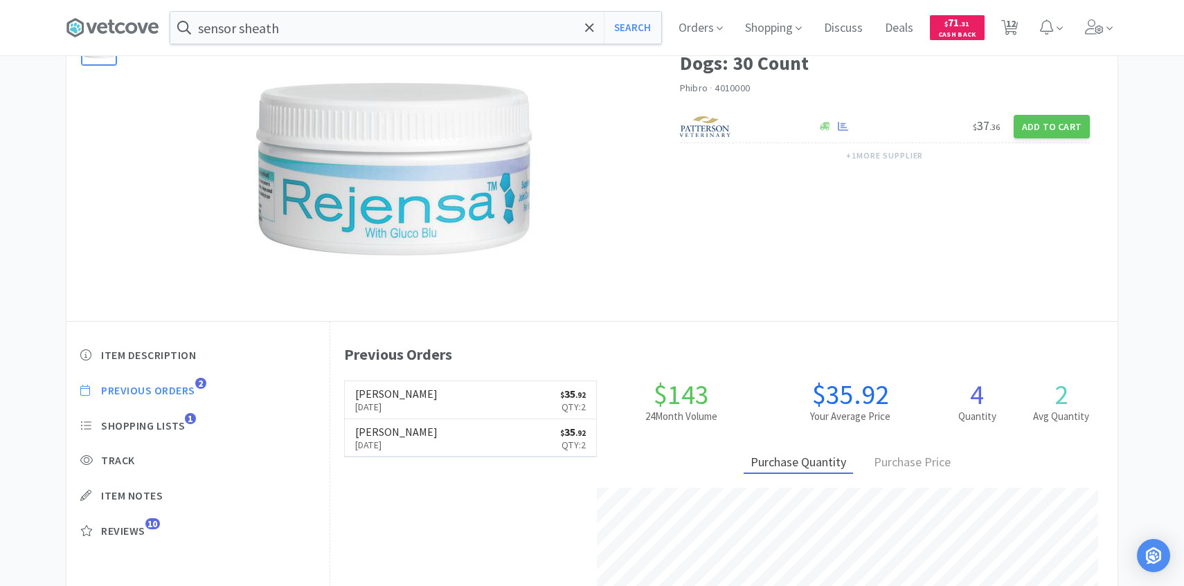
select select "2"
select select "5"
select select "2"
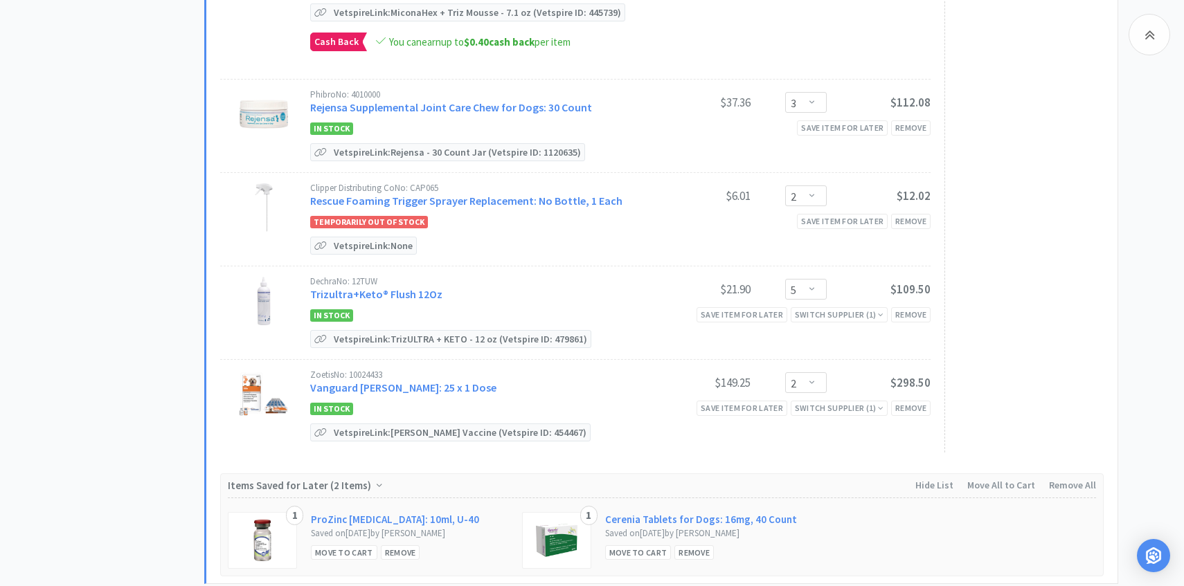
scroll to position [954, 0]
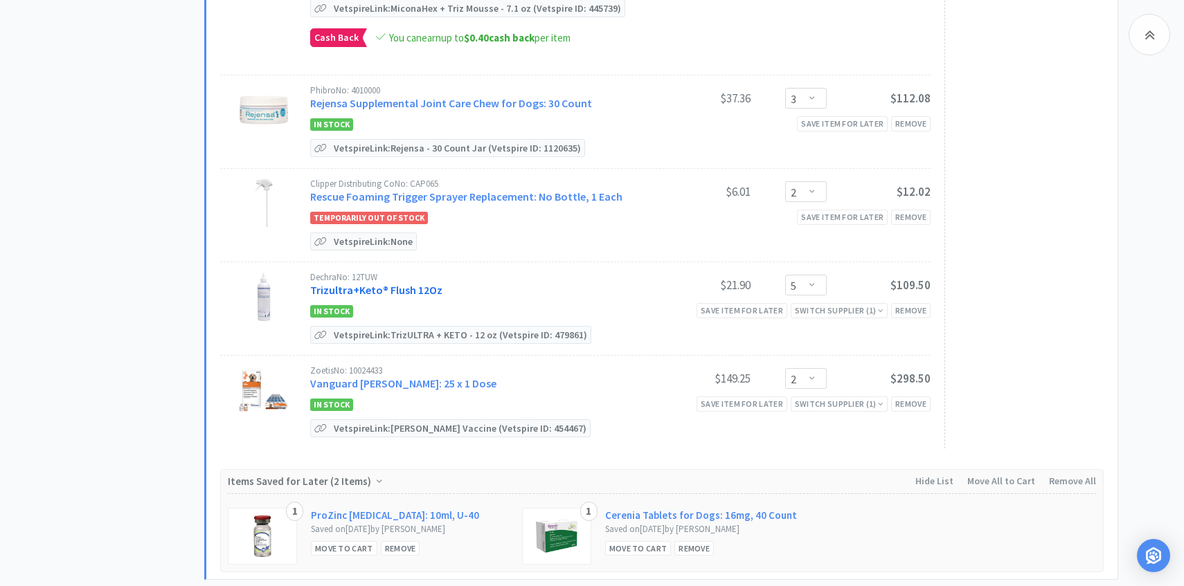
click at [415, 289] on link "Trizultra+Keto® Flush 12Oz" at bounding box center [376, 290] width 132 height 14
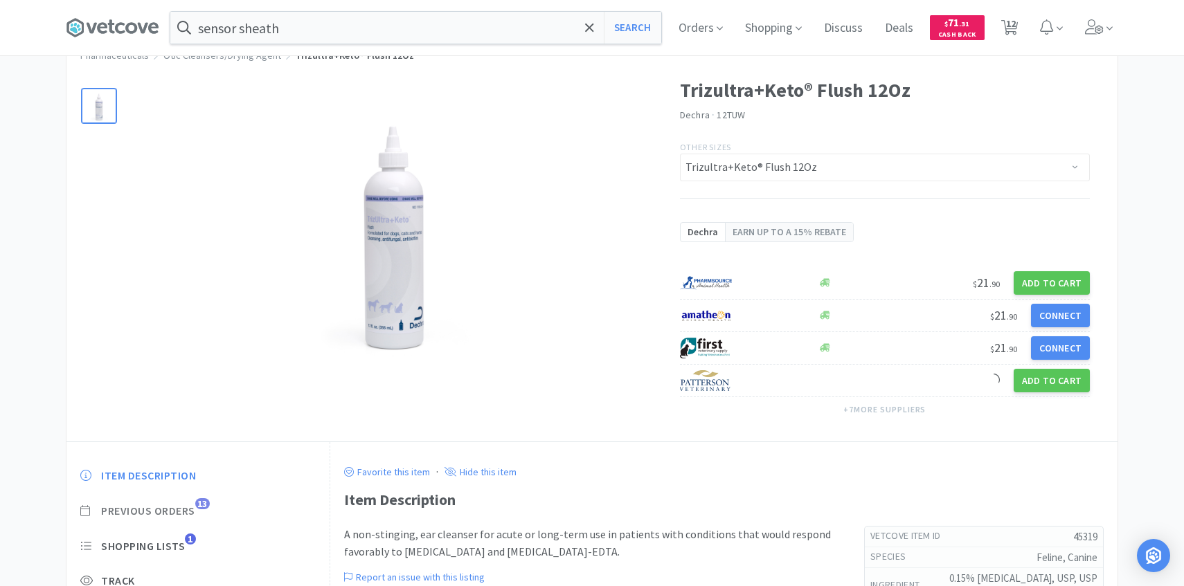
click at [184, 512] on span "Previous Orders" at bounding box center [148, 511] width 94 height 15
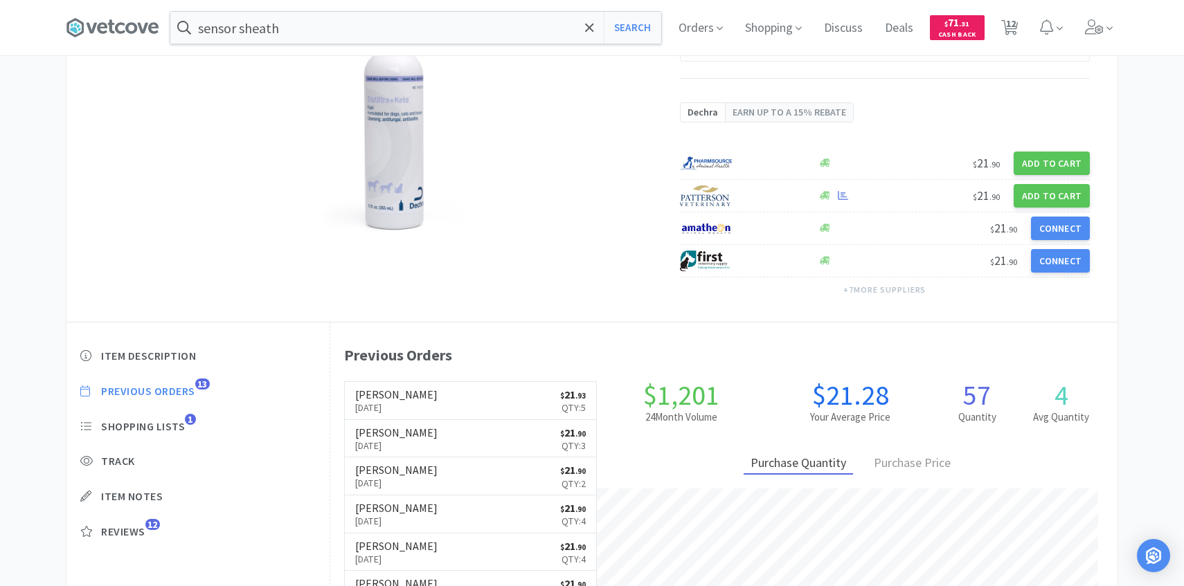
scroll to position [181, 0]
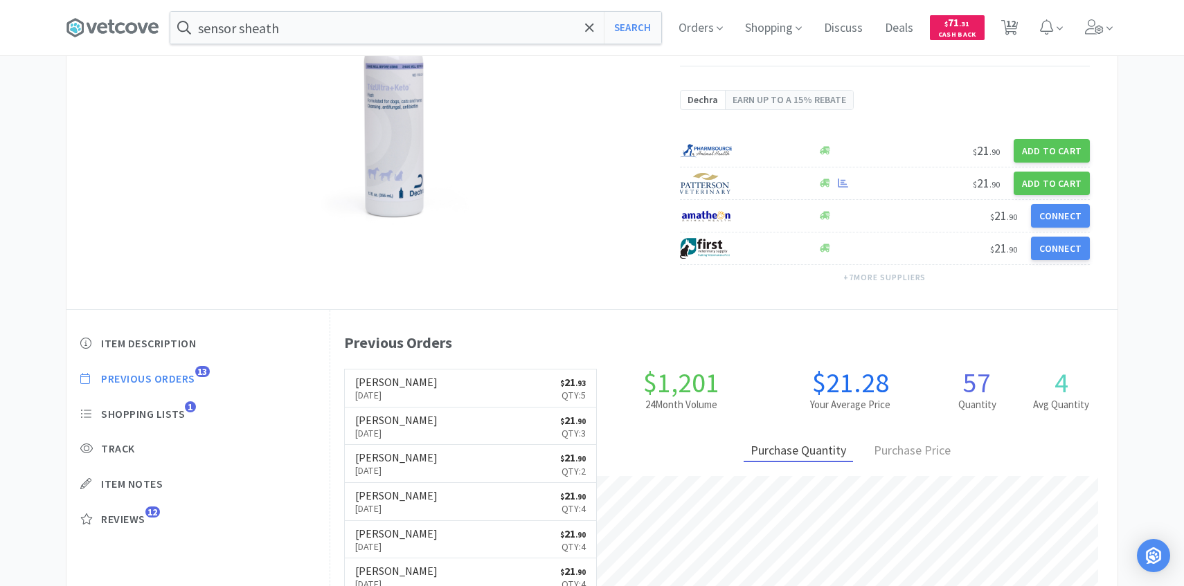
scroll to position [954, 0]
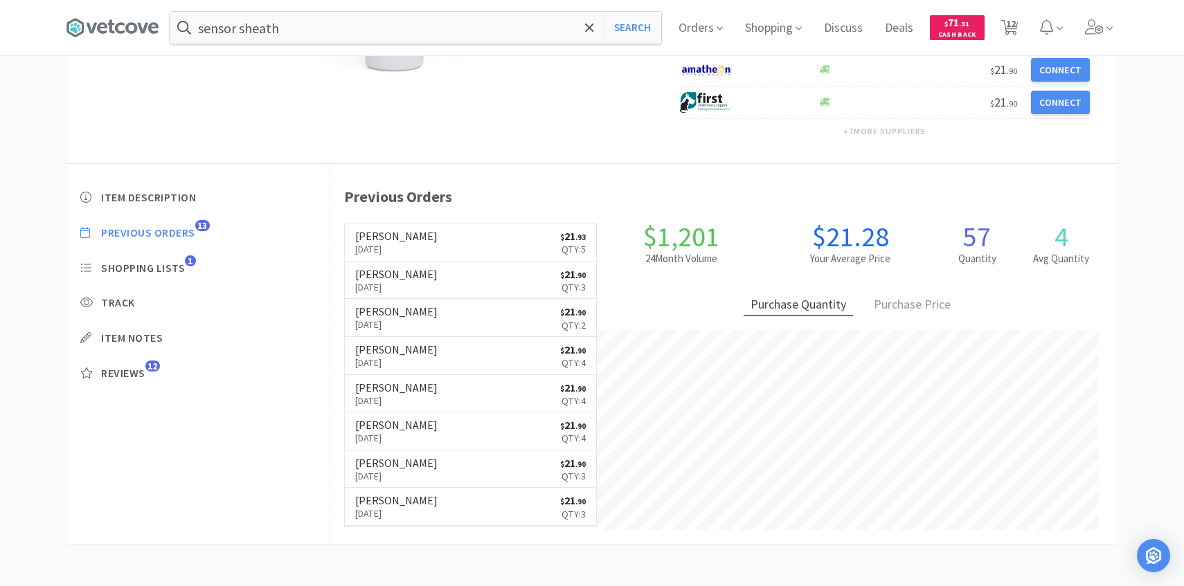
select select "1"
select select "20"
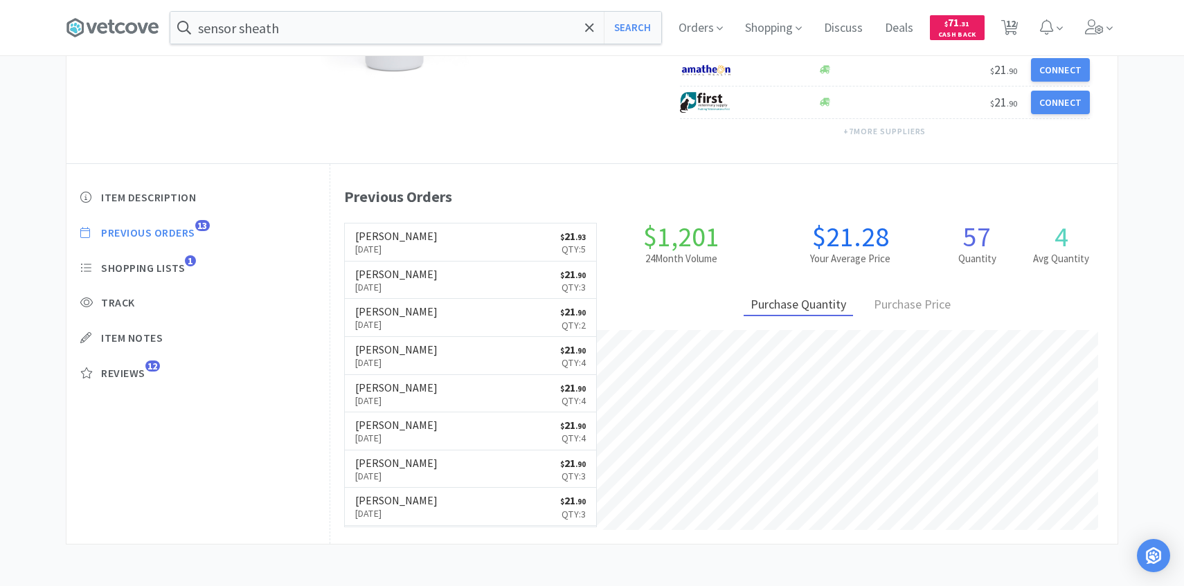
select select "1"
select select "5"
select select "2"
select select "3"
select select "2"
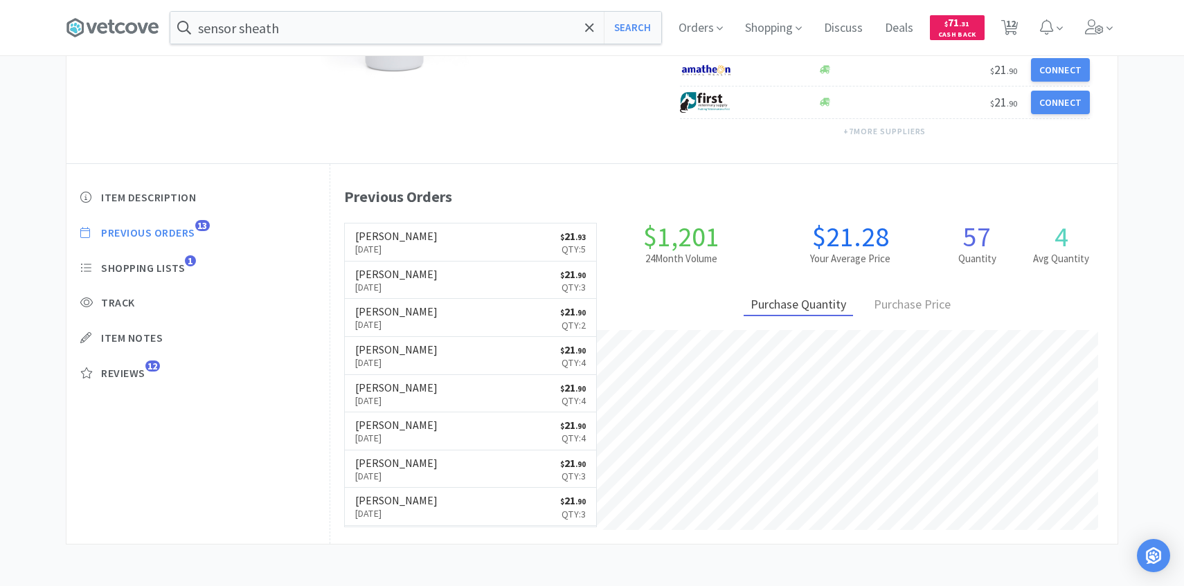
select select "5"
select select "2"
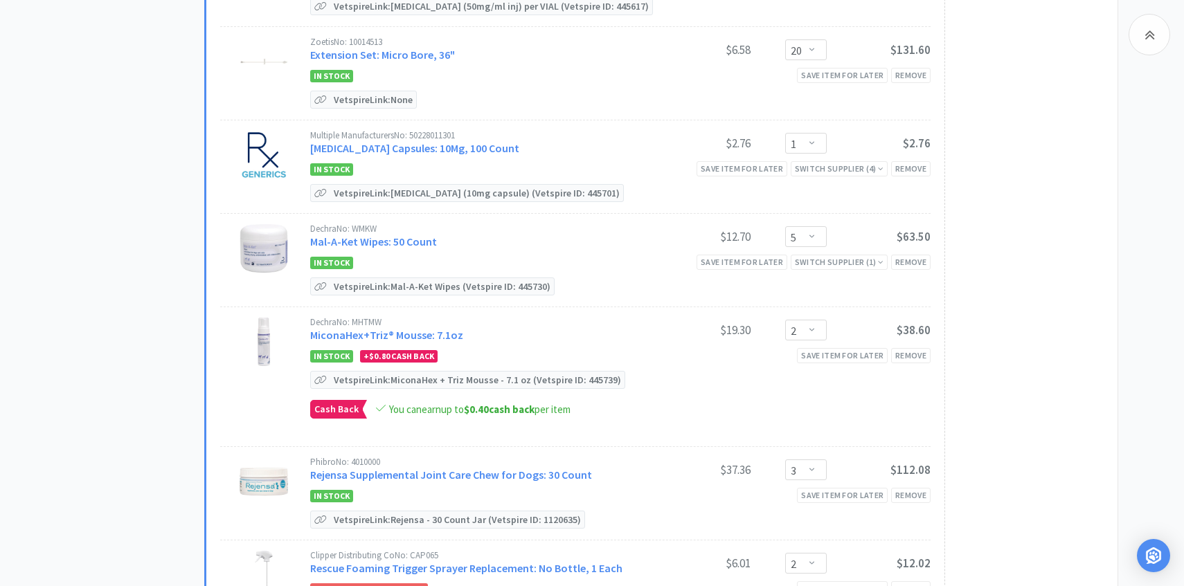
scroll to position [0, 0]
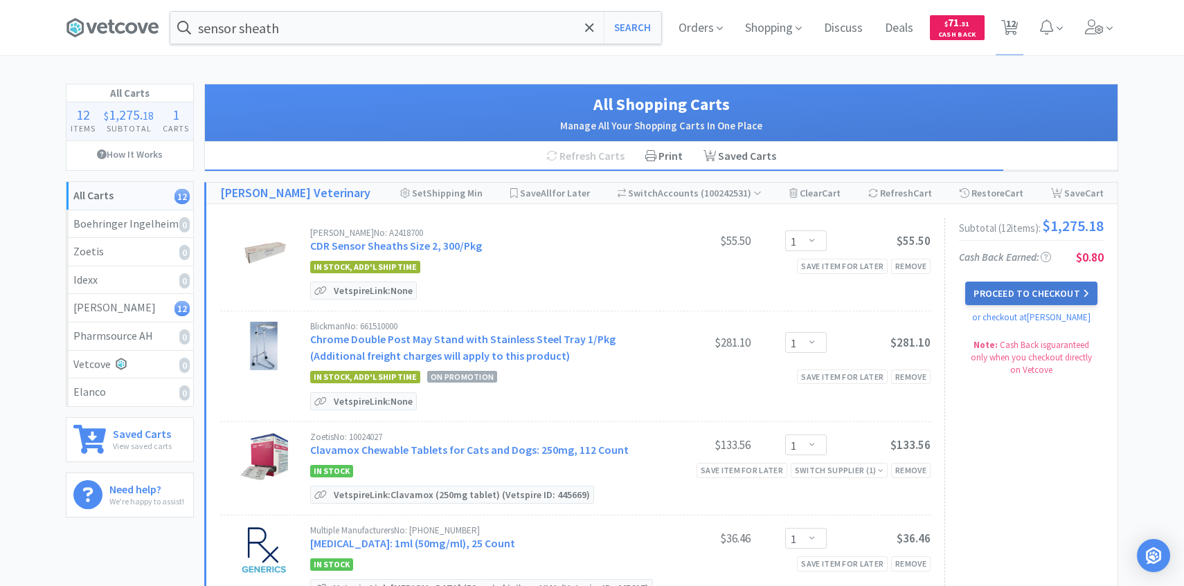
click at [1023, 300] on button "Proceed to Checkout" at bounding box center [1031, 294] width 132 height 24
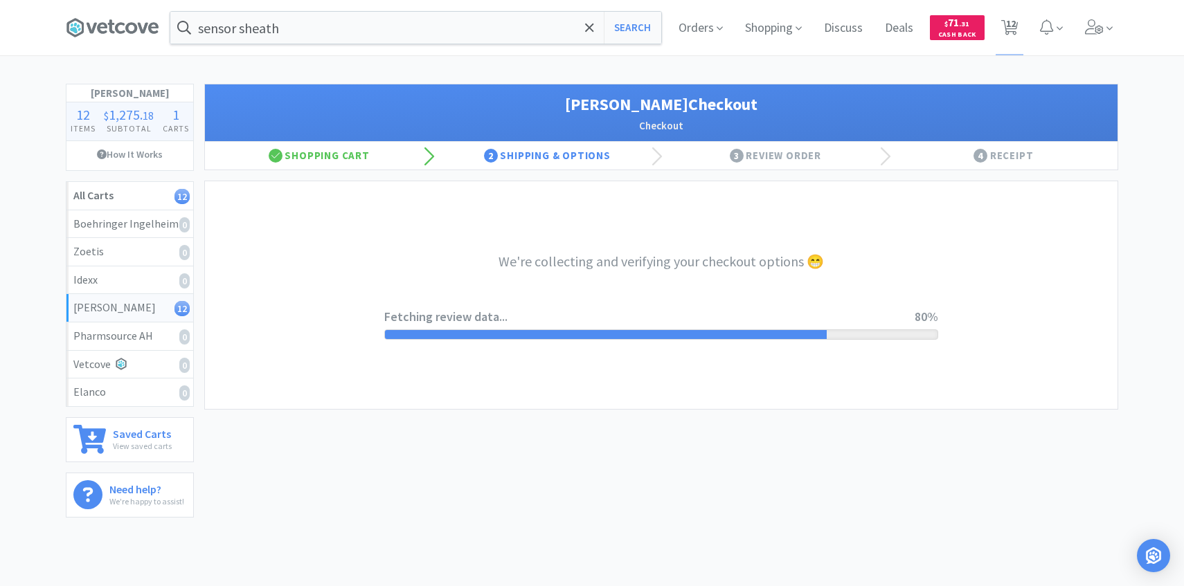
select select "1"
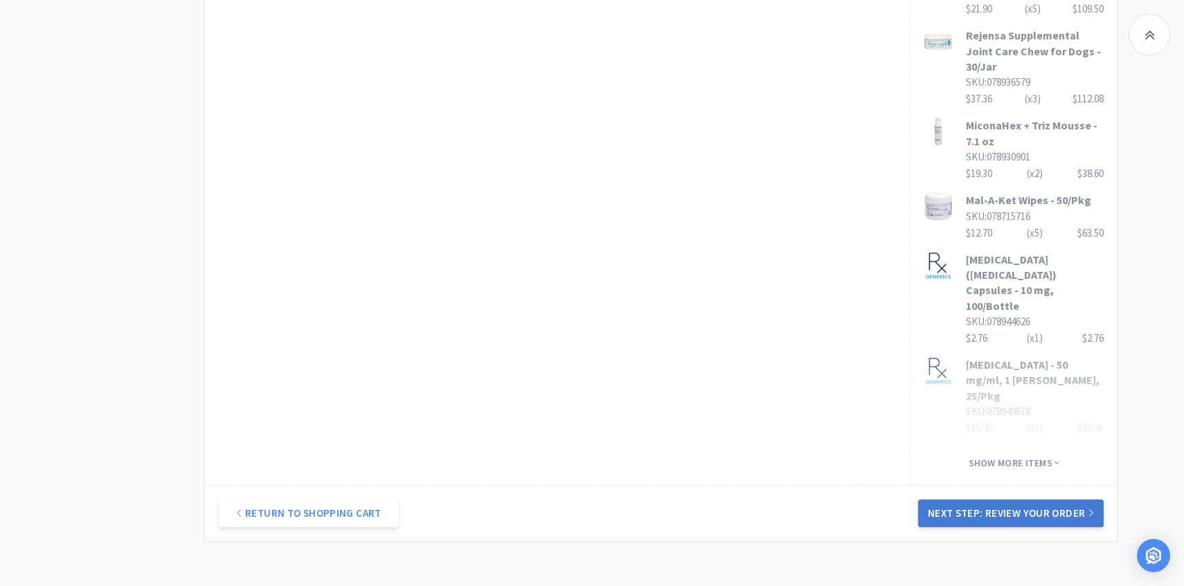
click at [980, 500] on button "Next Step: Review Your Order" at bounding box center [1011, 514] width 186 height 28
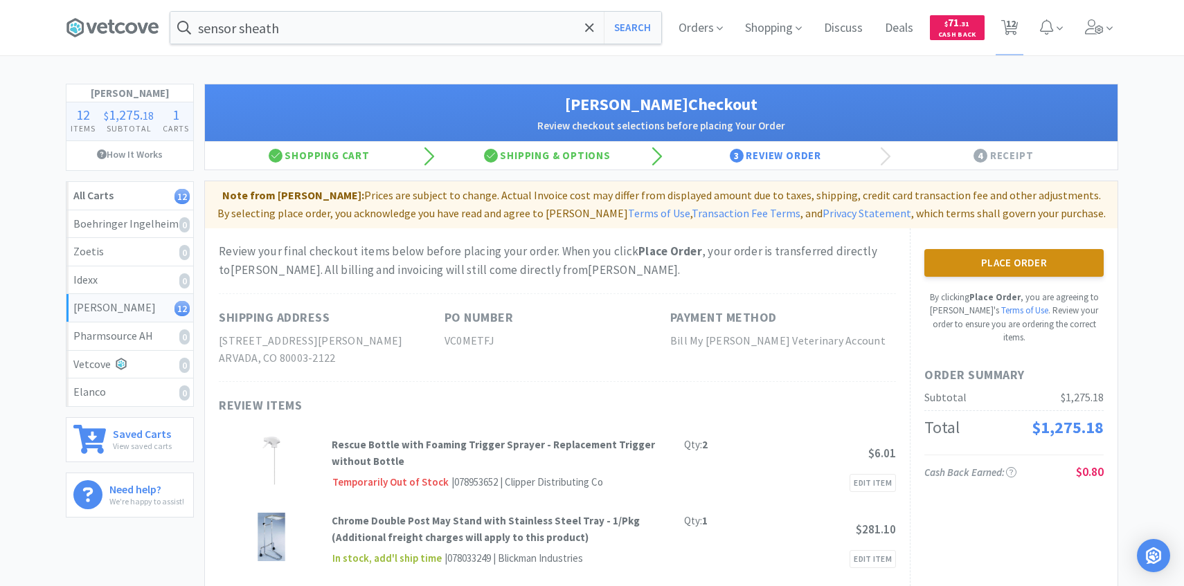
click at [974, 259] on button "Place Order" at bounding box center [1013, 263] width 179 height 28
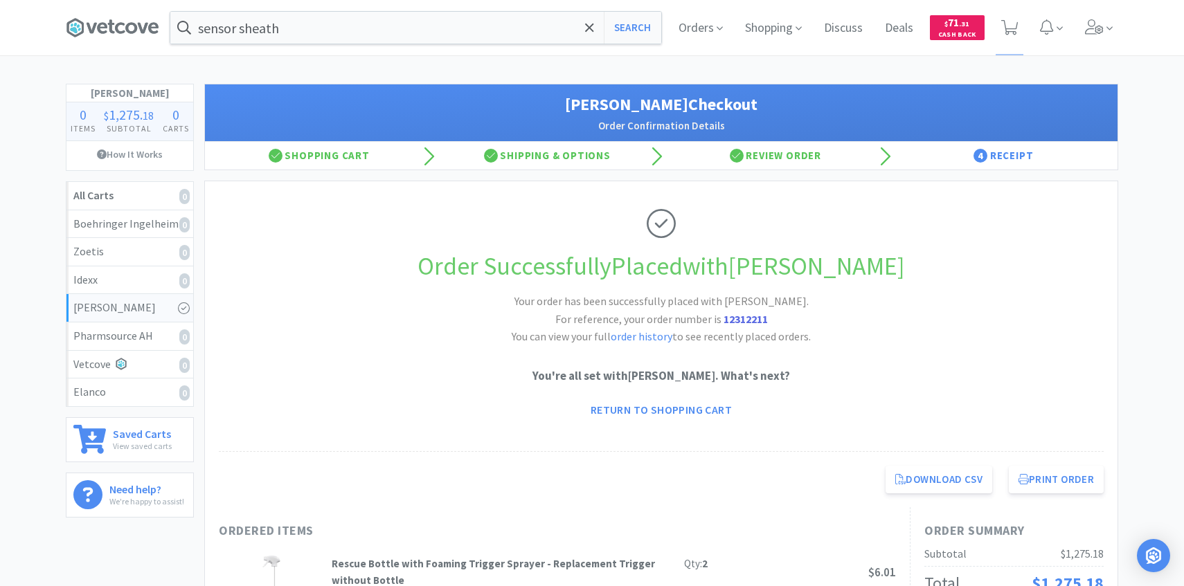
click at [1102, 42] on span at bounding box center [1098, 27] width 39 height 55
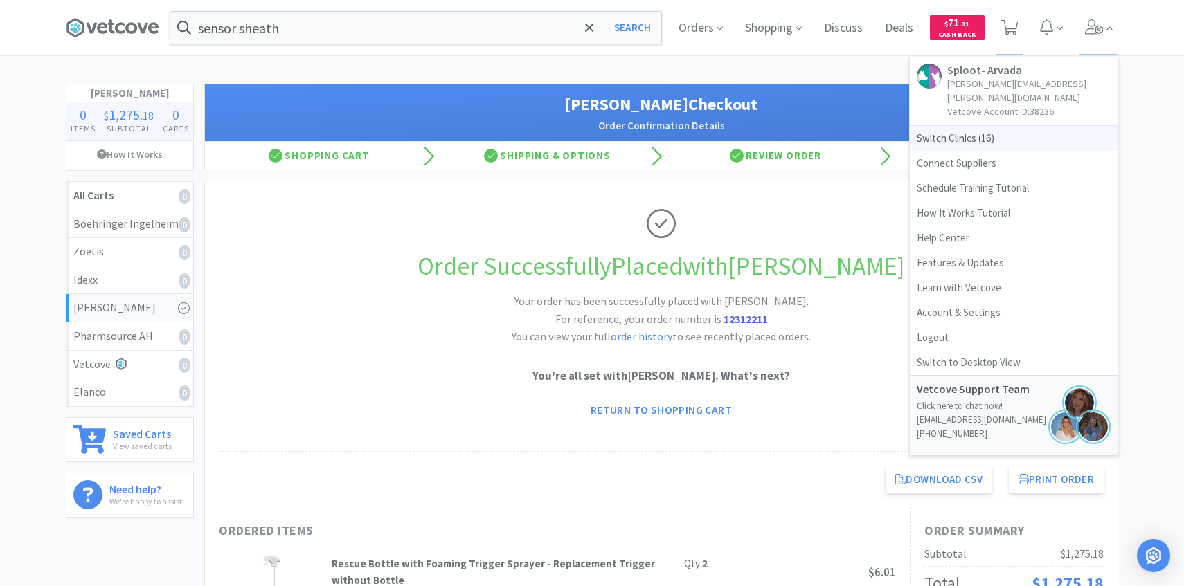
click at [978, 130] on span "Switch Clinics ( 16 )" at bounding box center [1014, 138] width 208 height 25
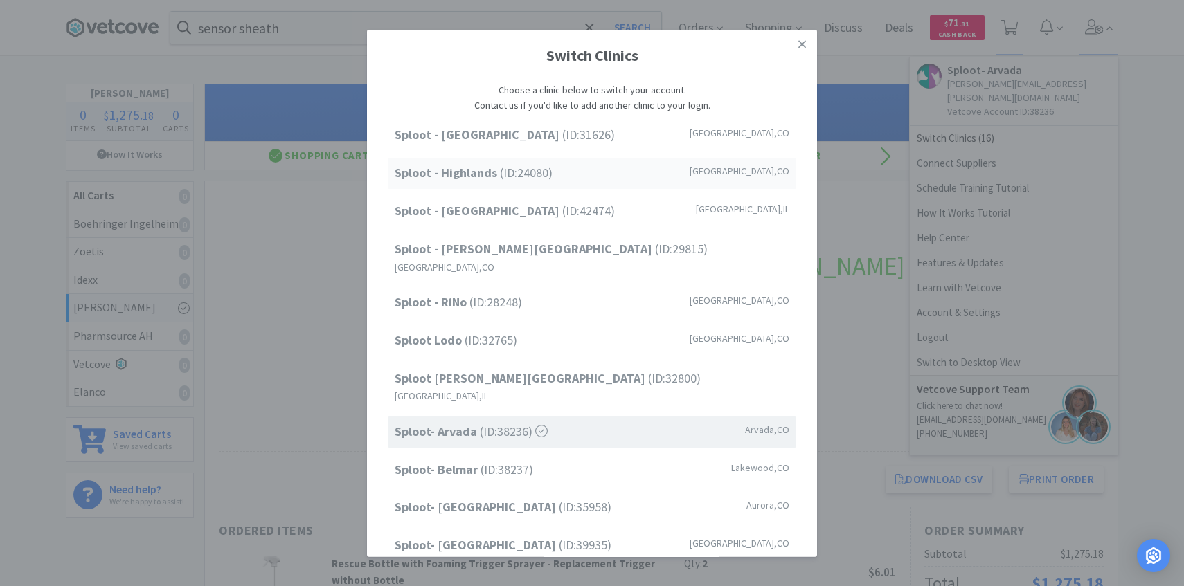
click at [557, 179] on div "Sploot - Highlands (ID: 24080 ) Denver , CO" at bounding box center [592, 173] width 409 height 31
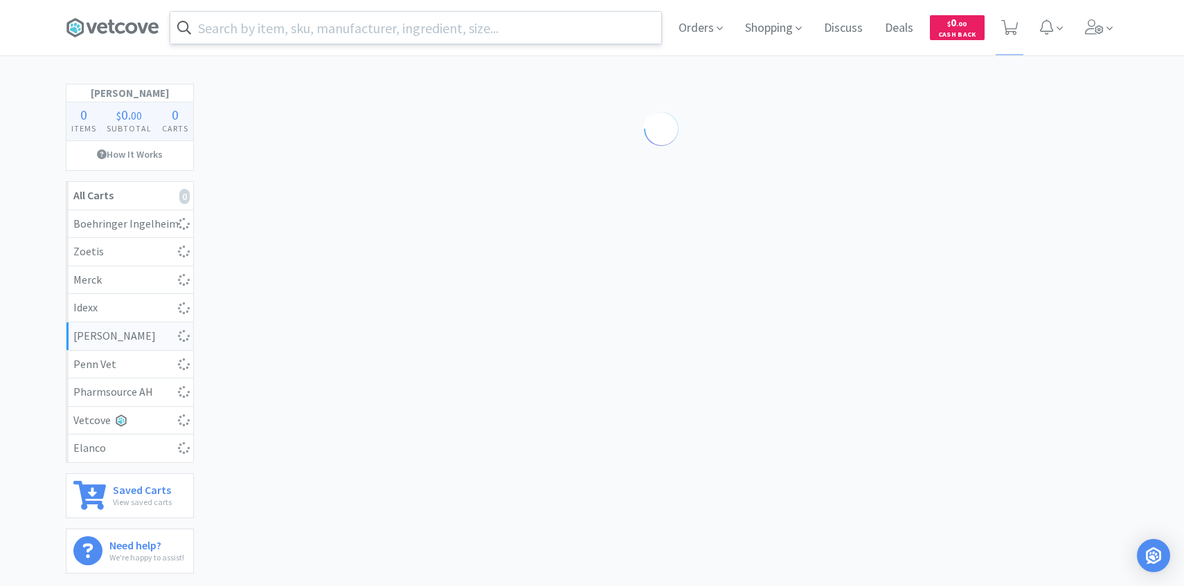
click at [357, 30] on input "text" at bounding box center [415, 28] width 491 height 32
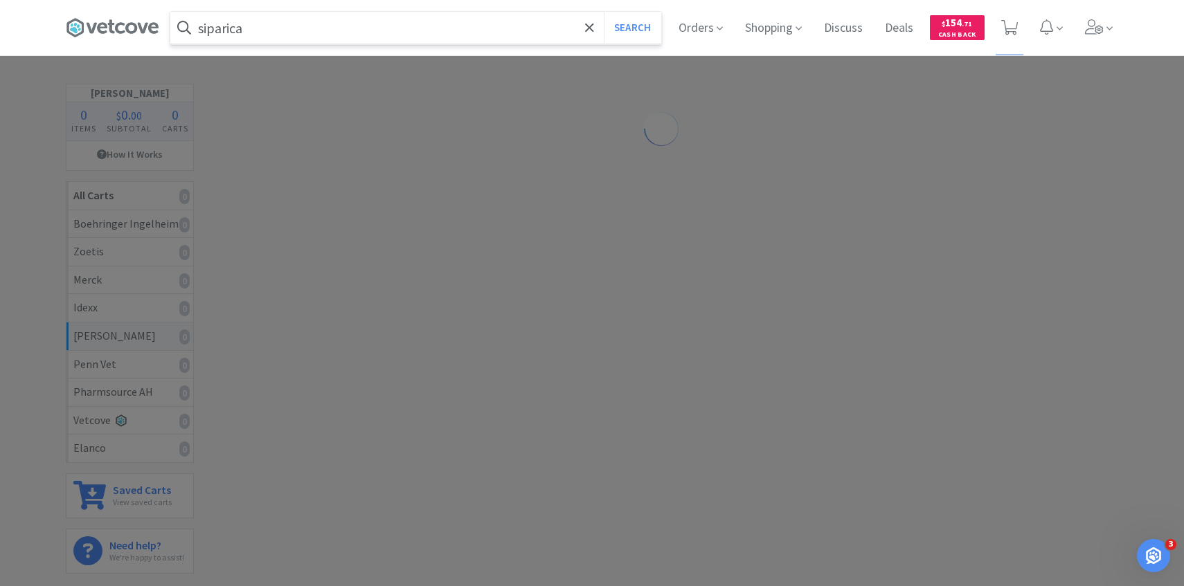
type input "siparica"
click at [604, 12] on button "Search" at bounding box center [632, 28] width 57 height 32
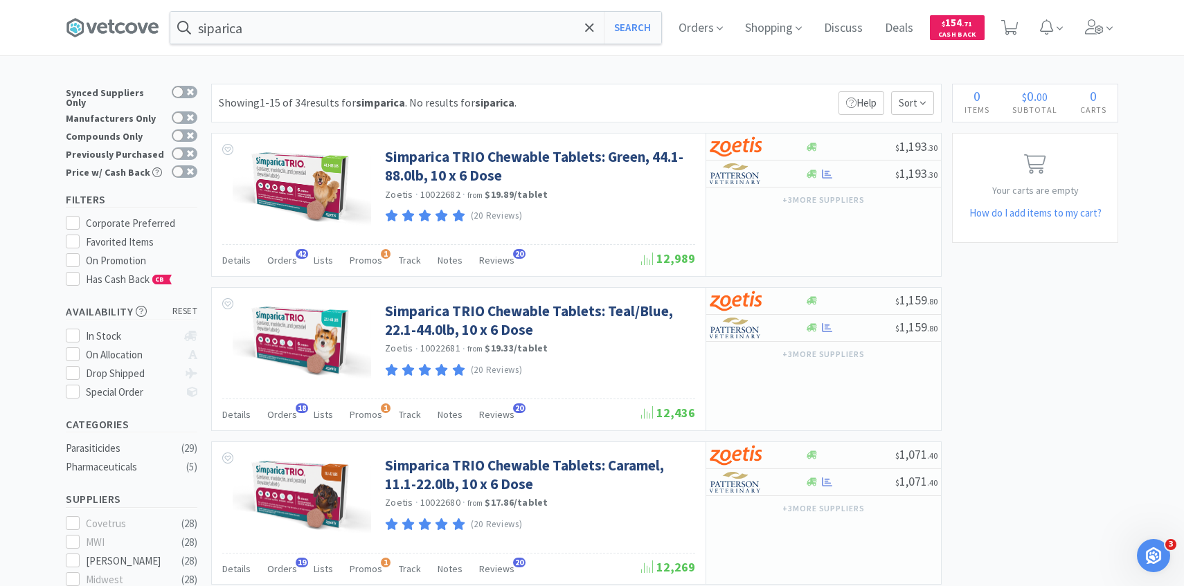
click at [179, 136] on div "Compounds Only" at bounding box center [132, 136] width 132 height 18
click at [190, 152] on div at bounding box center [181, 154] width 33 height 14
click at [197, 163] on input "Previously Purchased" at bounding box center [197, 163] width 1 height 1
checkbox input "true"
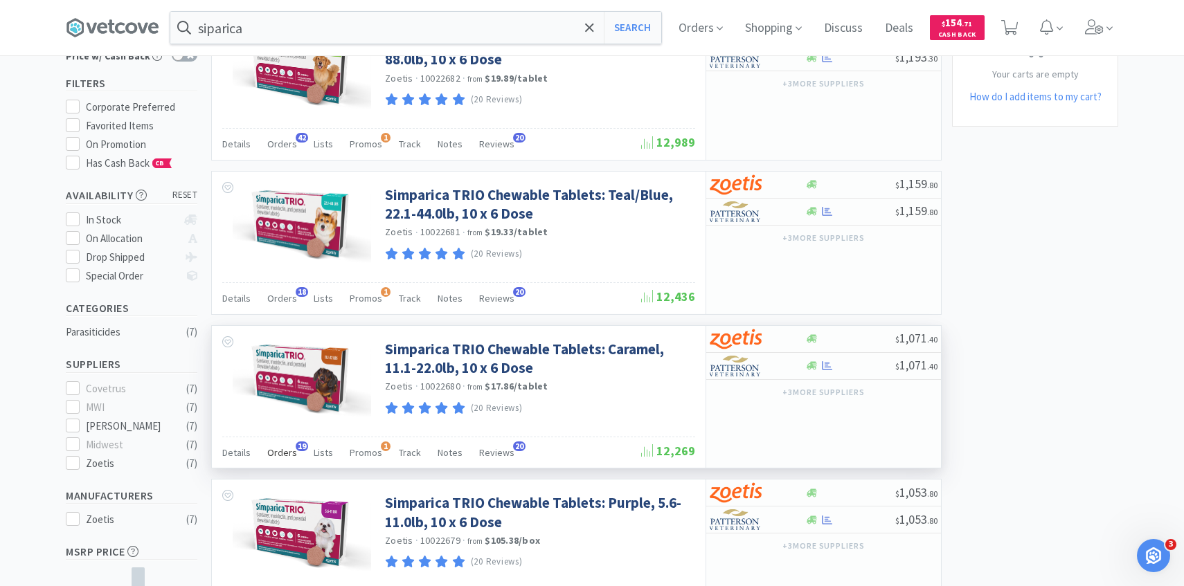
scroll to position [118, 0]
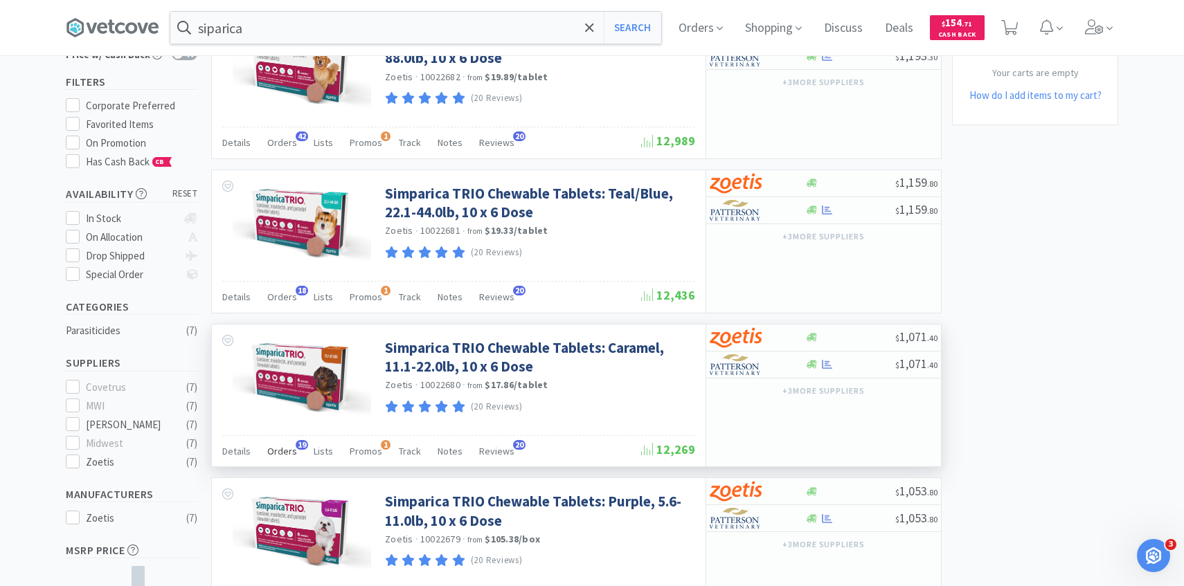
click at [293, 458] on div "Orders 19" at bounding box center [282, 453] width 30 height 26
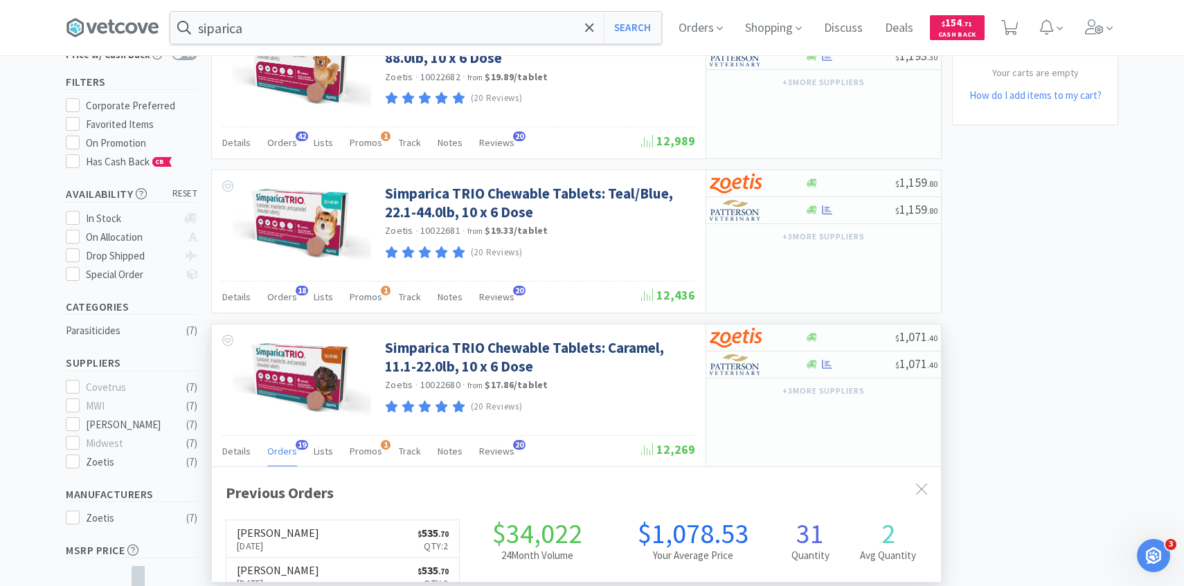
scroll to position [122, 0]
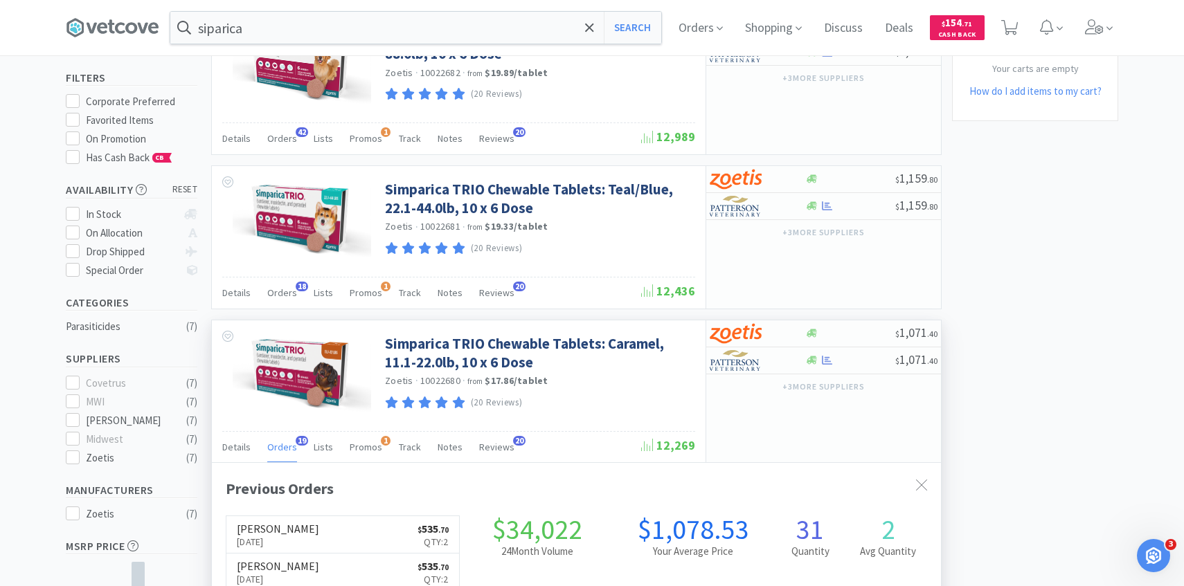
click at [287, 444] on span "Orders" at bounding box center [282, 447] width 30 height 12
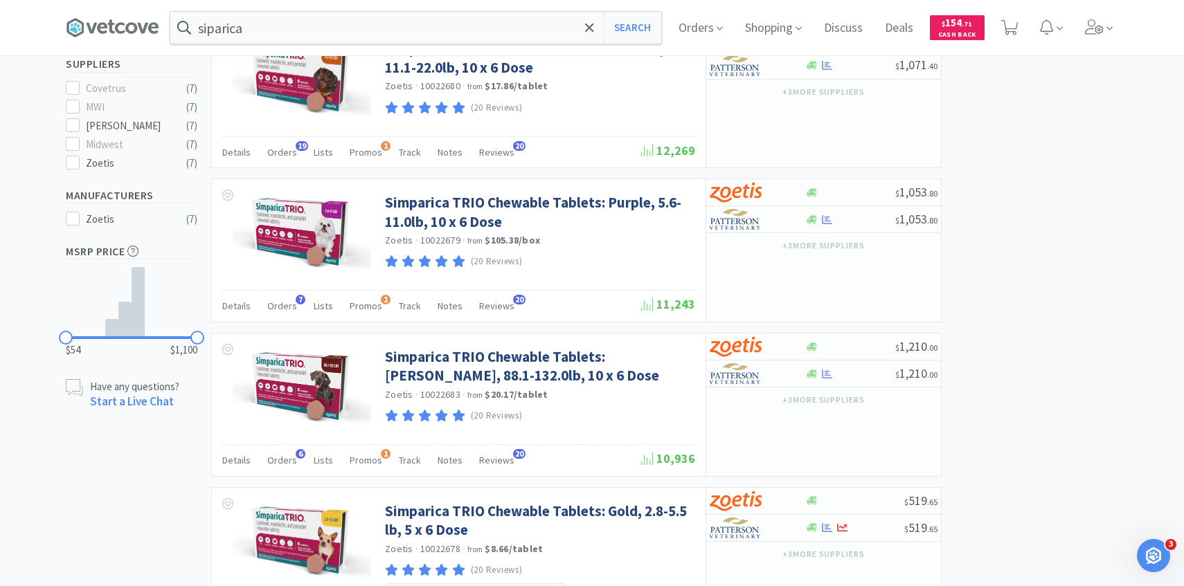
scroll to position [449, 0]
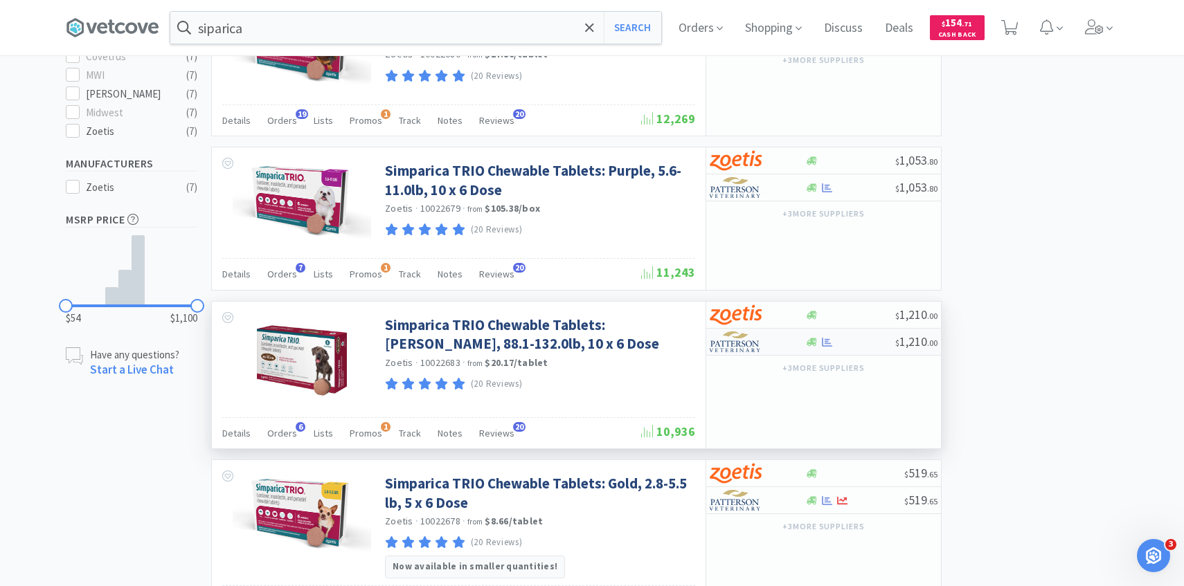
click at [755, 339] on img at bounding box center [736, 342] width 52 height 21
select select "2"
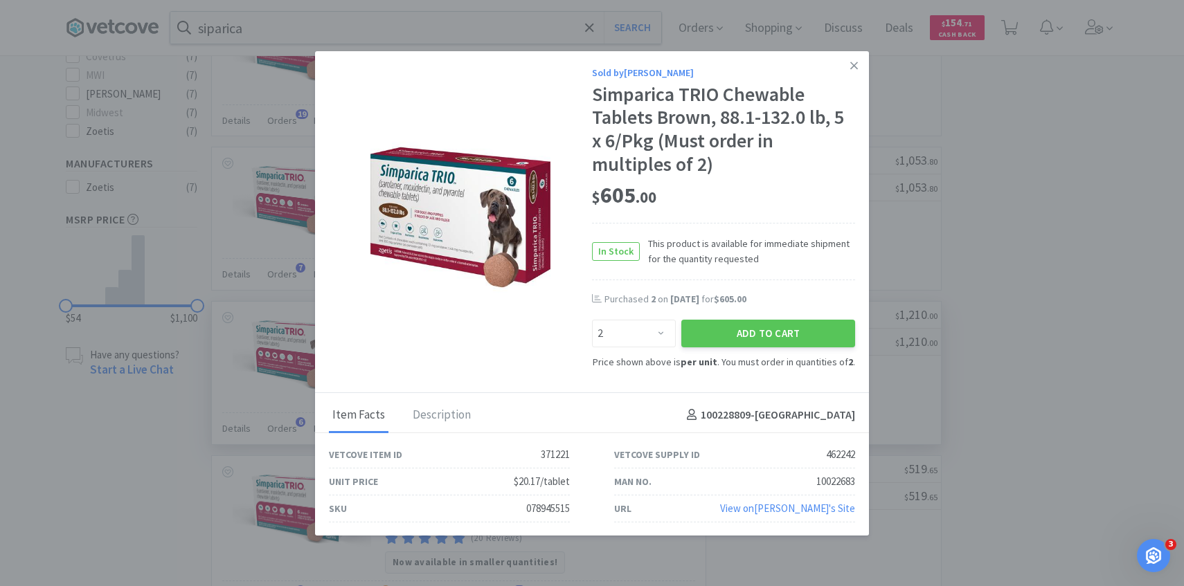
click at [755, 339] on button "Add to Cart" at bounding box center [768, 334] width 174 height 28
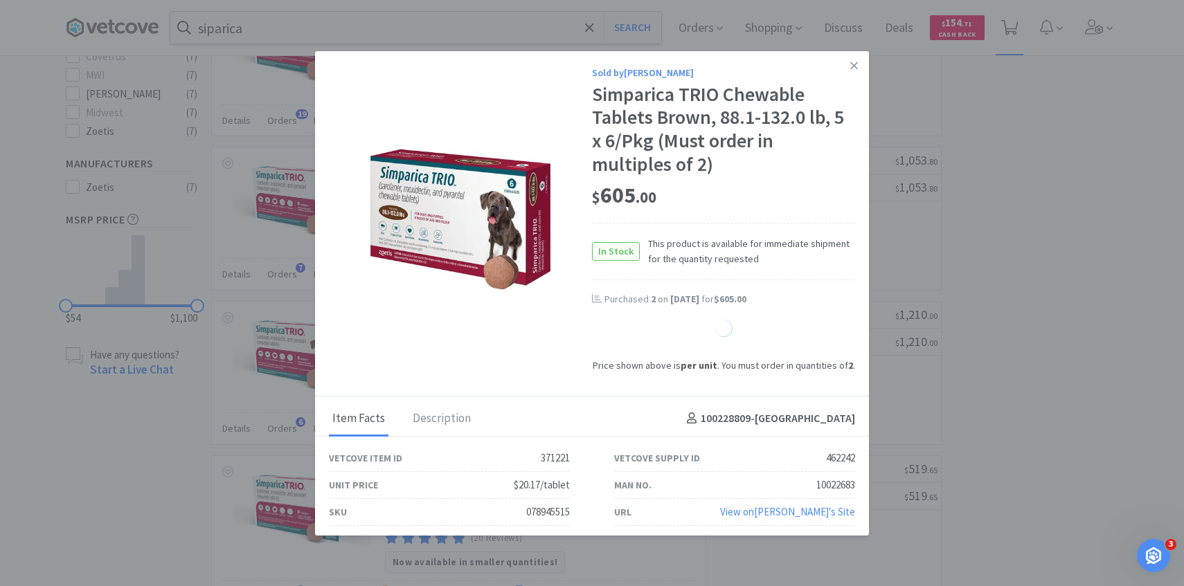
select select "2"
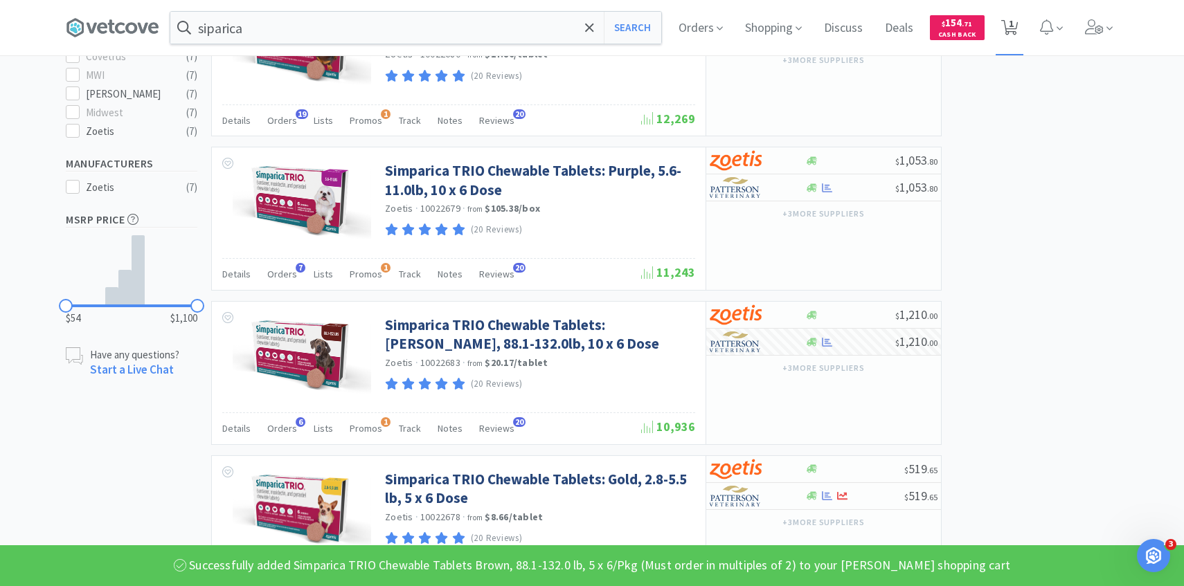
click at [1010, 43] on span "1" at bounding box center [1011, 23] width 5 height 55
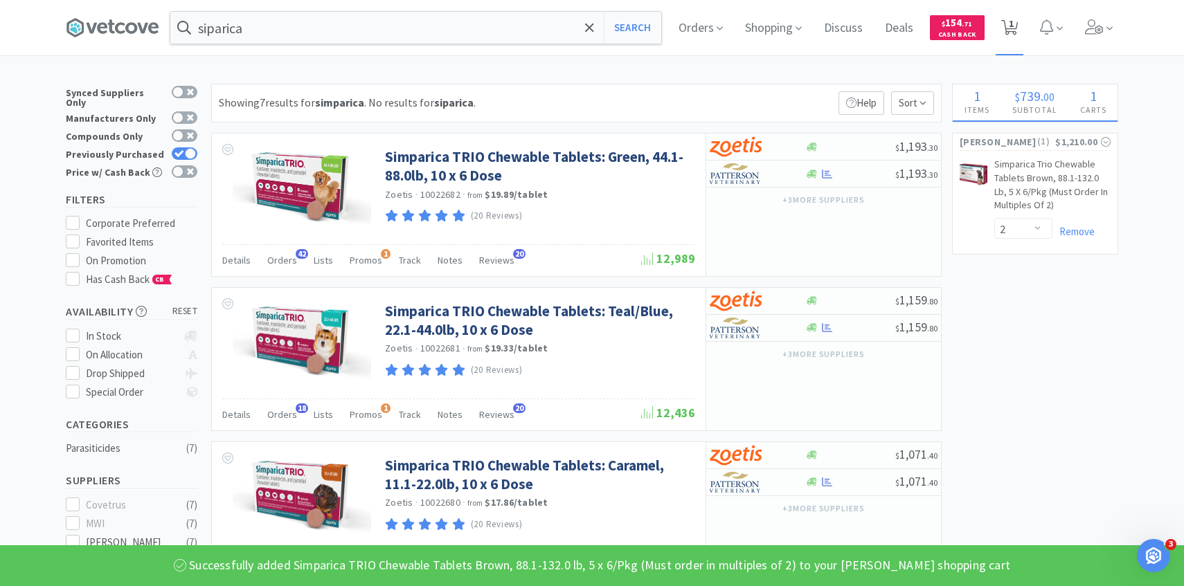
select select "2"
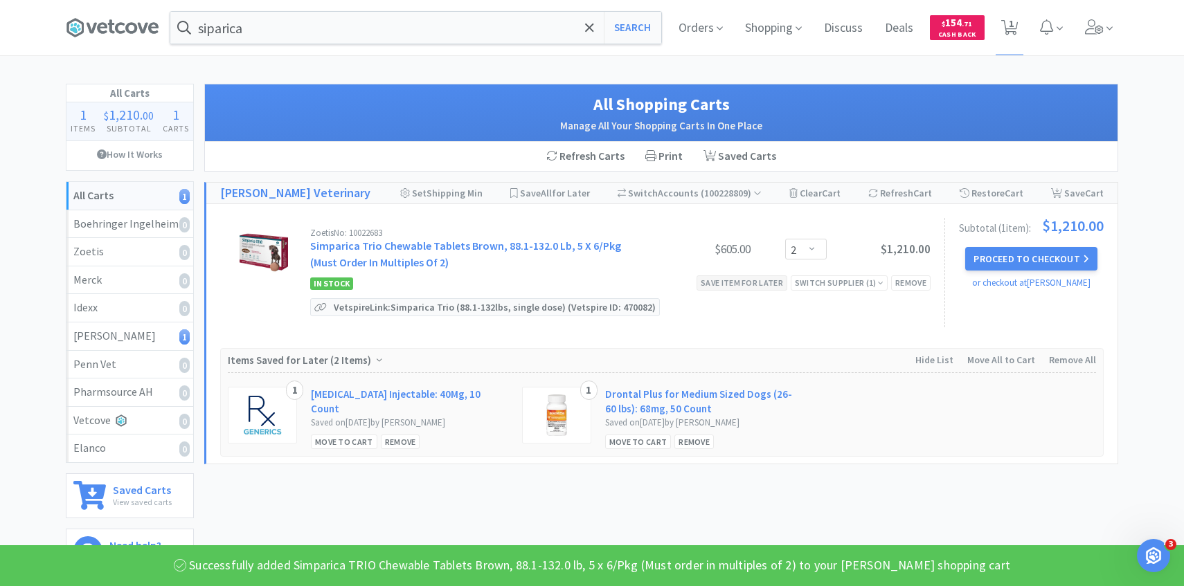
click at [759, 286] on div "Save item for later" at bounding box center [742, 283] width 91 height 15
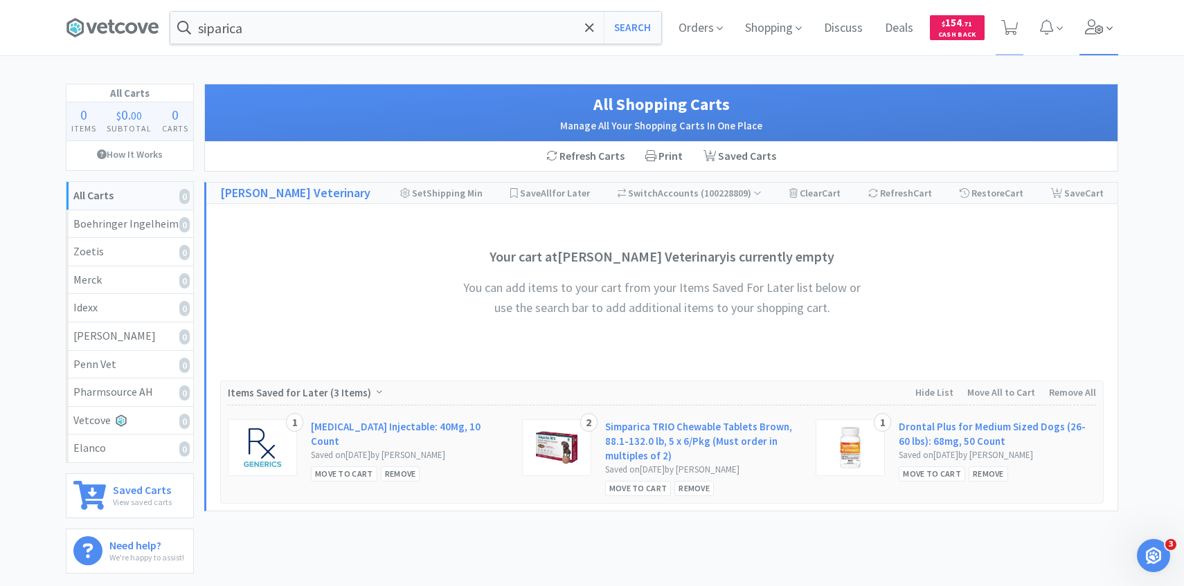
click at [1100, 24] on icon at bounding box center [1094, 26] width 19 height 15
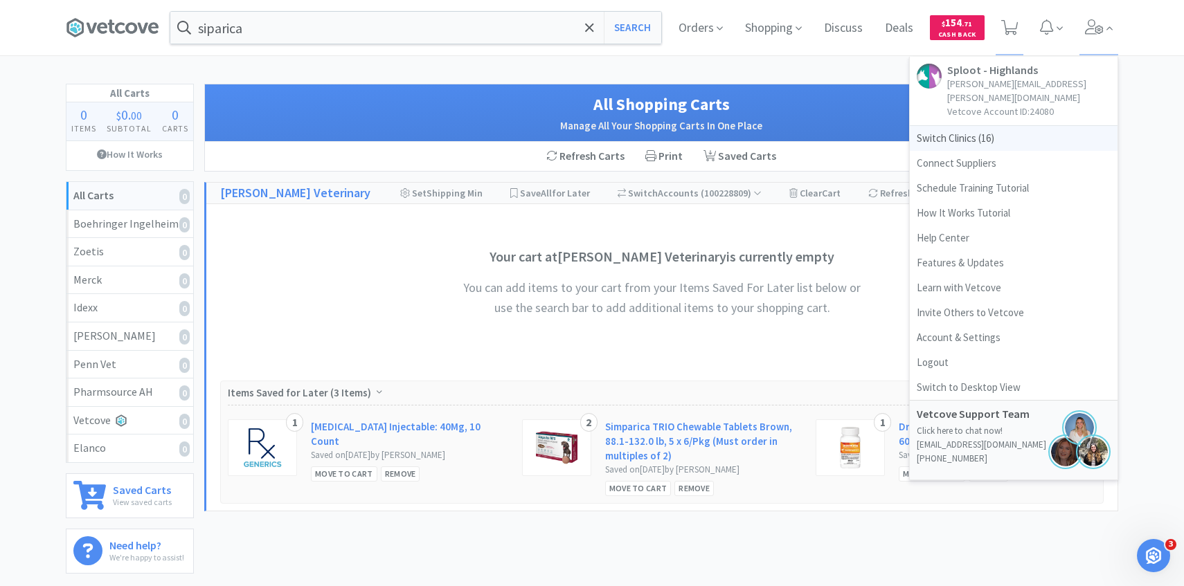
click at [989, 126] on span "Switch Clinics ( 16 )" at bounding box center [1014, 138] width 208 height 25
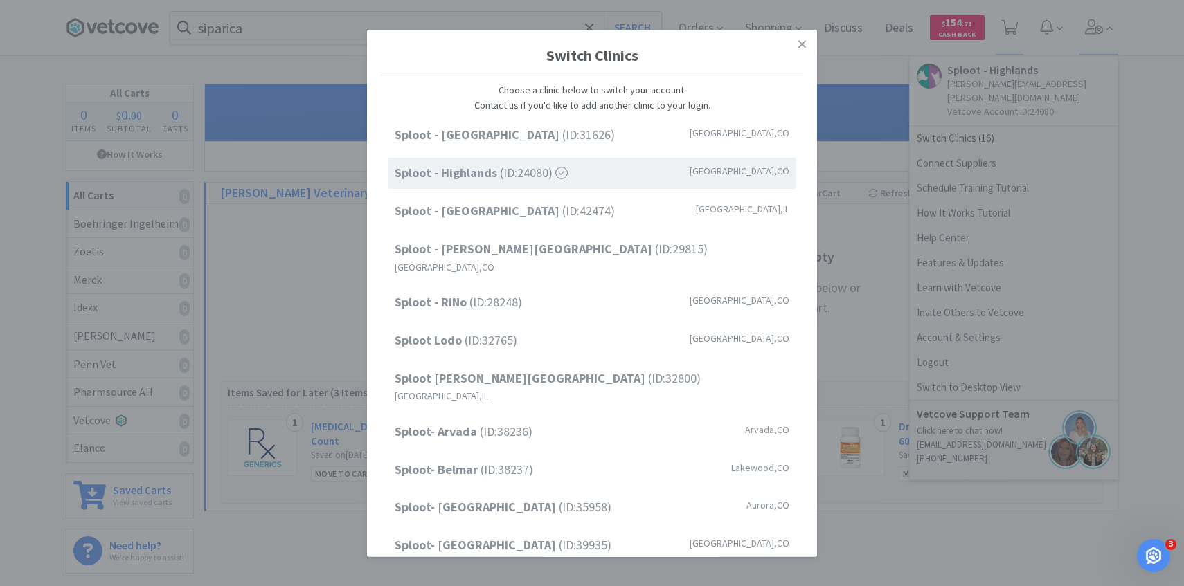
scroll to position [177, 0]
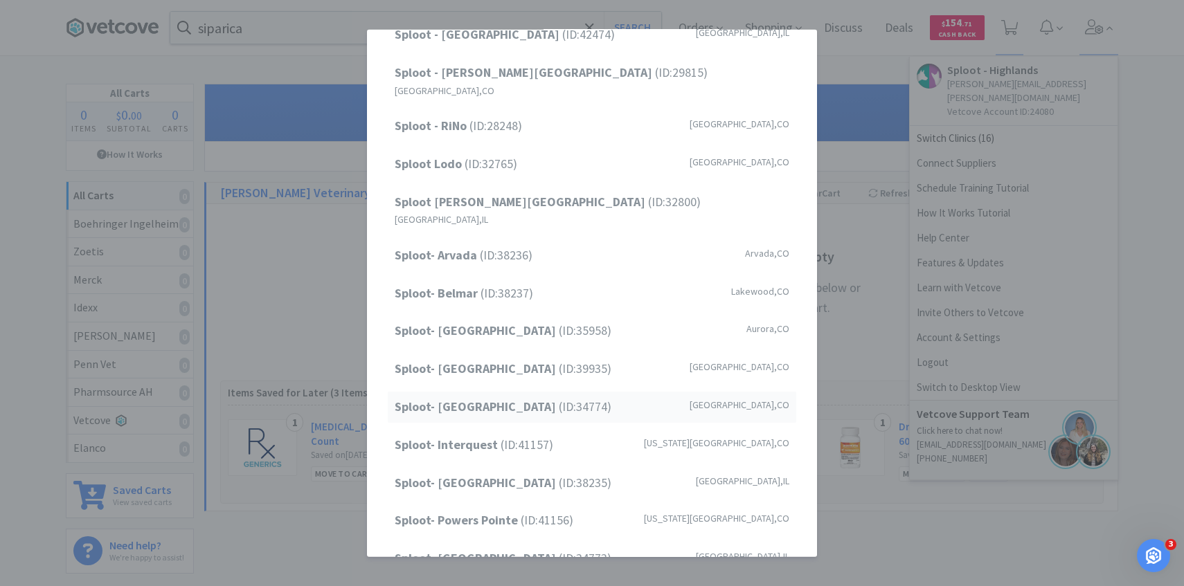
click at [542, 392] on div "Sploot- Highlands Ranch (ID: 34774 ) Highlands Ranch , CO" at bounding box center [592, 407] width 409 height 31
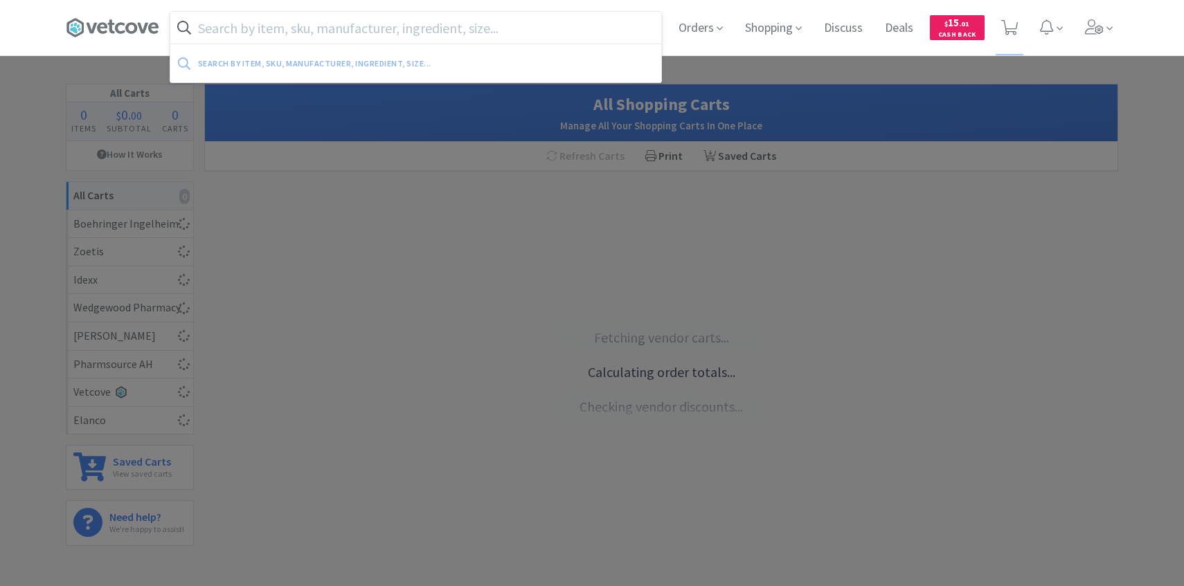
click at [367, 32] on input "text" at bounding box center [415, 28] width 491 height 32
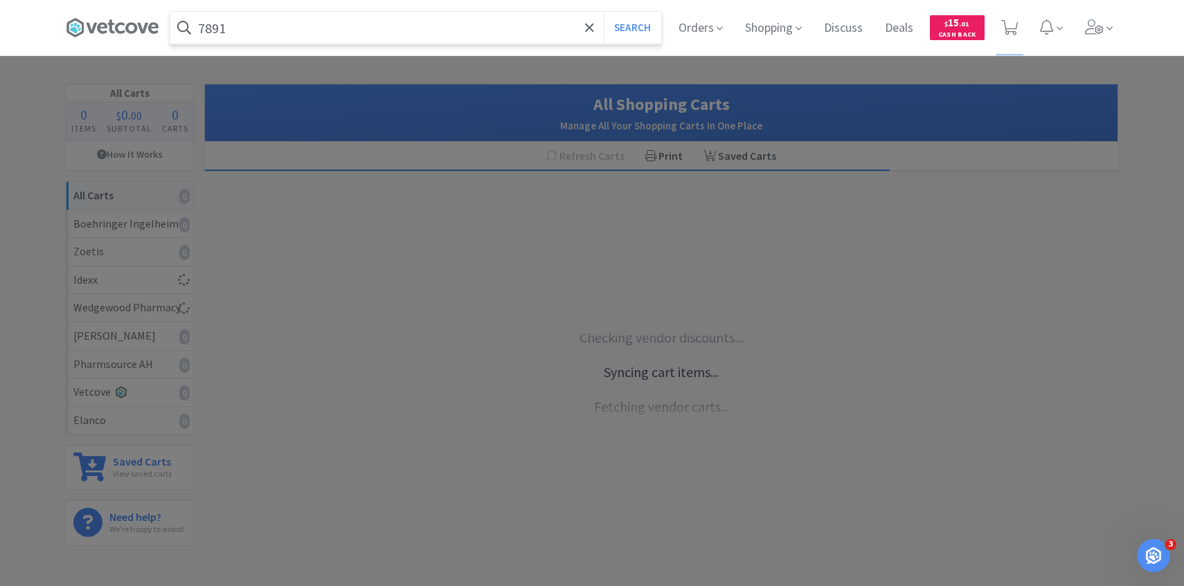
click at [403, 28] on input "7891" at bounding box center [415, 28] width 491 height 32
type input "7891315"
click at [604, 12] on button "Search" at bounding box center [632, 28] width 57 height 32
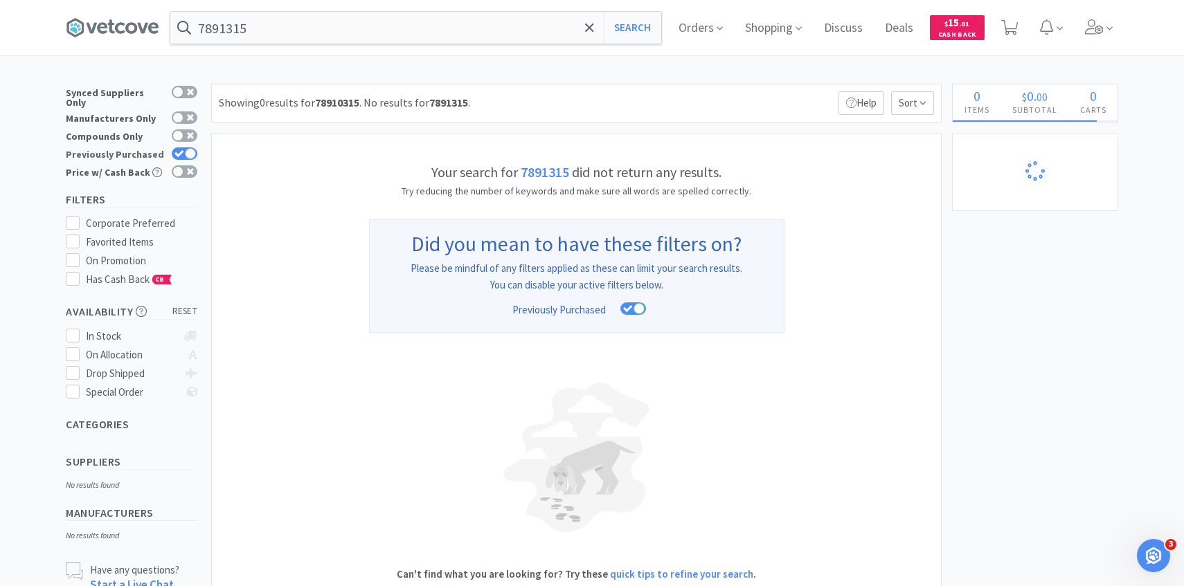
click at [184, 147] on div at bounding box center [185, 153] width 26 height 12
checkbox input "false"
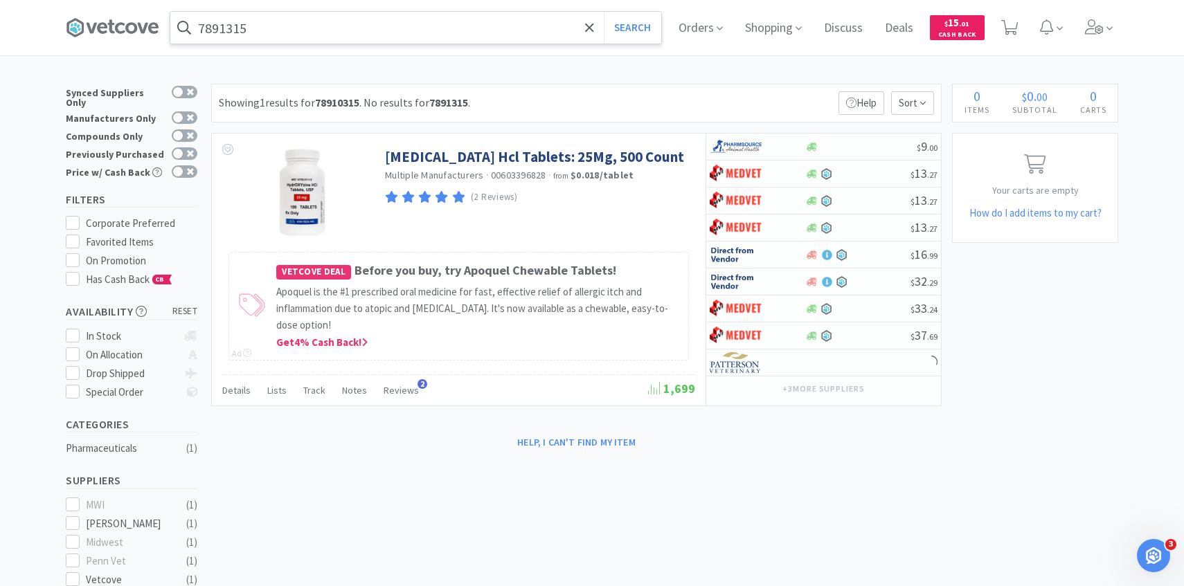
click at [226, 29] on input "7891315" at bounding box center [415, 28] width 491 height 32
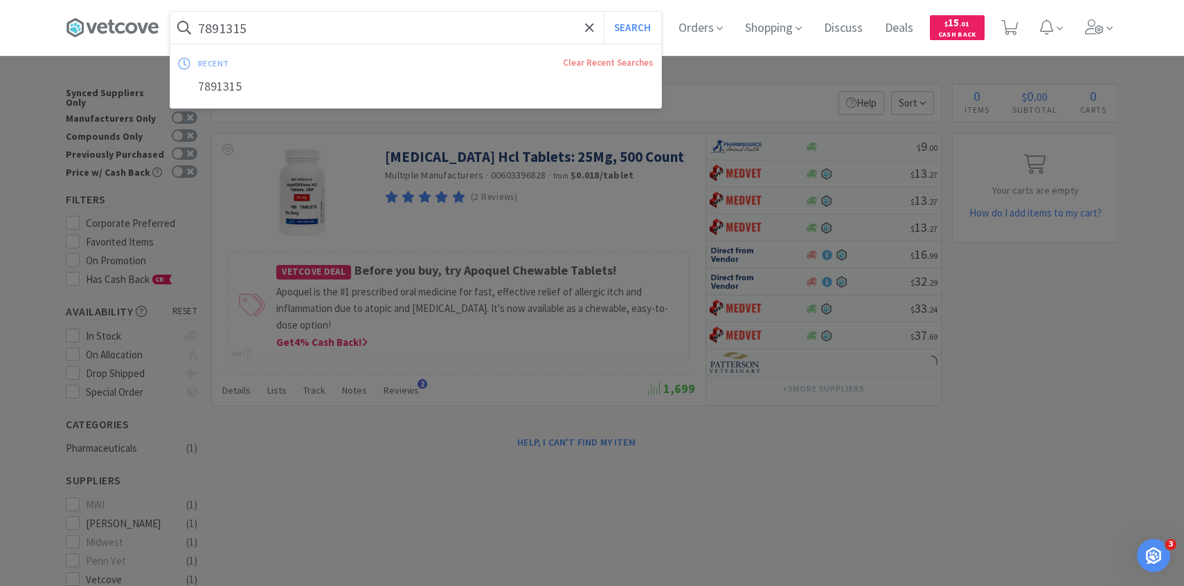
click at [230, 29] on input "7891315" at bounding box center [415, 28] width 491 height 32
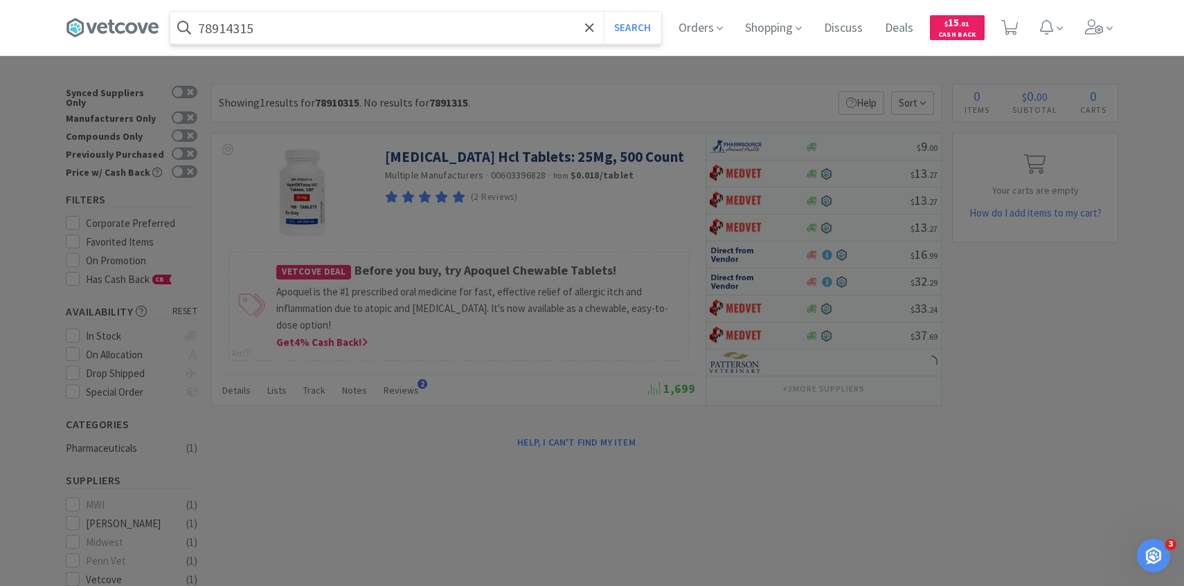
type input "78914315"
click at [604, 12] on button "Search" at bounding box center [632, 28] width 57 height 32
